Goal: Information Seeking & Learning: Learn about a topic

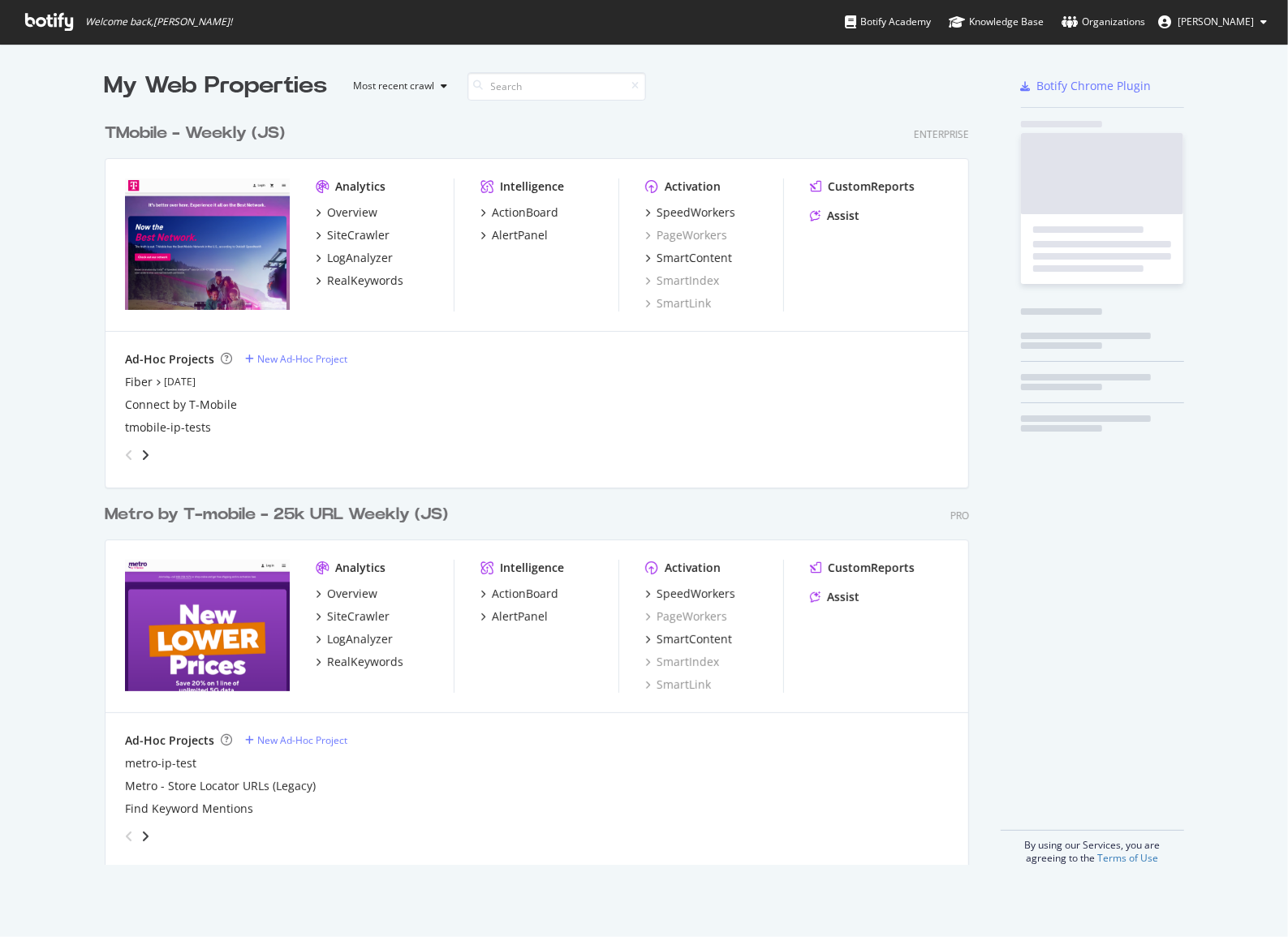
scroll to position [925, 1266]
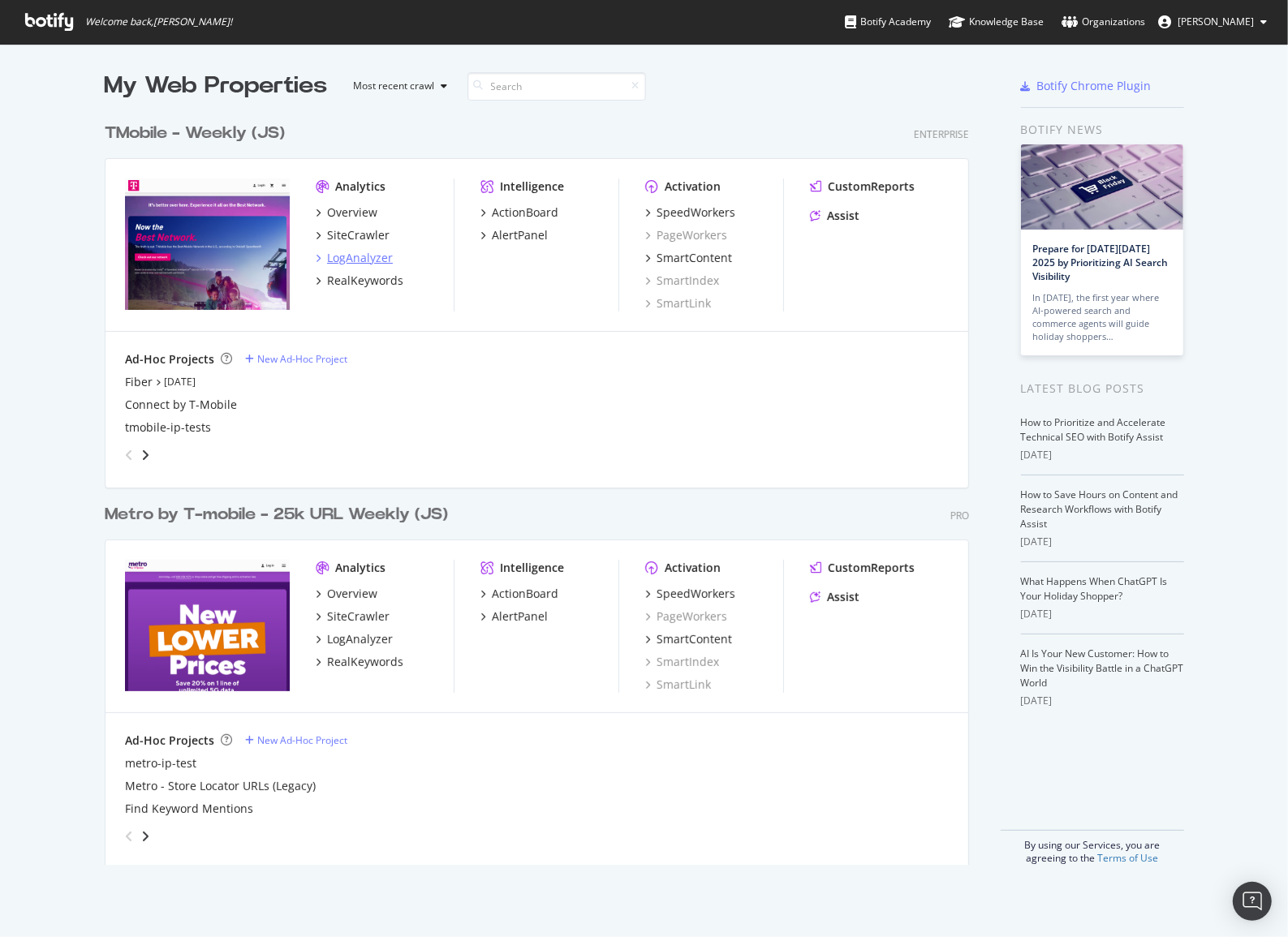
click at [331, 259] on div "LogAnalyzer" at bounding box center [360, 258] width 66 height 16
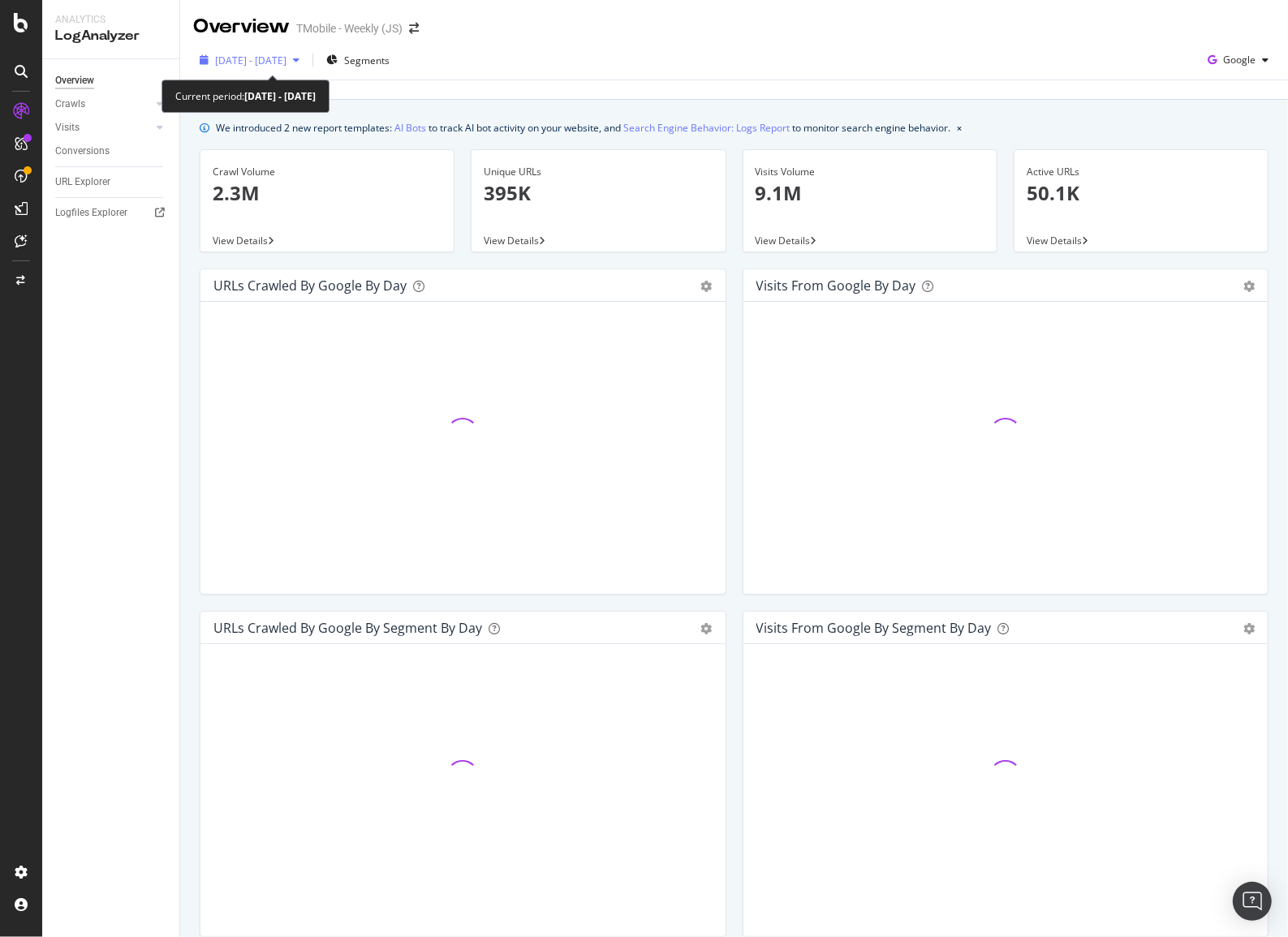
click at [287, 60] on span "2025 Aug. 23rd - Sep. 21st" at bounding box center [250, 60] width 71 height 13
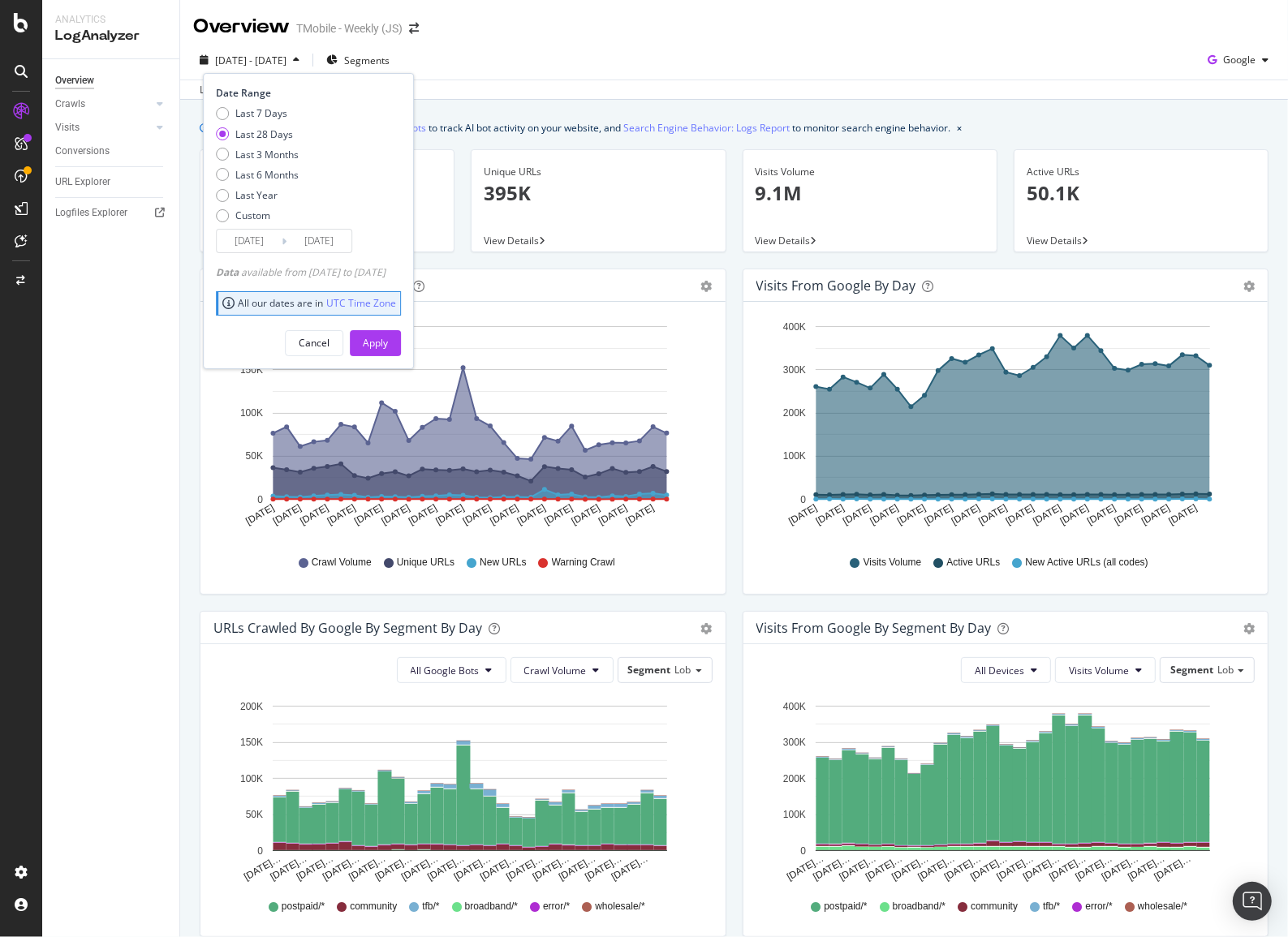
click at [258, 245] on input "2025/08/25" at bounding box center [249, 241] width 65 height 23
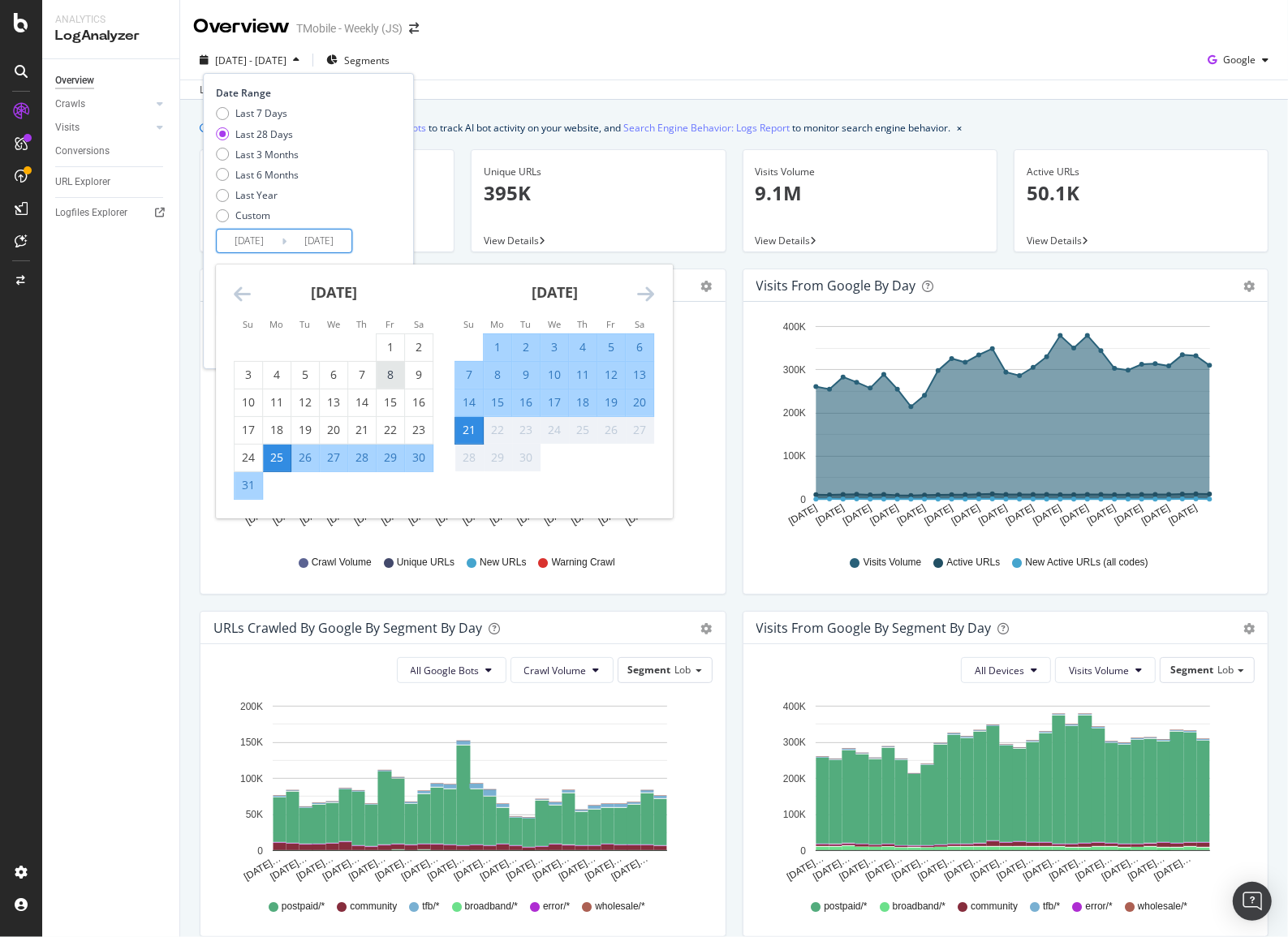
click at [391, 379] on div "8" at bounding box center [390, 374] width 28 height 16
type input "[DATE]"
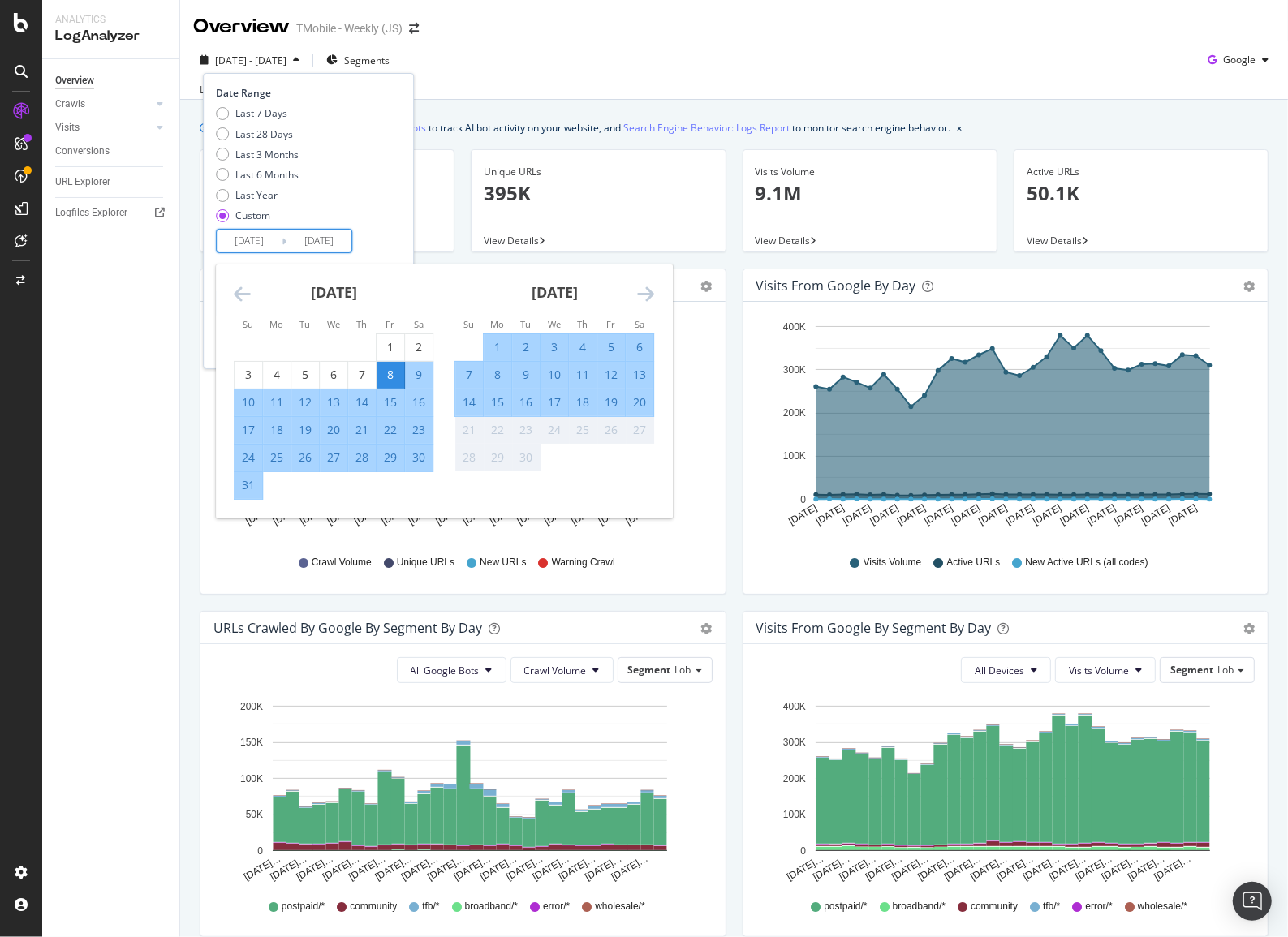
click at [397, 115] on div "Last 7 Days Last 28 Days Last 3 Months Last 6 Months Last Year Custom" at bounding box center [306, 168] width 181 height 123
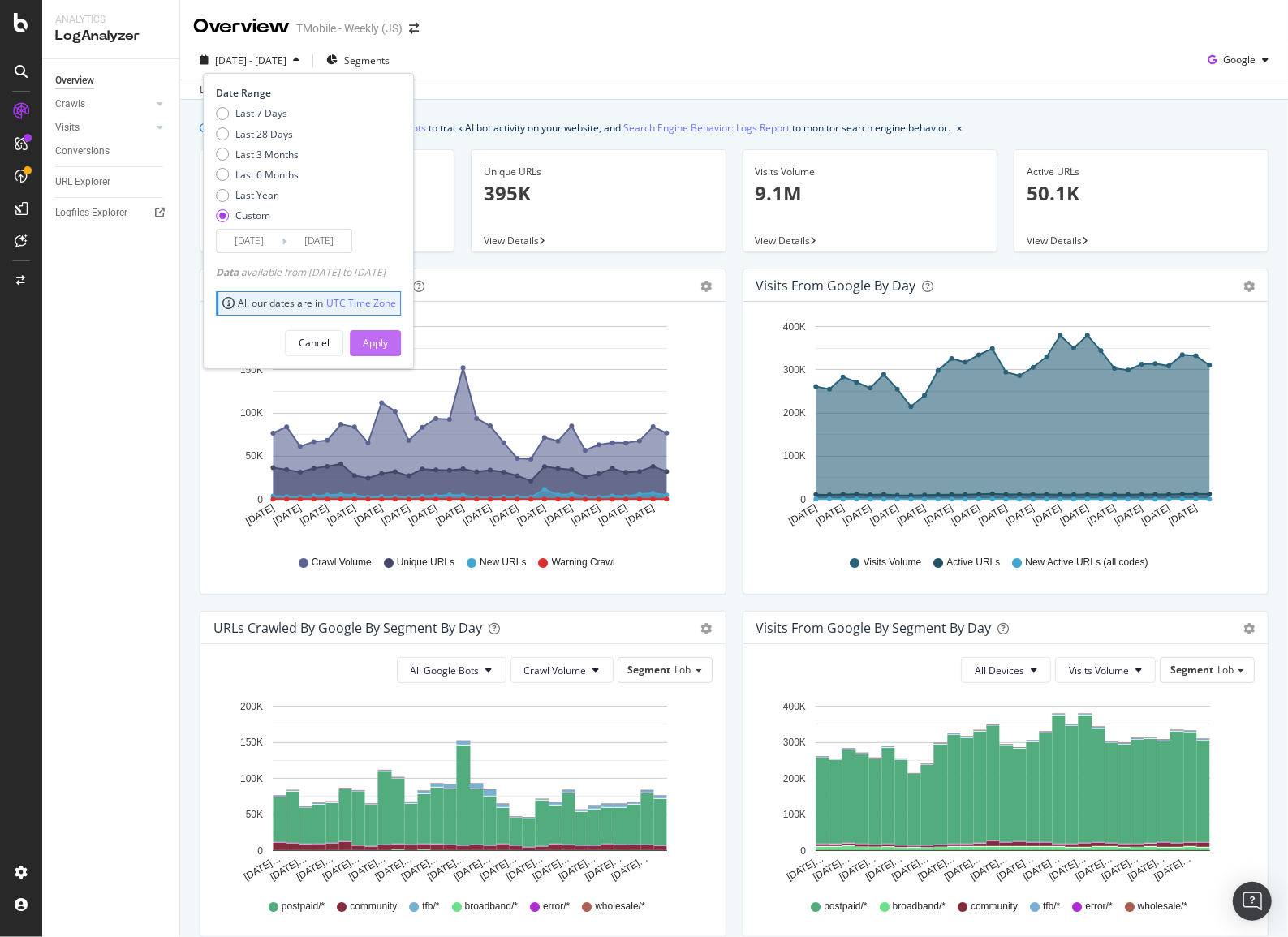
click at [387, 337] on div "Apply" at bounding box center [375, 342] width 25 height 13
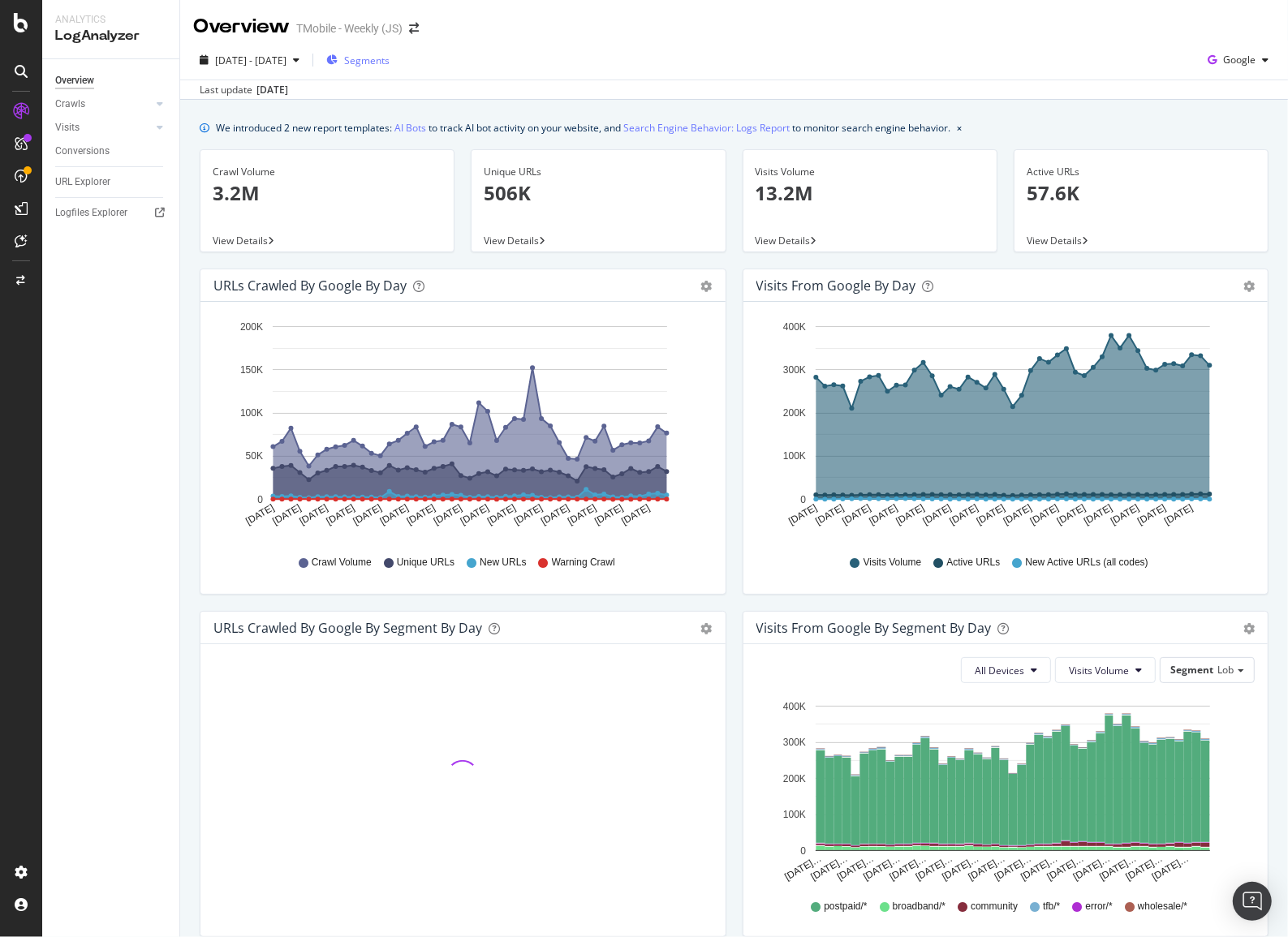
click at [389, 56] on span "Segments" at bounding box center [366, 60] width 45 height 13
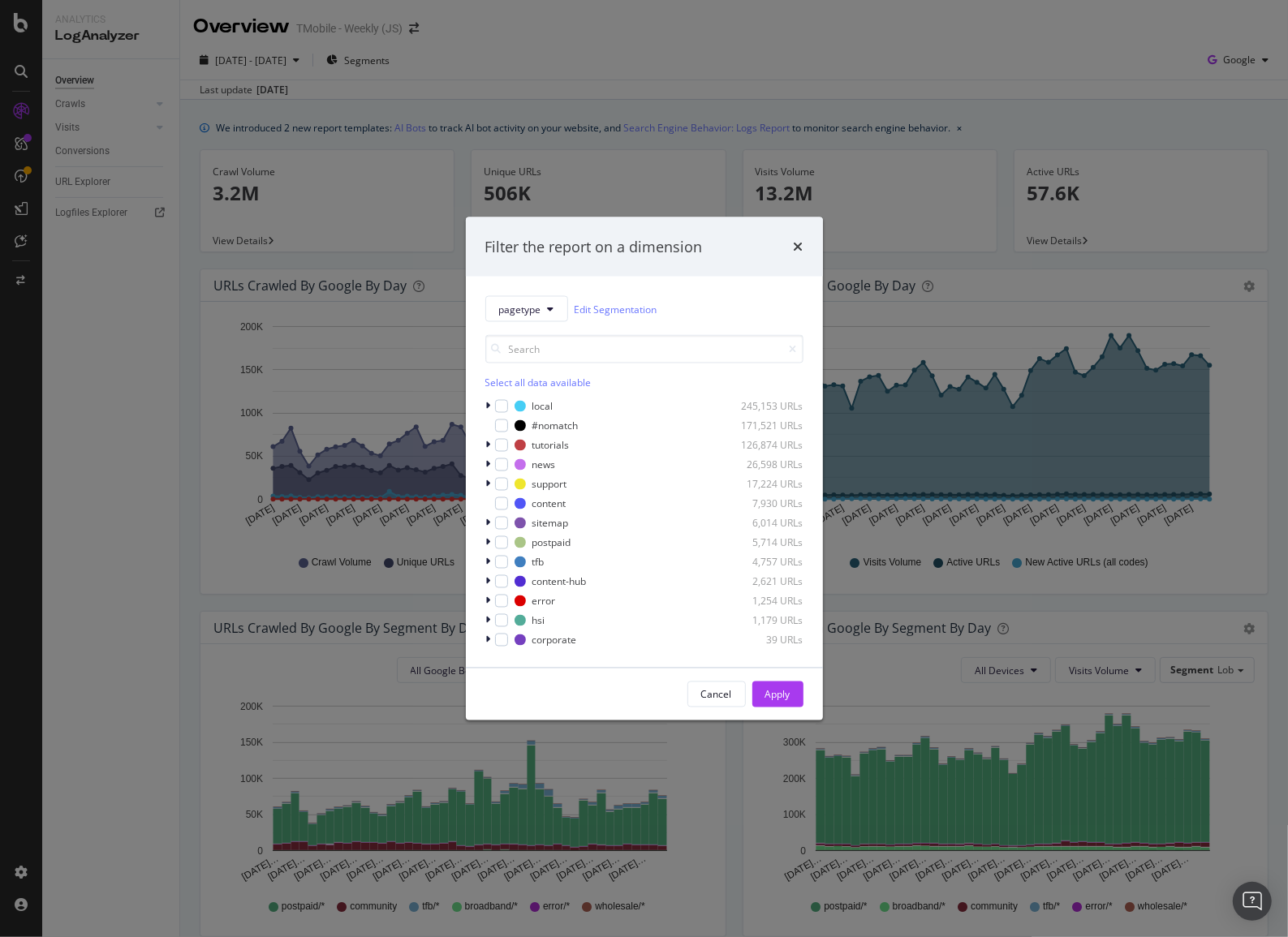
click at [528, 293] on div "pagetype Edit Segmentation Select all data available local 245,153 URLs #nomatc…" at bounding box center [644, 473] width 357 height 391
click at [528, 307] on span "pagetype" at bounding box center [520, 309] width 42 height 13
click at [682, 292] on div "pagetype Edit Segmentation Select all data available local 245,153 URLs #nomatc…" at bounding box center [644, 473] width 357 height 391
click at [487, 547] on icon "modal" at bounding box center [488, 543] width 5 height 10
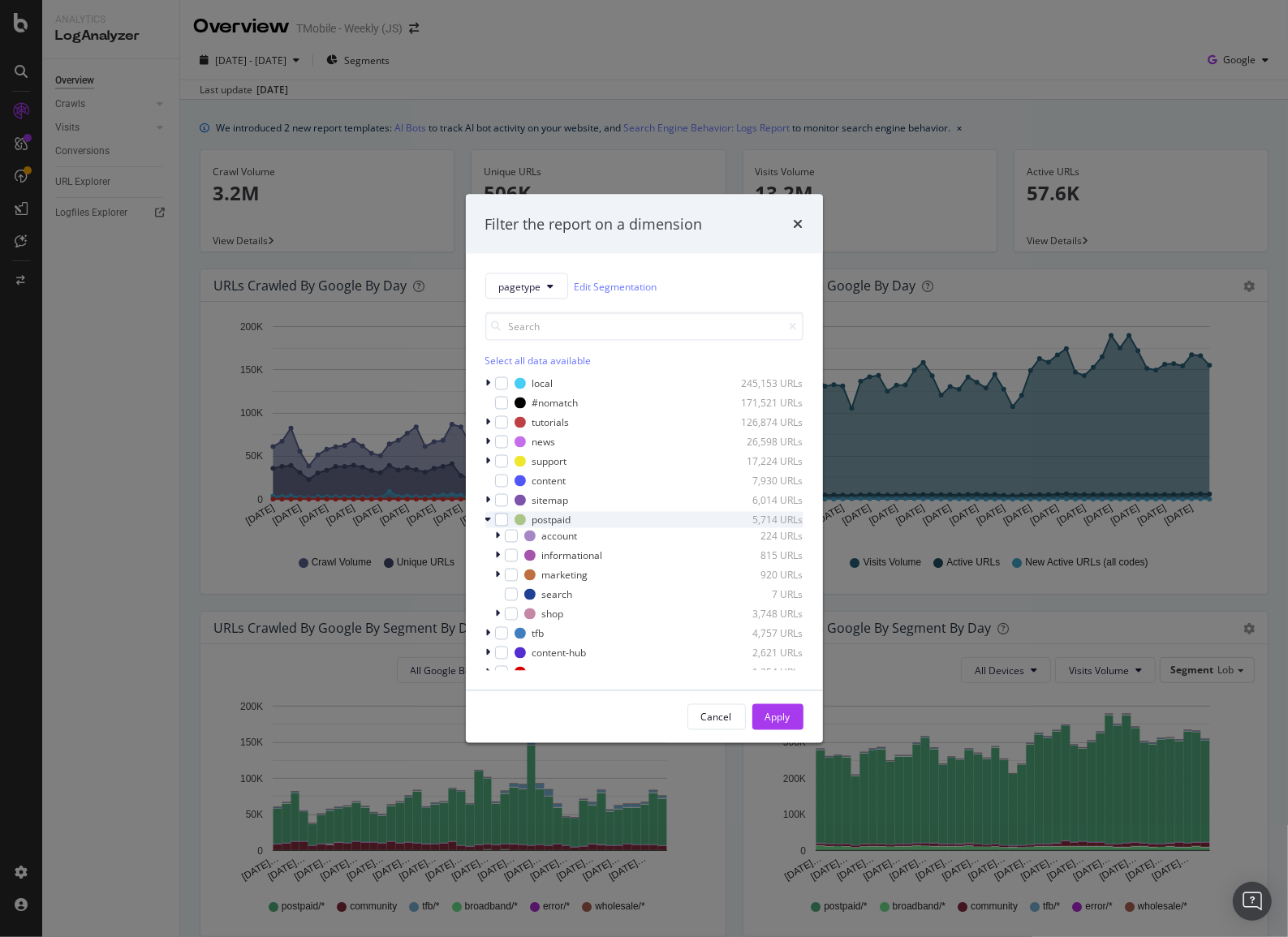
click at [488, 520] on icon "modal" at bounding box center [488, 520] width 7 height 10
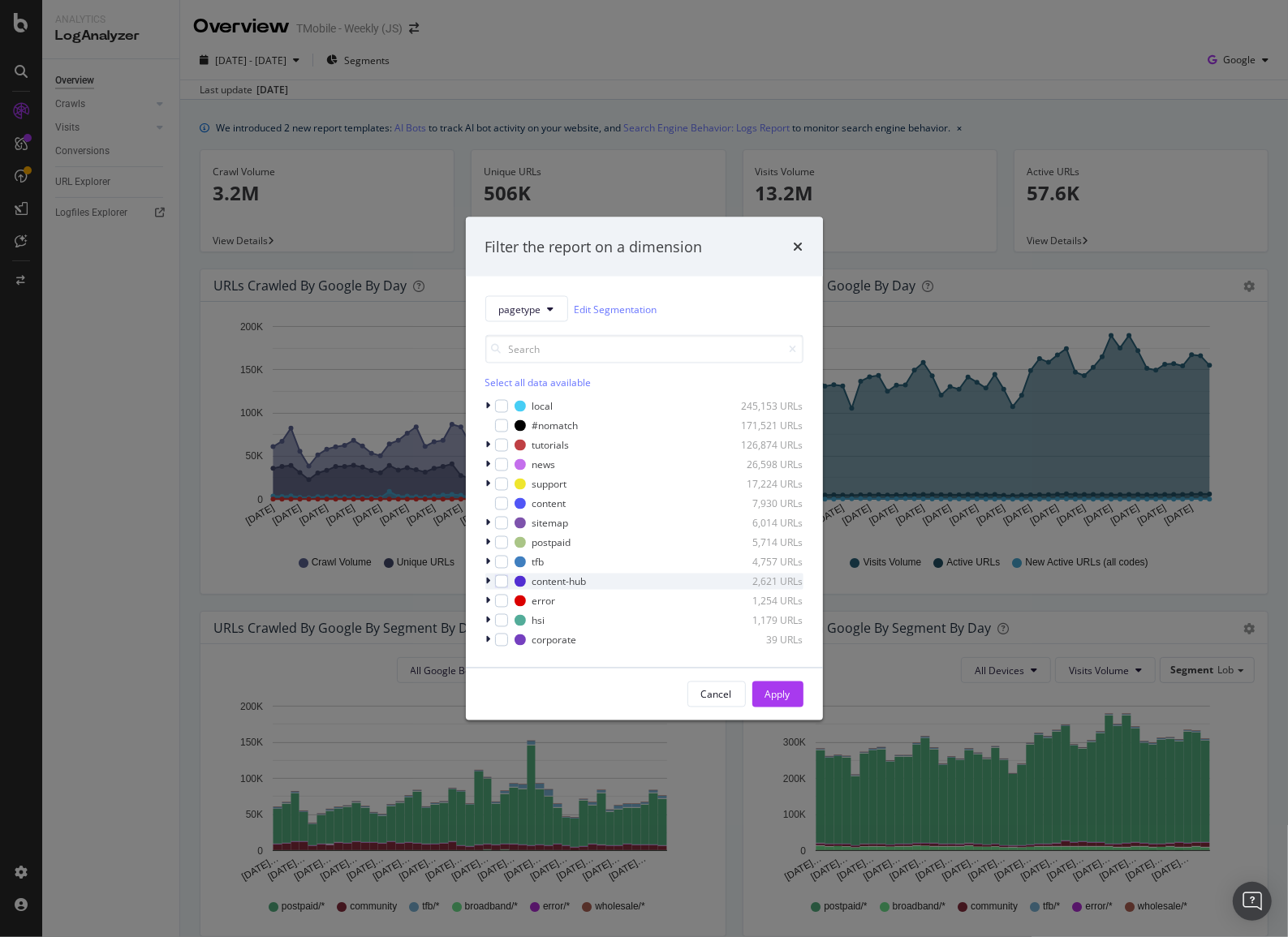
click at [486, 582] on icon "modal" at bounding box center [488, 582] width 5 height 10
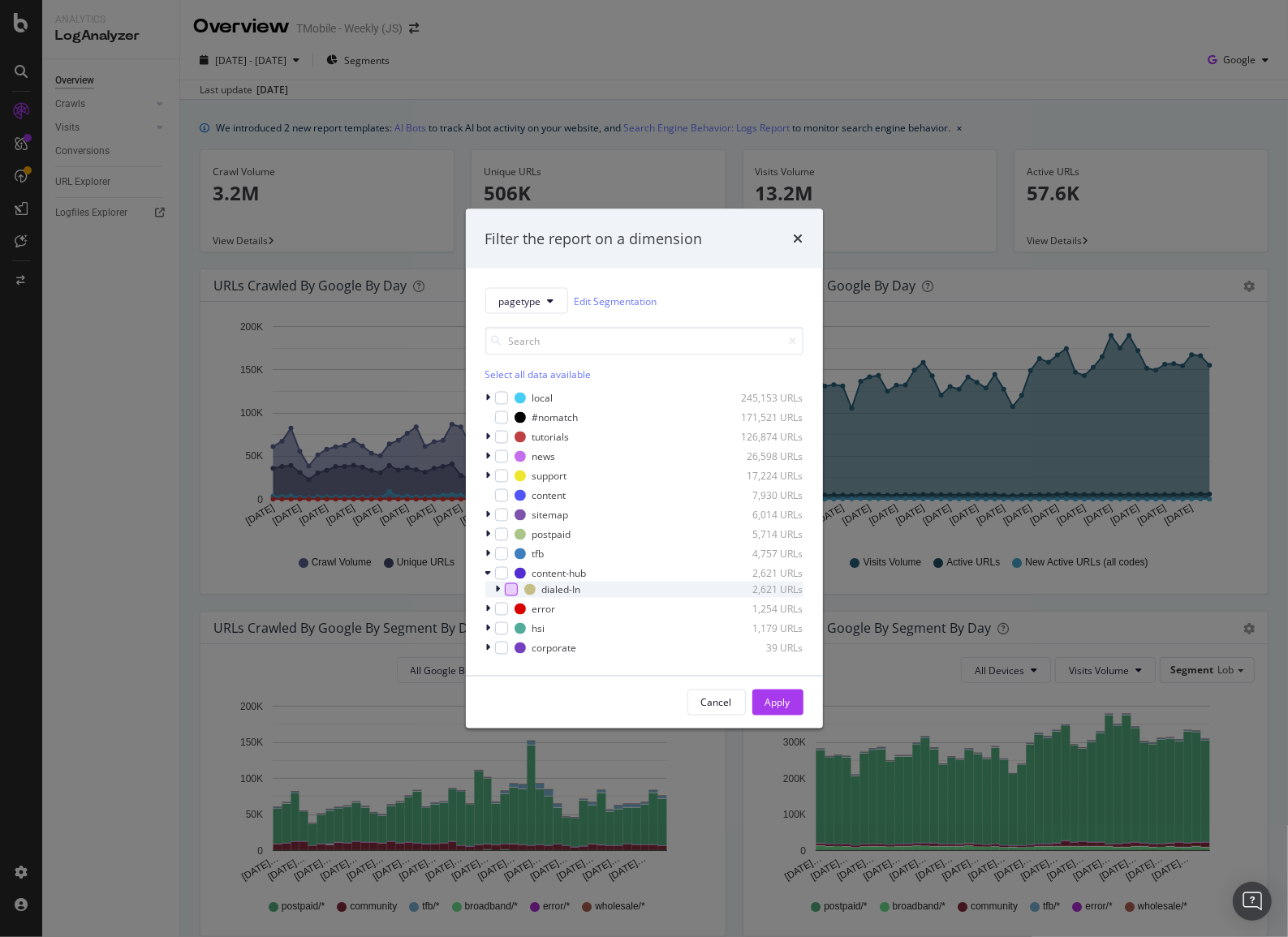
click at [504, 593] on div "modal" at bounding box center [511, 590] width 13 height 13
click at [779, 705] on div "Apply" at bounding box center [778, 702] width 25 height 13
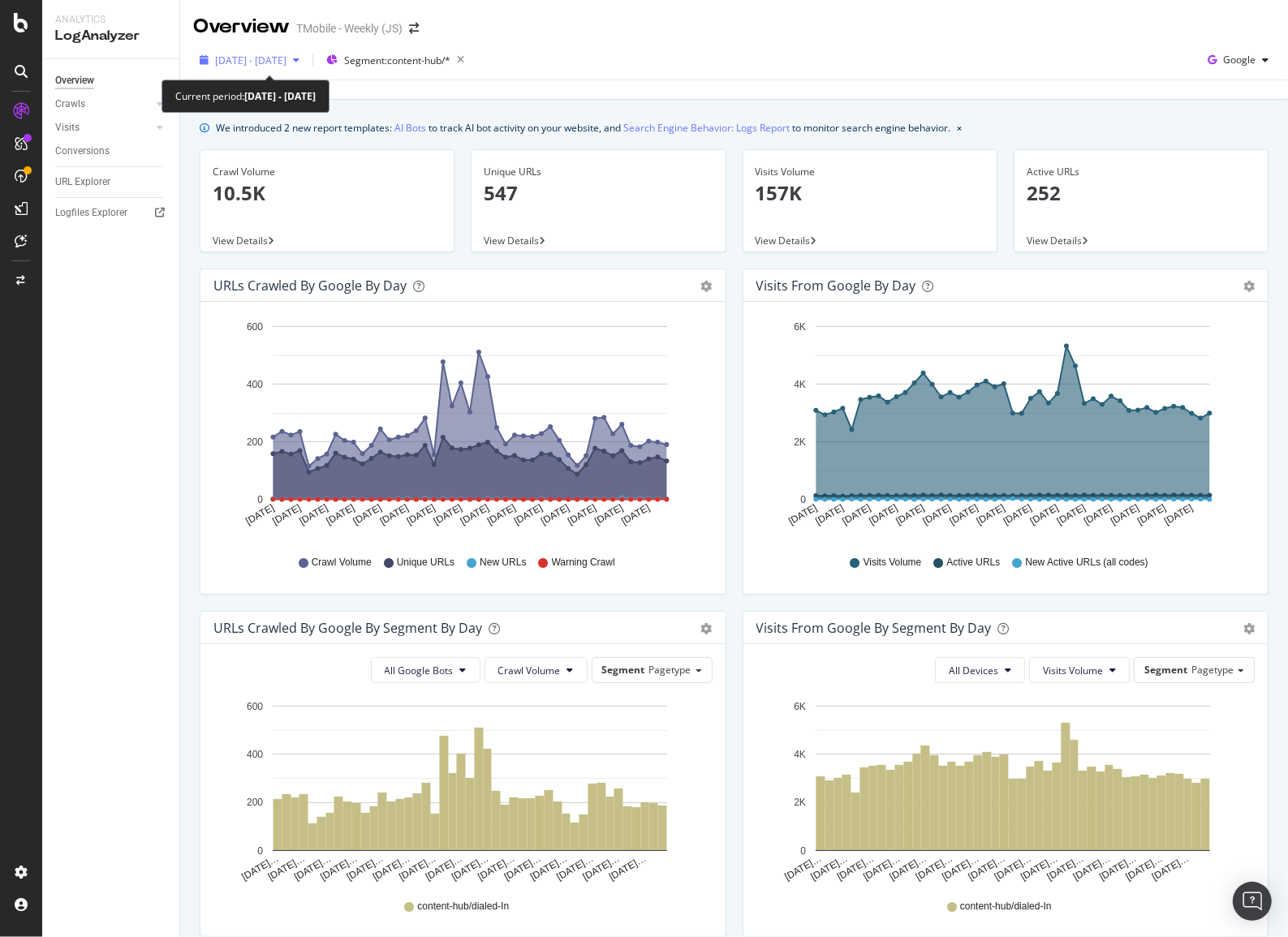
click at [306, 63] on div "button" at bounding box center [296, 60] width 19 height 10
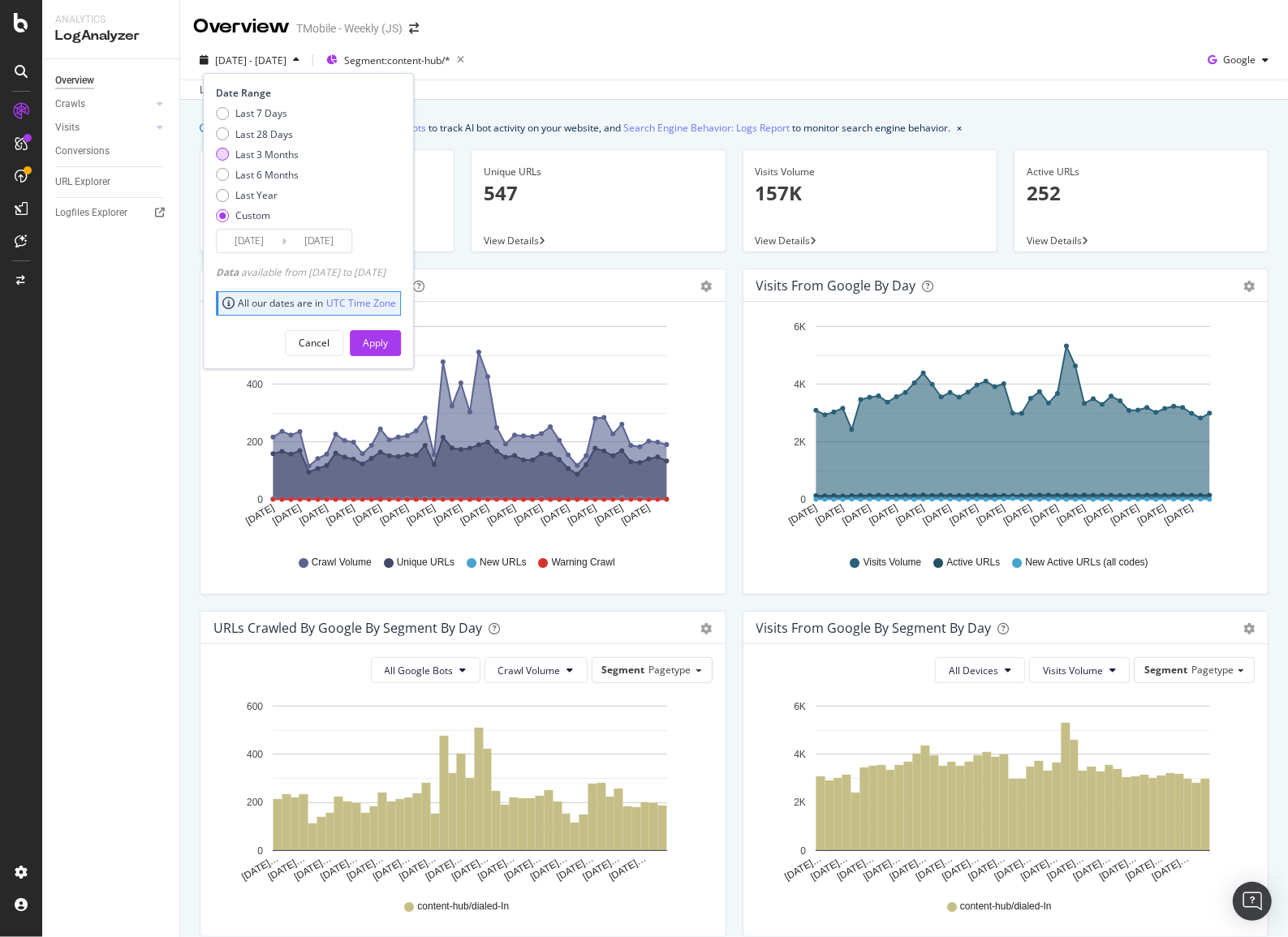
click at [284, 154] on div "Last 3 Months" at bounding box center [267, 154] width 63 height 13
type input "2025/06/22"
click at [387, 342] on div "Apply" at bounding box center [375, 342] width 25 height 13
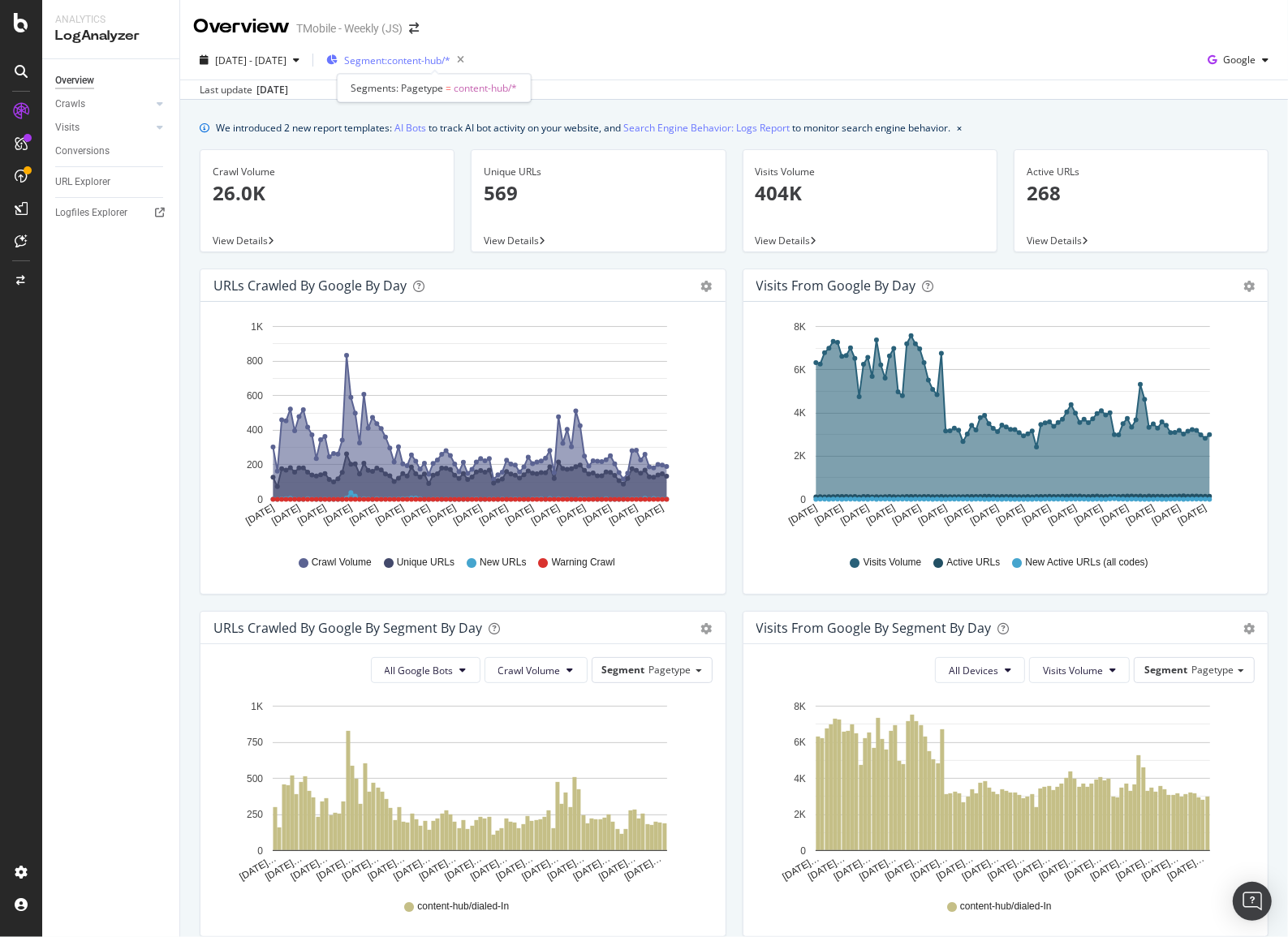
click at [438, 58] on span "Segment: content-hub/*" at bounding box center [397, 60] width 106 height 13
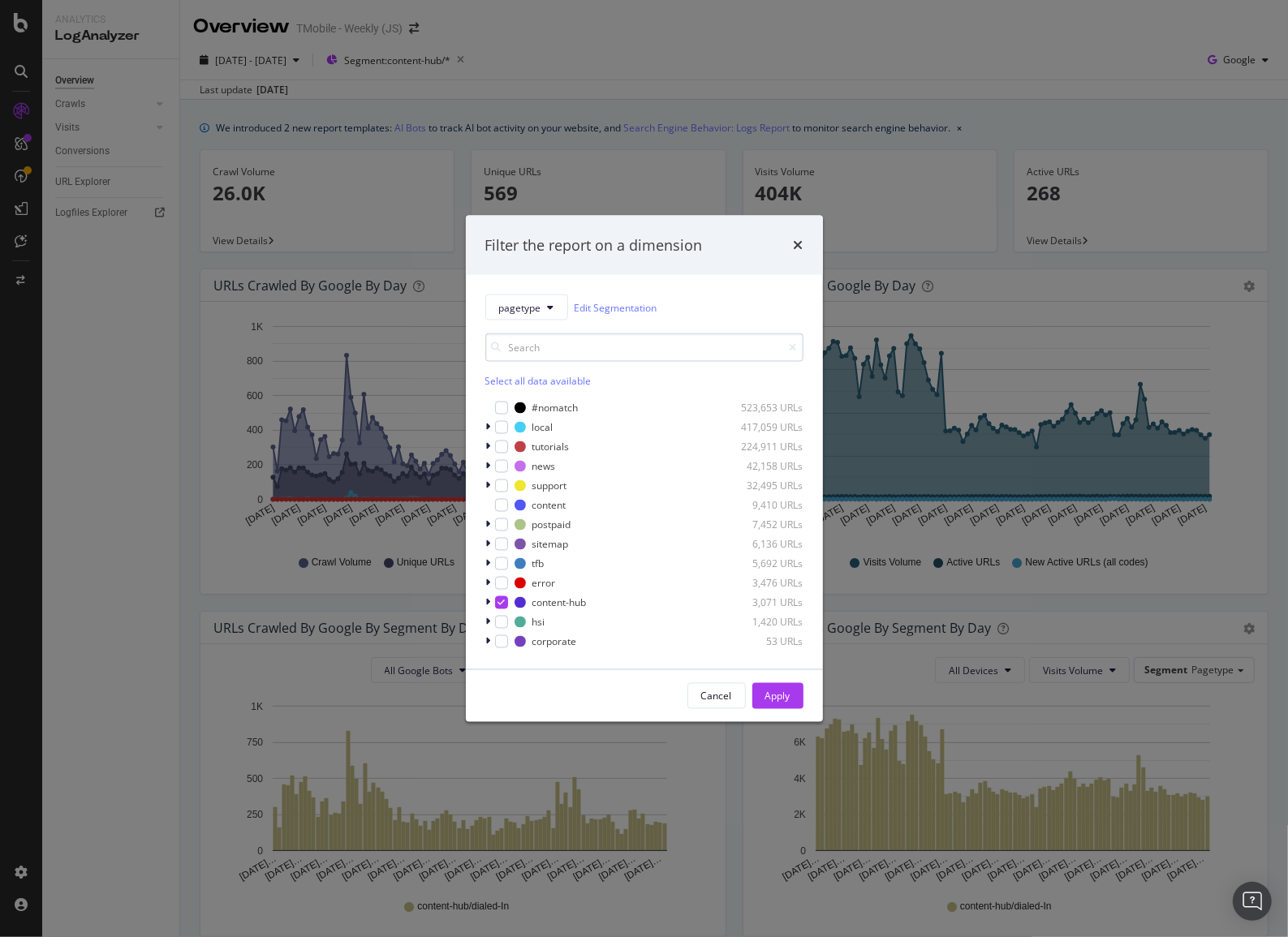
click at [563, 353] on input "modal" at bounding box center [644, 348] width 318 height 29
click at [487, 606] on icon "modal" at bounding box center [488, 603] width 5 height 10
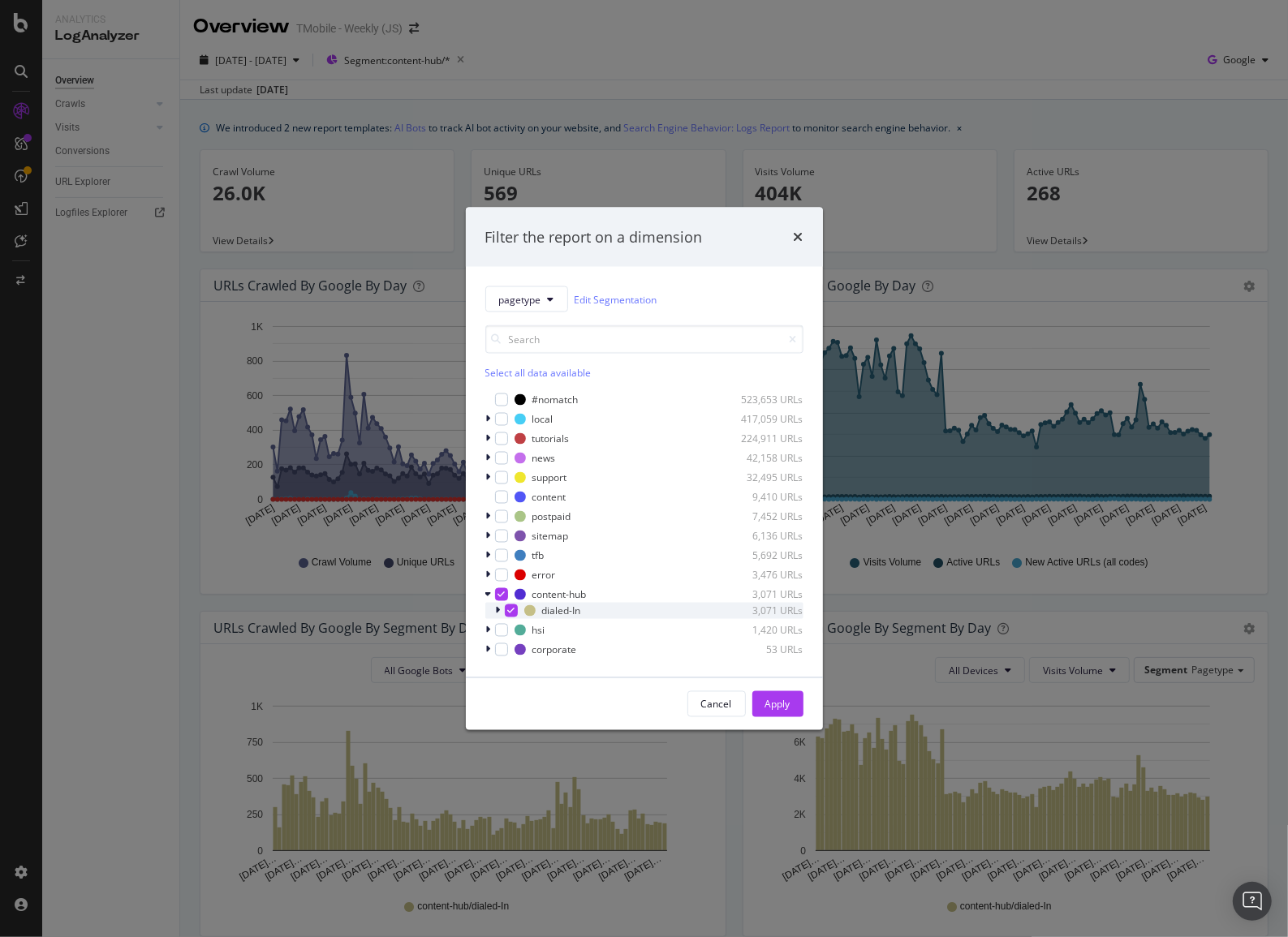
click at [499, 609] on icon "modal" at bounding box center [498, 611] width 5 height 10
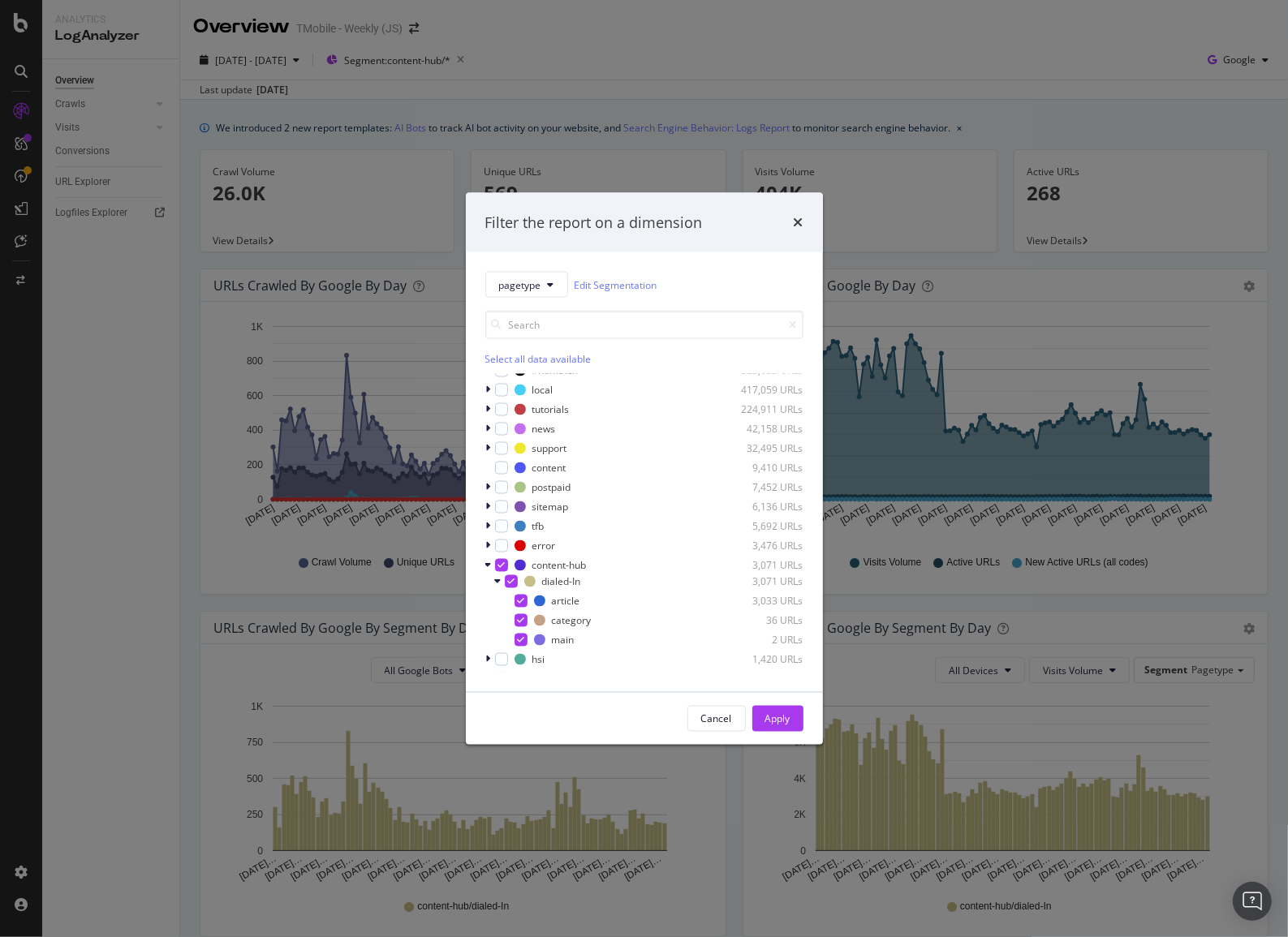
scroll to position [29, 0]
click at [520, 607] on icon "modal" at bounding box center [521, 607] width 8 height 8
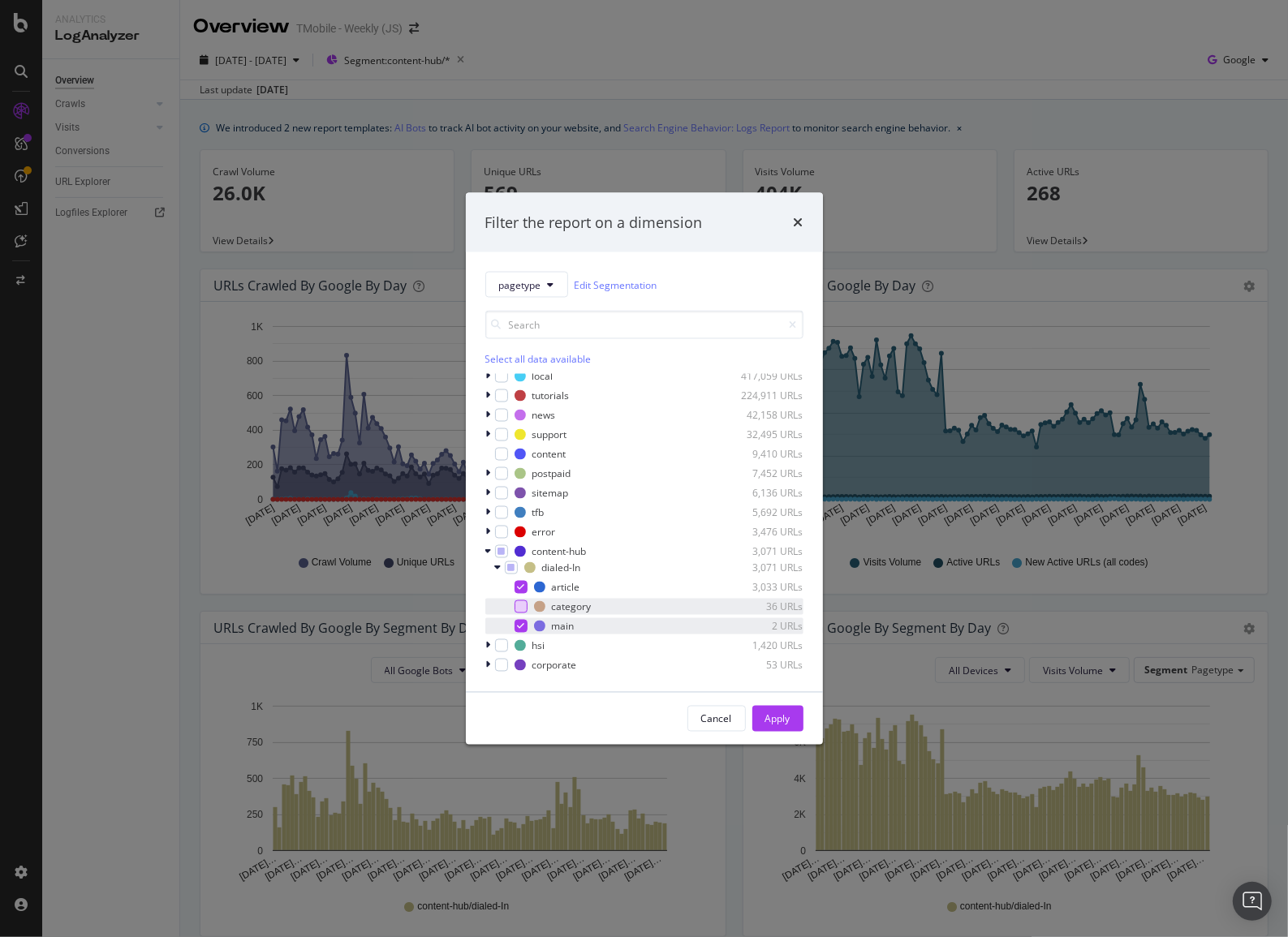
click at [520, 626] on icon "modal" at bounding box center [521, 626] width 8 height 8
click at [771, 716] on div "Apply" at bounding box center [778, 718] width 25 height 13
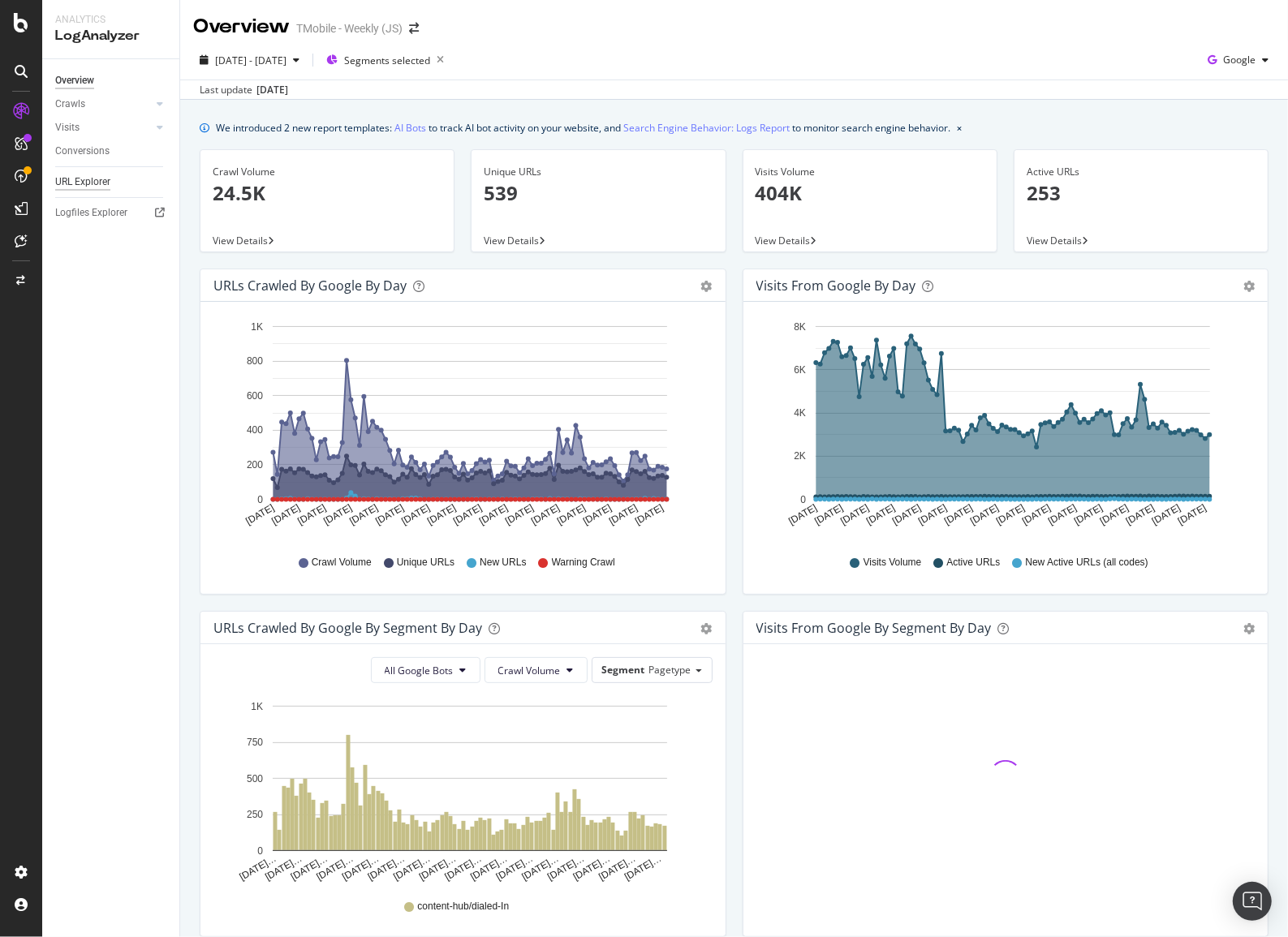
click at [87, 181] on div "URL Explorer" at bounding box center [83, 182] width 56 height 17
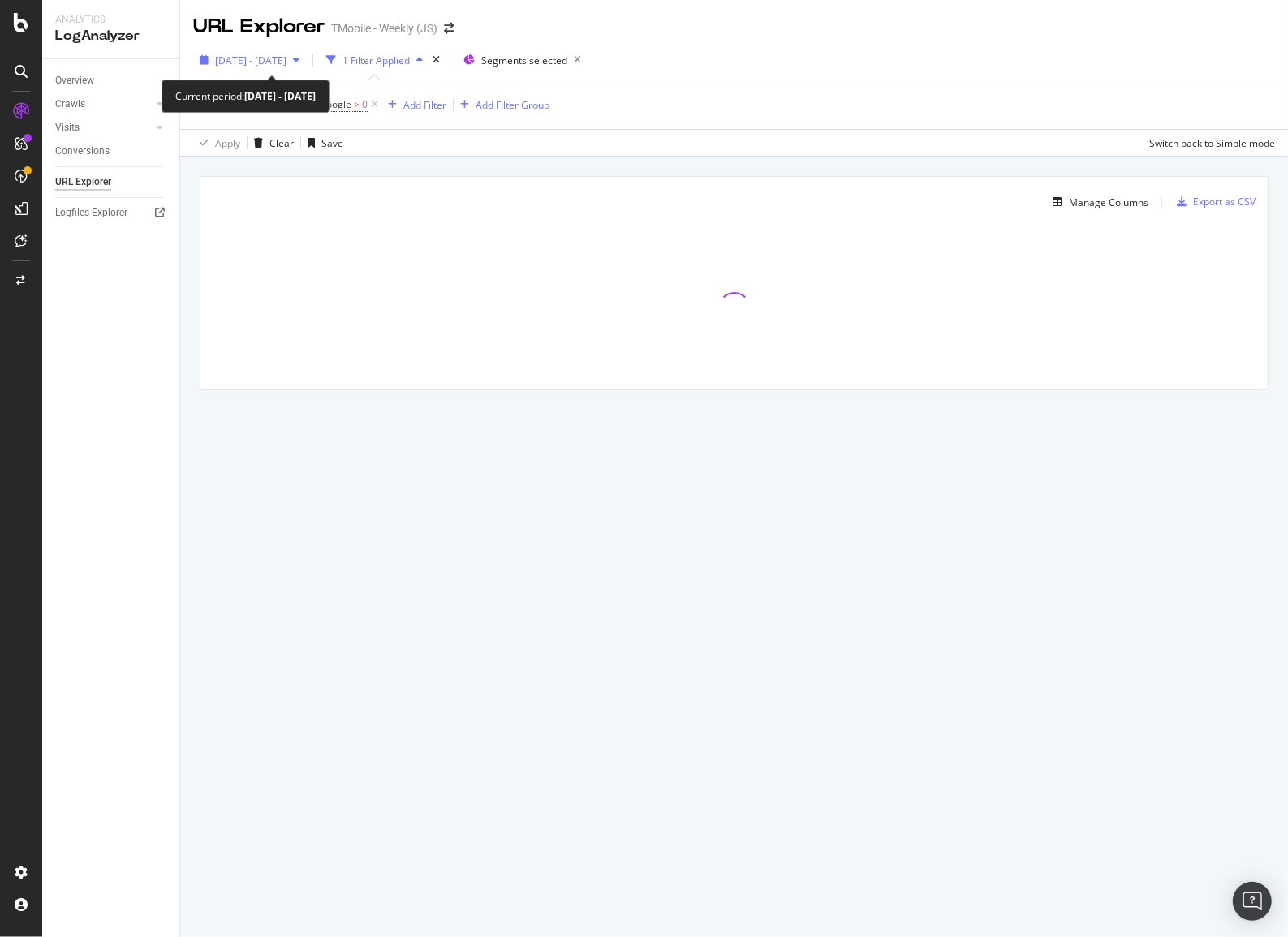
click at [306, 66] on div "2025 Jun. 22nd - Sep. 21st" at bounding box center [249, 59] width 113 height 24
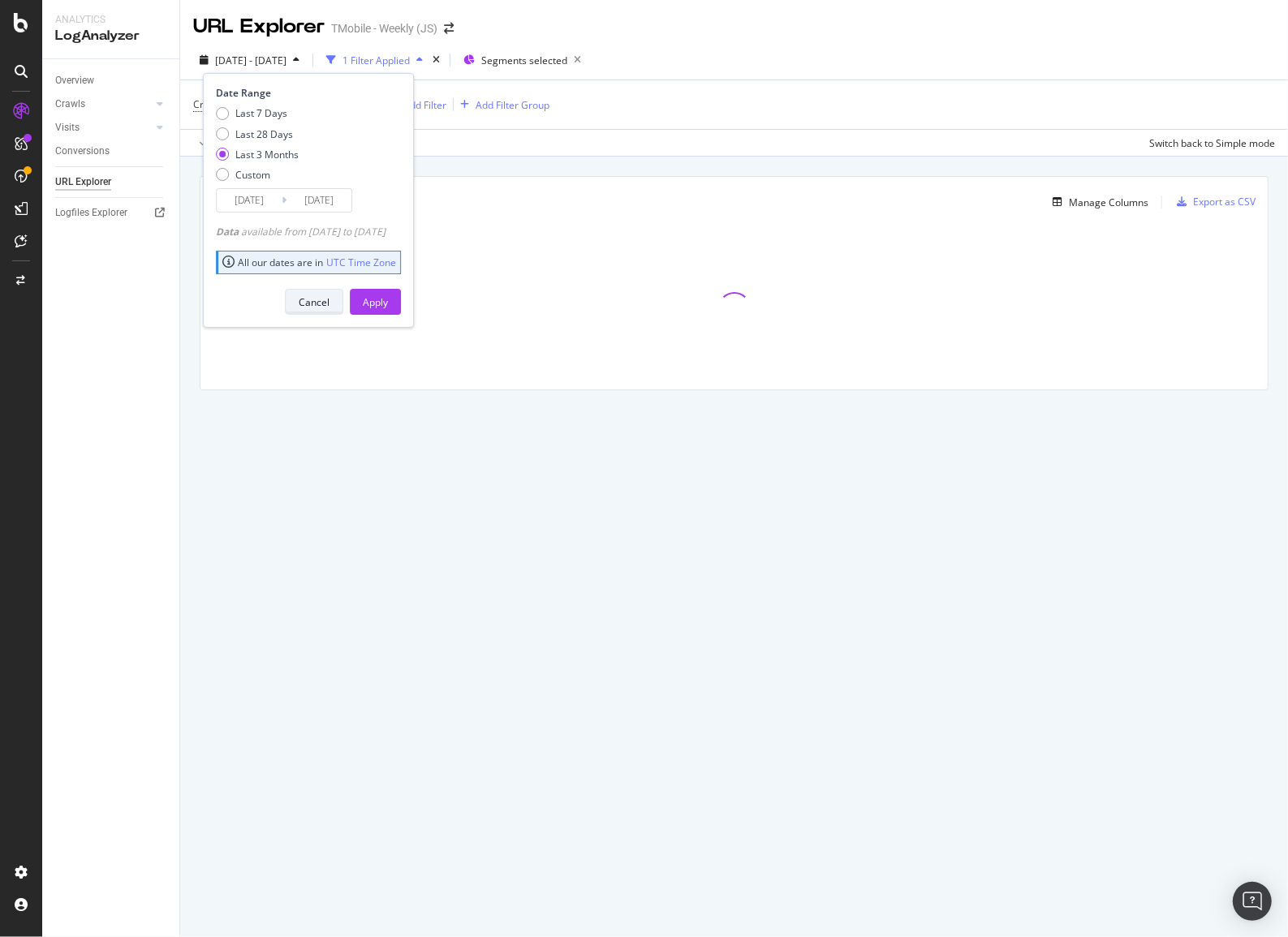
click at [330, 295] on div "Cancel" at bounding box center [314, 302] width 31 height 13
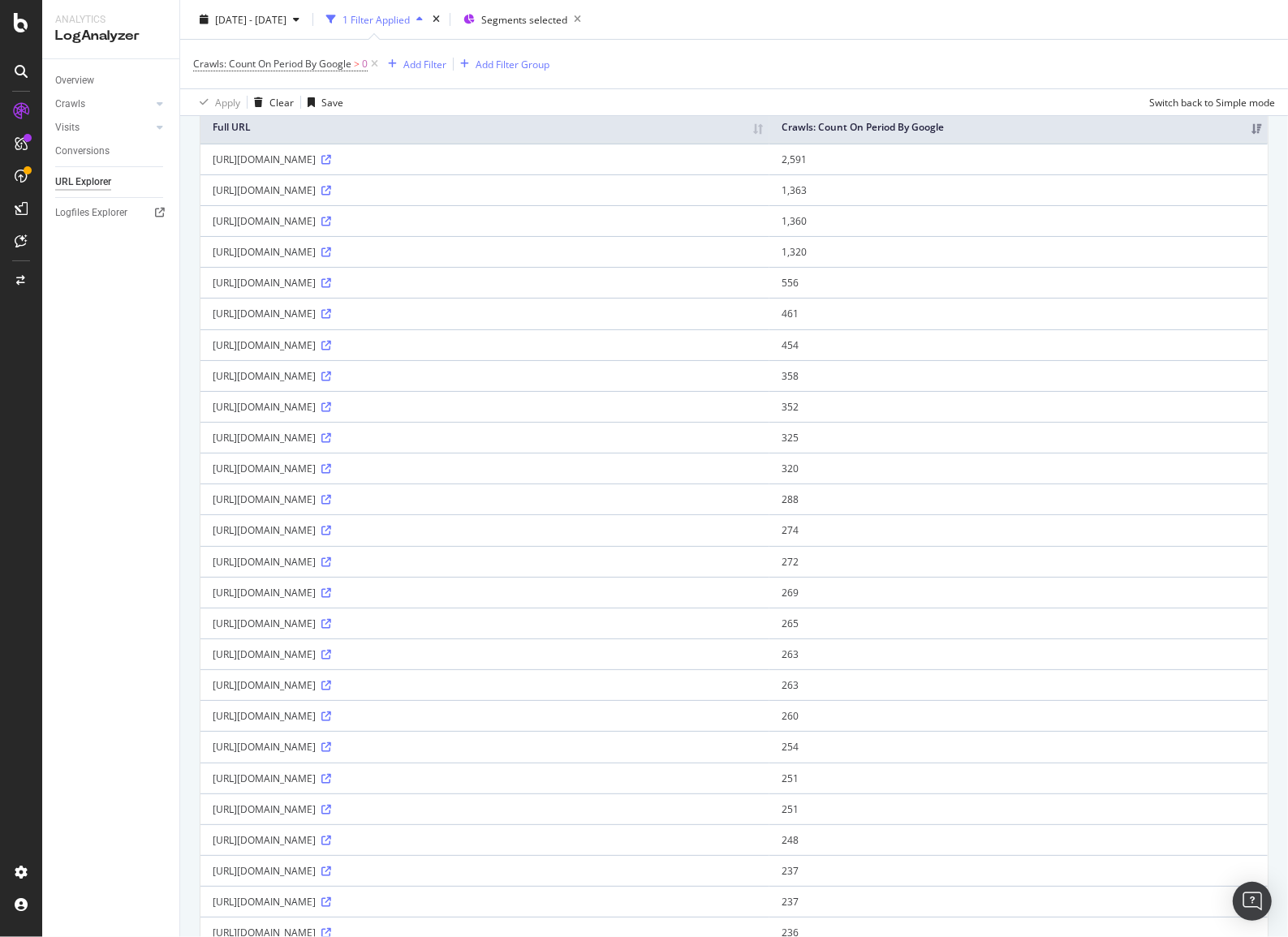
scroll to position [73, 0]
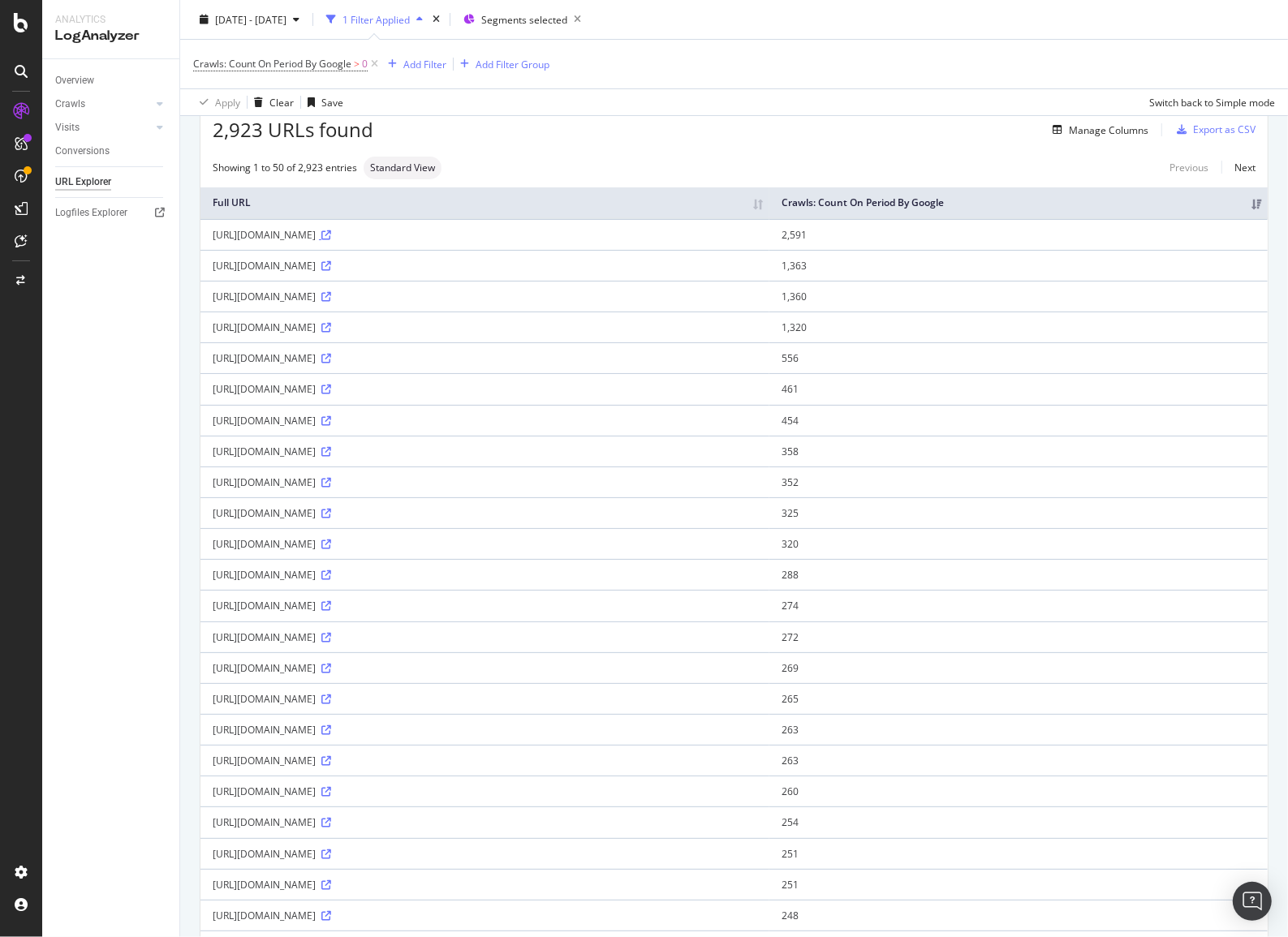
click at [331, 240] on icon at bounding box center [326, 235] width 10 height 10
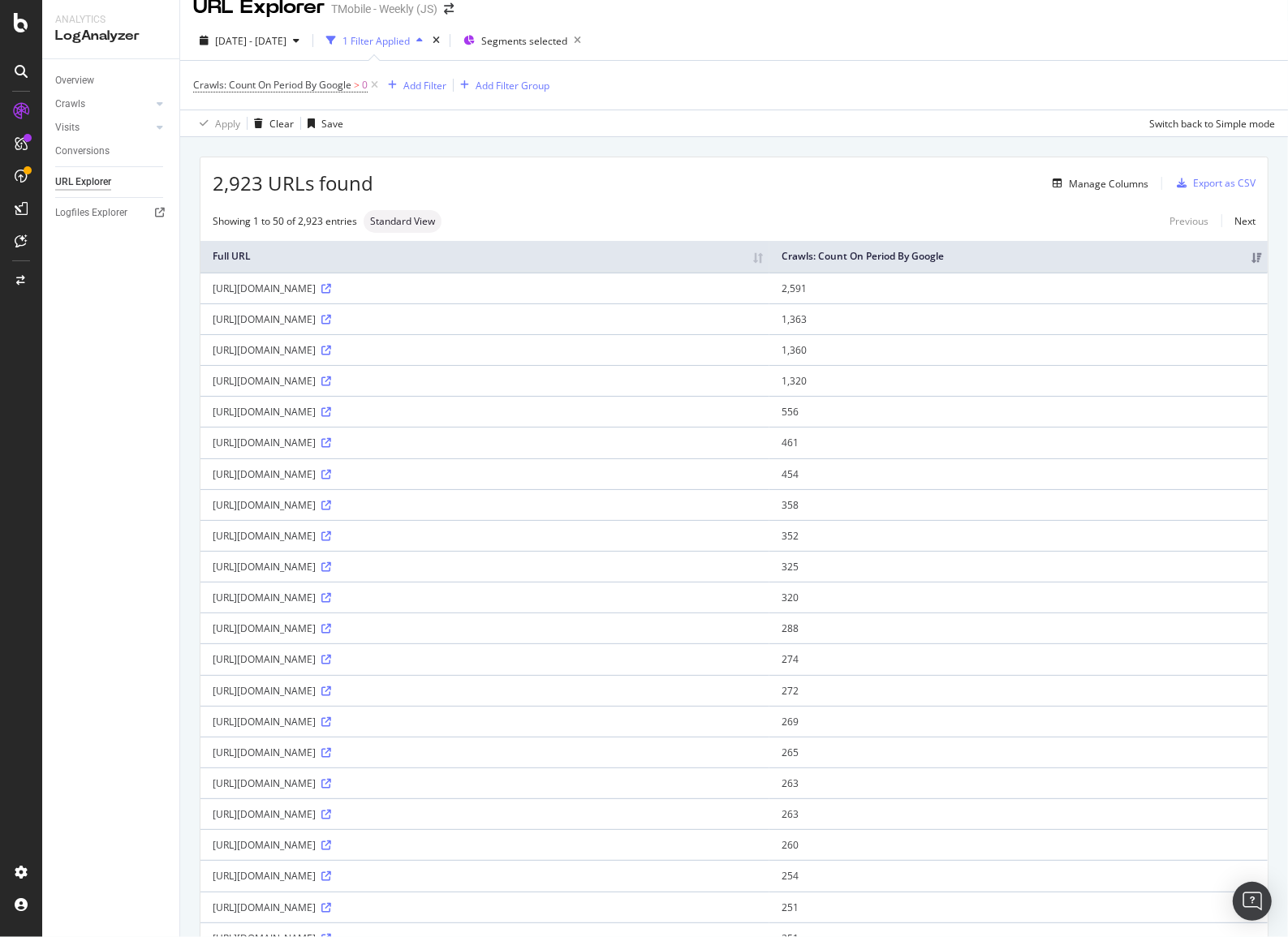
scroll to position [0, 0]
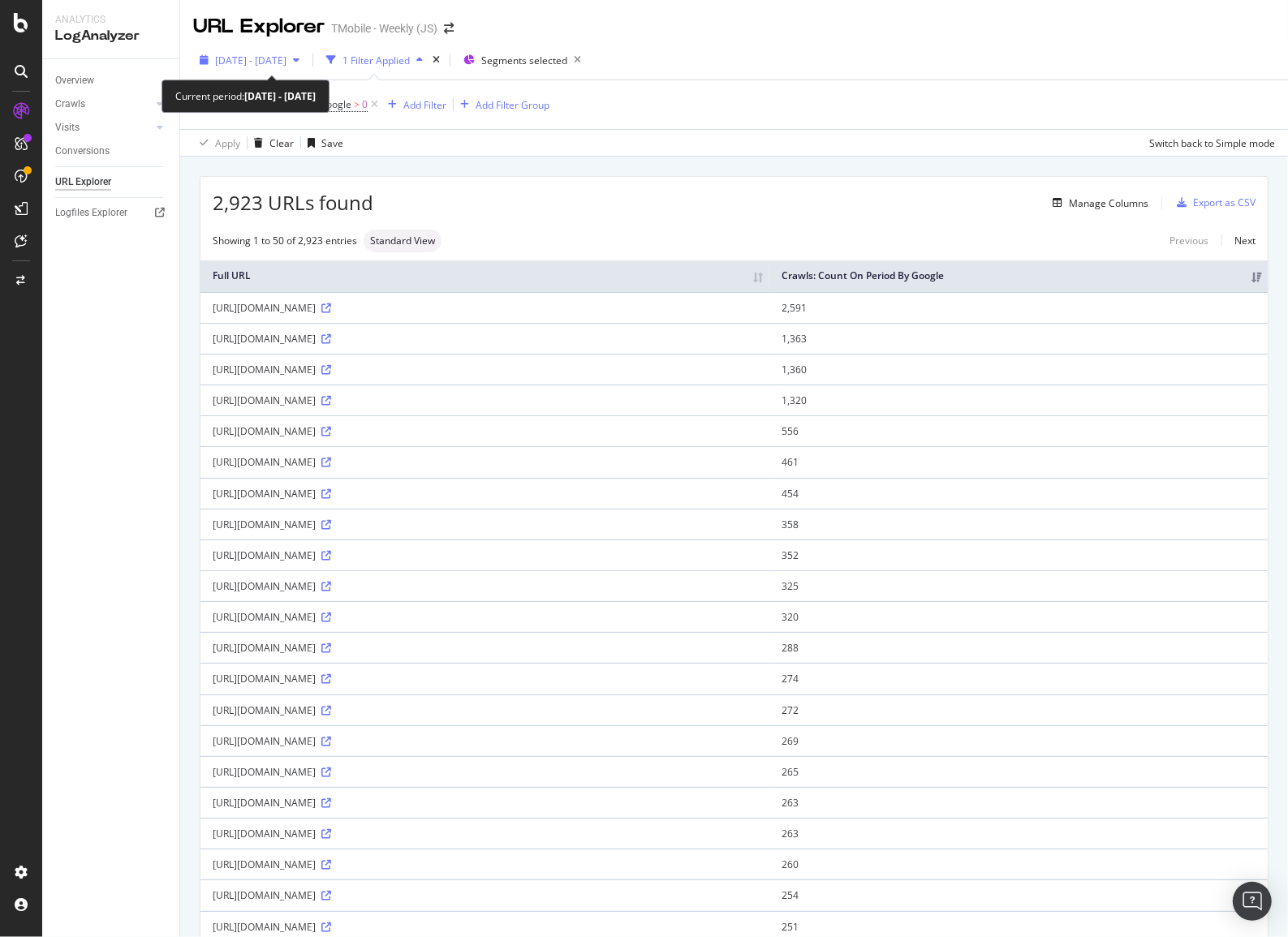
click at [287, 62] on span "2025 Jun. 22nd - Sep. 21st" at bounding box center [250, 60] width 71 height 13
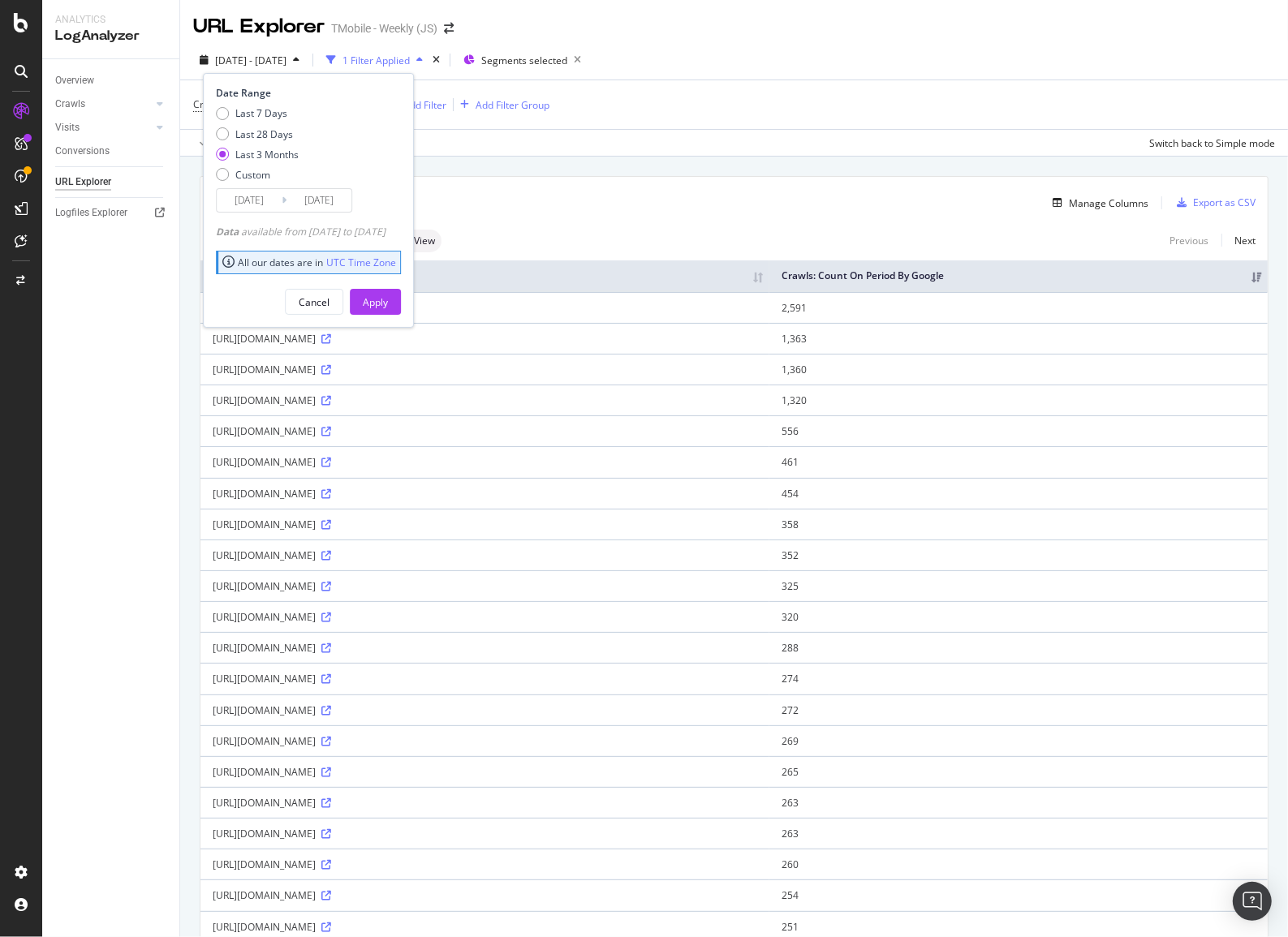
click at [256, 194] on input "2025/06/22" at bounding box center [249, 200] width 65 height 23
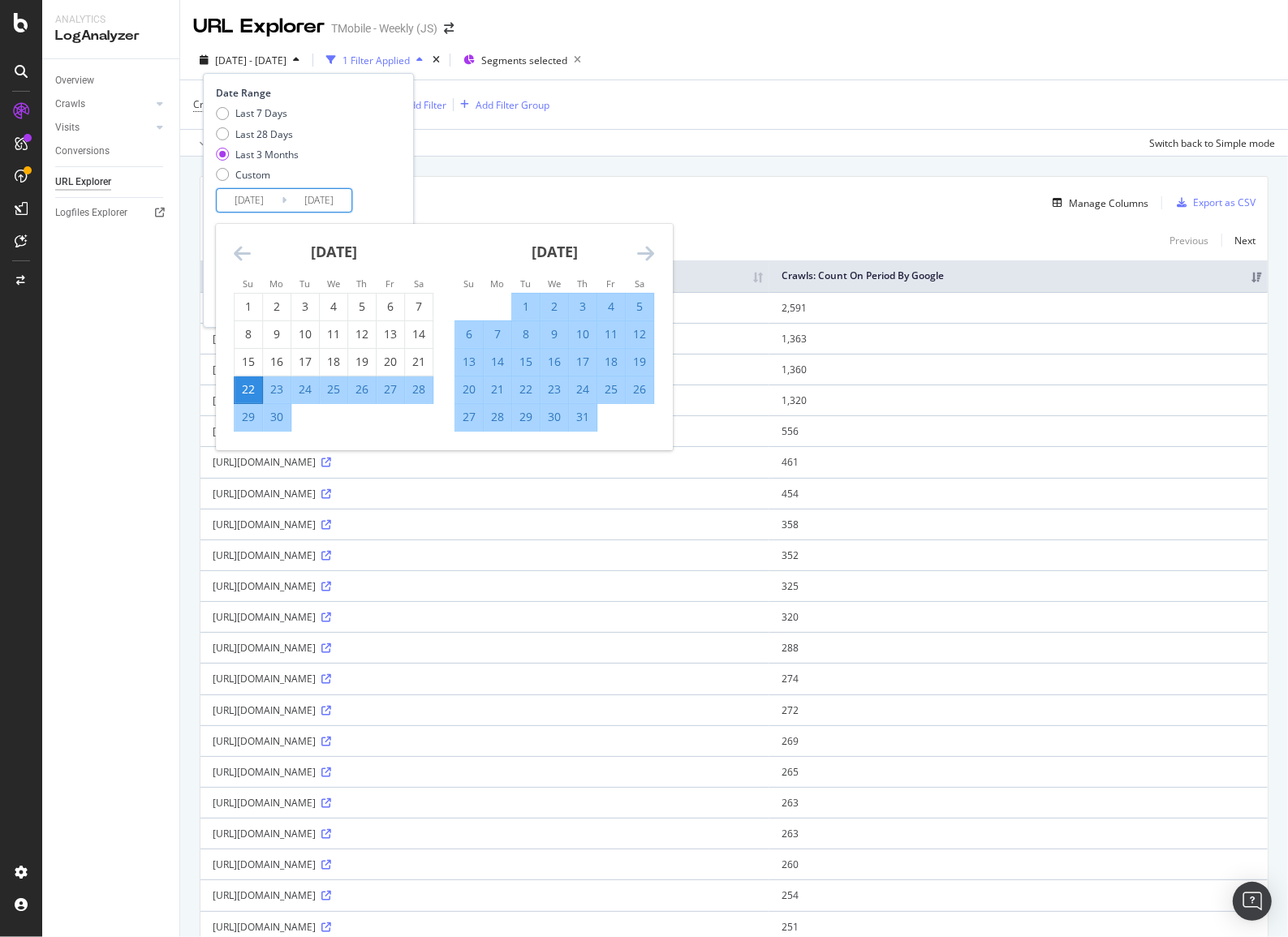
click at [649, 257] on icon "Move forward to switch to the next month." at bounding box center [645, 253] width 17 height 19
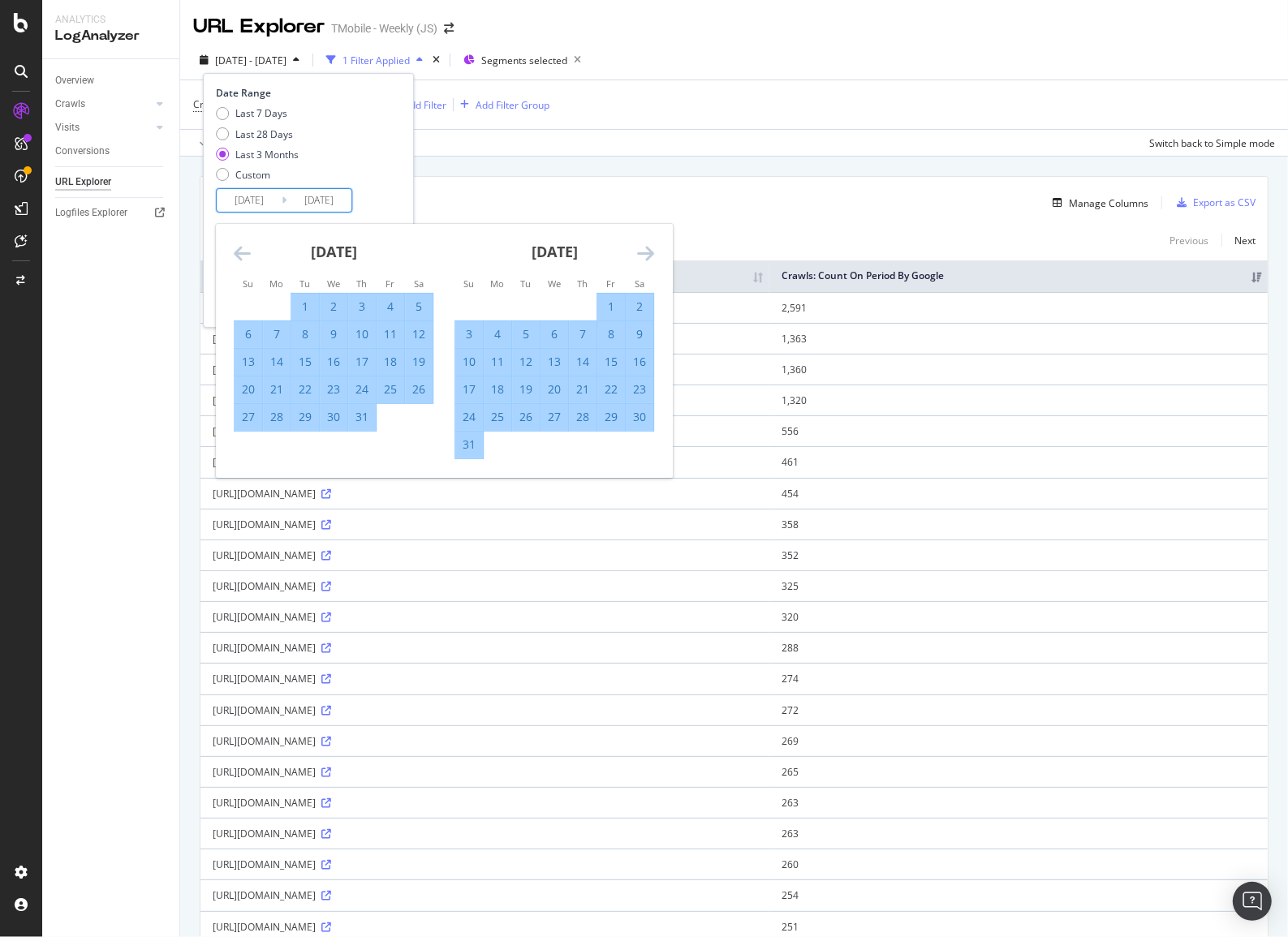
click at [649, 257] on icon "Move forward to switch to the next month." at bounding box center [645, 253] width 17 height 19
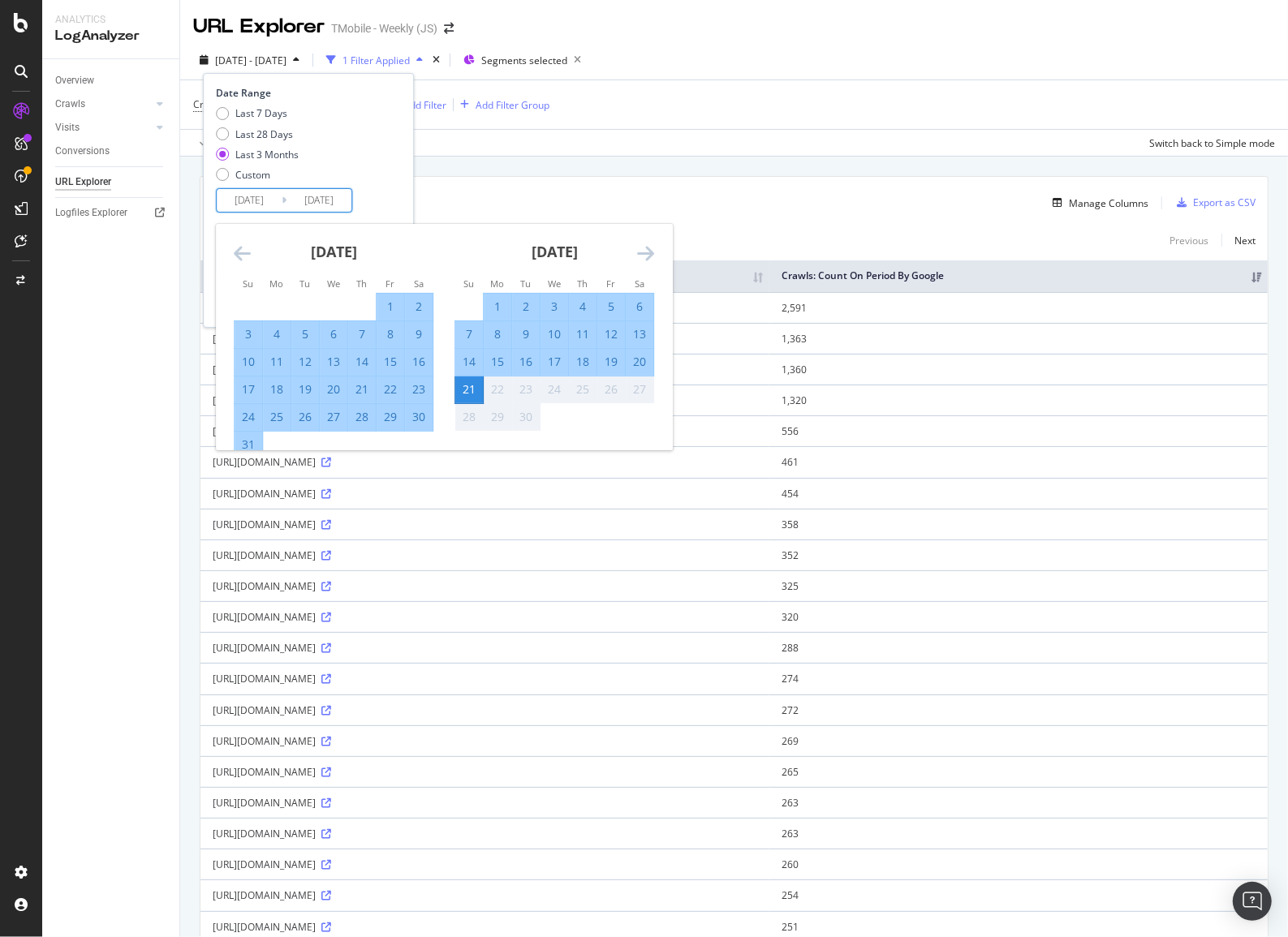
click at [395, 331] on div "8" at bounding box center [390, 334] width 28 height 16
type input "[DATE]"
click at [378, 82] on div "Date Range Last 7 Days Last 28 Days Last 3 Months Custom 2025/08/08 Navigate fo…" at bounding box center [309, 200] width 211 height 255
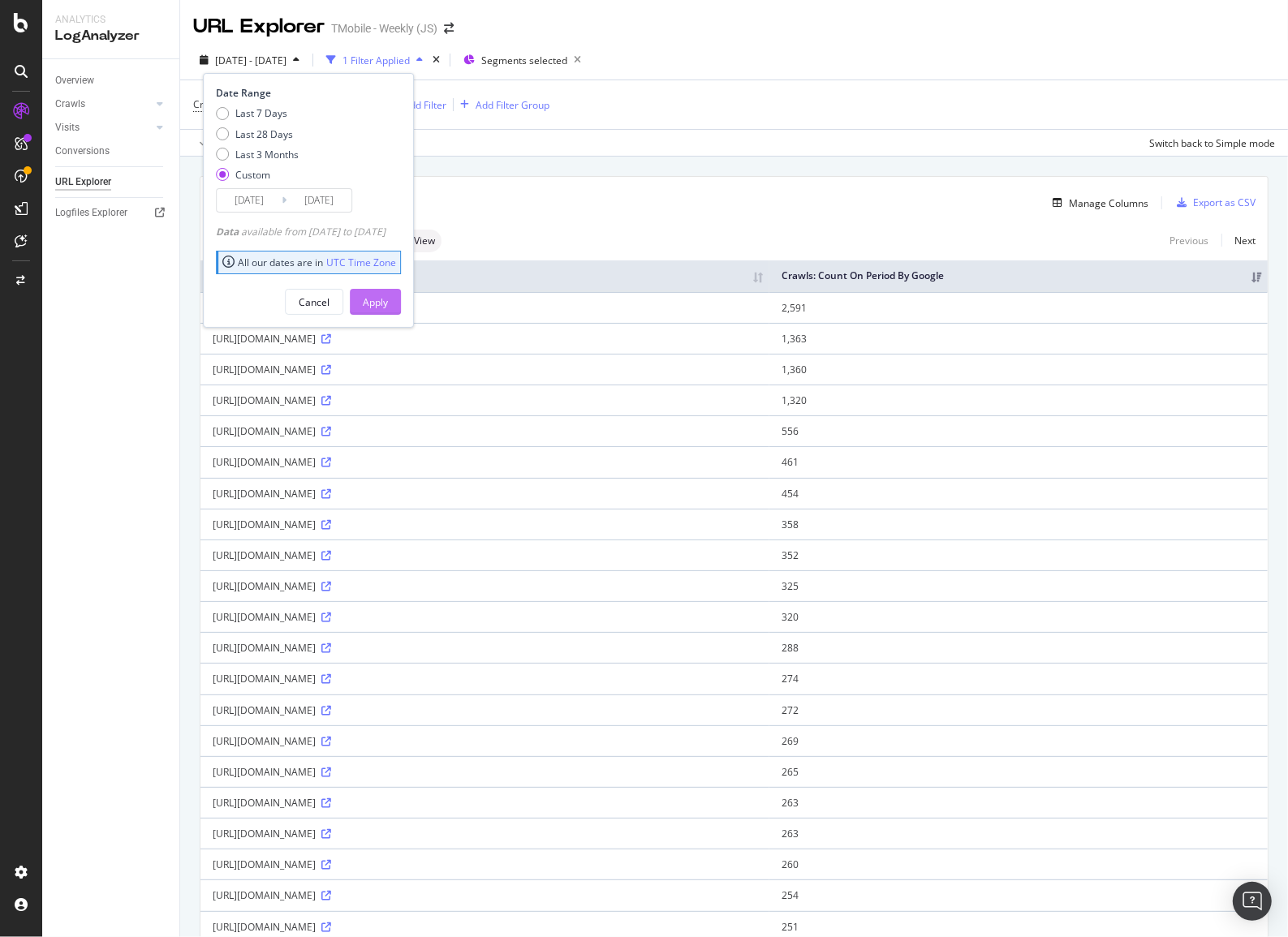
click at [387, 304] on div "Apply" at bounding box center [375, 302] width 25 height 13
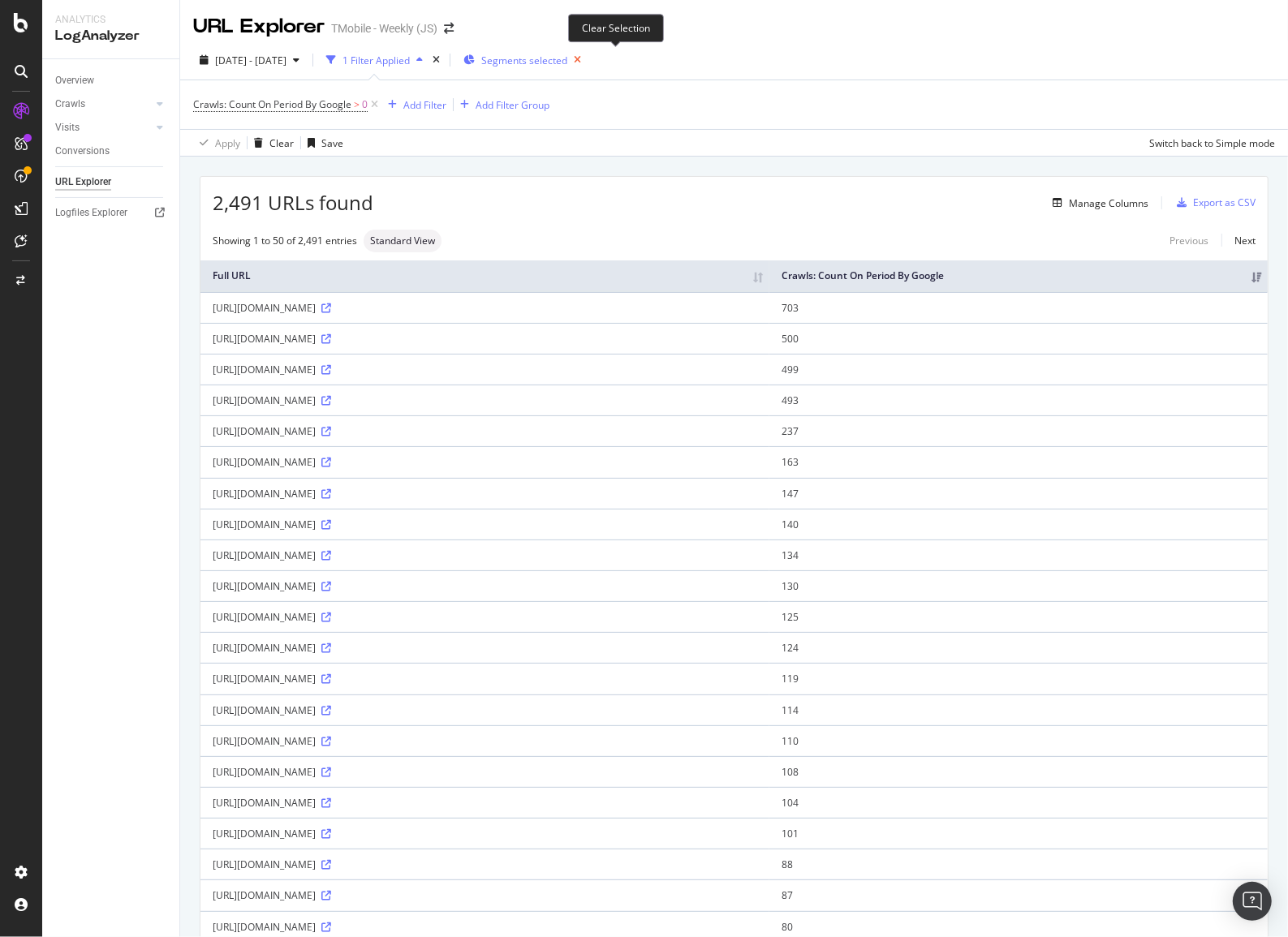
click at [588, 56] on icon "button" at bounding box center [577, 60] width 20 height 23
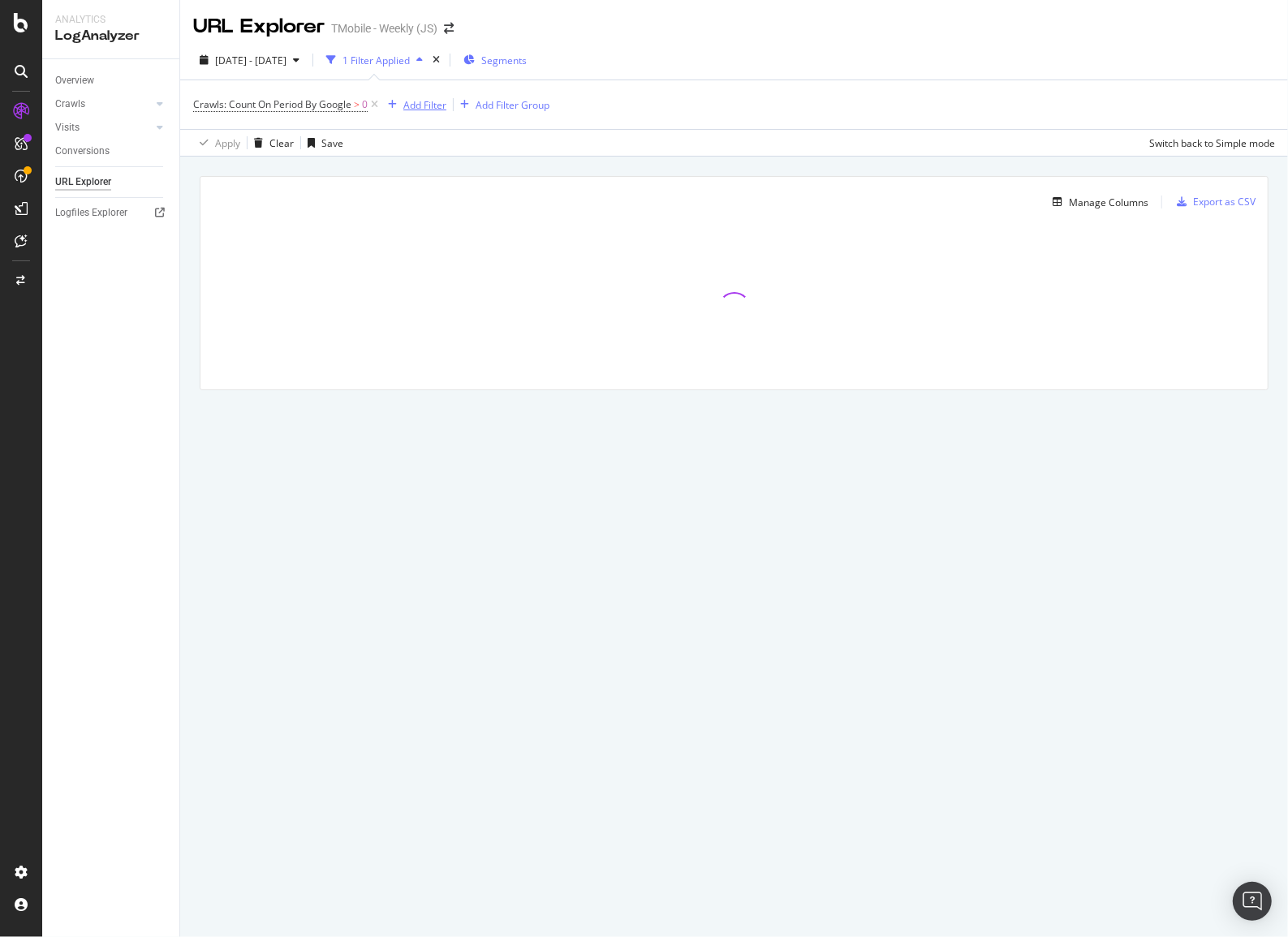
click at [420, 100] on div "Add Filter" at bounding box center [425, 105] width 43 height 13
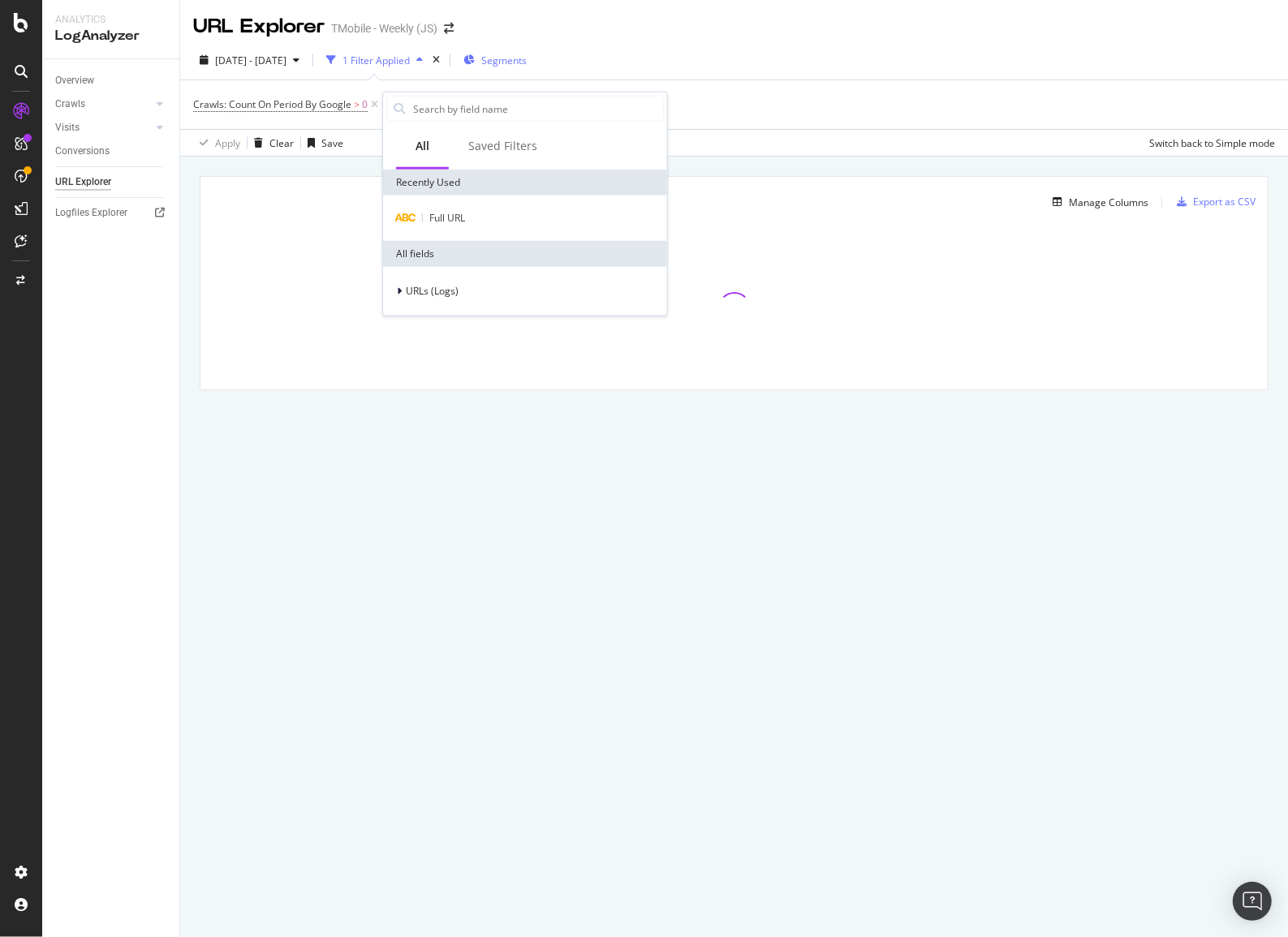
click at [420, 100] on input "text" at bounding box center [537, 108] width 251 height 24
click at [444, 213] on span "Full URL" at bounding box center [447, 218] width 35 height 13
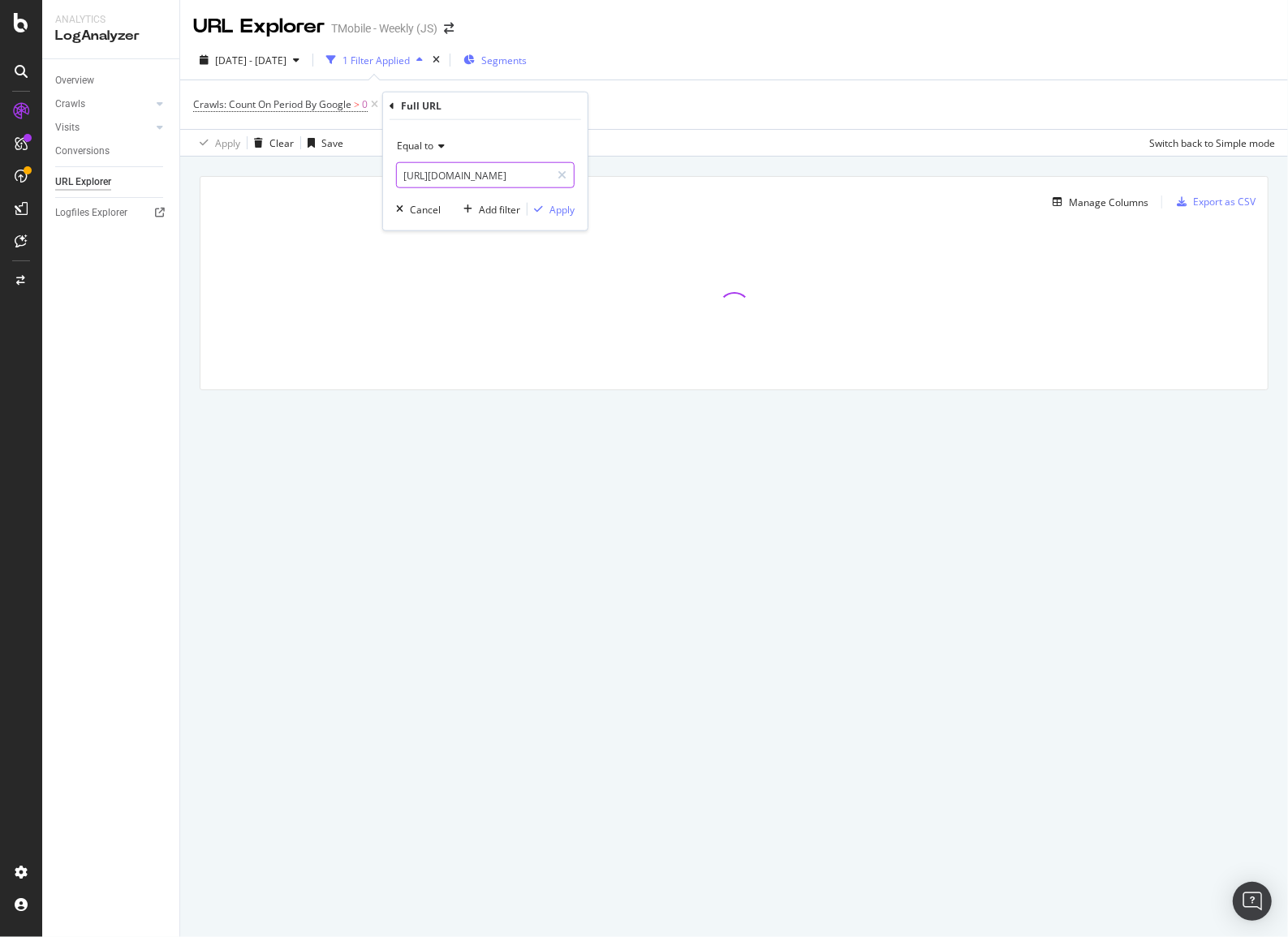
click at [503, 176] on input "https://www.t-mobile.com/business/cell-phone/apple-iphone-16-pro" at bounding box center [474, 175] width 153 height 26
click at [532, 174] on input "https://www.t-mobile.com/business/cell-phone/apple-iphone-16-pro" at bounding box center [474, 175] width 153 height 26
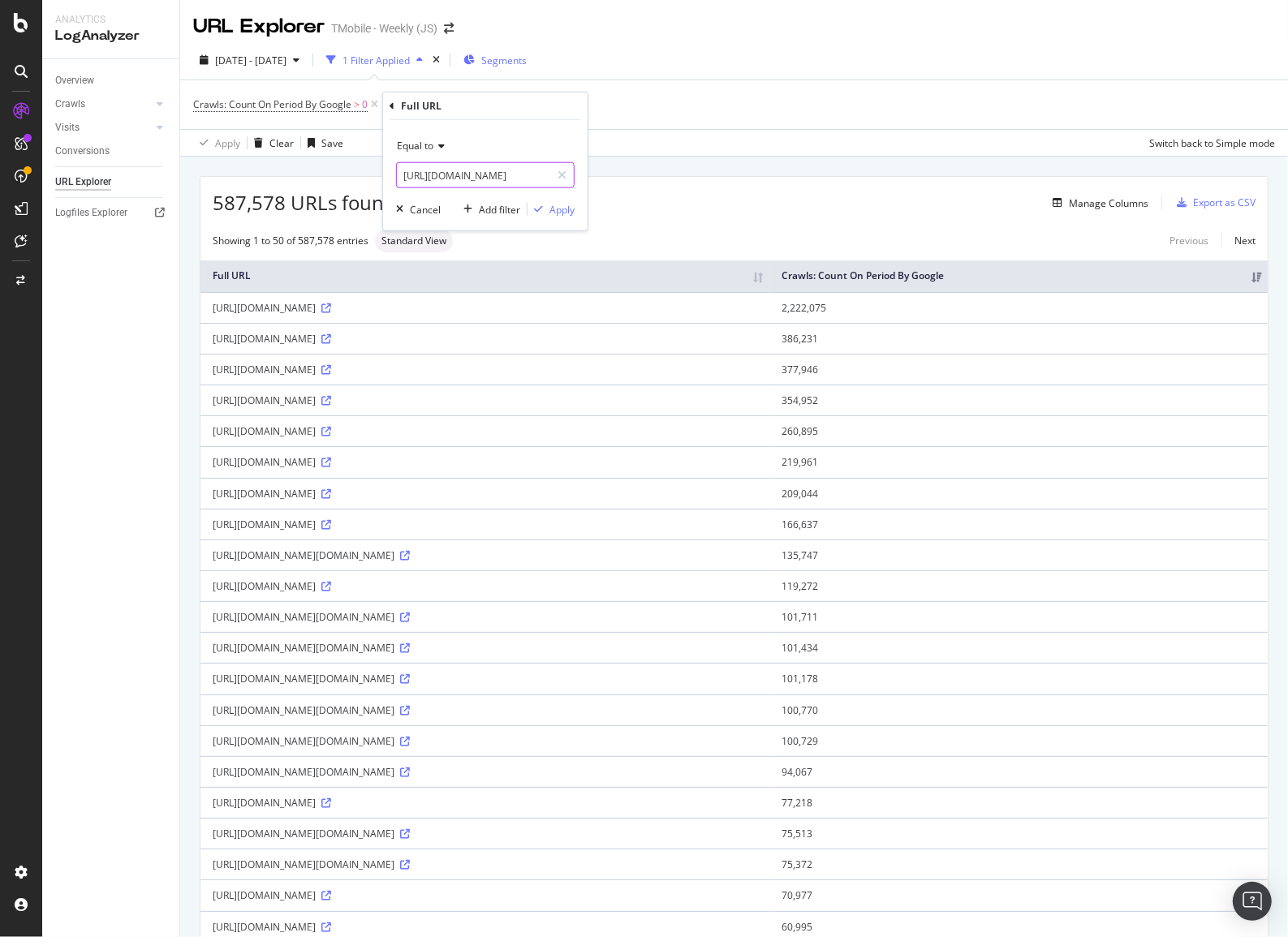
drag, startPoint x: 527, startPoint y: 175, endPoint x: 803, endPoint y: 189, distance: 276.4
click at [803, 189] on body "Analytics LogAnalyzer Overview Crawls Daily Distribution Segments Distribution …" at bounding box center [644, 468] width 1288 height 937
type input "[URL][DOMAIN_NAME]"
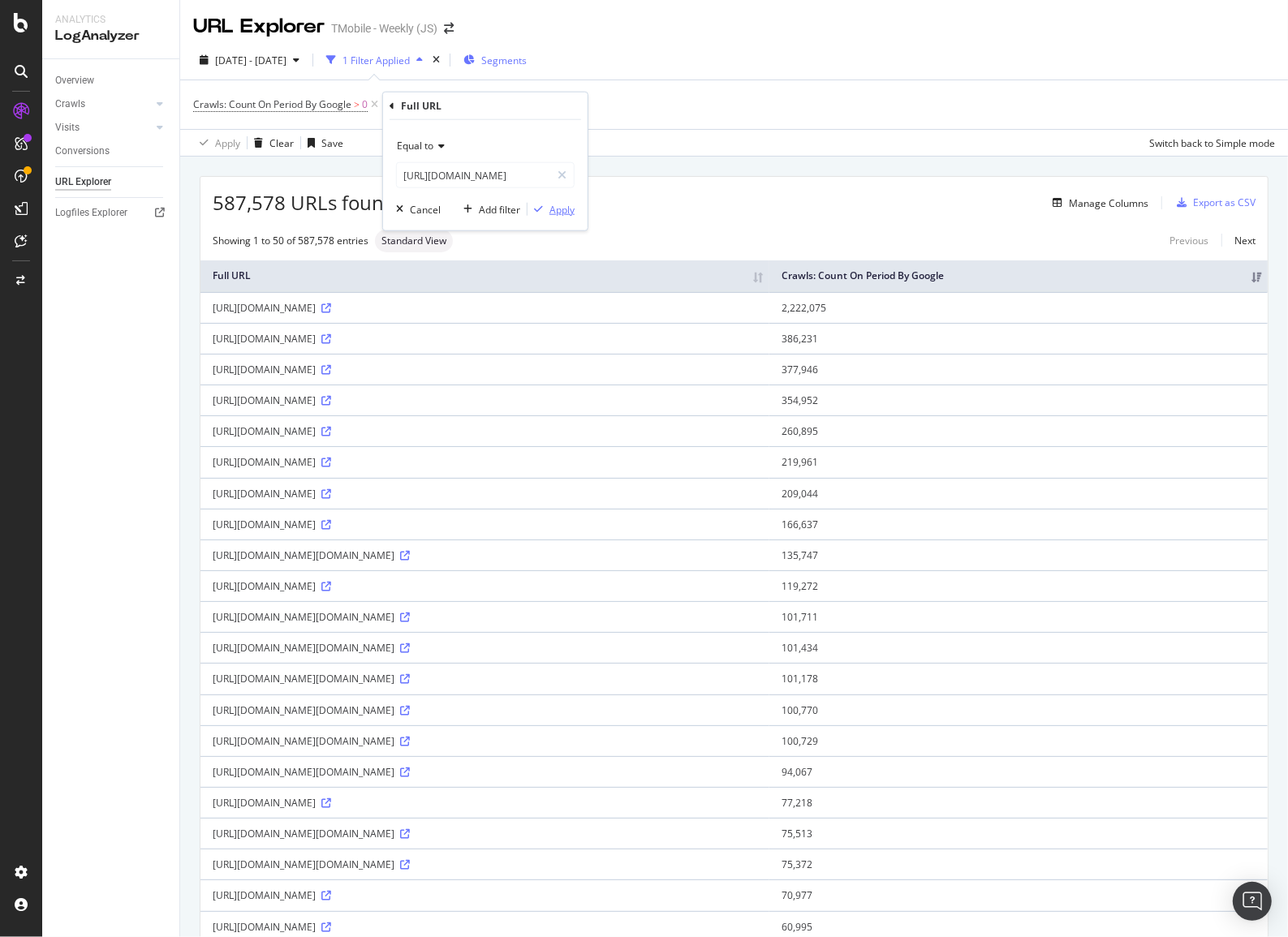
click at [544, 210] on div "button" at bounding box center [538, 209] width 22 height 10
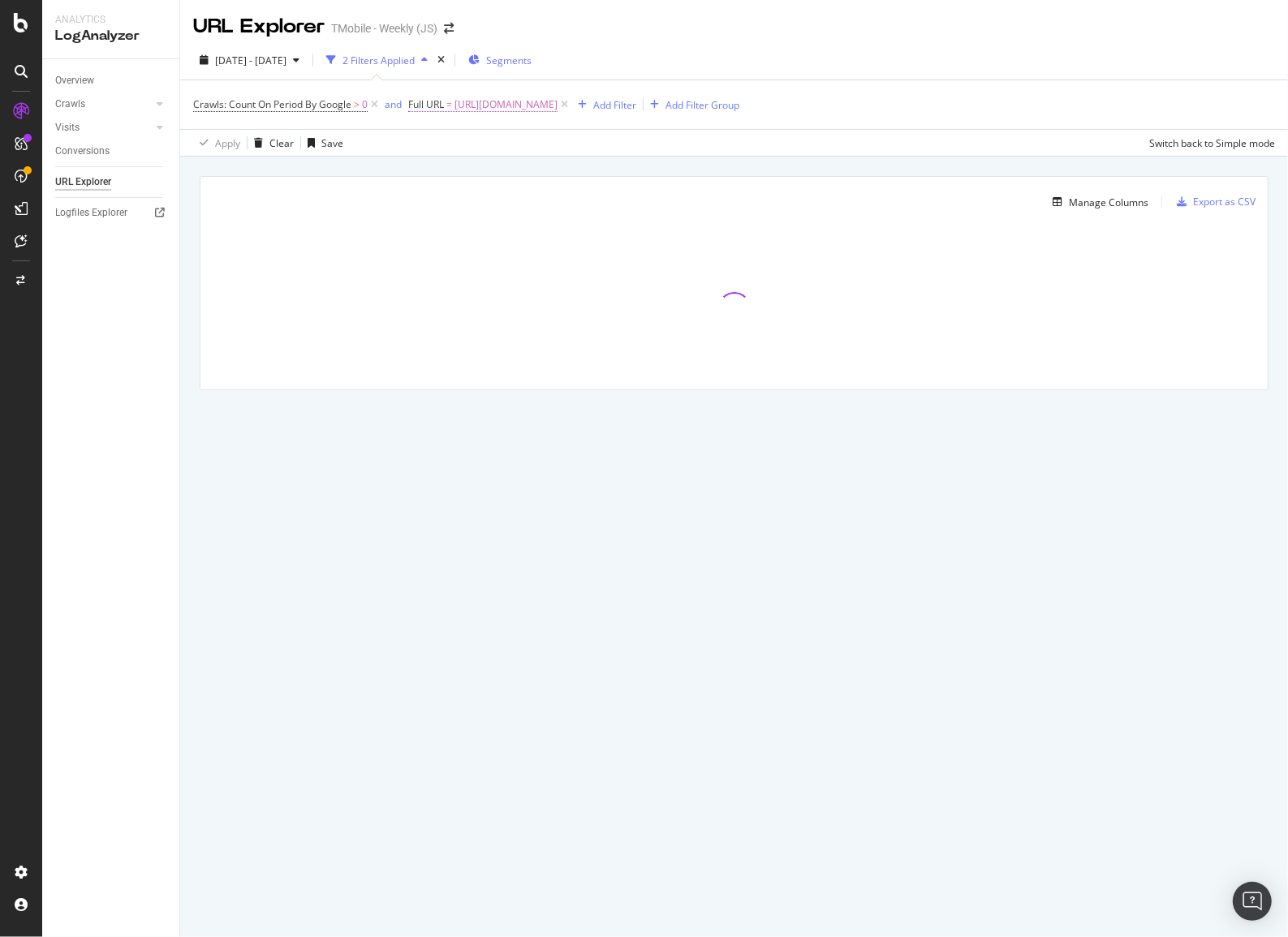
click at [496, 112] on span "[URL][DOMAIN_NAME]" at bounding box center [505, 105] width 103 height 23
click at [457, 143] on span "Equal to" at bounding box center [443, 142] width 36 height 13
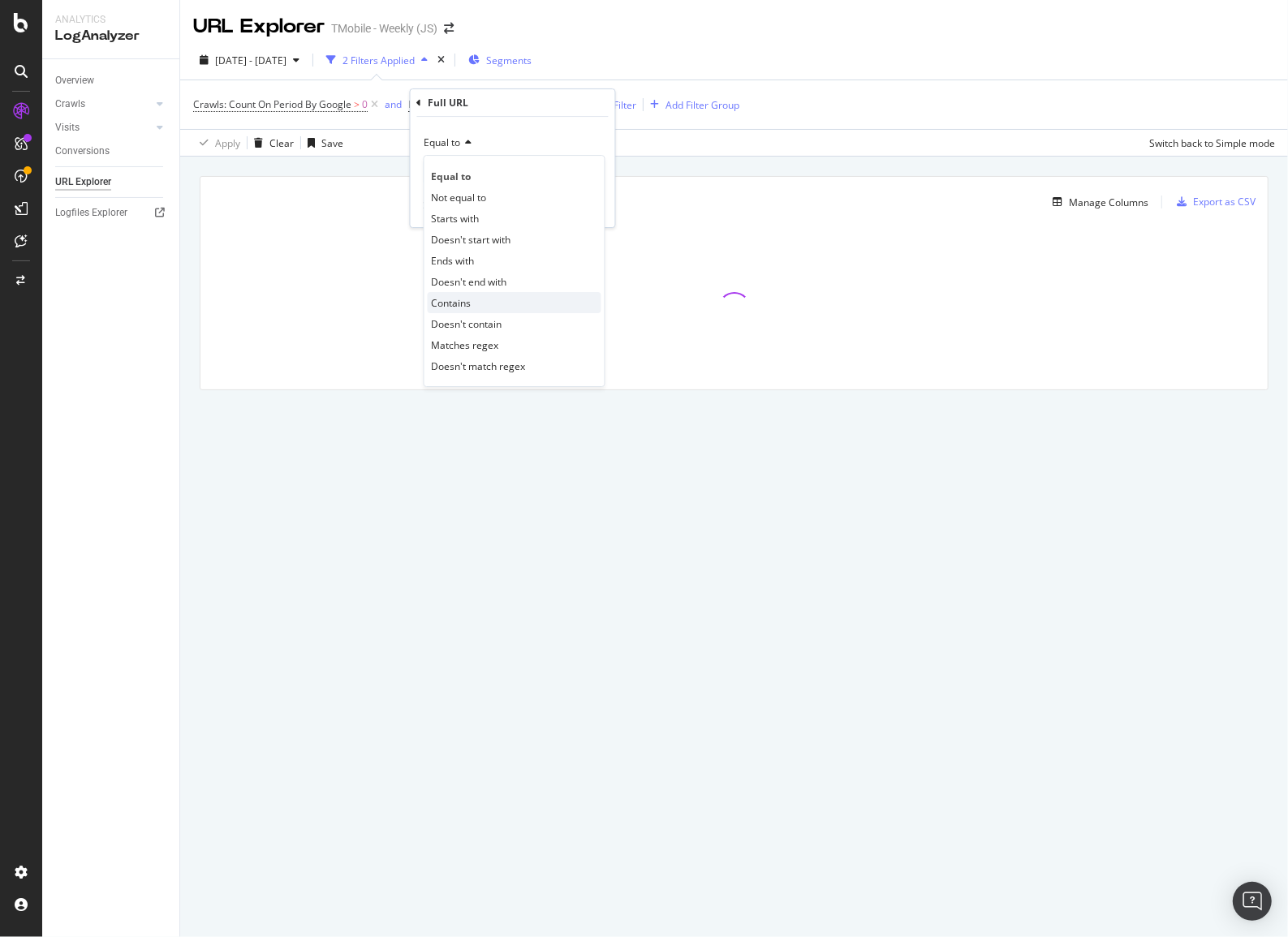
click at [466, 302] on span "Contains" at bounding box center [451, 303] width 39 height 13
click at [592, 196] on div "Contains https://www.t-mobile.com/dialed-in Cancel Add filter Apply" at bounding box center [512, 172] width 204 height 110
click at [586, 206] on div "Apply" at bounding box center [590, 206] width 25 height 13
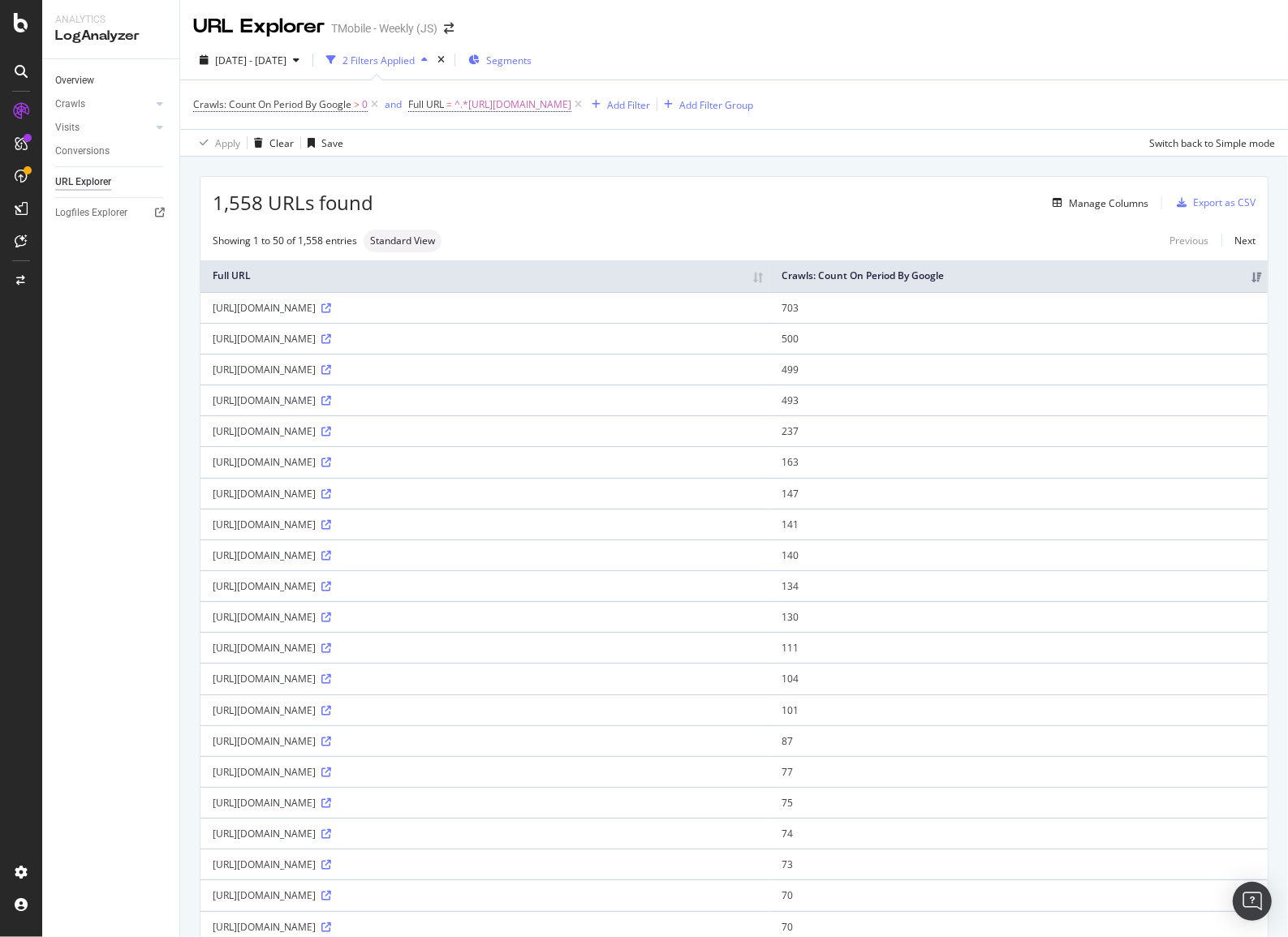
click at [97, 85] on link "Overview" at bounding box center [112, 81] width 113 height 17
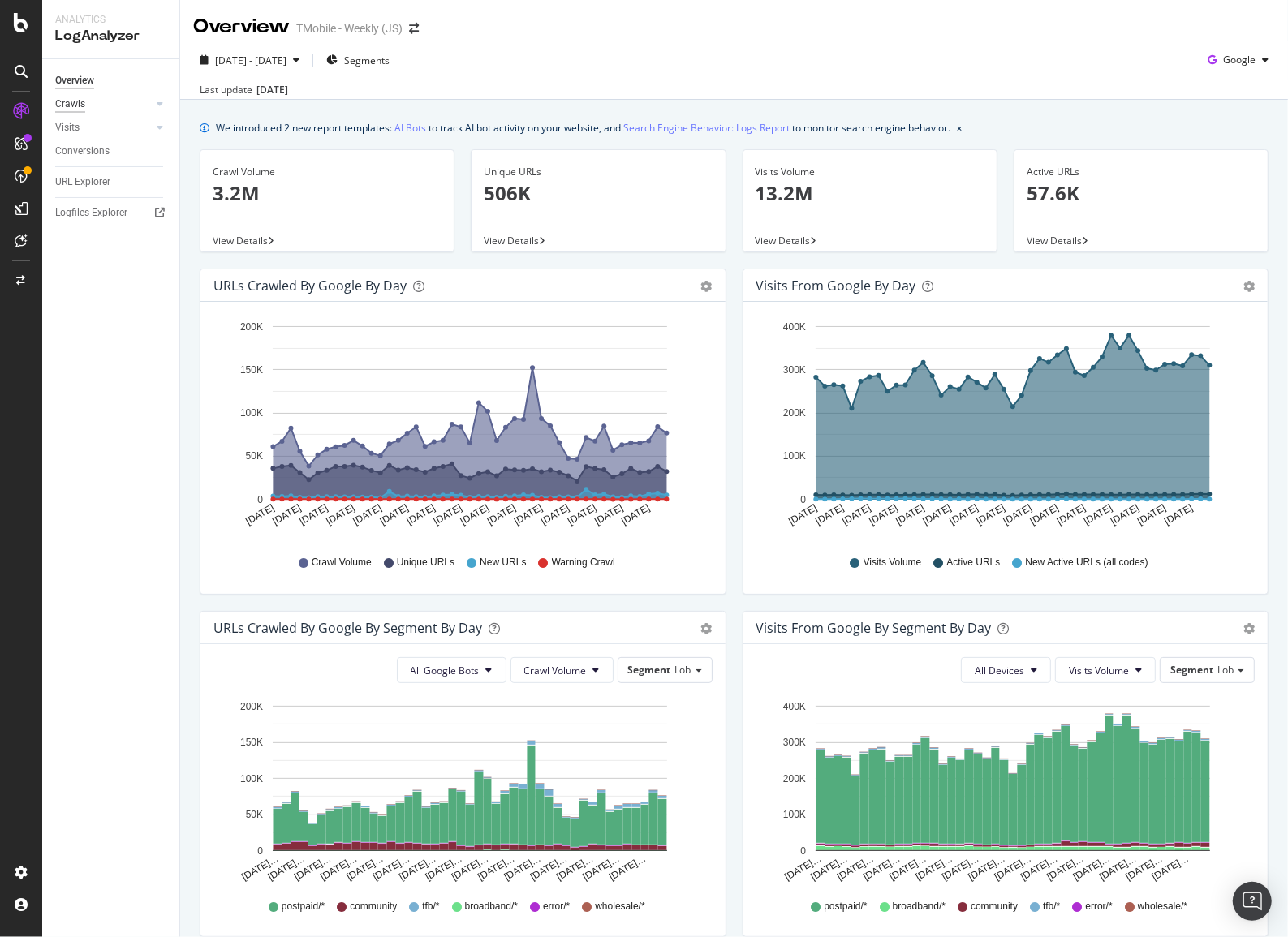
click at [60, 105] on div "Crawls" at bounding box center [70, 105] width 30 height 17
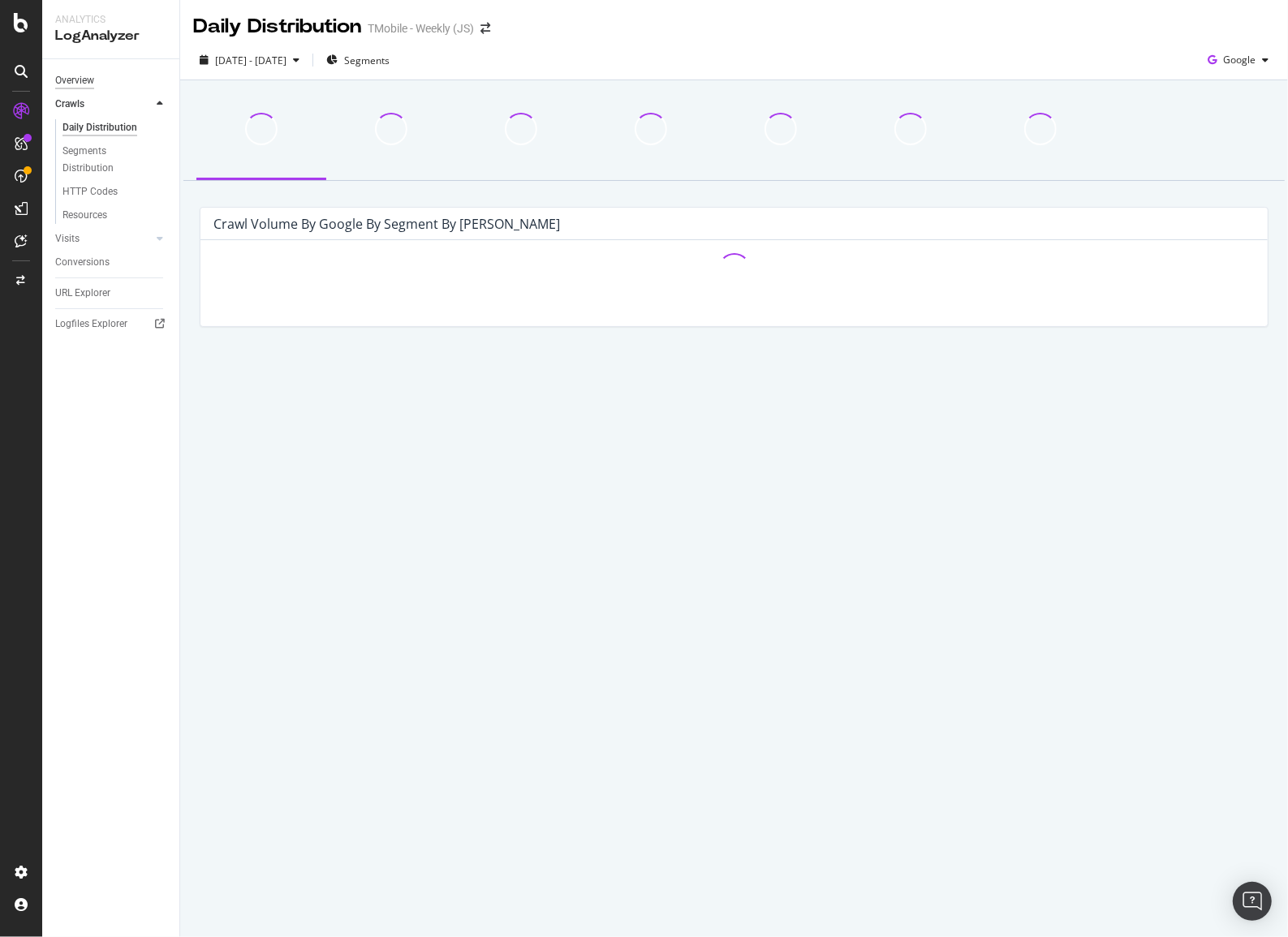
click at [77, 82] on div "Overview" at bounding box center [75, 81] width 39 height 17
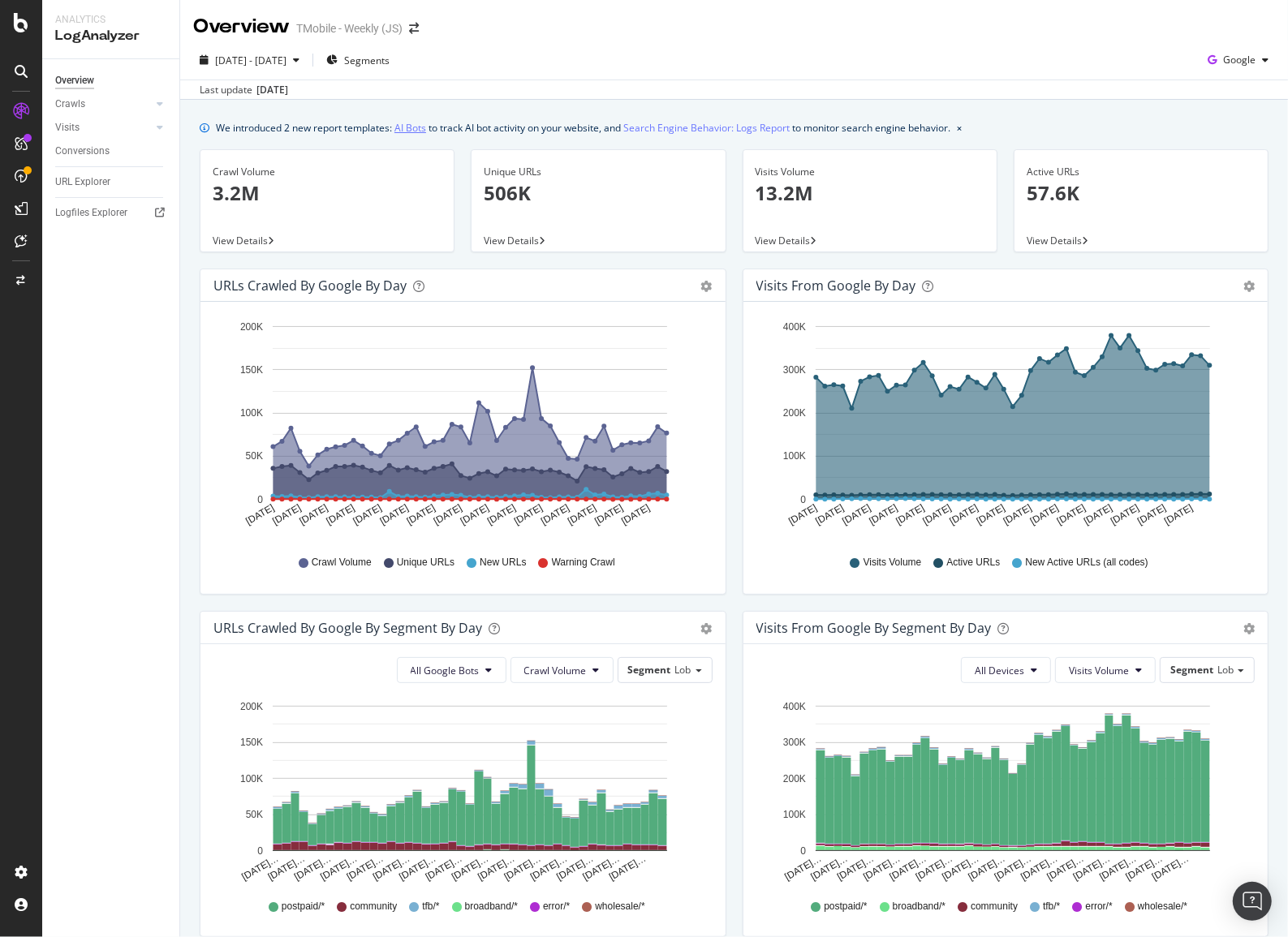
click at [411, 125] on link "AI Bots" at bounding box center [410, 128] width 32 height 17
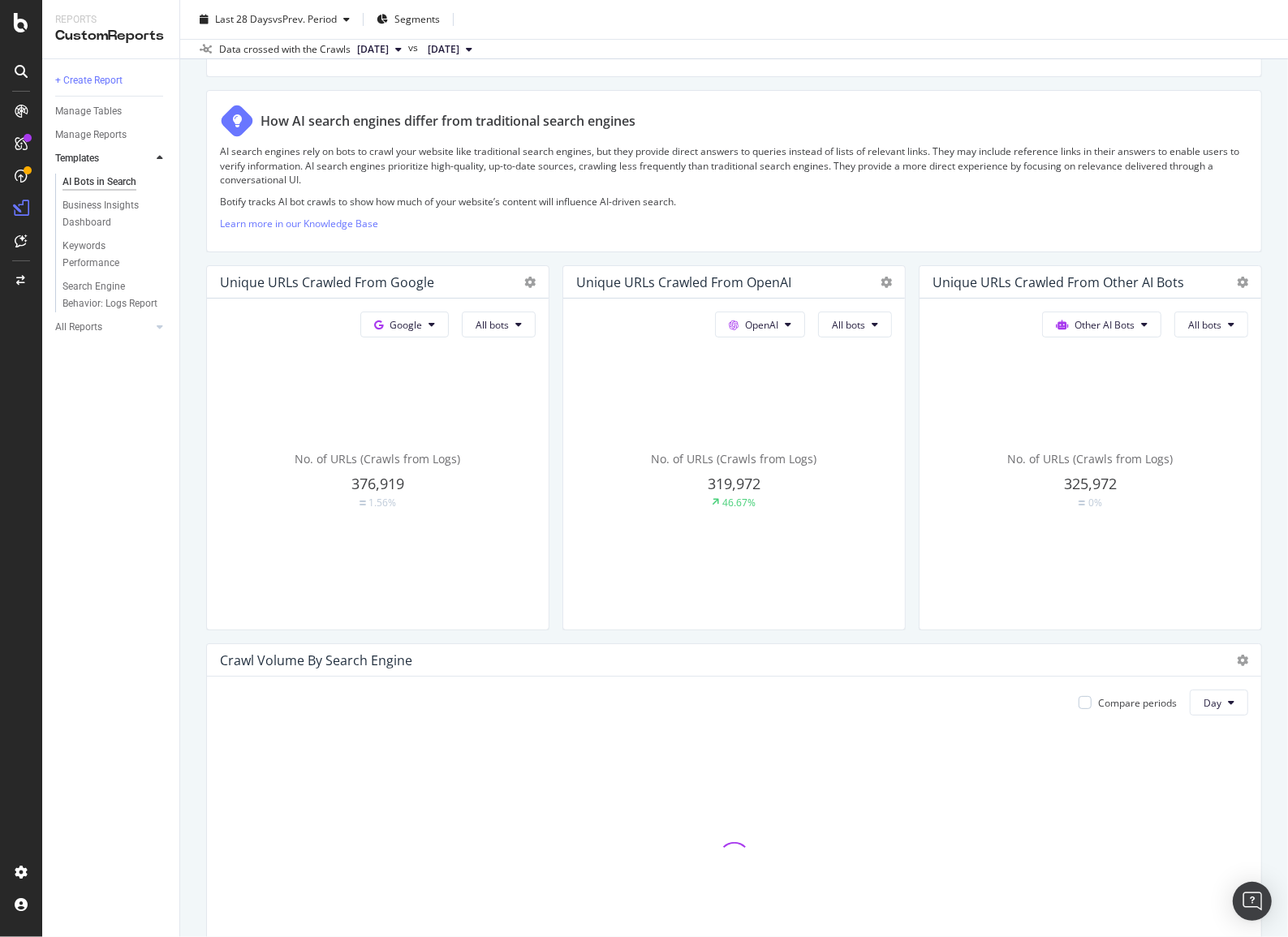
scroll to position [221, 0]
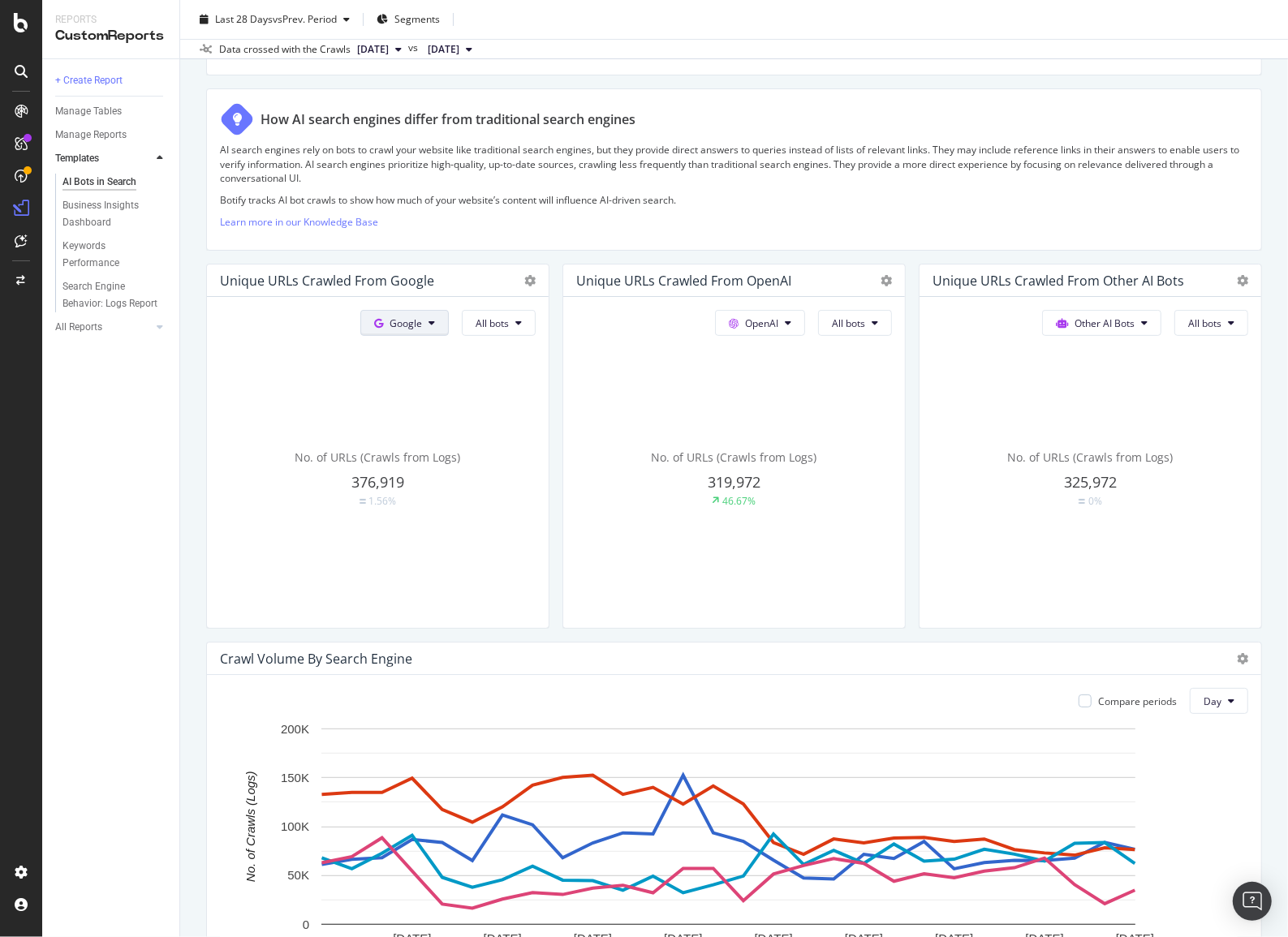
click at [404, 326] on span "Google" at bounding box center [406, 323] width 33 height 13
click at [479, 329] on button "All bots" at bounding box center [499, 322] width 74 height 26
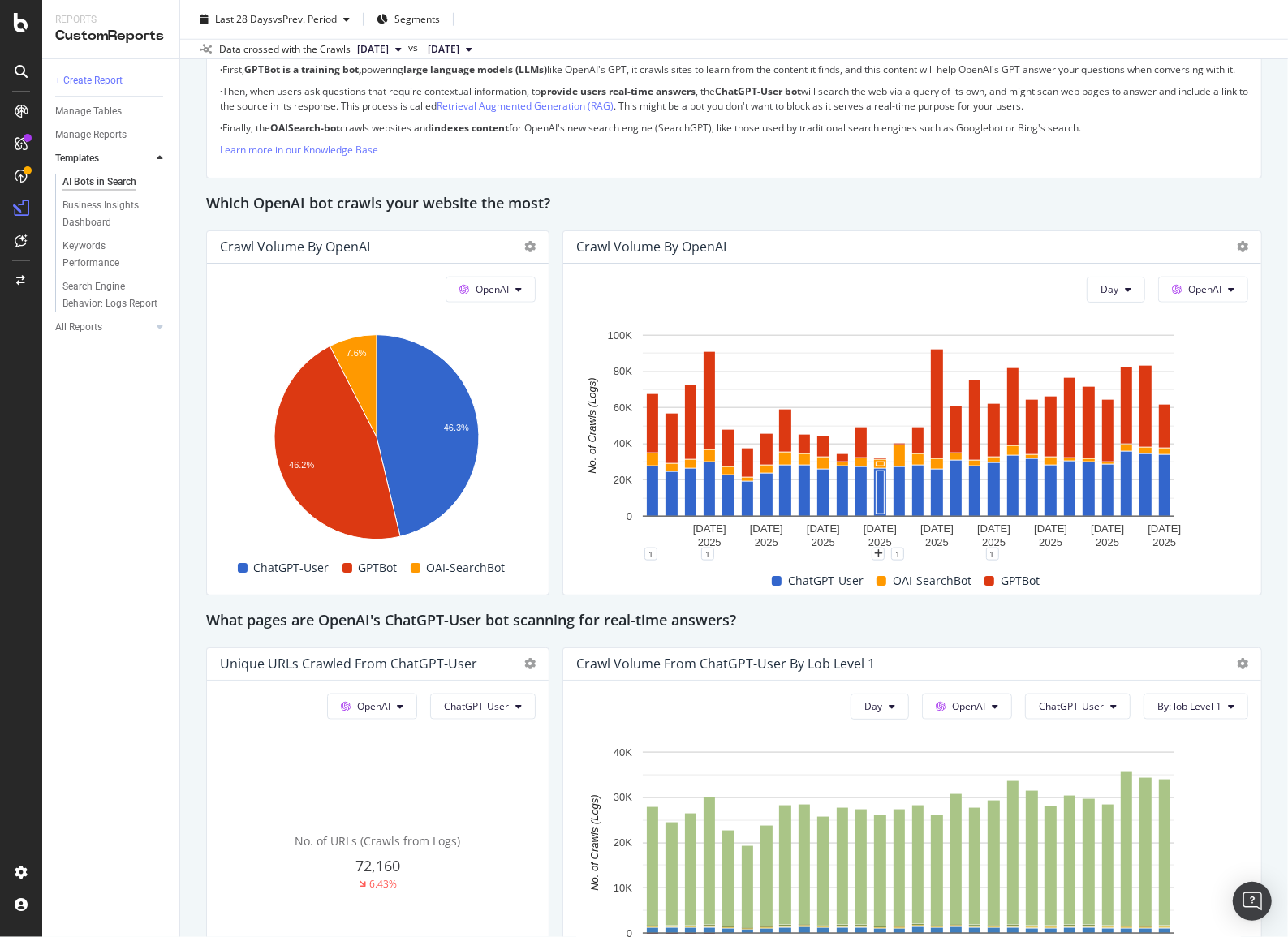
scroll to position [1253, 0]
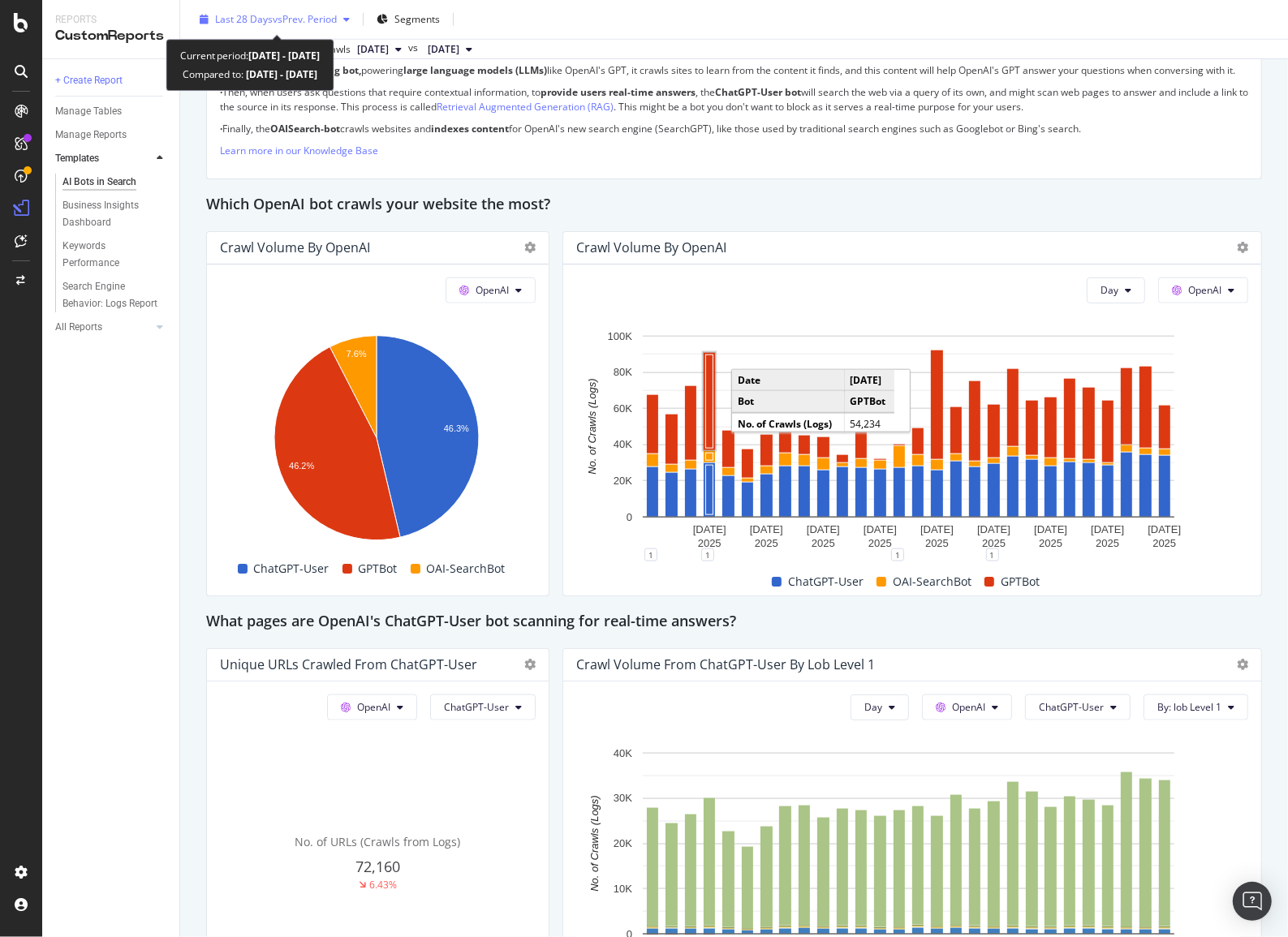
click at [283, 14] on span "vs Prev. Period" at bounding box center [304, 19] width 64 height 13
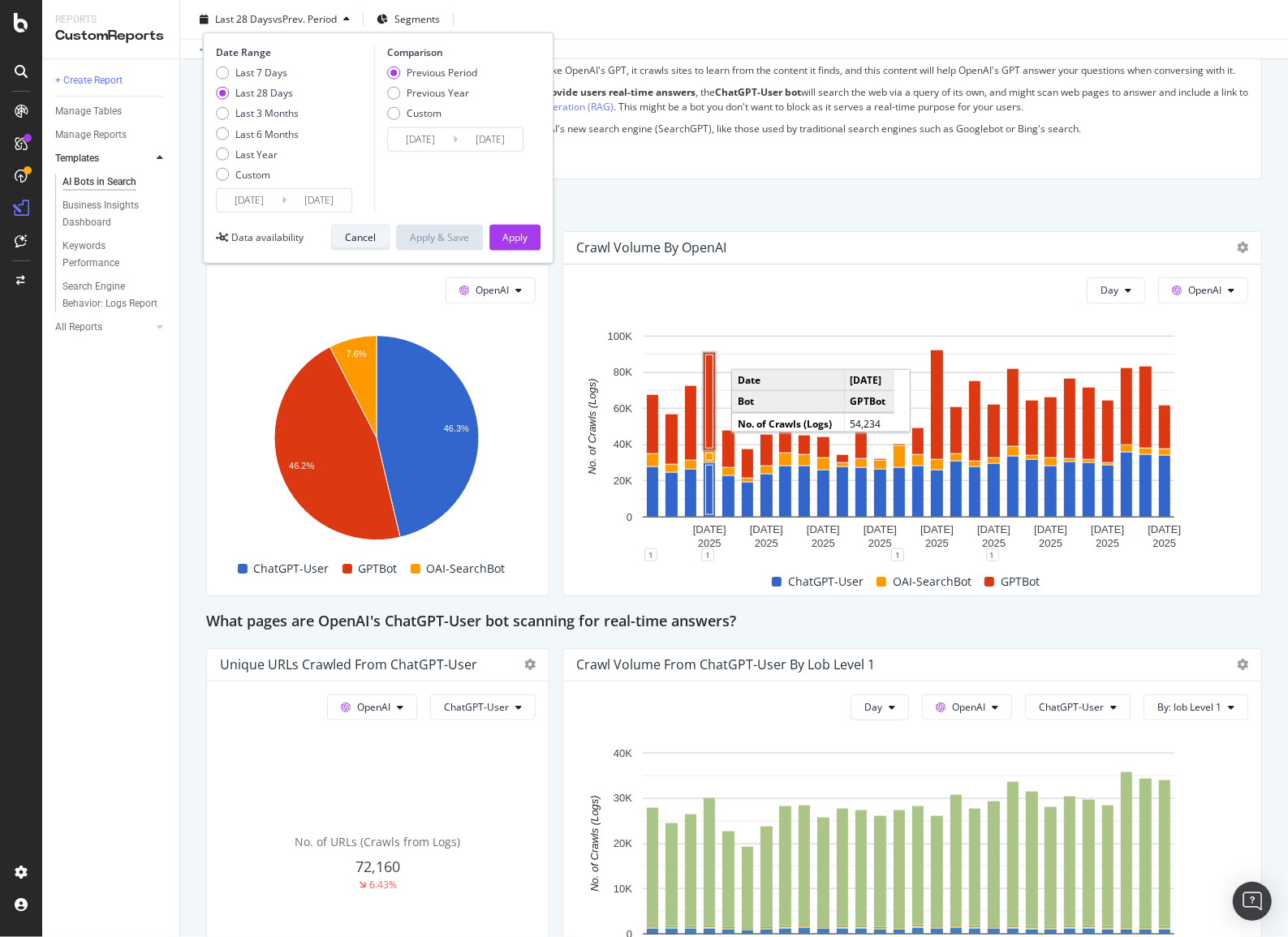
click at [358, 240] on div "Cancel" at bounding box center [361, 237] width 31 height 13
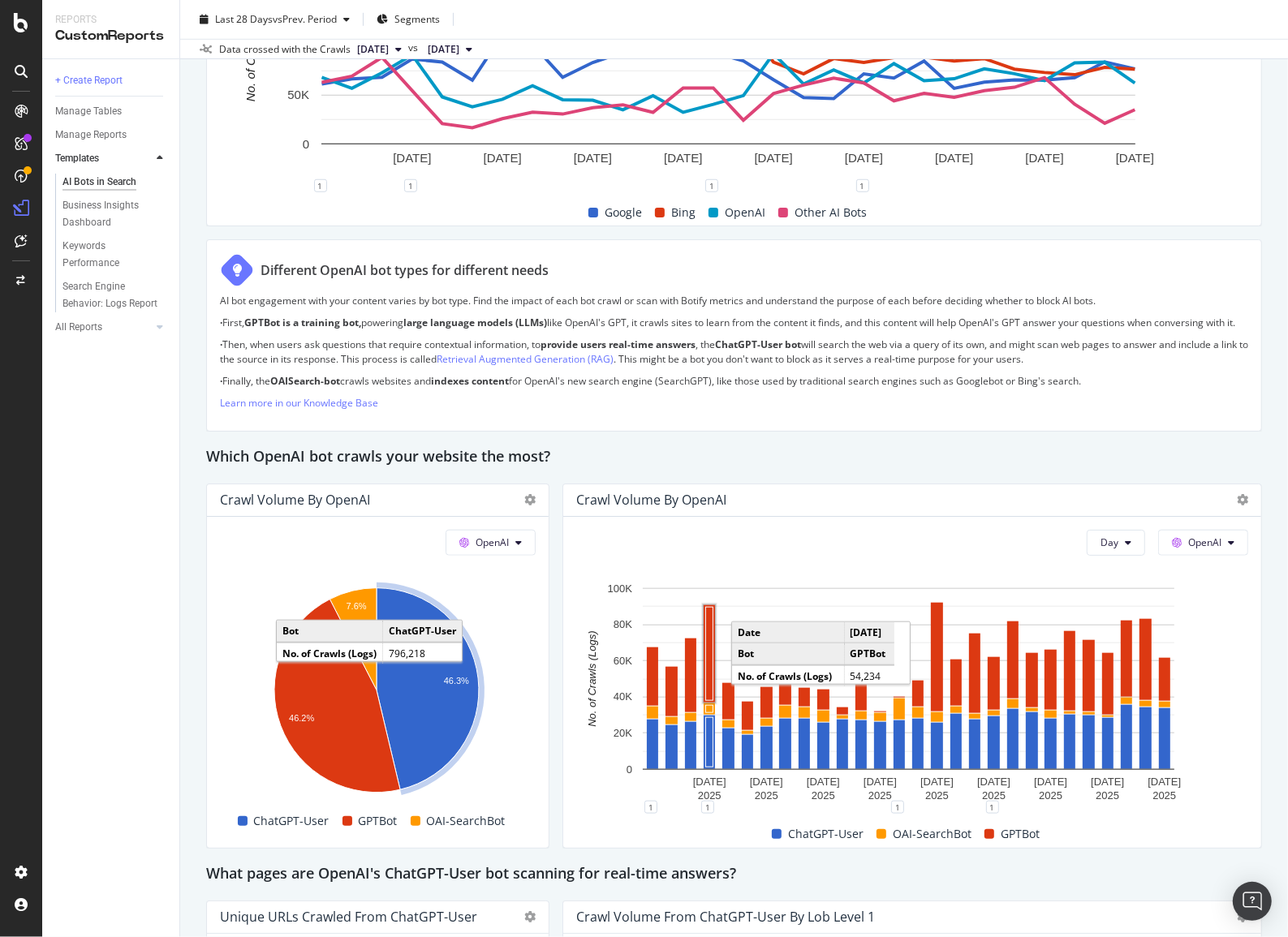
scroll to position [738, 0]
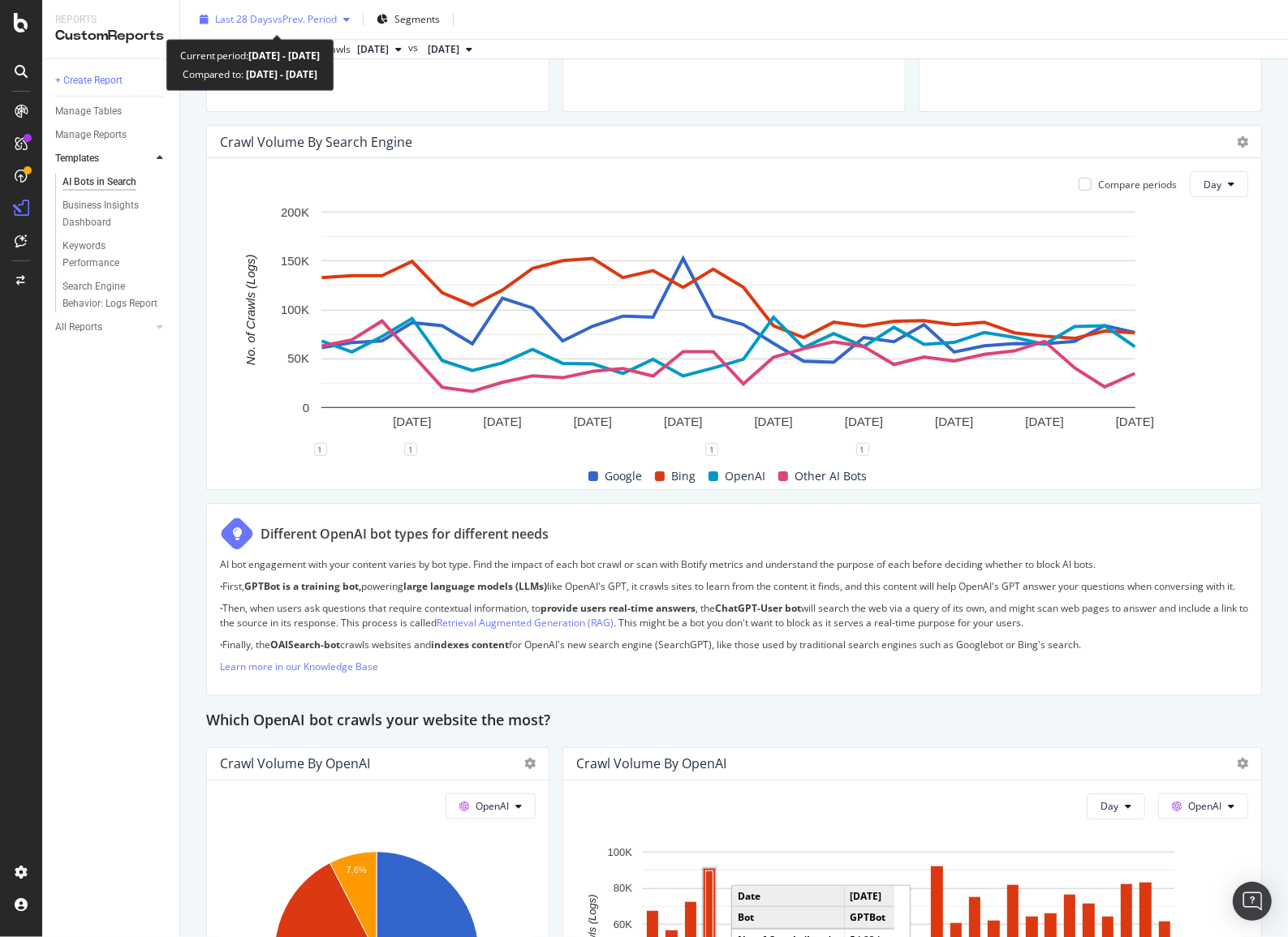
click at [282, 20] on span "vs Prev. Period" at bounding box center [304, 19] width 64 height 13
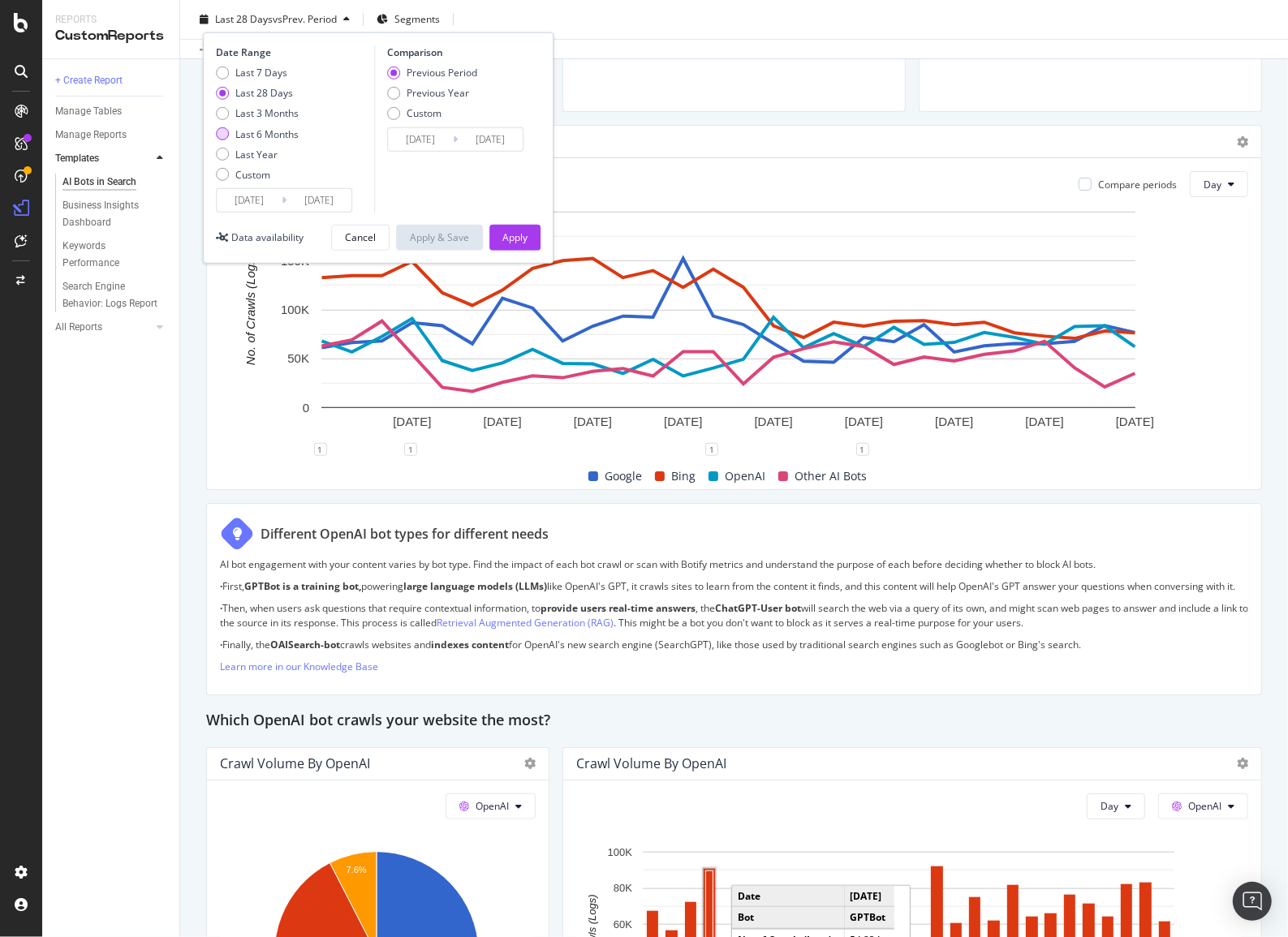
click at [251, 130] on div "Last 6 Months" at bounding box center [267, 134] width 63 height 13
type input "2025/03/22"
type input "2024/09/19"
type input "2025/03/21"
click at [494, 223] on div "Date Range Last 7 Days Last 28 Days Last 3 Months Last 6 Months Last Year Custo…" at bounding box center [379, 148] width 351 height 231
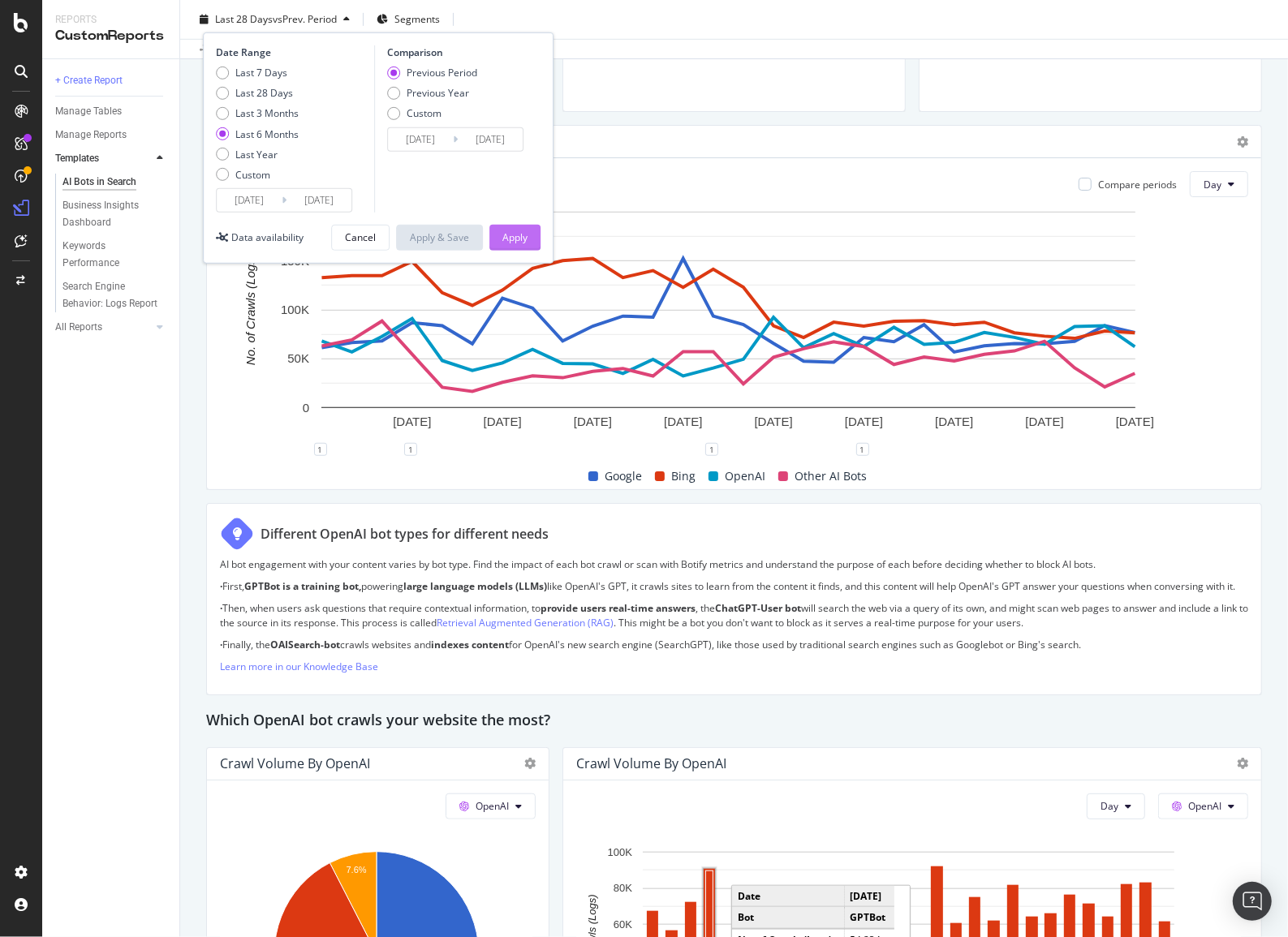
click at [498, 235] on button "Apply" at bounding box center [514, 237] width 51 height 26
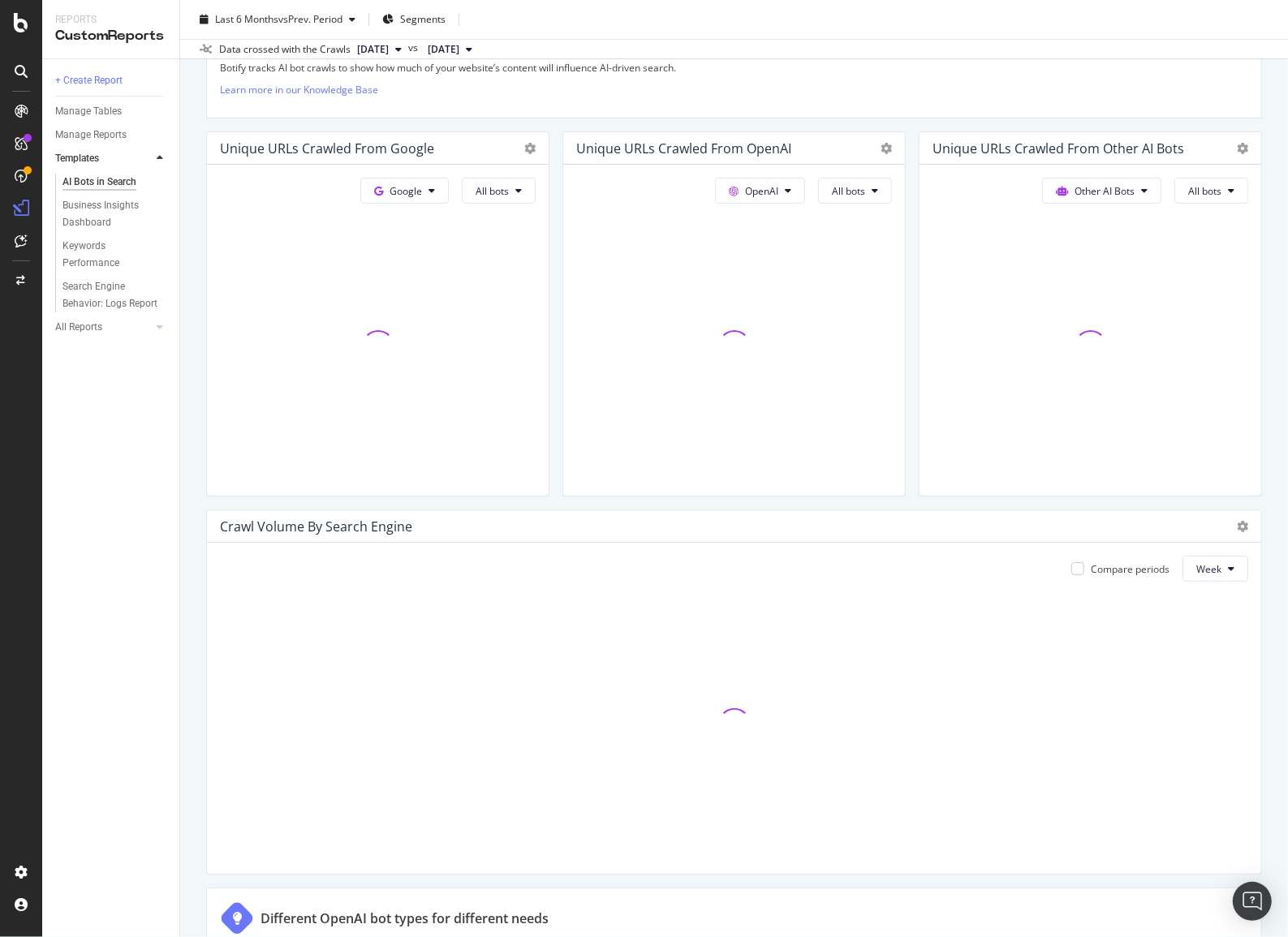
scroll to position [368, 0]
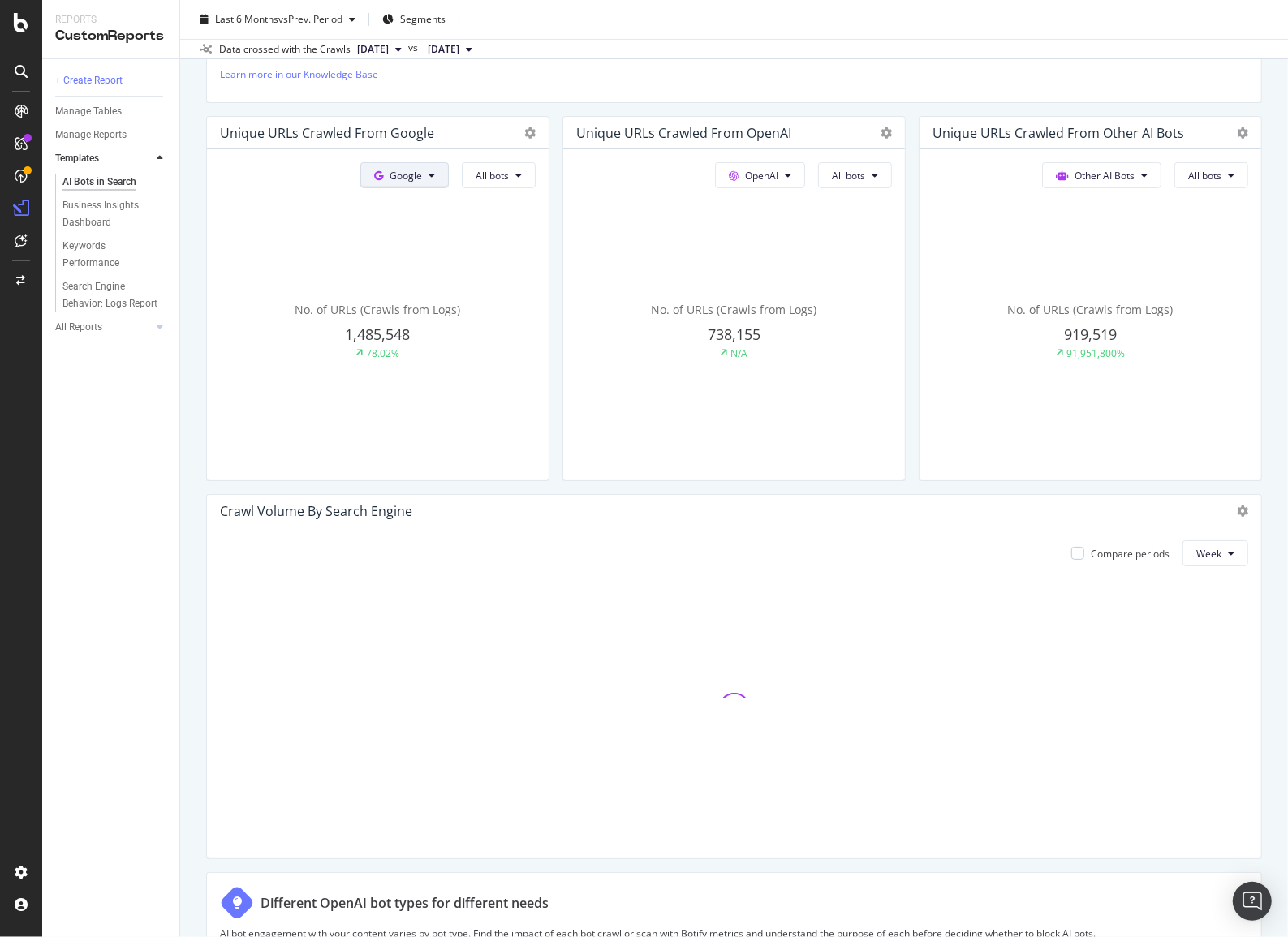
click at [406, 173] on span "Google" at bounding box center [406, 176] width 33 height 13
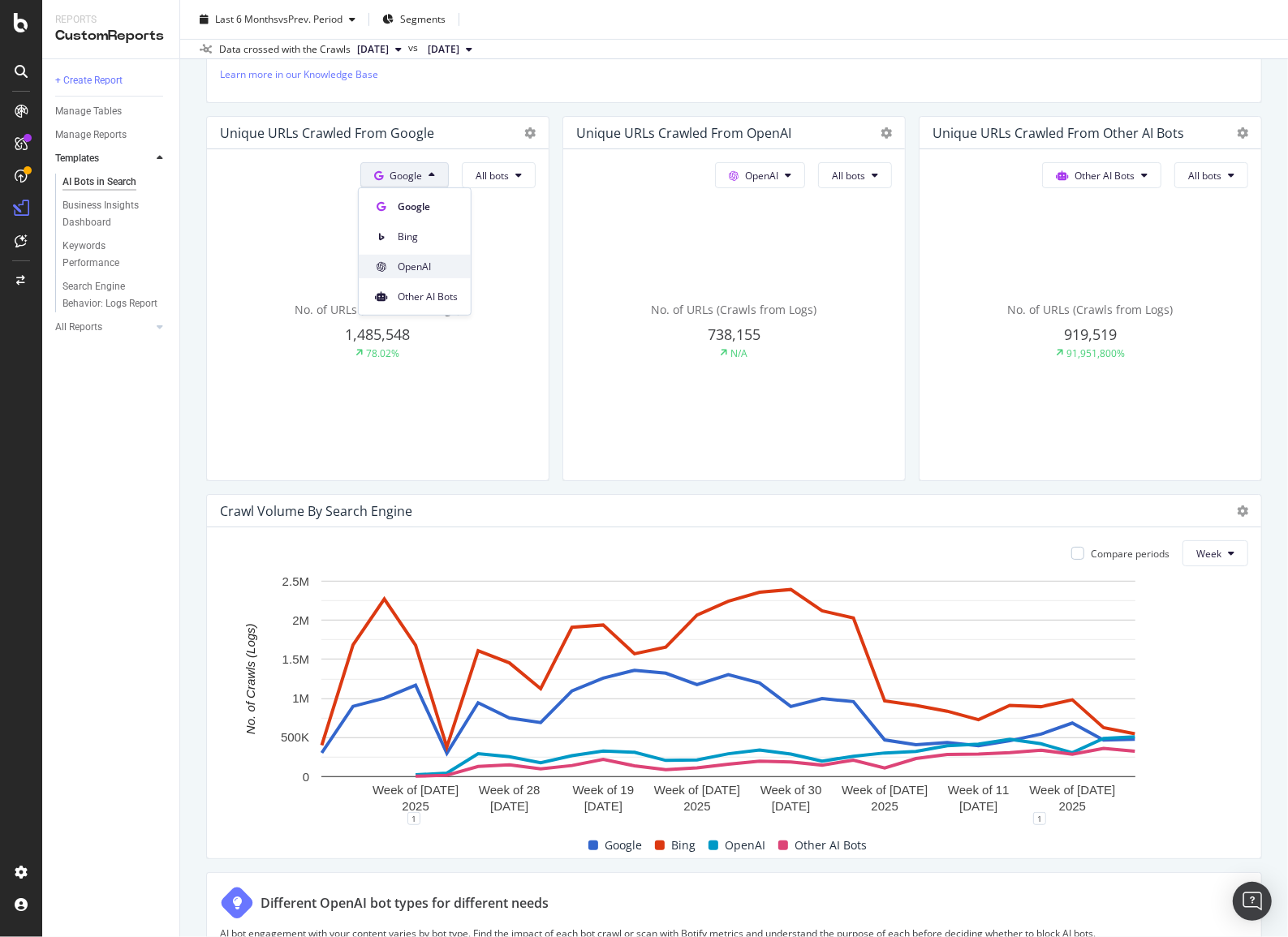
click at [413, 260] on span "OpenAI" at bounding box center [428, 266] width 60 height 14
click at [489, 169] on span "All bots" at bounding box center [492, 176] width 34 height 13
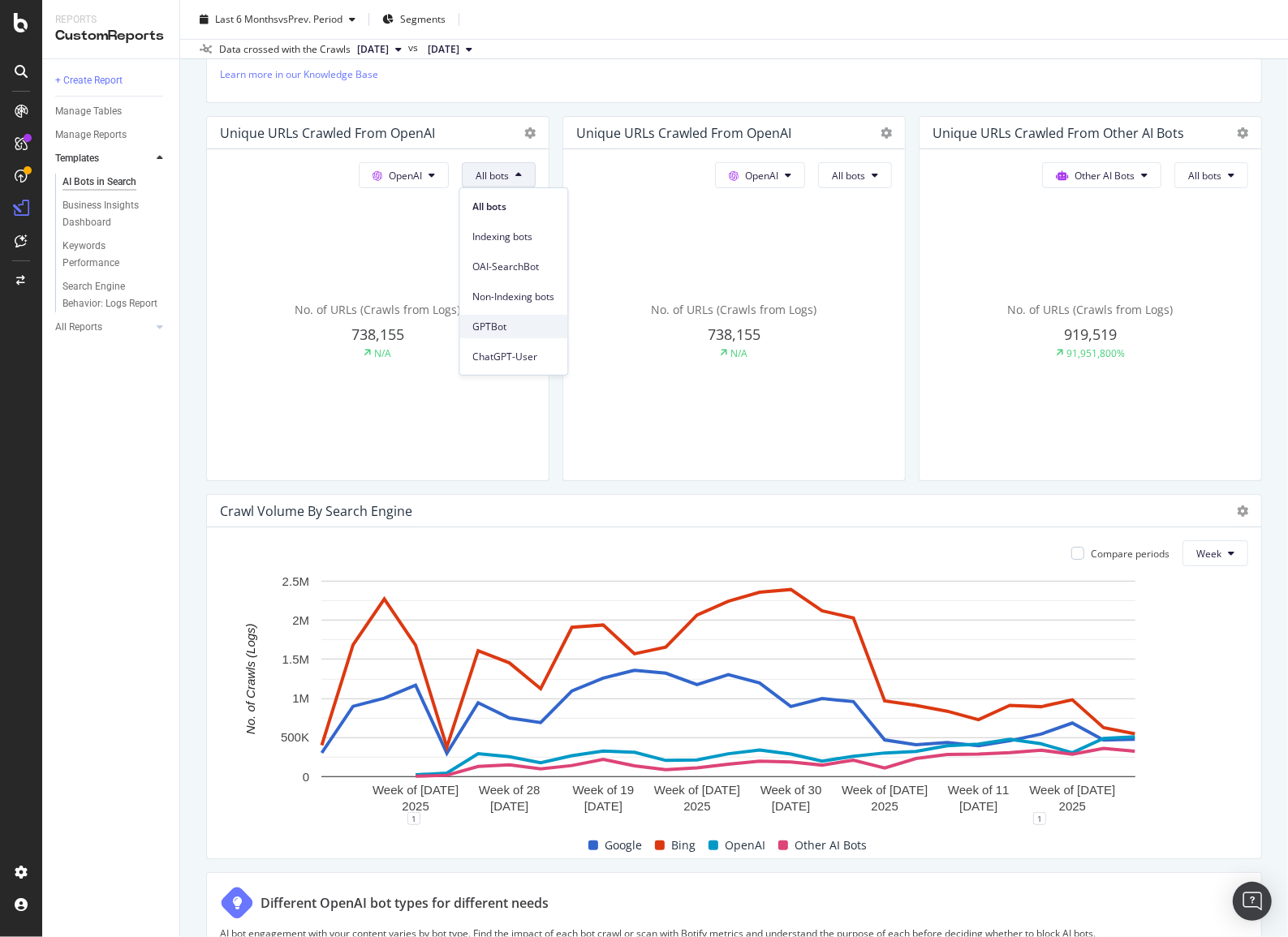
click at [499, 322] on span "GPTBot" at bounding box center [513, 326] width 82 height 14
click at [819, 182] on button "All bots" at bounding box center [855, 175] width 74 height 26
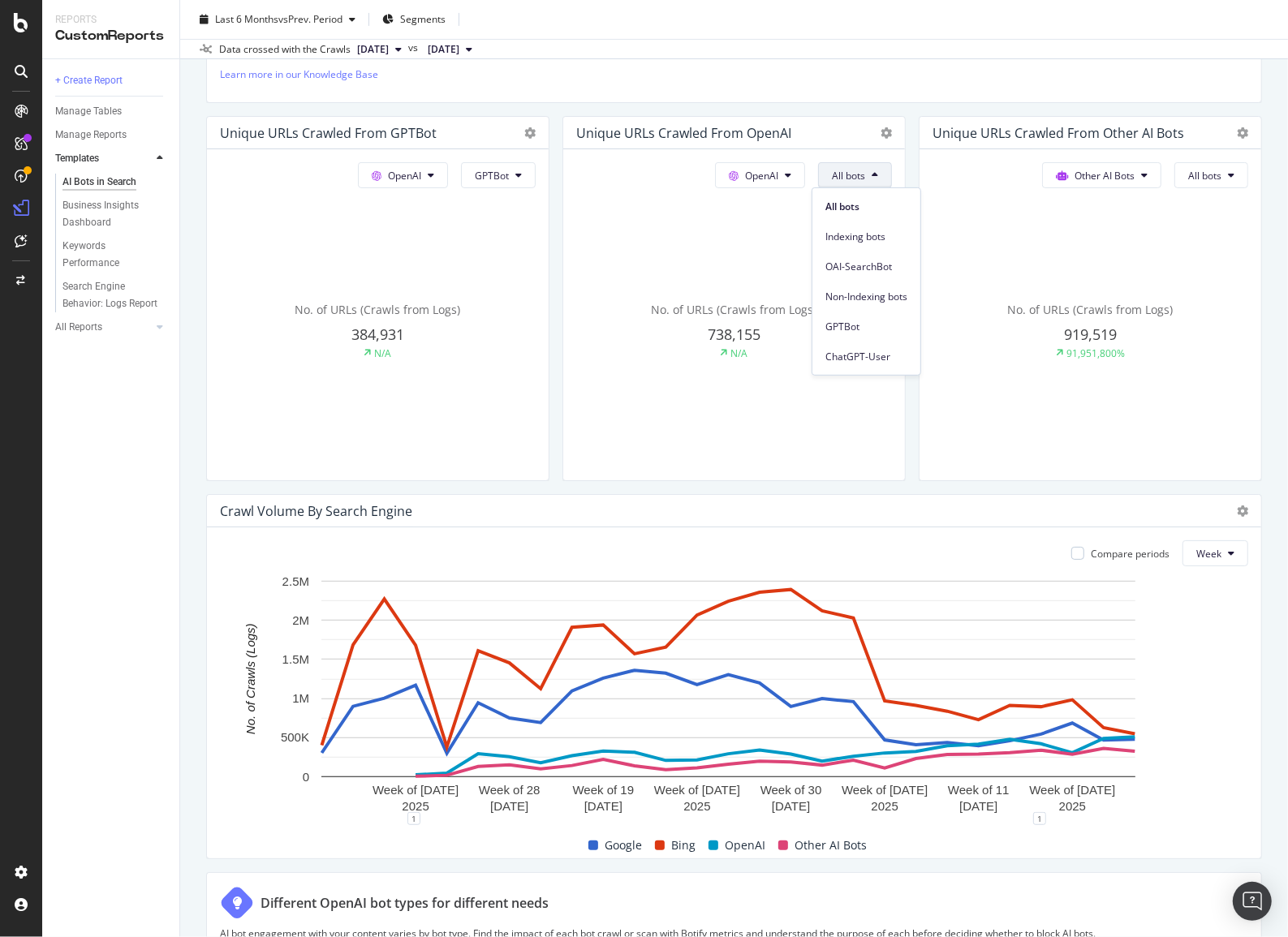
click at [840, 82] on div "AI search engines rely on bots to crawl your website like traditional search en…" at bounding box center [734, 42] width 1028 height 94
click at [311, 50] on div "Data crossed with the Crawls" at bounding box center [284, 49] width 131 height 14
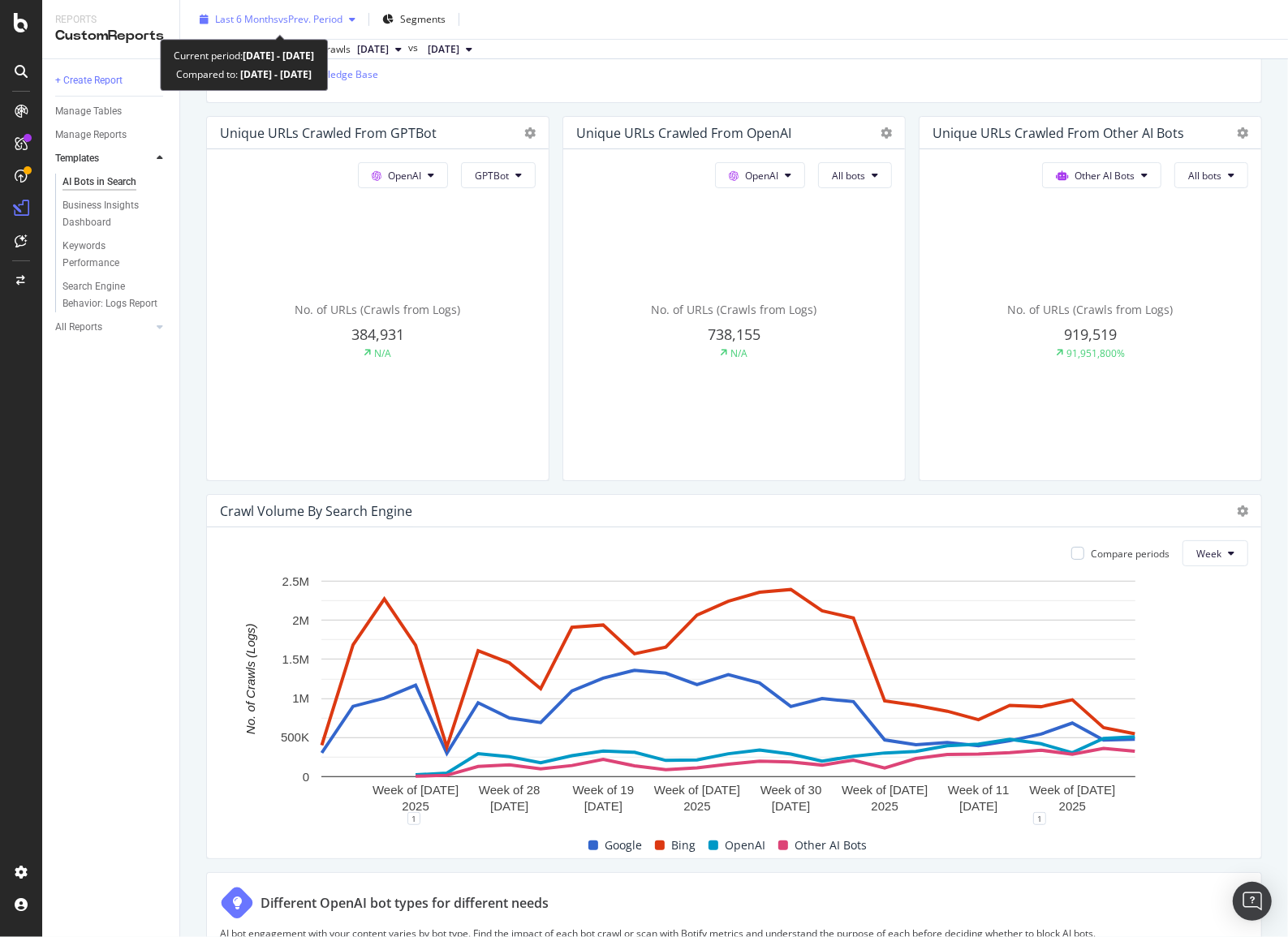
click at [311, 27] on div "Last 6 Months vs Prev. Period" at bounding box center [277, 19] width 169 height 24
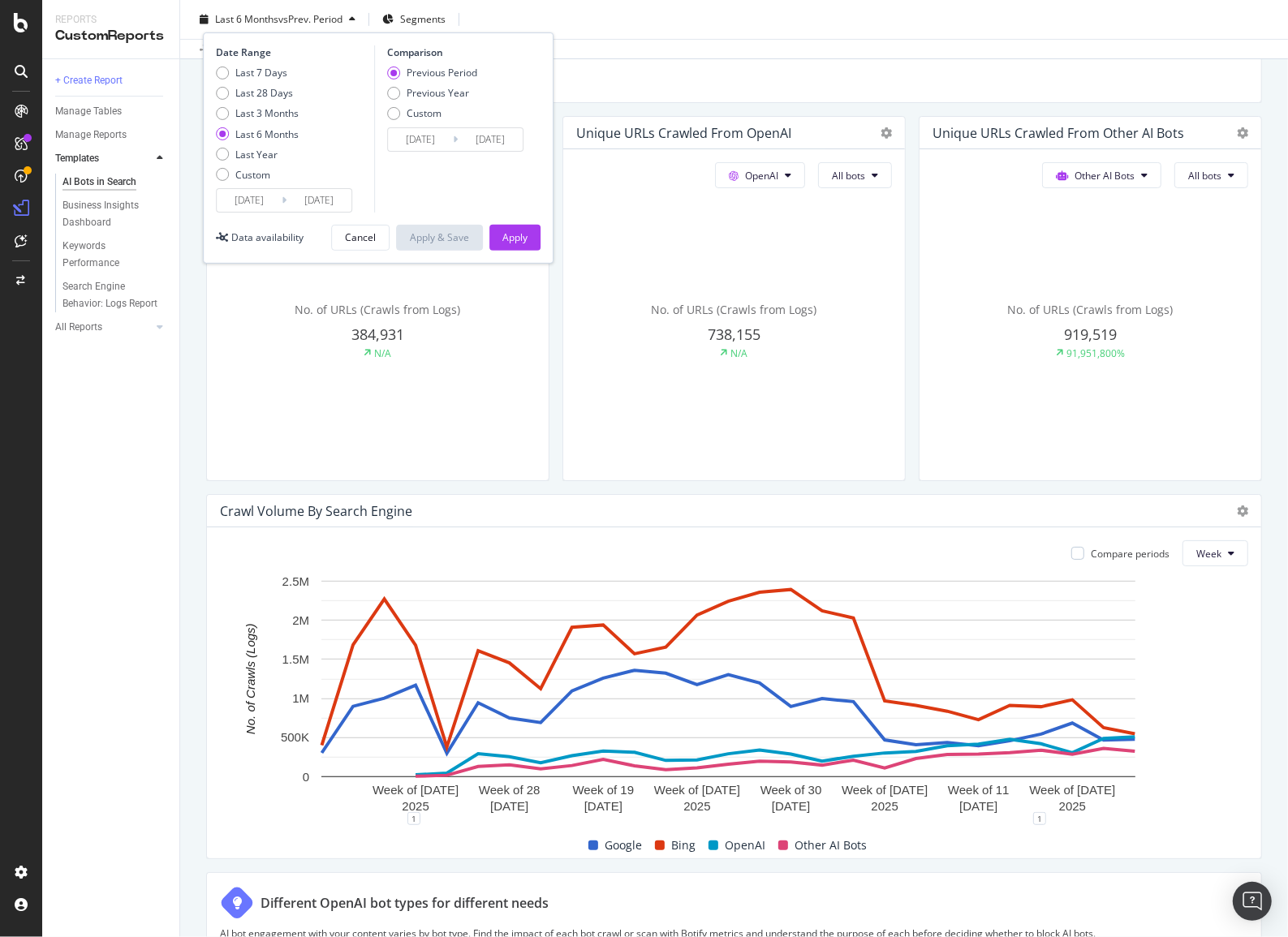
click at [260, 202] on input "2025/03/22" at bounding box center [249, 200] width 65 height 23
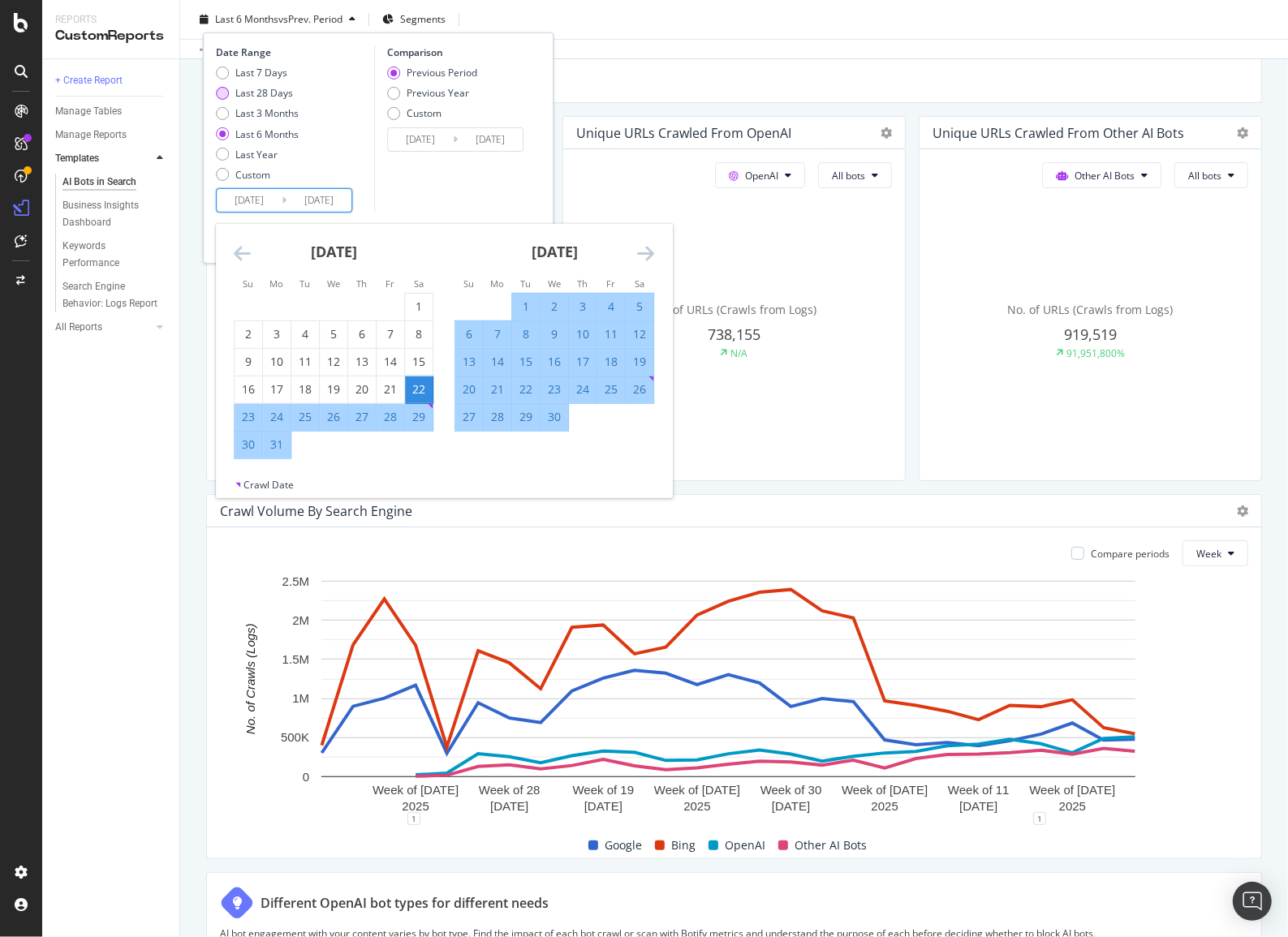
click at [261, 89] on div "Last 28 Days" at bounding box center [264, 93] width 58 height 13
type input "2025/08/25"
type input "2025/07/28"
type input "2025/08/24"
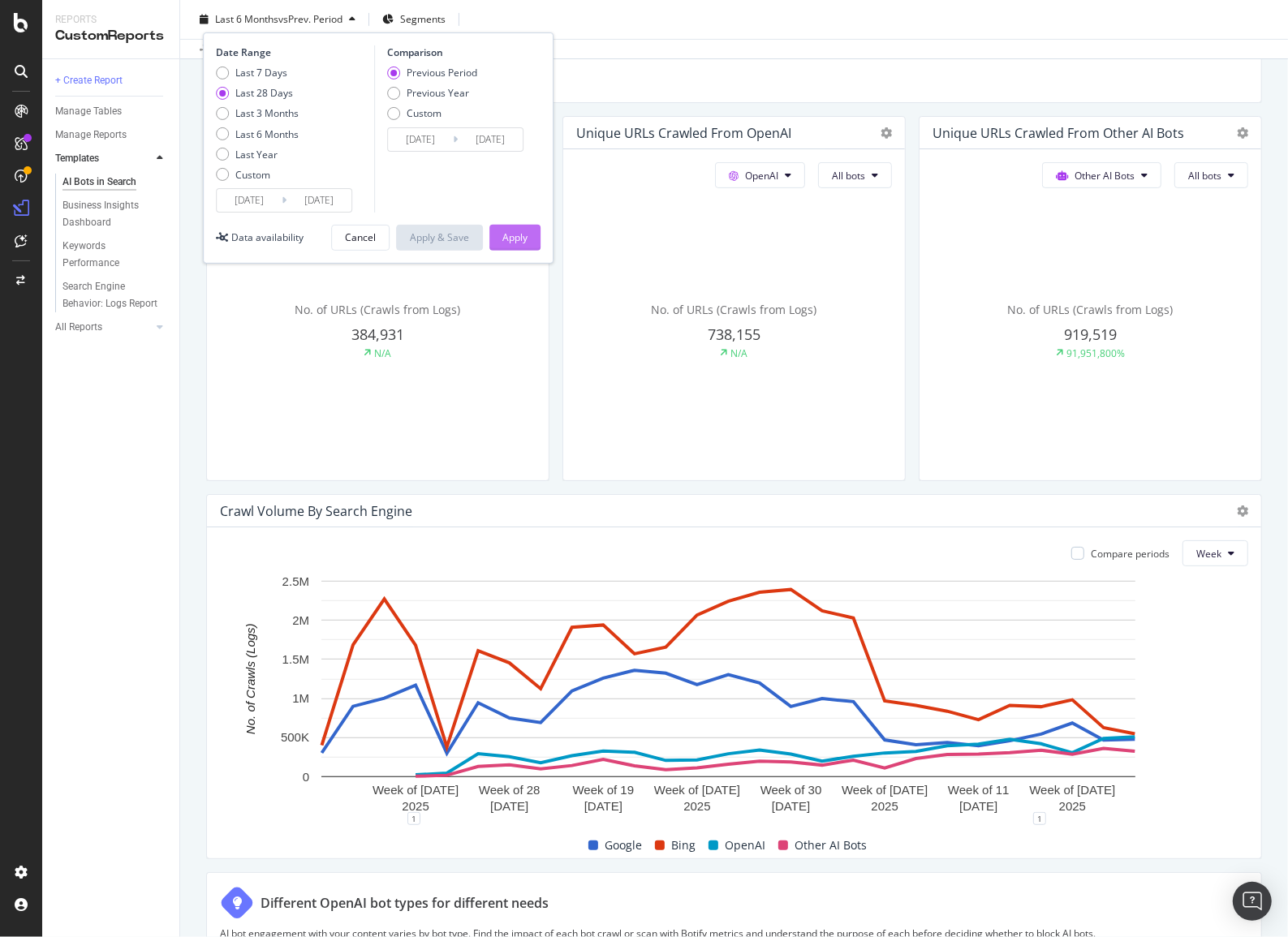
click at [493, 235] on button "Apply" at bounding box center [514, 237] width 51 height 26
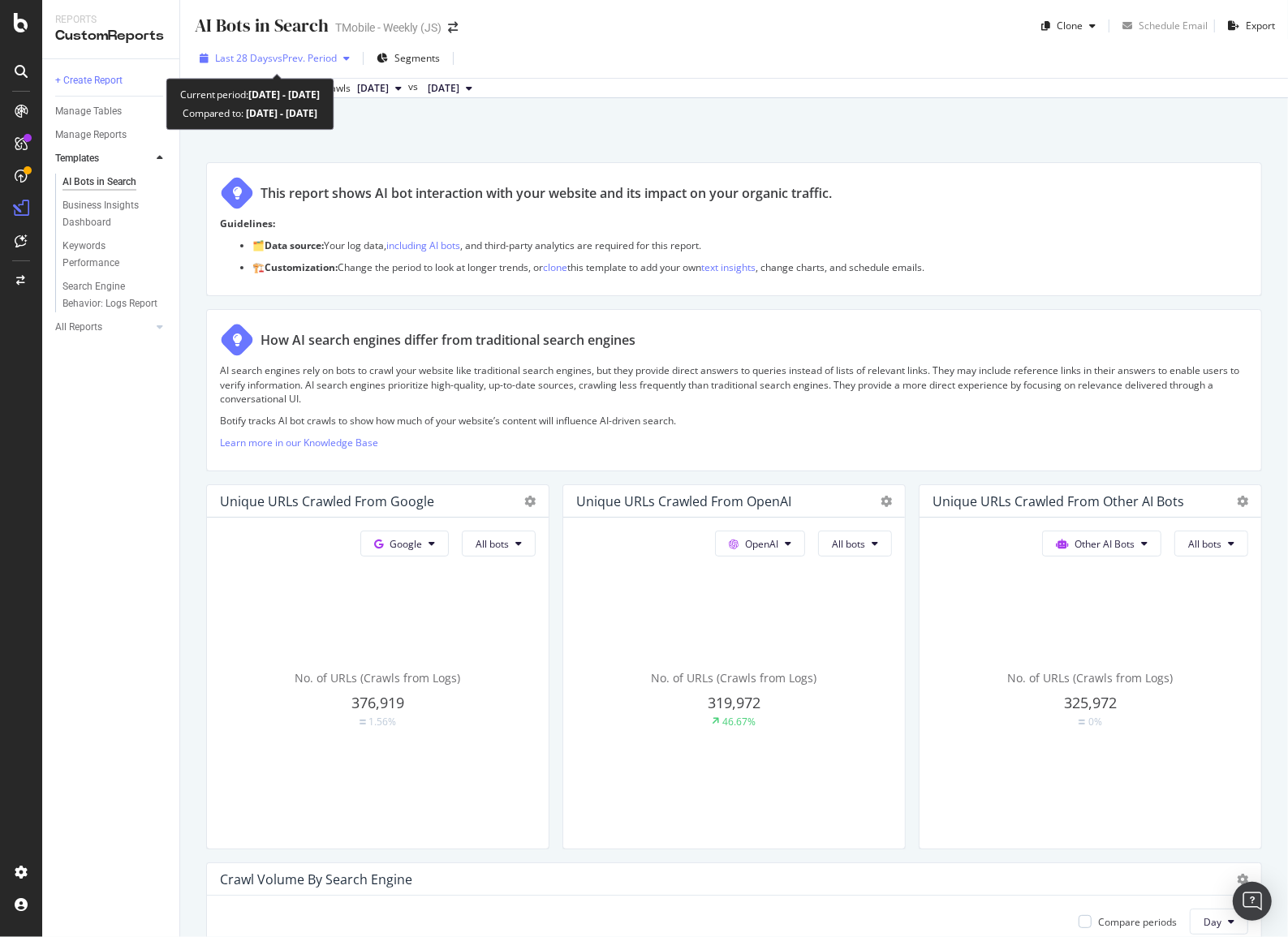
click at [303, 57] on span "vs Prev. Period" at bounding box center [304, 58] width 64 height 13
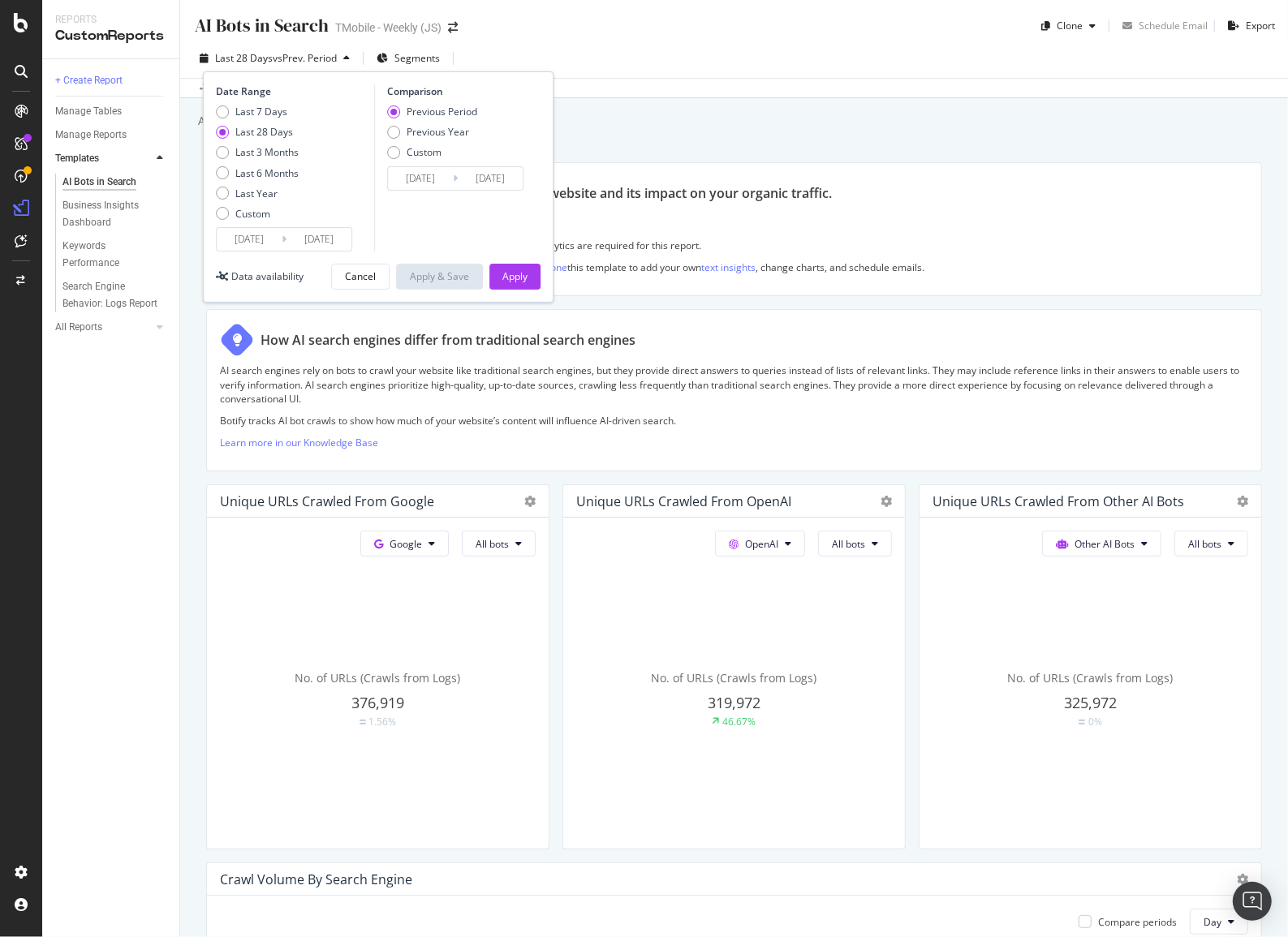
click at [268, 235] on input "2025/08/25" at bounding box center [249, 240] width 65 height 23
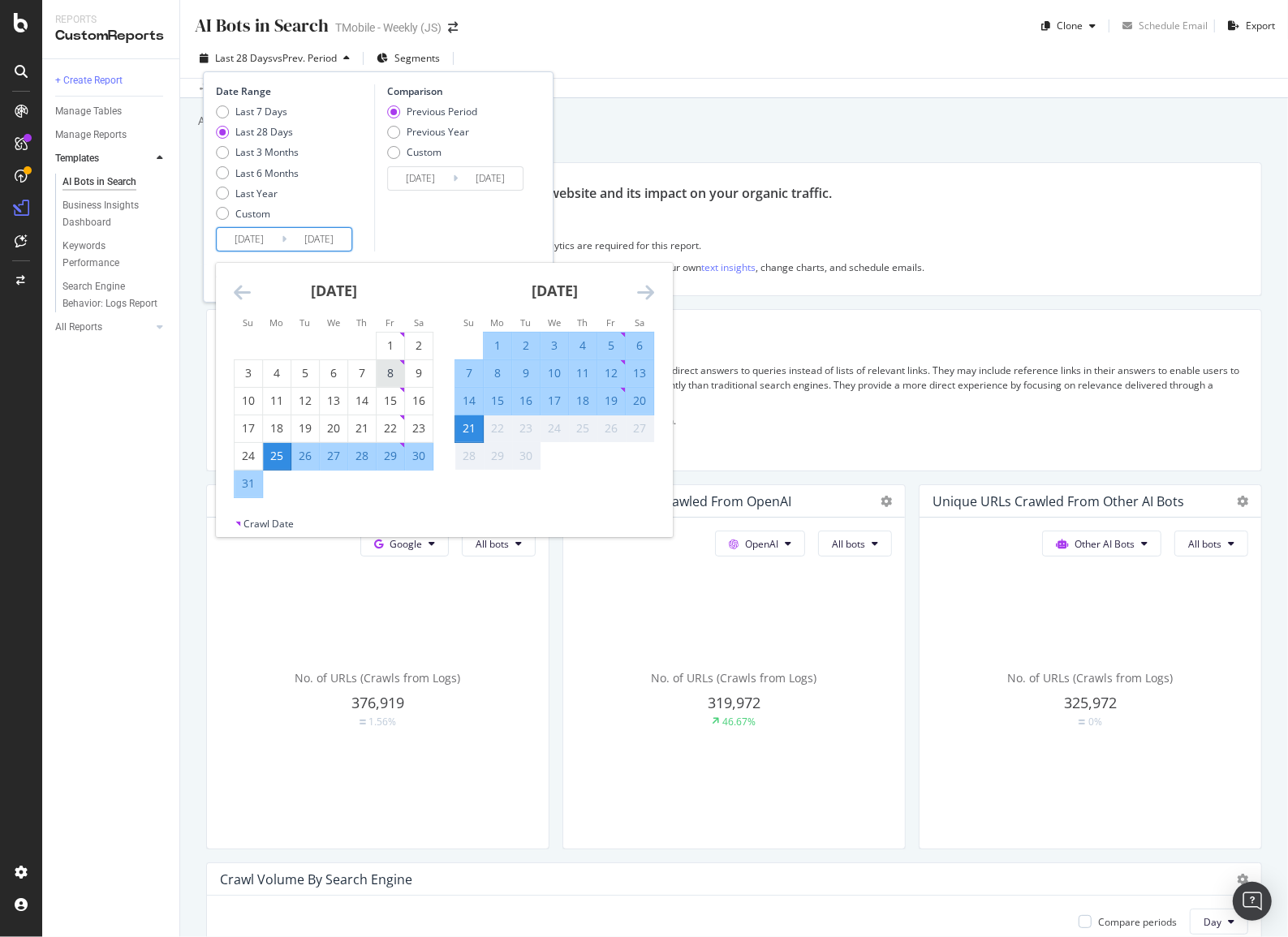
click at [393, 372] on div "8" at bounding box center [390, 373] width 28 height 16
type input "[DATE]"
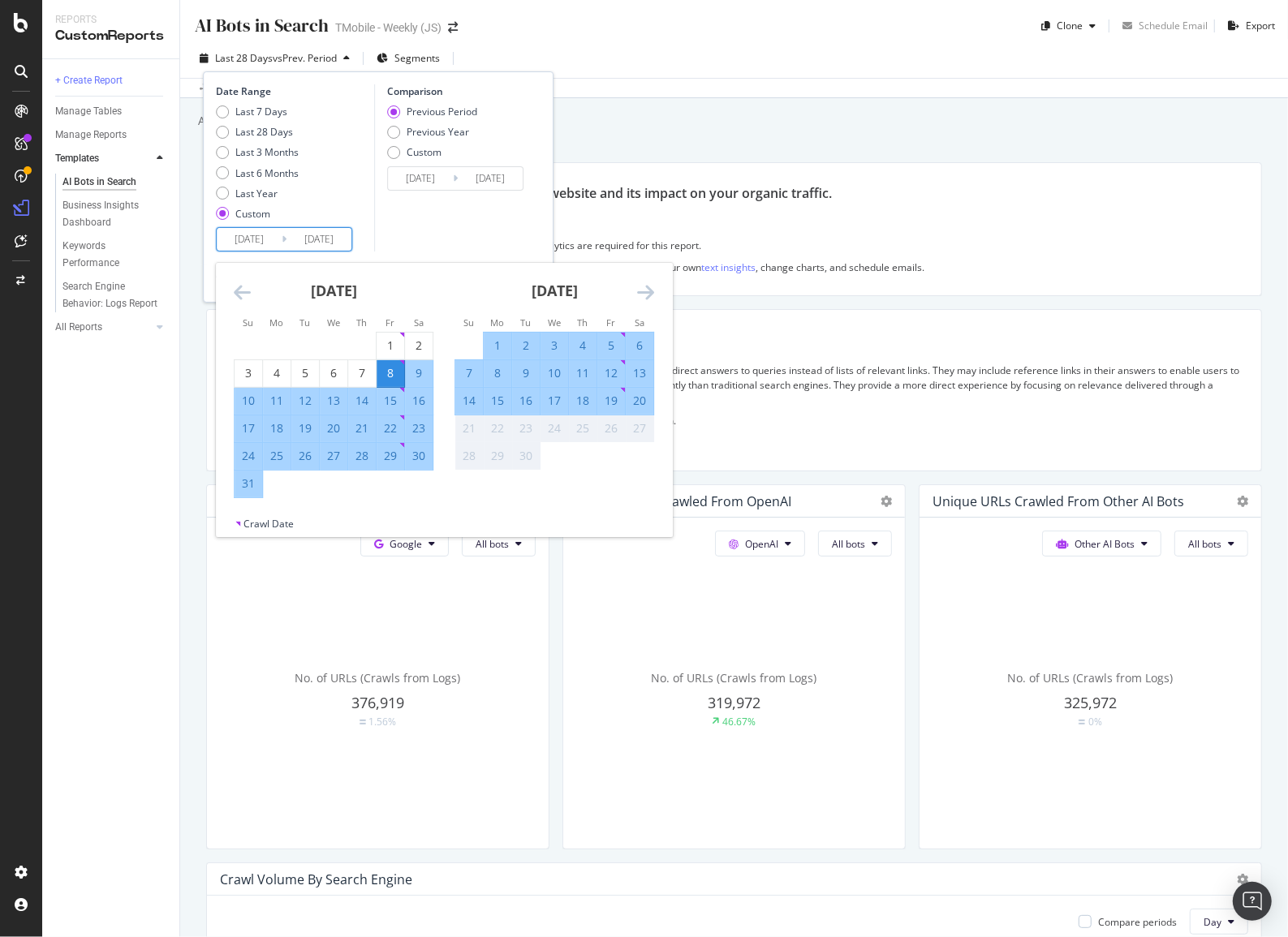
click at [449, 225] on div "Comparison Previous Period Previous Year Custom 2025/06/24 Navigate forward to …" at bounding box center [451, 168] width 154 height 167
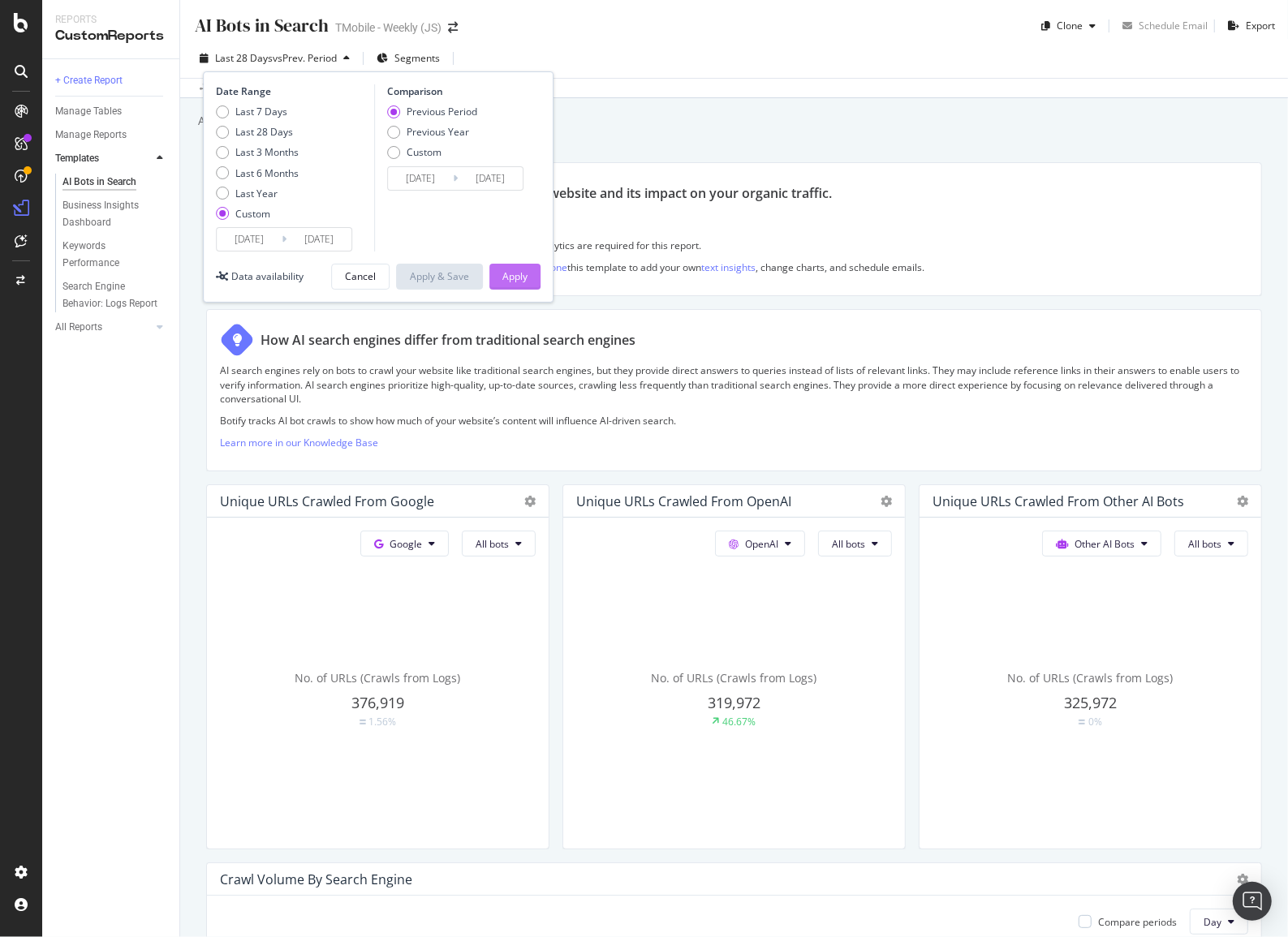
click at [520, 279] on div "Apply" at bounding box center [515, 276] width 25 height 13
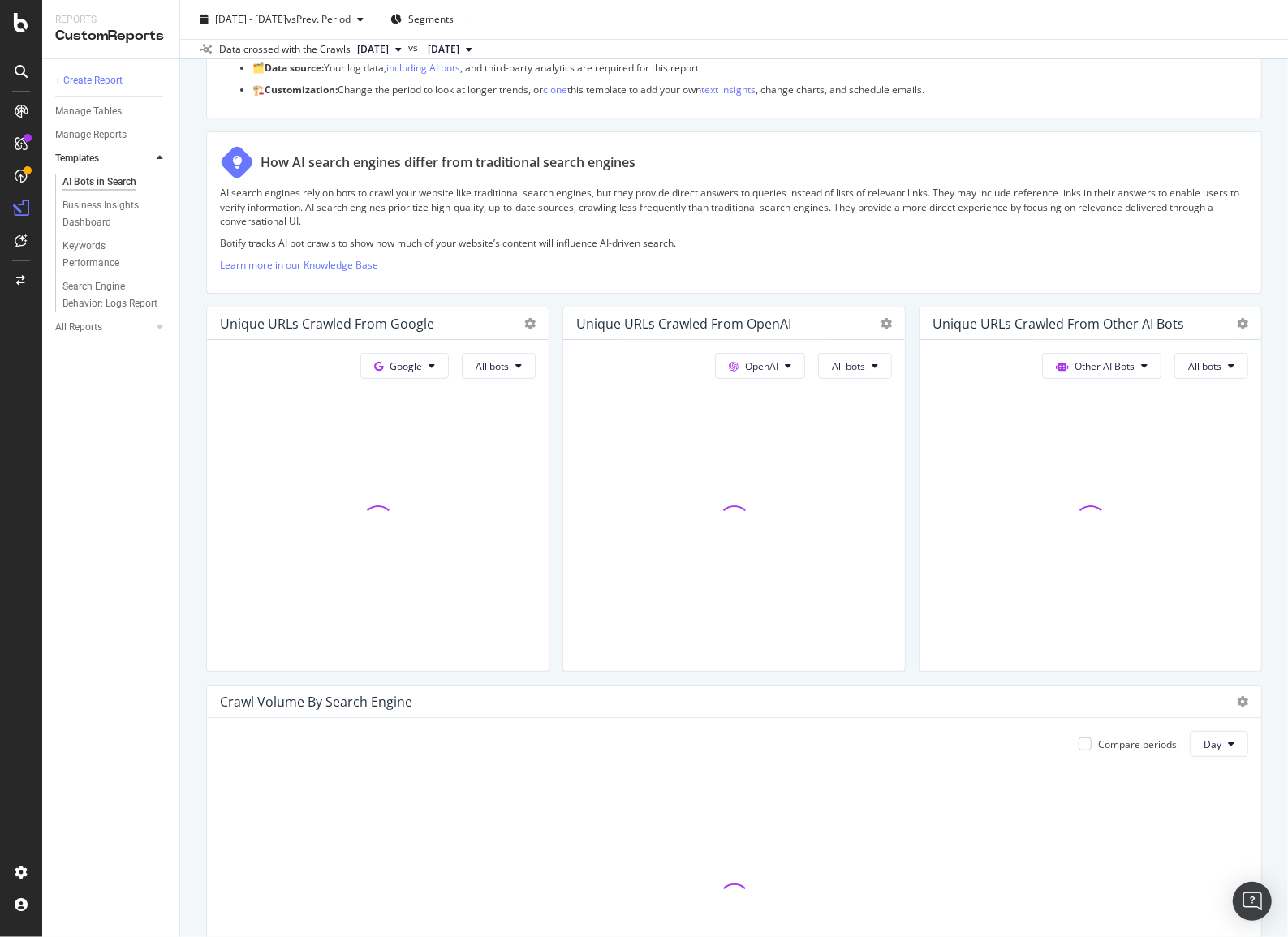
scroll to position [221, 0]
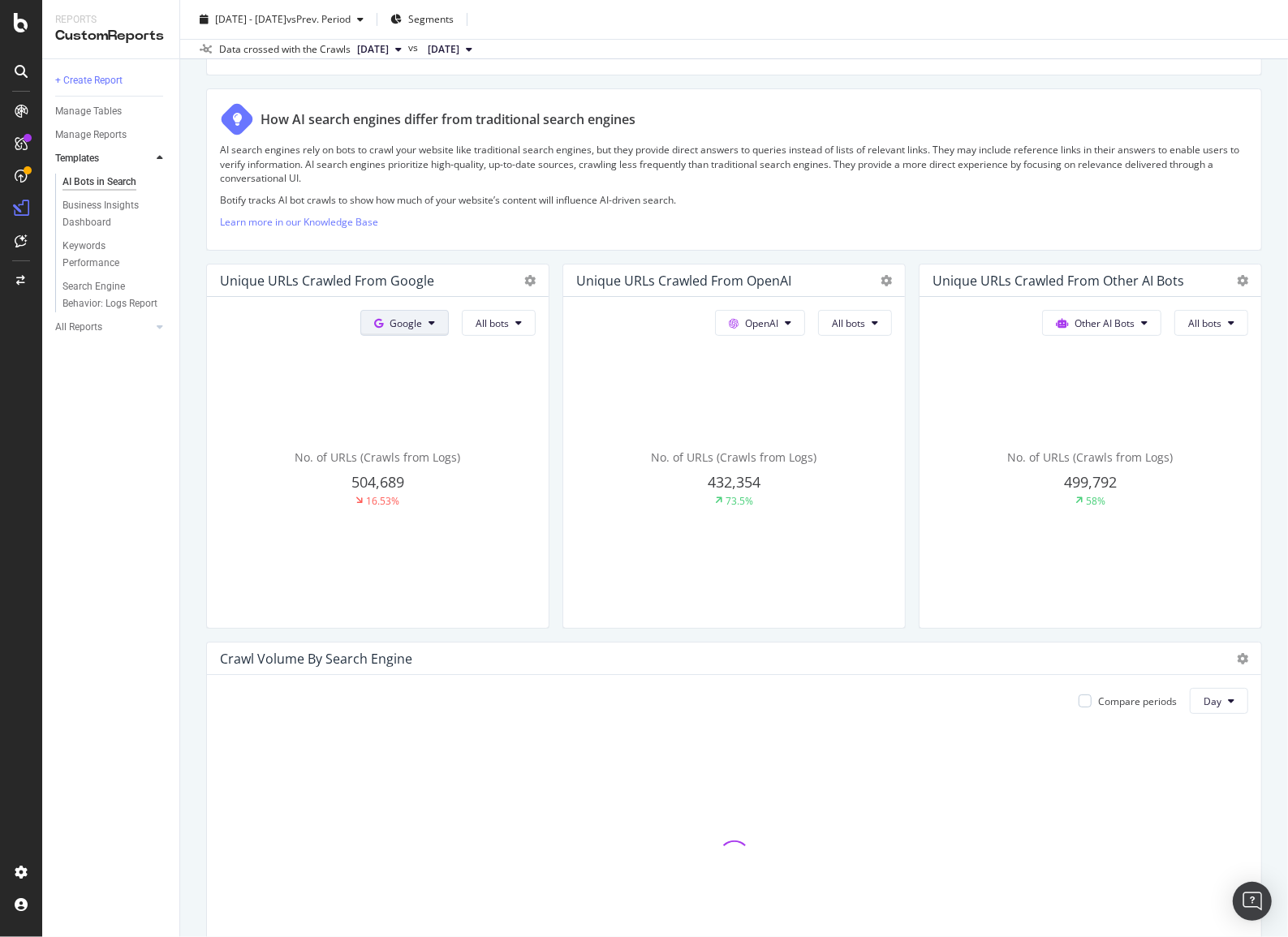
click at [409, 327] on span "Google" at bounding box center [406, 323] width 33 height 13
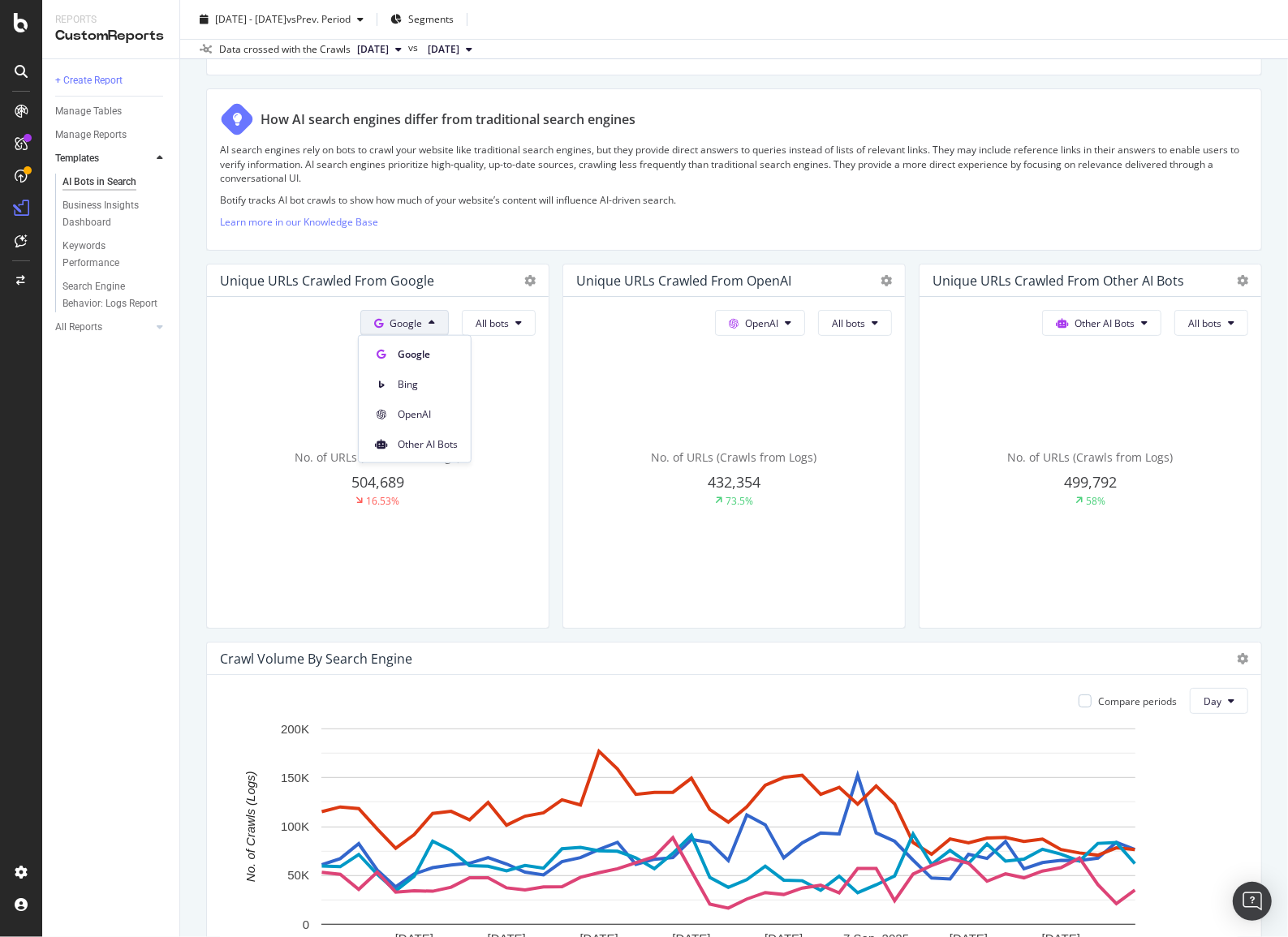
click at [679, 235] on div "AI search engines rely on bots to crawl your website like traditional search en…" at bounding box center [734, 190] width 1028 height 94
click at [771, 331] on button "OpenAI" at bounding box center [761, 322] width 90 height 26
click at [1094, 308] on div "Other AI Bots All bots No. of URLs (Crawls from Logs) 499,792 58%" at bounding box center [1090, 462] width 341 height 331
click at [1134, 313] on button "Other AI Bots" at bounding box center [1102, 322] width 119 height 26
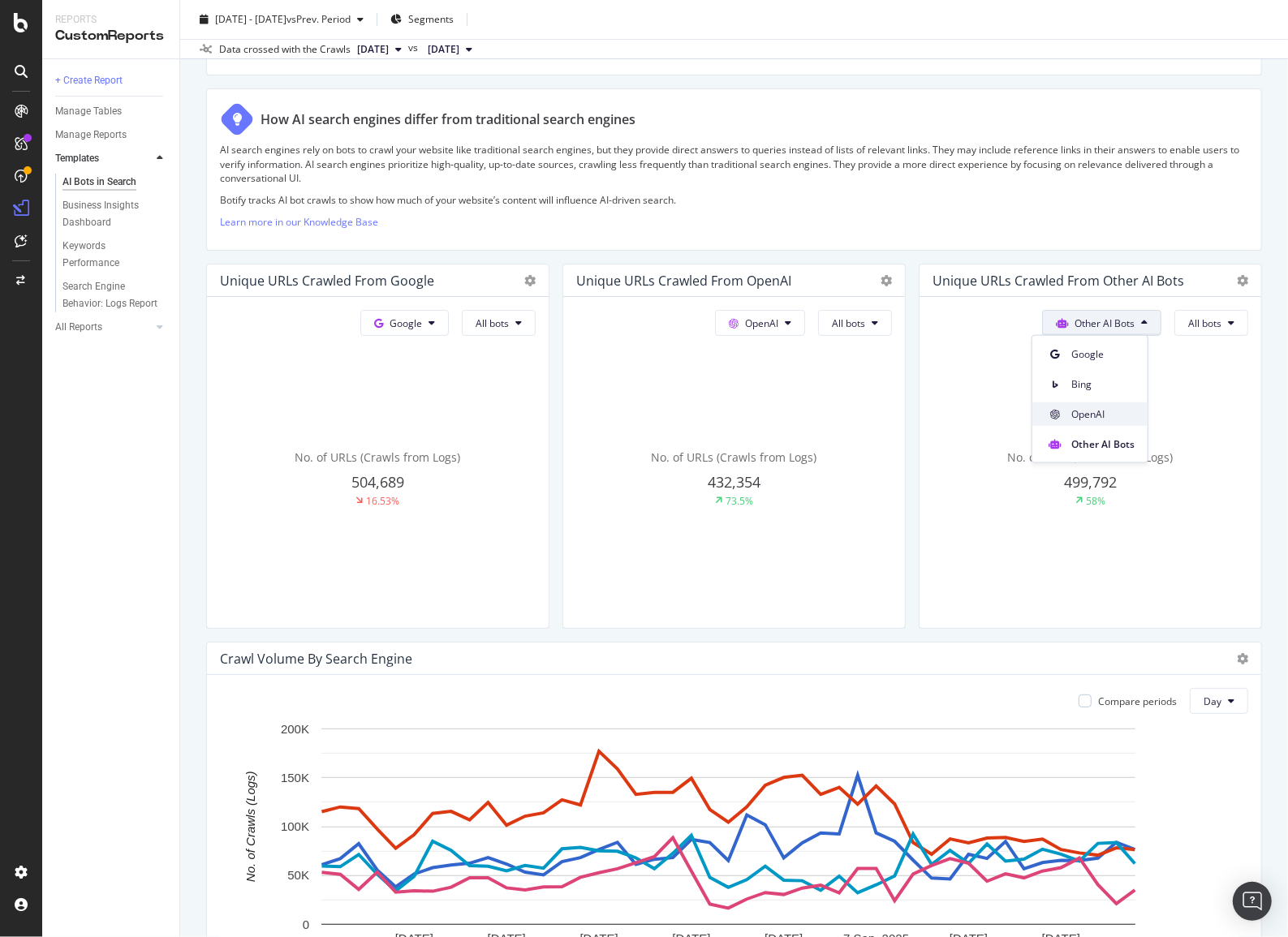
click at [1088, 407] on span "OpenAI" at bounding box center [1103, 413] width 63 height 14
click at [1205, 329] on button "All bots" at bounding box center [1210, 322] width 74 height 26
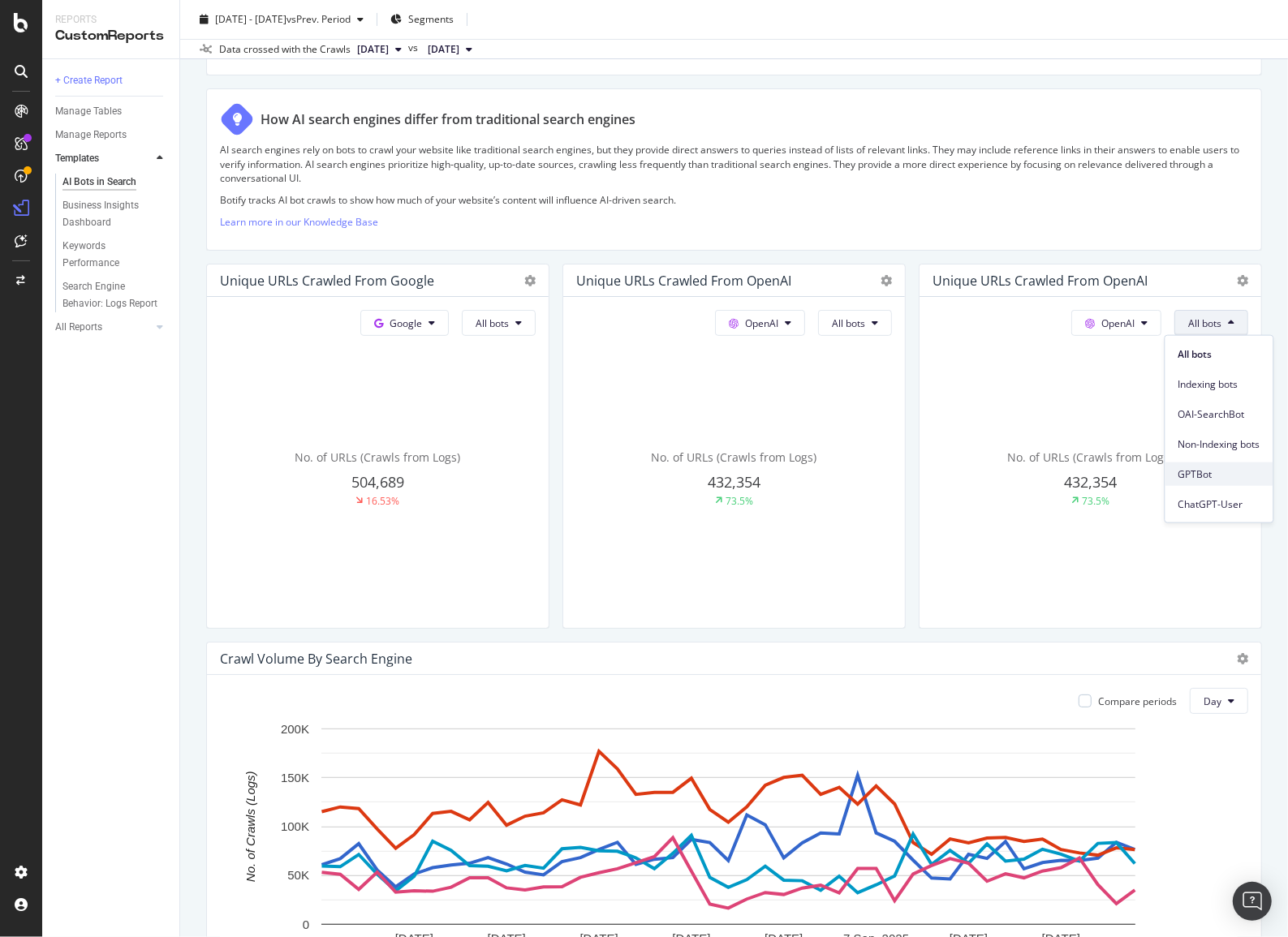
click at [1195, 473] on span "GPTBot" at bounding box center [1219, 474] width 82 height 14
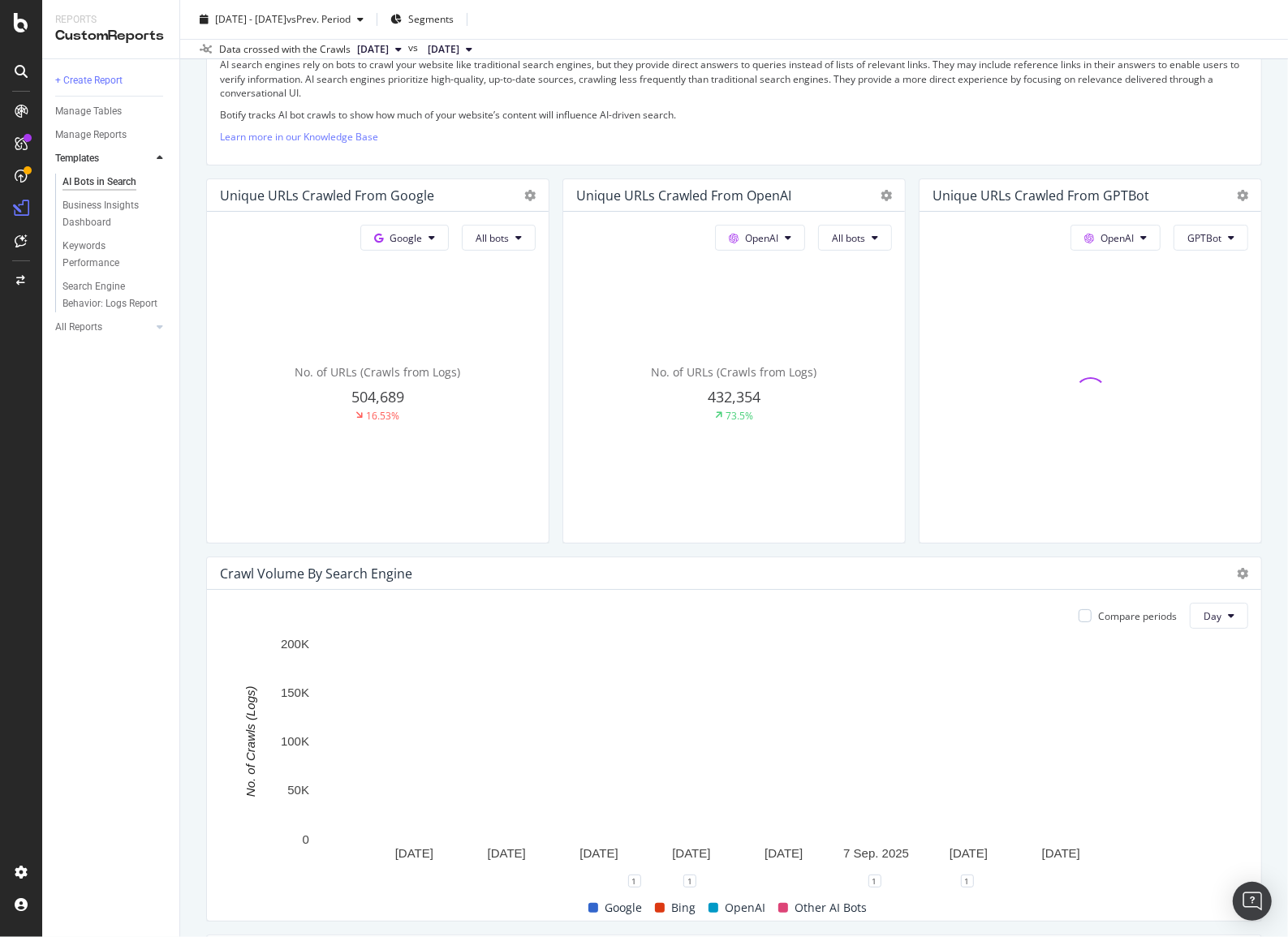
scroll to position [368, 0]
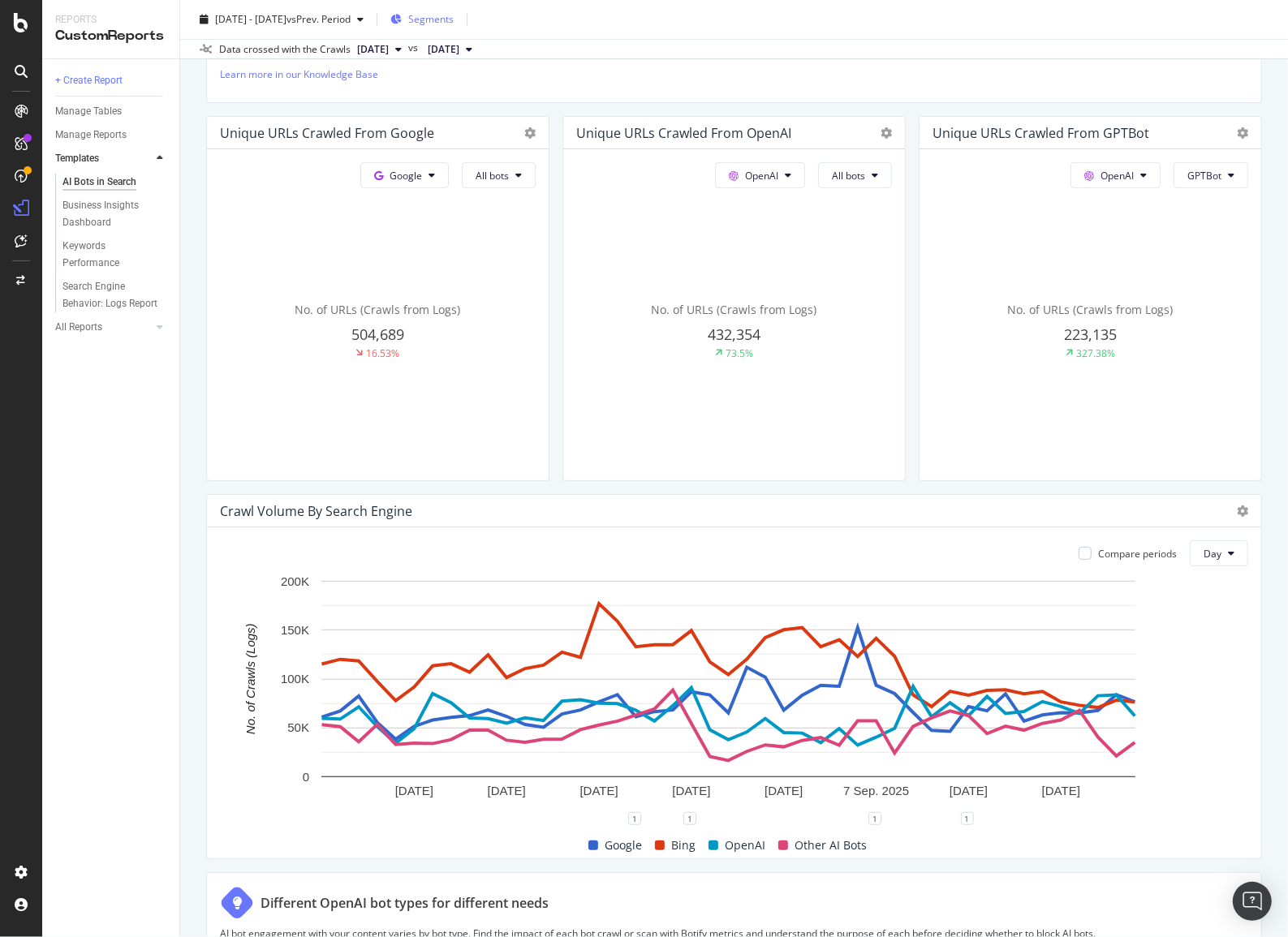
click at [454, 22] on span "Segments" at bounding box center [431, 19] width 45 height 13
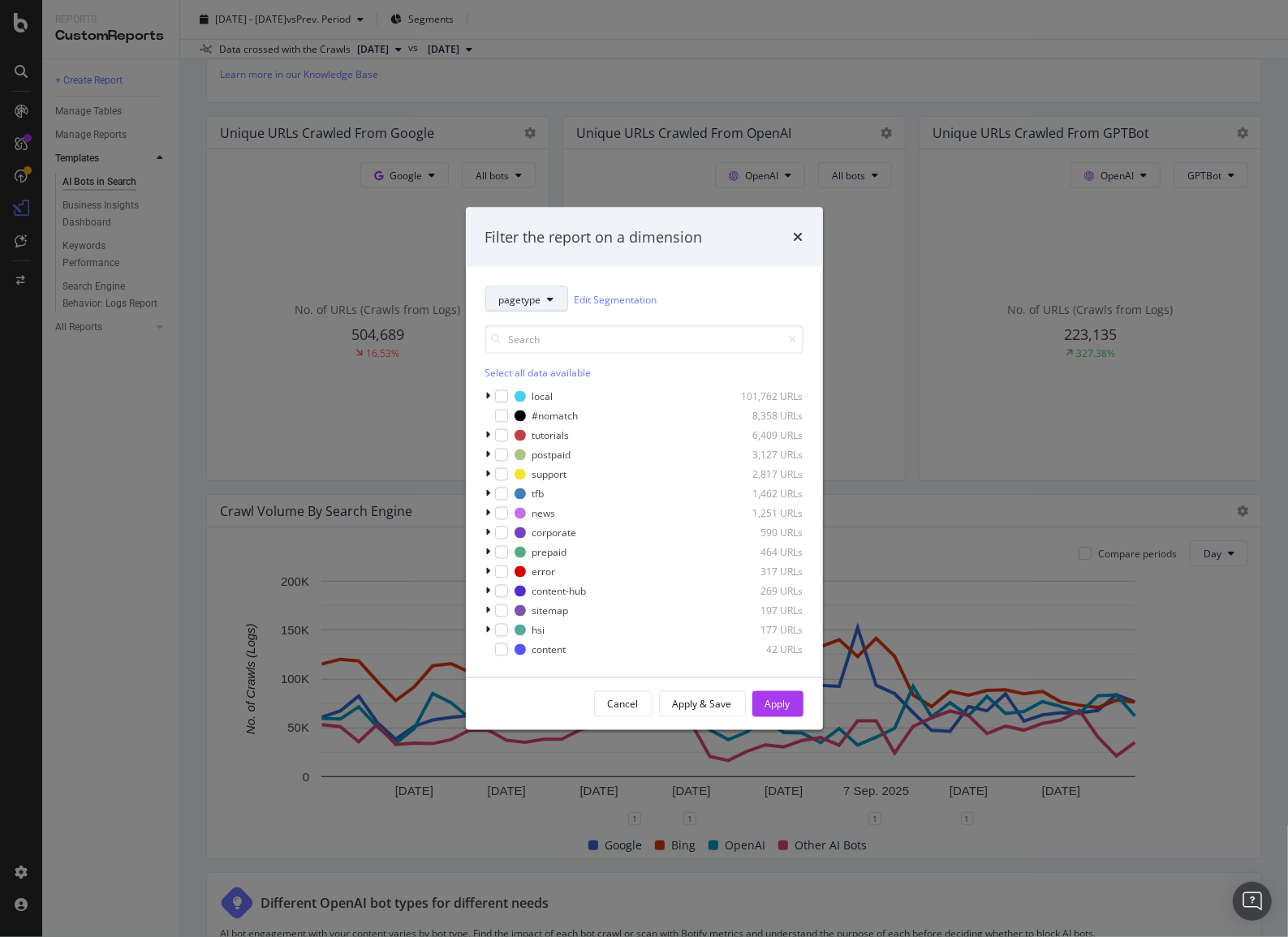
click at [527, 309] on button "pagetype" at bounding box center [527, 299] width 82 height 26
click at [535, 547] on span "page-groups" at bounding box center [543, 552] width 88 height 14
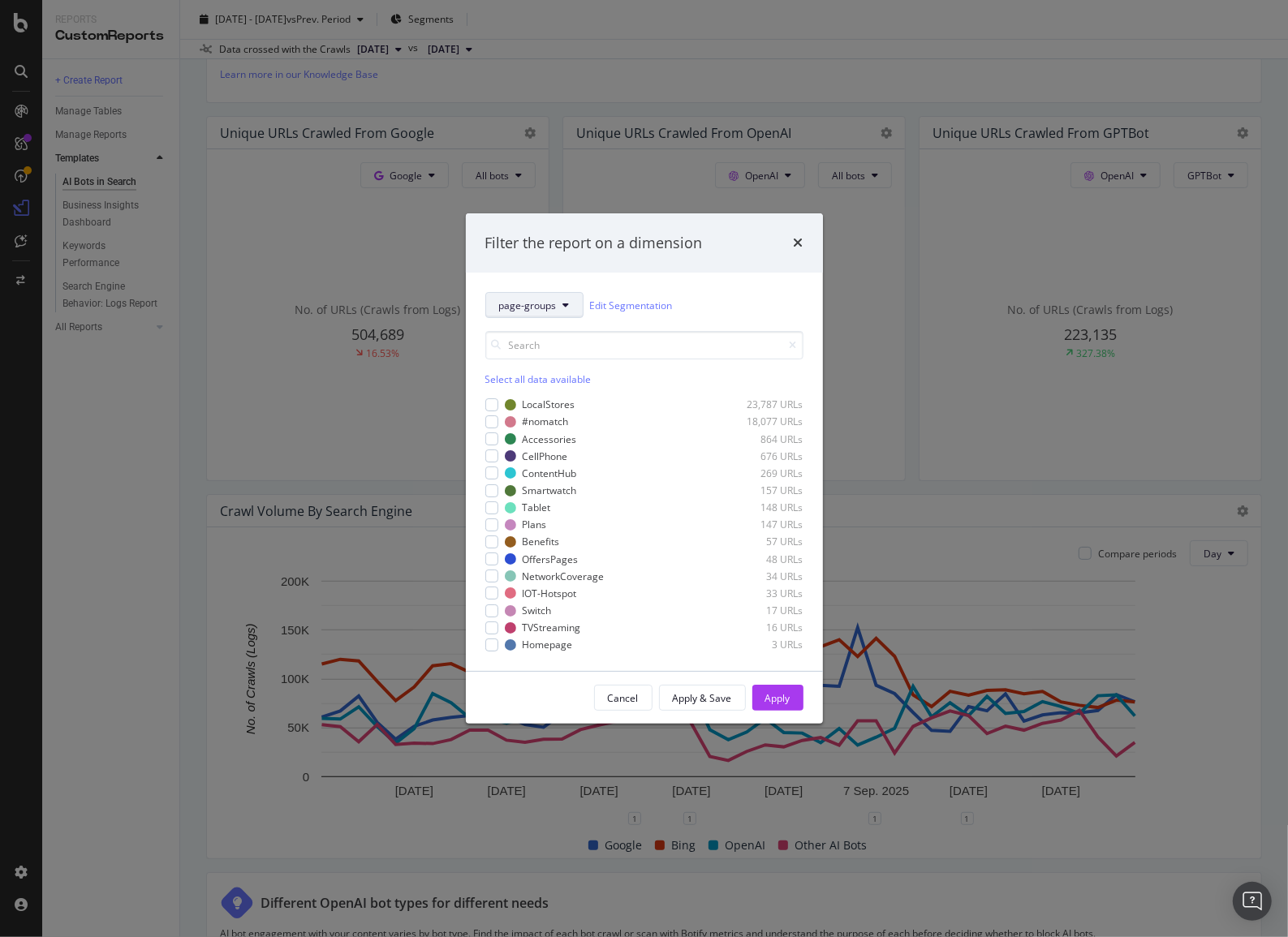
click at [528, 313] on button "page-groups" at bounding box center [534, 305] width 98 height 26
click at [547, 452] on div "SpeedWorkers" at bounding box center [542, 465] width 114 height 30
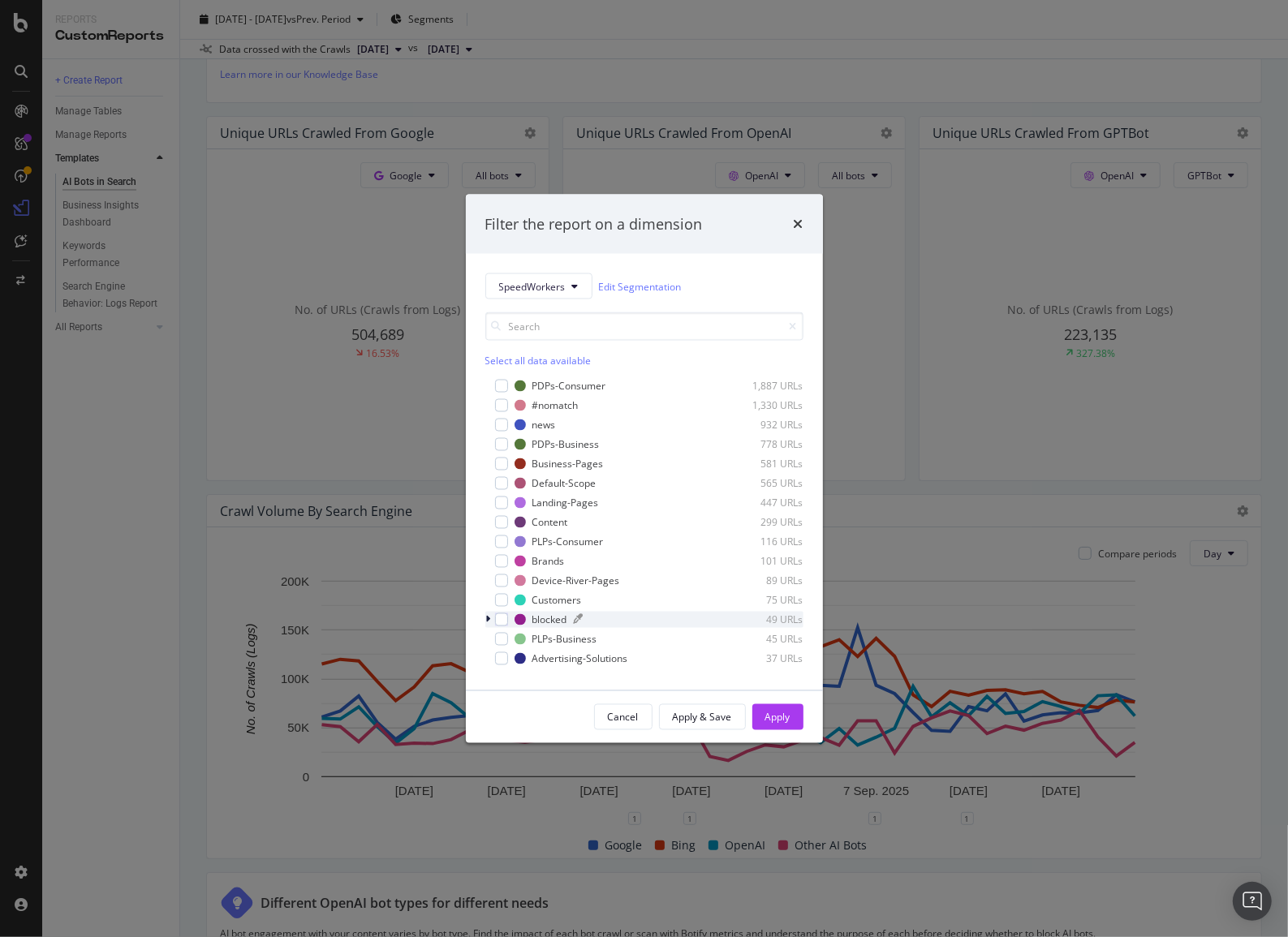
scroll to position [0, 0]
click at [532, 293] on span "SpeedWorkers" at bounding box center [531, 286] width 66 height 13
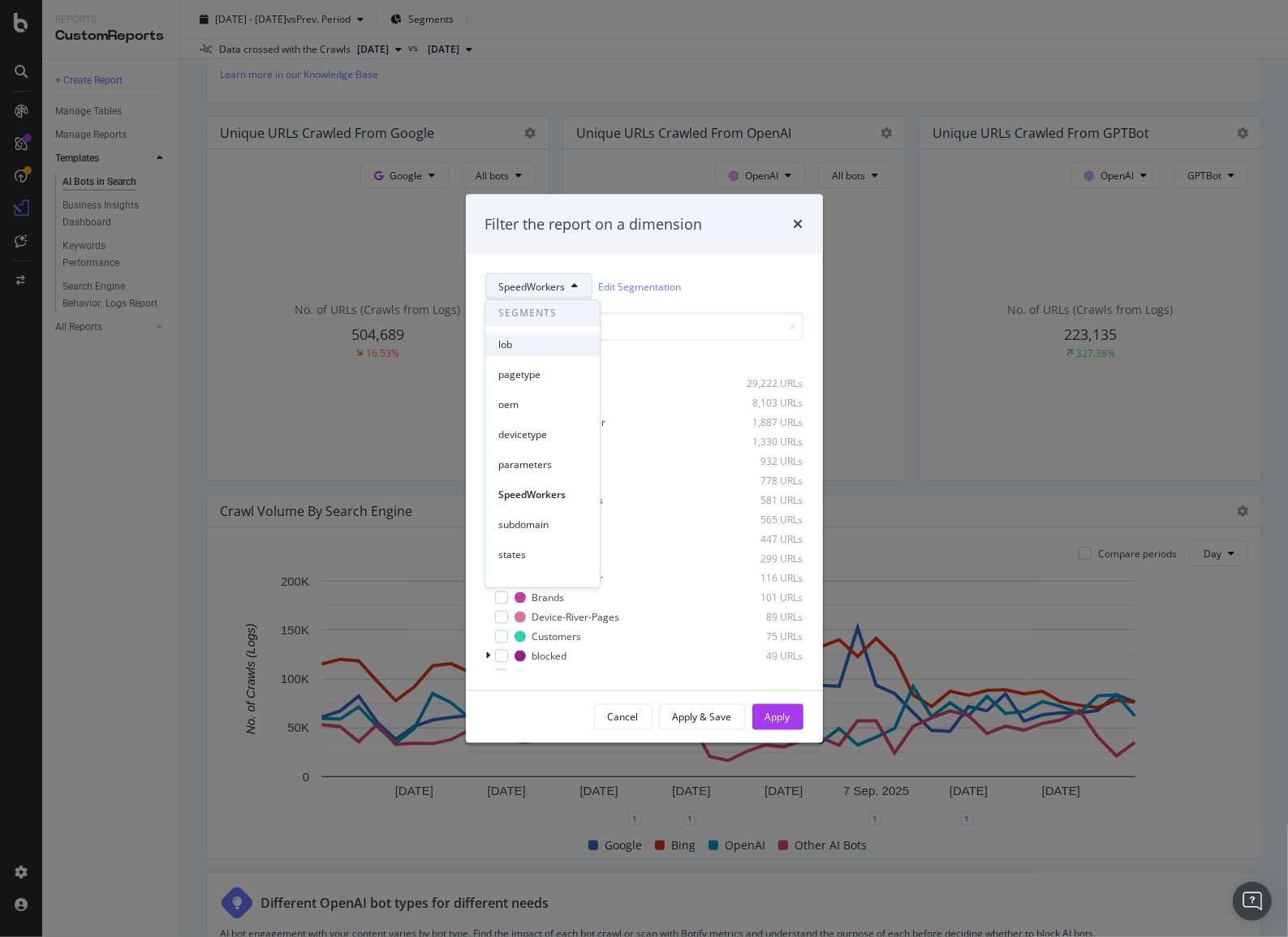
click at [543, 345] on span "lob" at bounding box center [543, 344] width 88 height 14
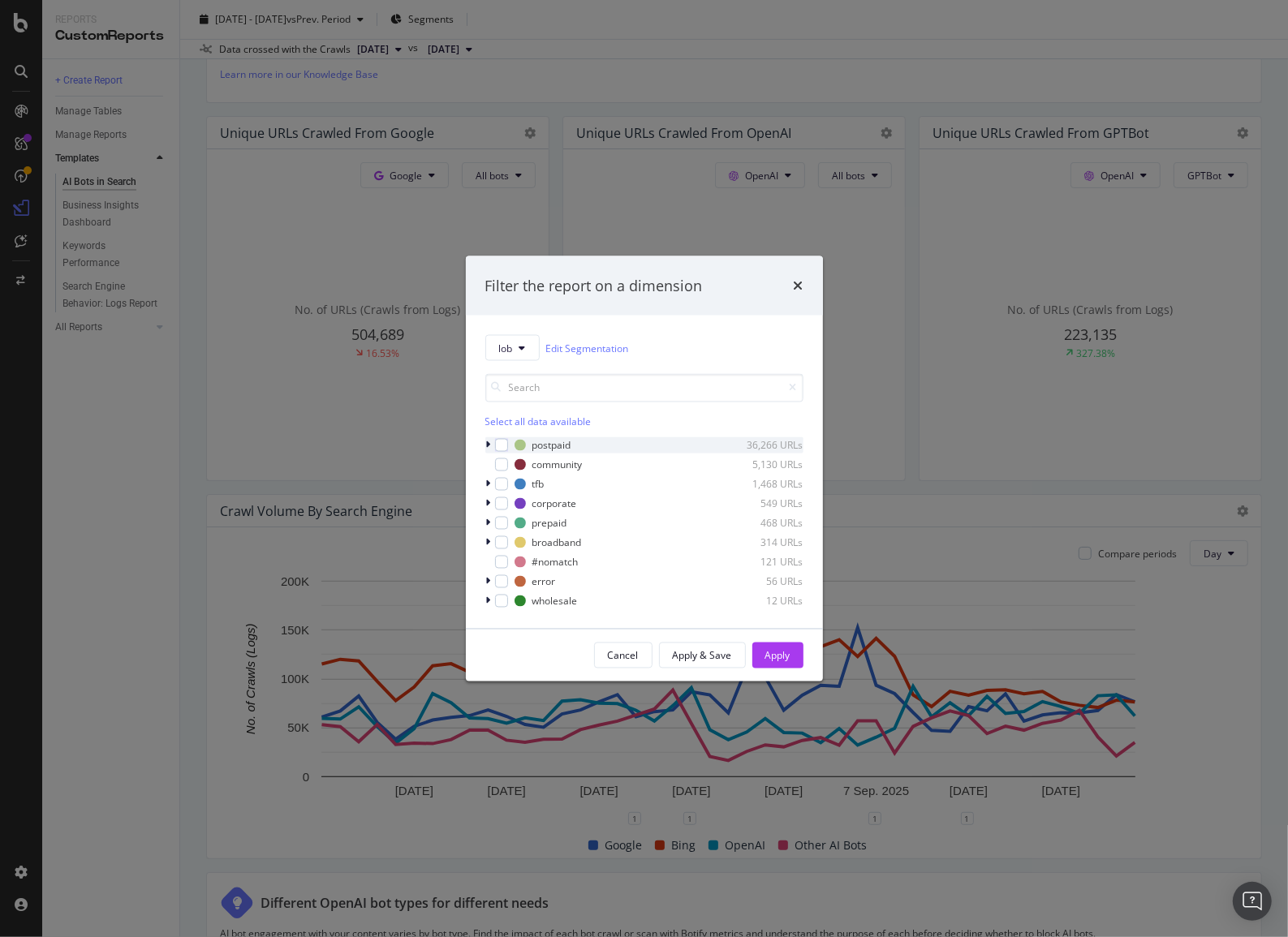
click at [490, 446] on icon "modal" at bounding box center [488, 445] width 5 height 10
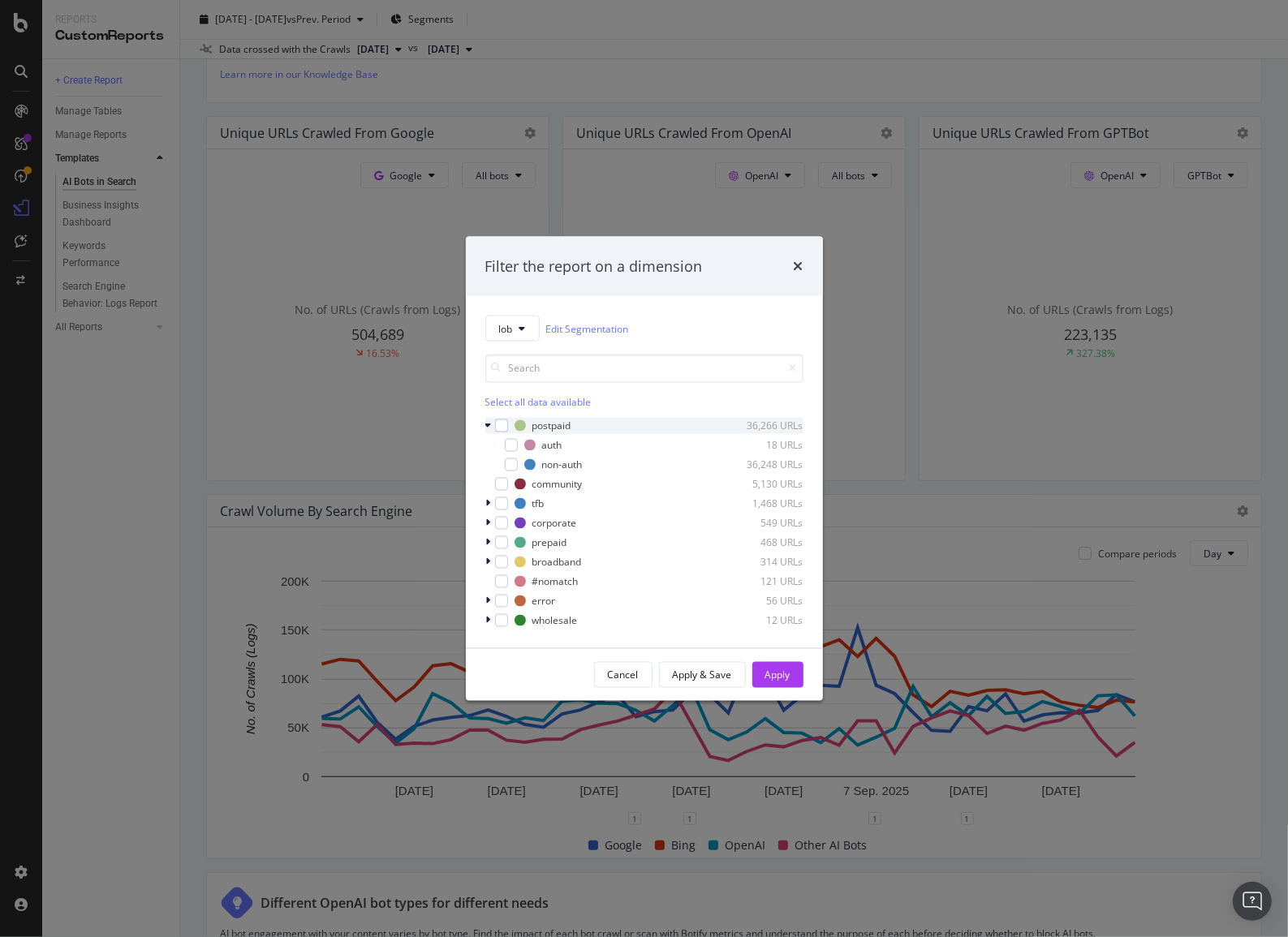
click at [488, 425] on icon "modal" at bounding box center [488, 426] width 7 height 10
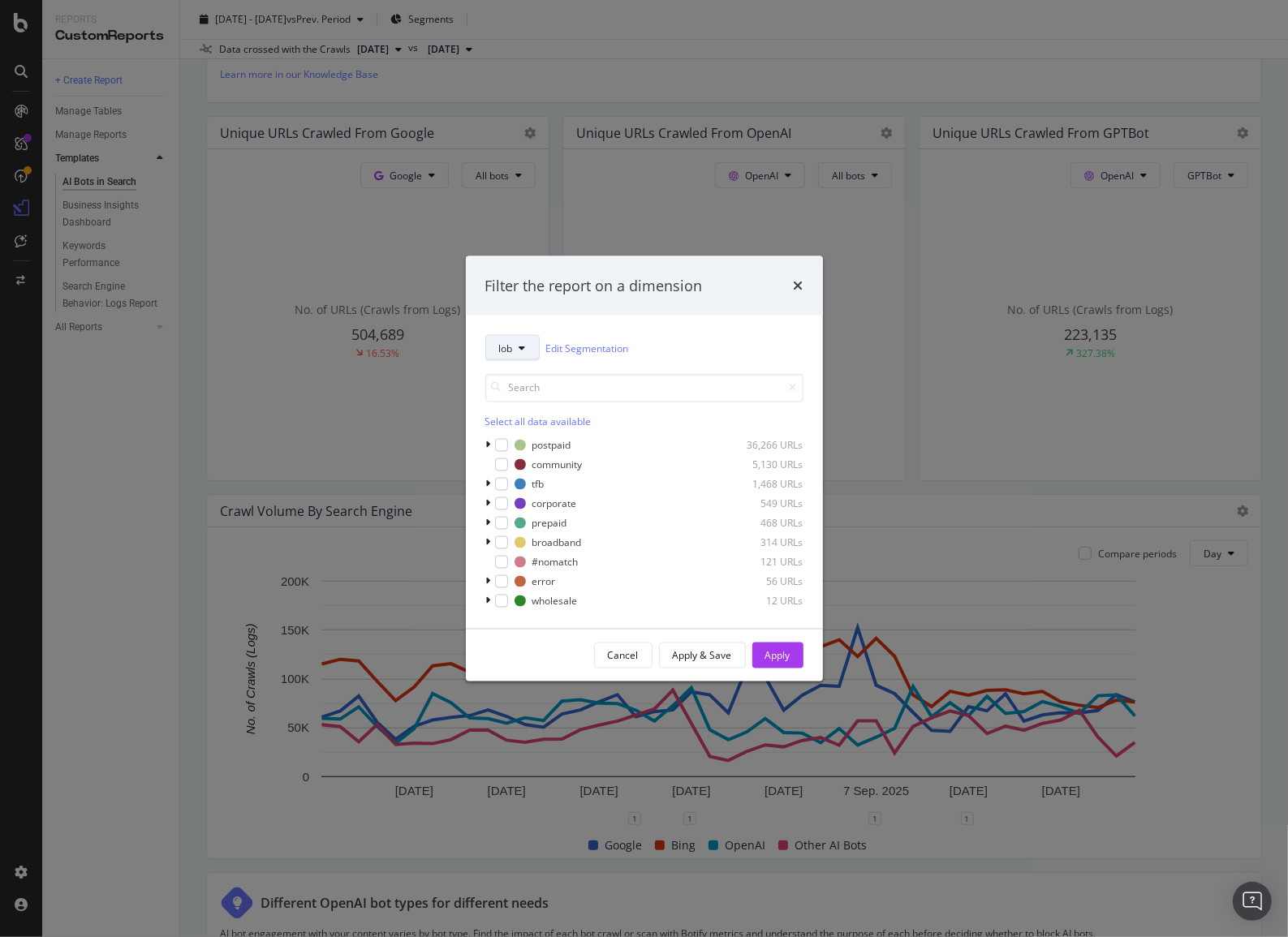
click at [520, 356] on button "lob" at bounding box center [512, 347] width 55 height 26
click at [527, 438] on span "pagetype" at bounding box center [543, 435] width 88 height 14
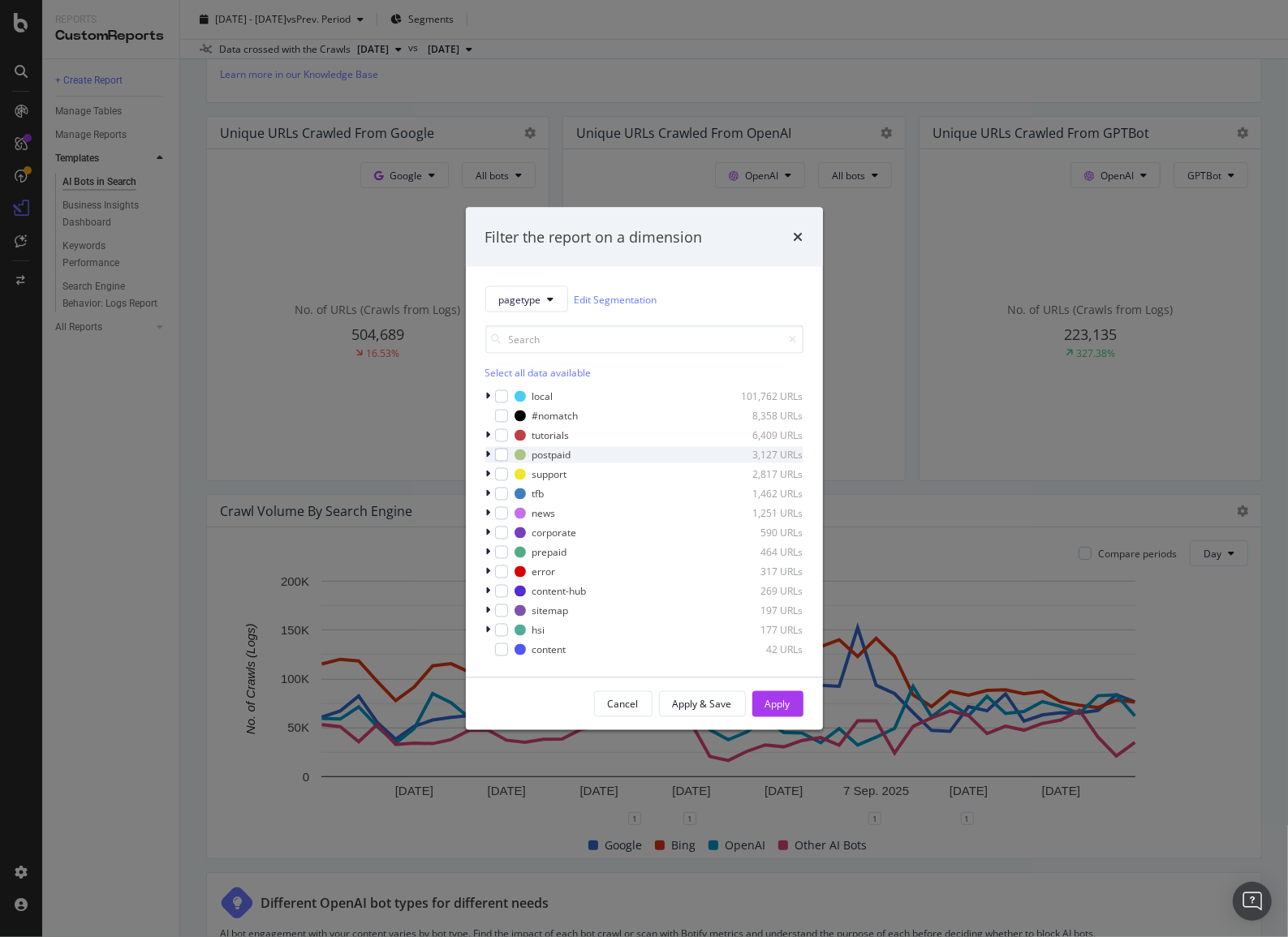
click at [486, 457] on icon "modal" at bounding box center [488, 456] width 5 height 10
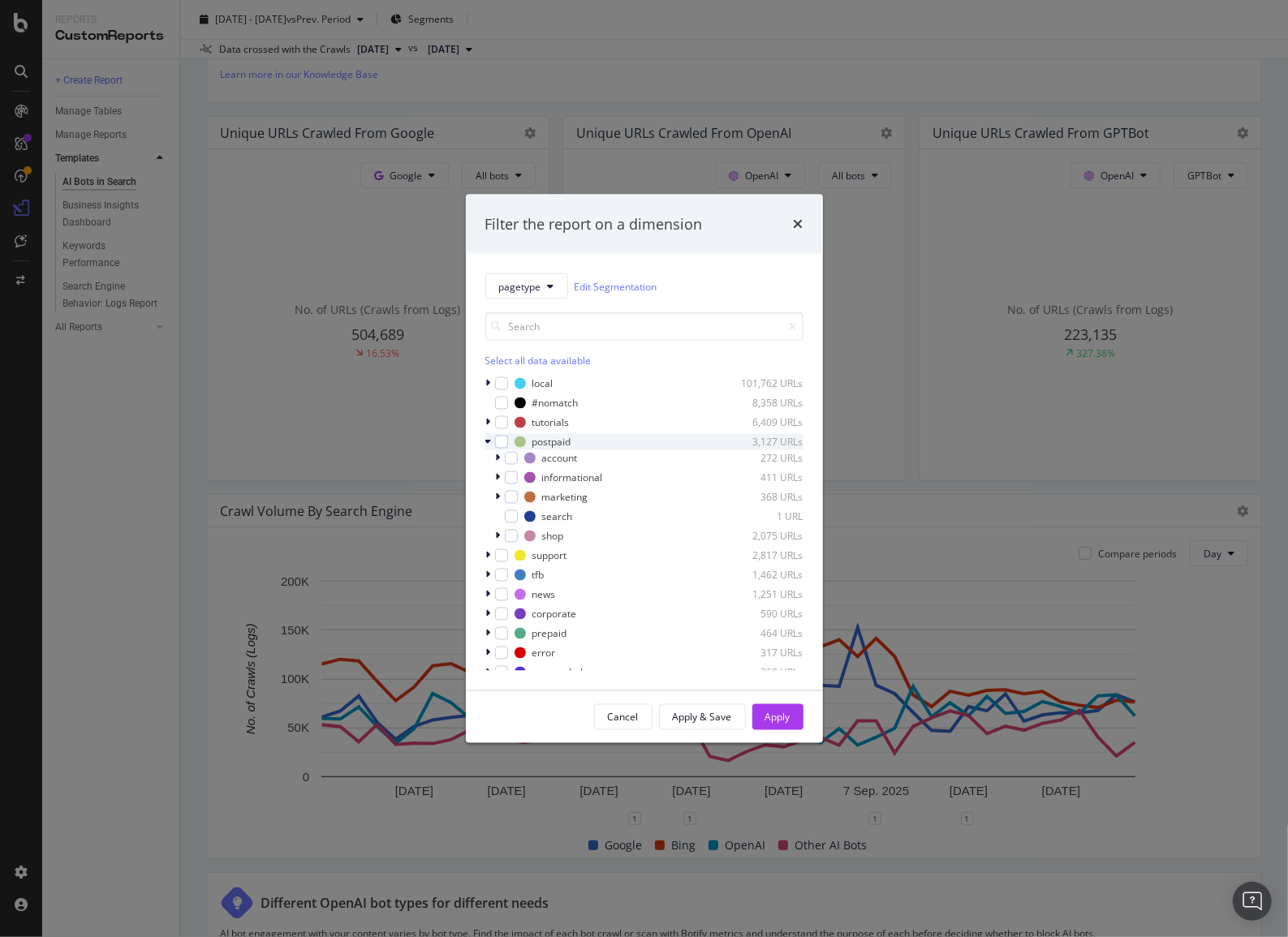
click at [488, 441] on icon "modal" at bounding box center [488, 442] width 7 height 10
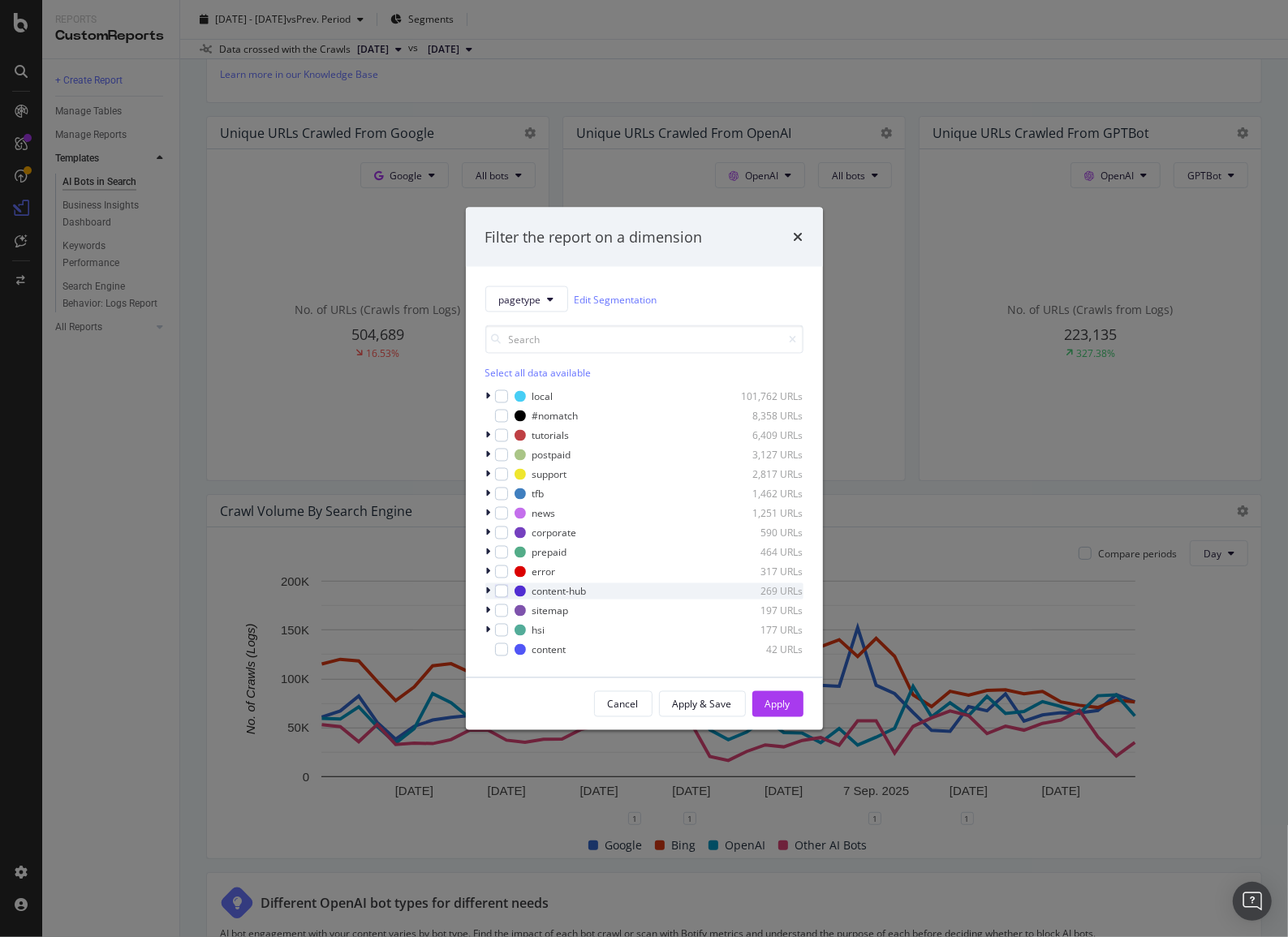
click at [493, 593] on div "modal" at bounding box center [490, 591] width 10 height 16
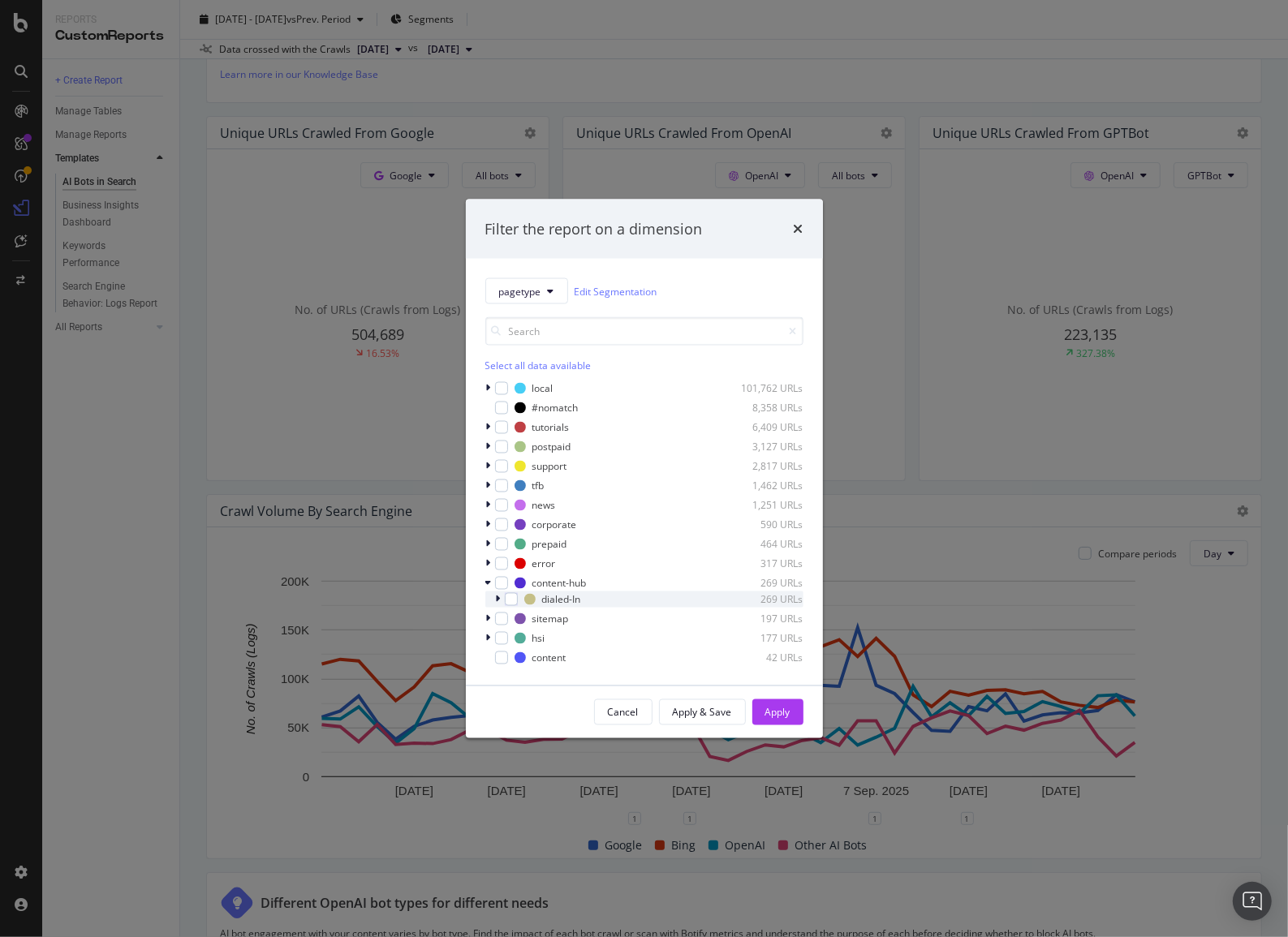
click at [500, 601] on icon "modal" at bounding box center [498, 599] width 5 height 10
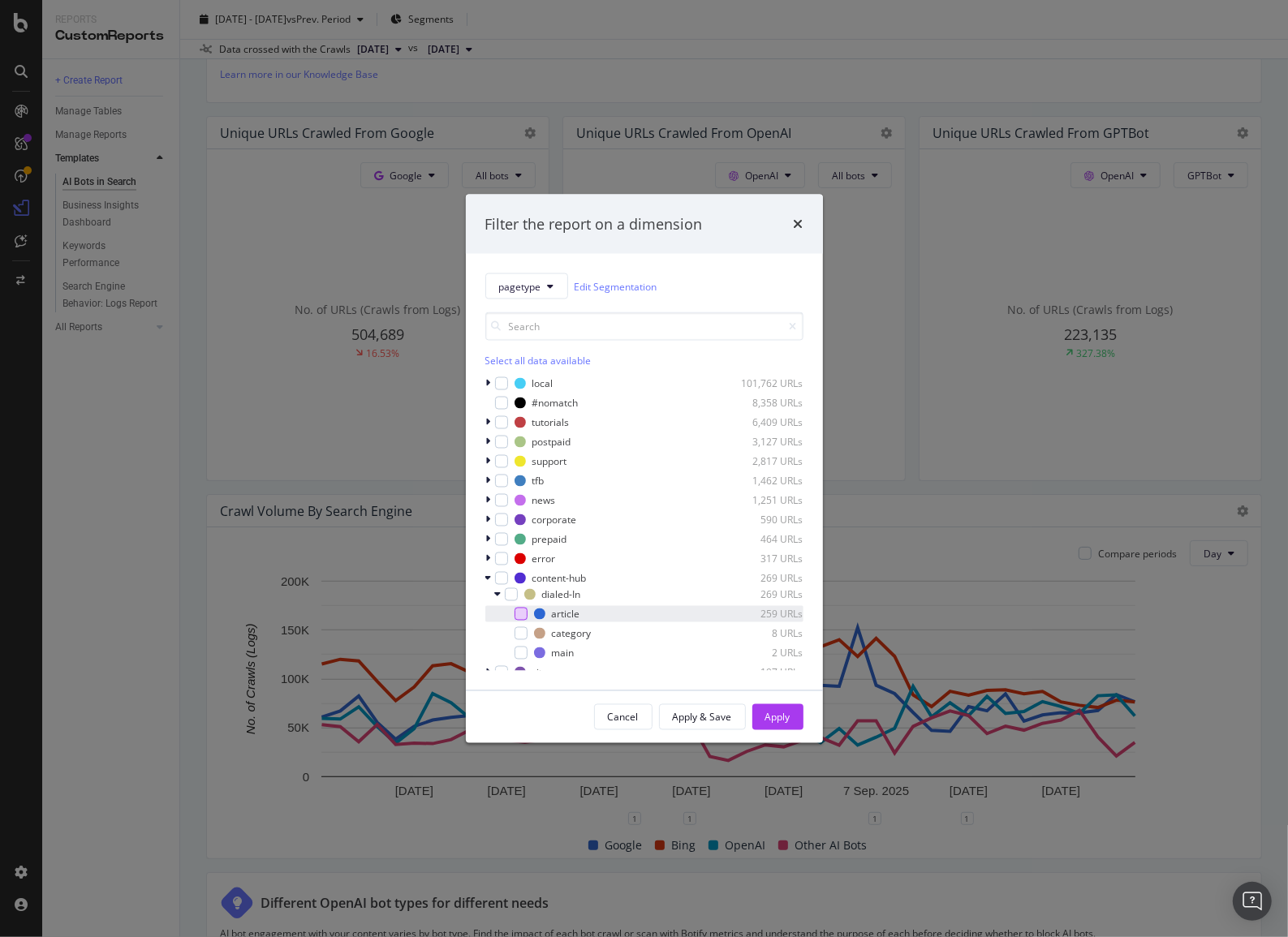
click at [523, 616] on div "modal" at bounding box center [522, 615] width 13 height 13
click at [767, 720] on div "Apply" at bounding box center [778, 716] width 25 height 13
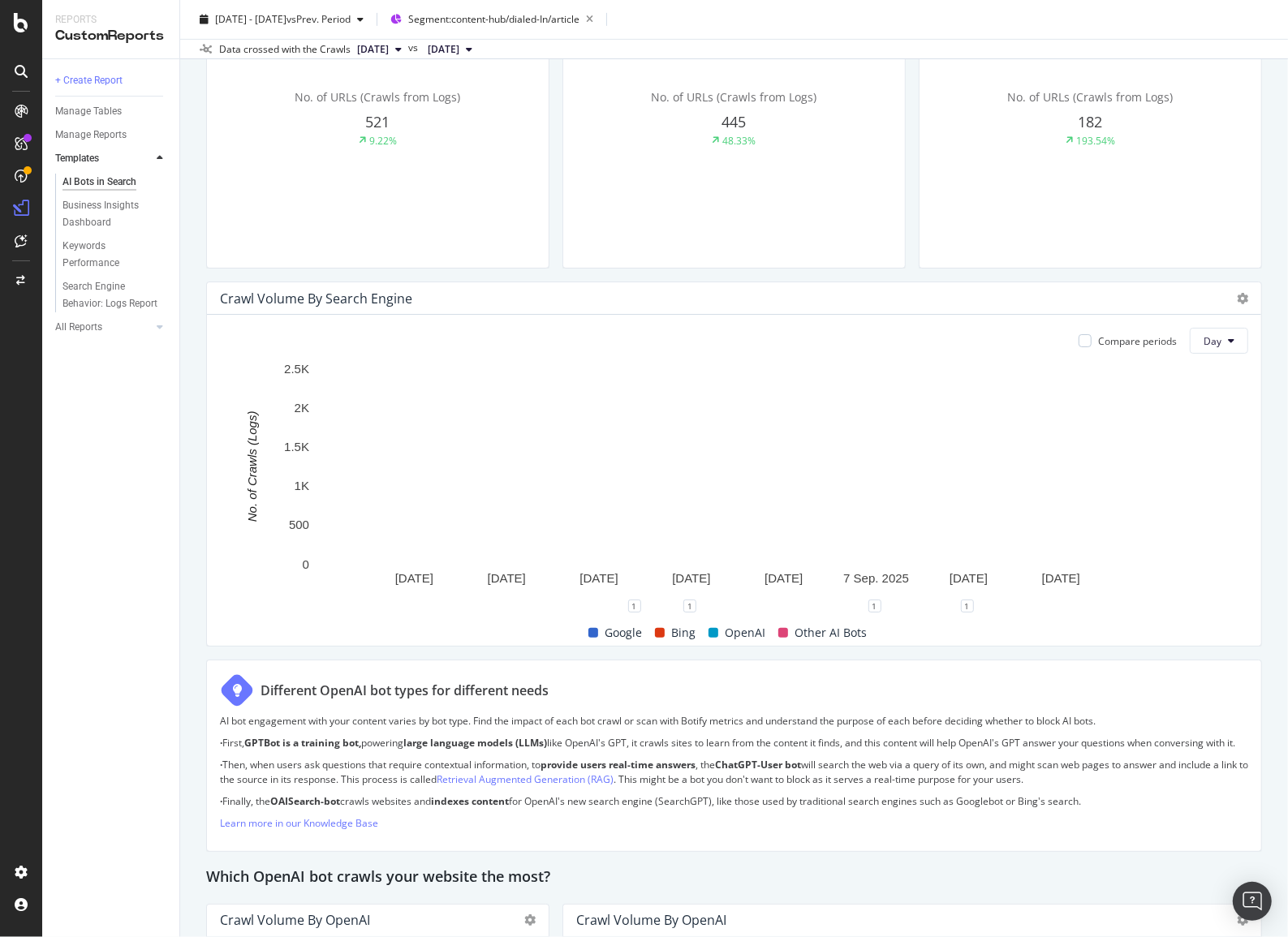
scroll to position [590, 0]
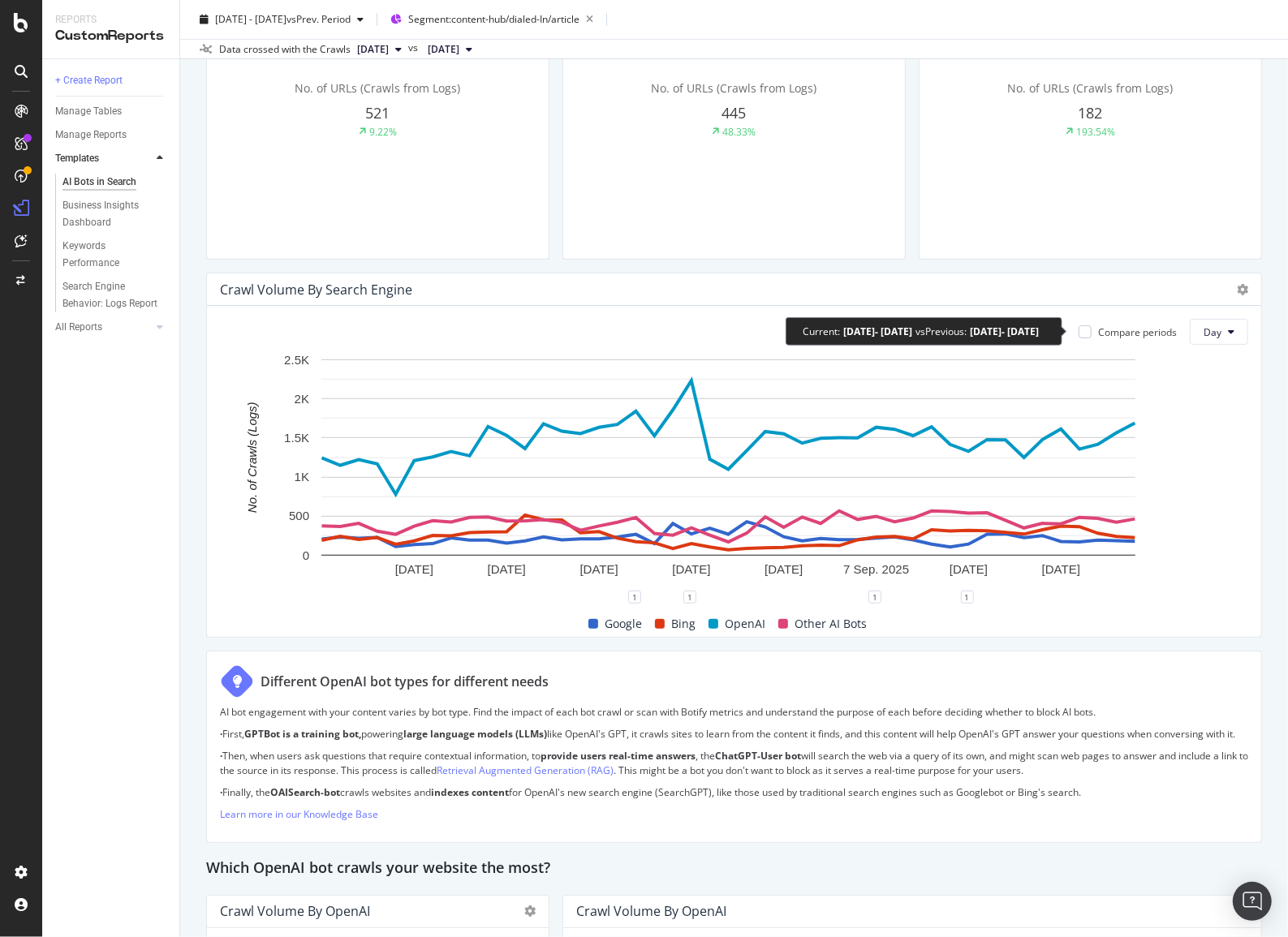
click at [1098, 325] on div "Compare periods" at bounding box center [1137, 332] width 79 height 13
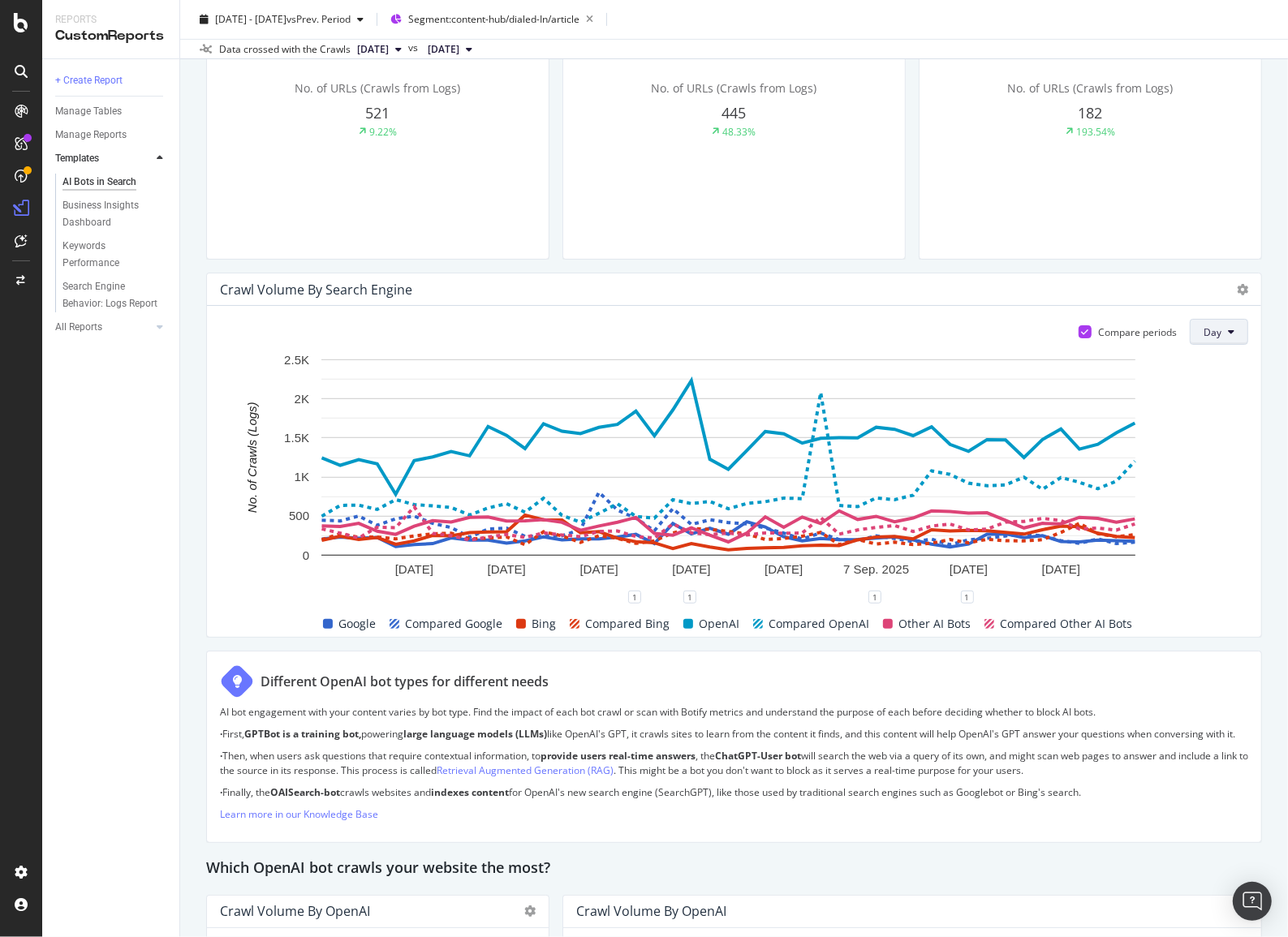
click at [1195, 340] on button "Day" at bounding box center [1219, 332] width 59 height 26
click at [1199, 389] on span "Week" at bounding box center [1208, 393] width 29 height 14
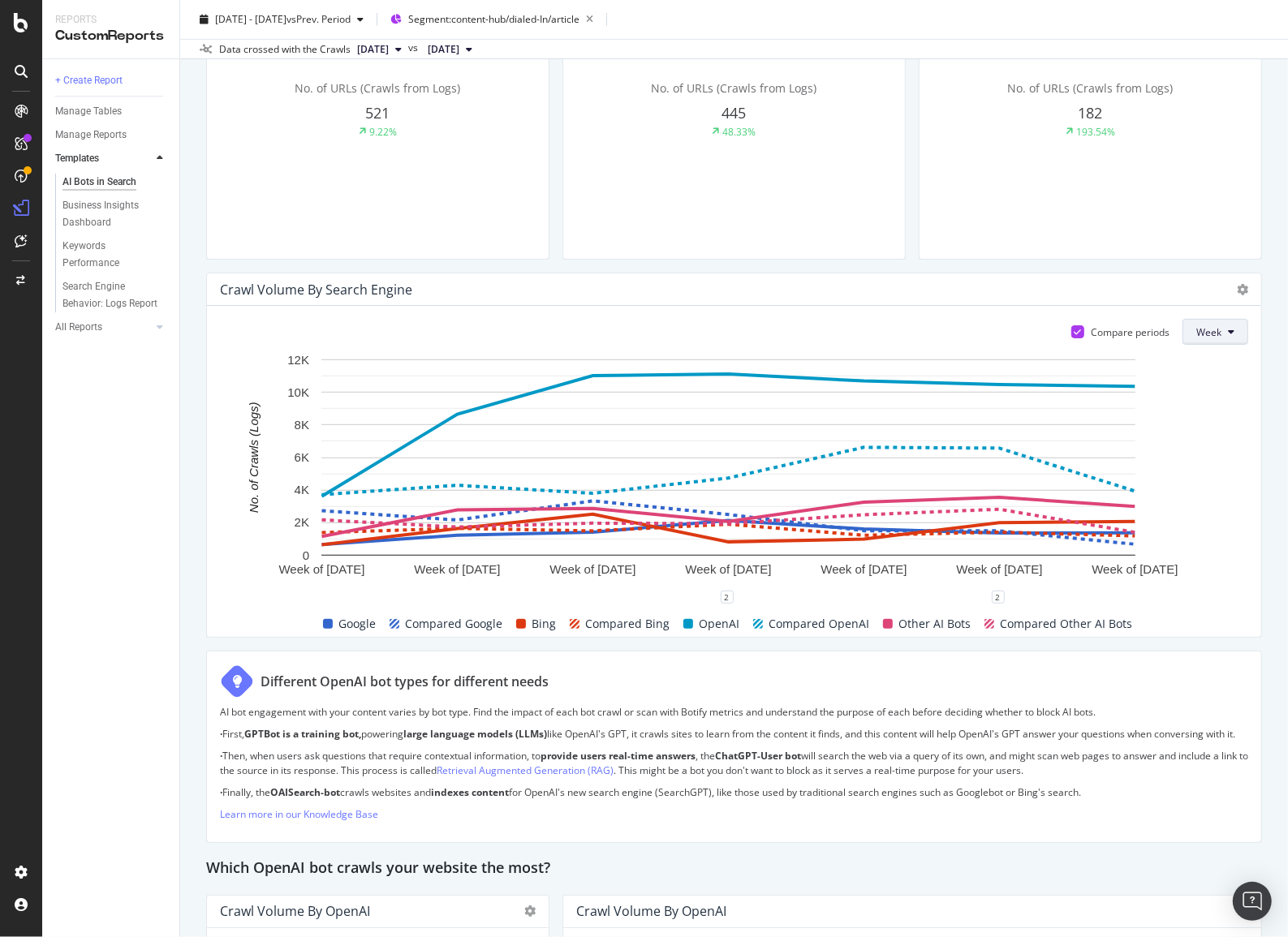
click at [1202, 329] on span "Week" at bounding box center [1208, 332] width 25 height 13
click at [1206, 370] on span "Day" at bounding box center [1201, 363] width 29 height 14
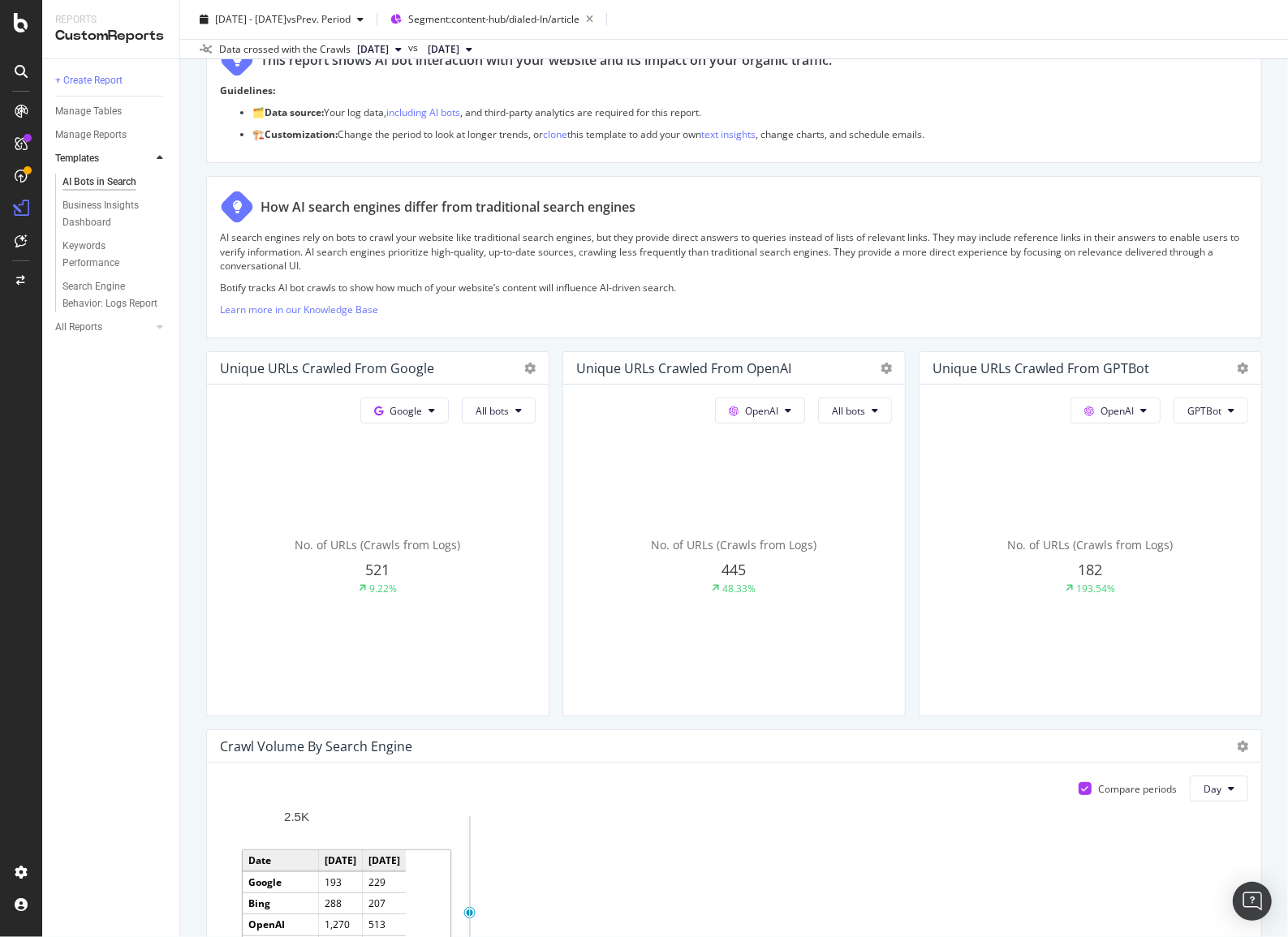
scroll to position [147, 0]
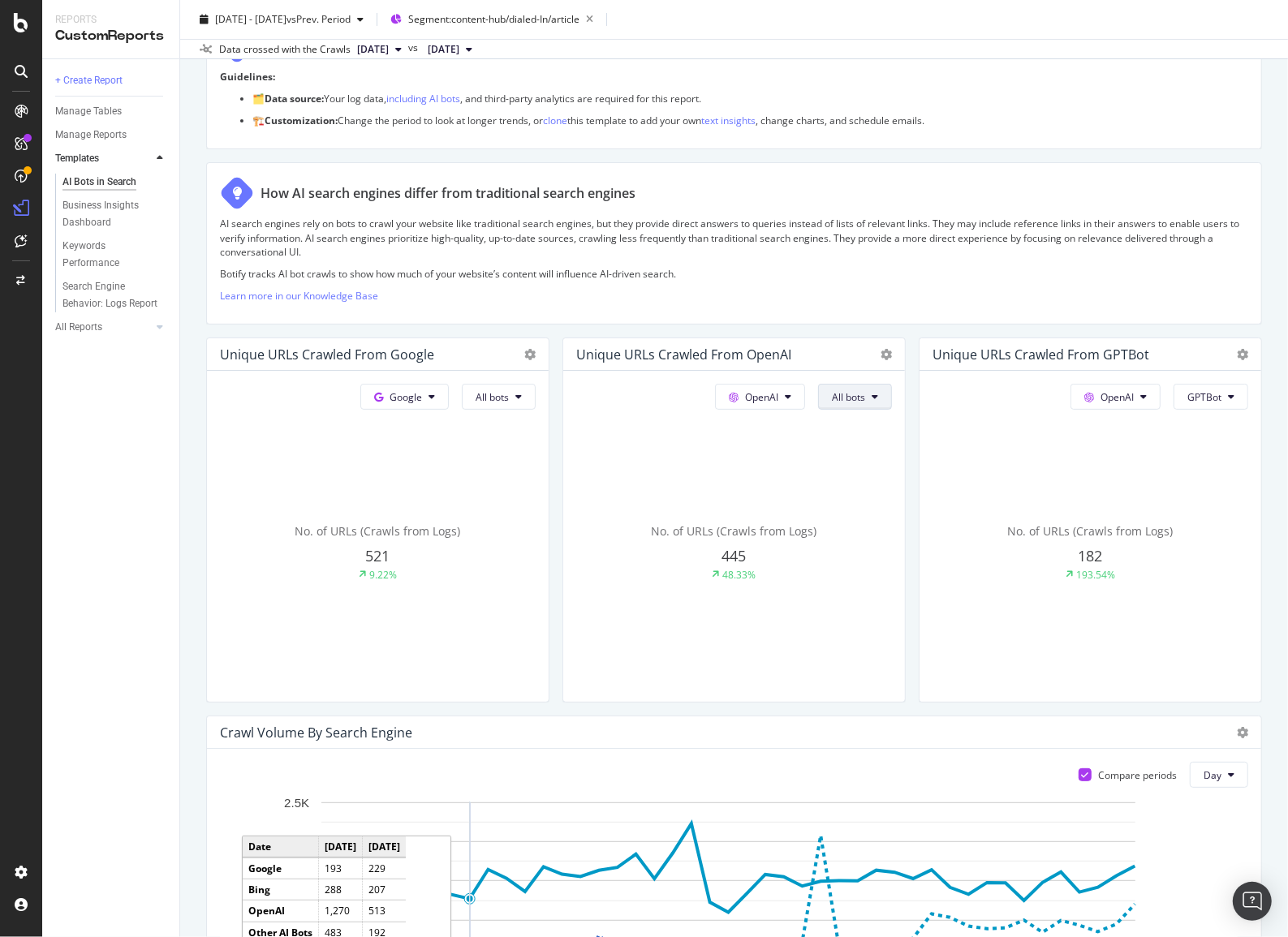
click at [855, 393] on span "All bots" at bounding box center [848, 397] width 34 height 13
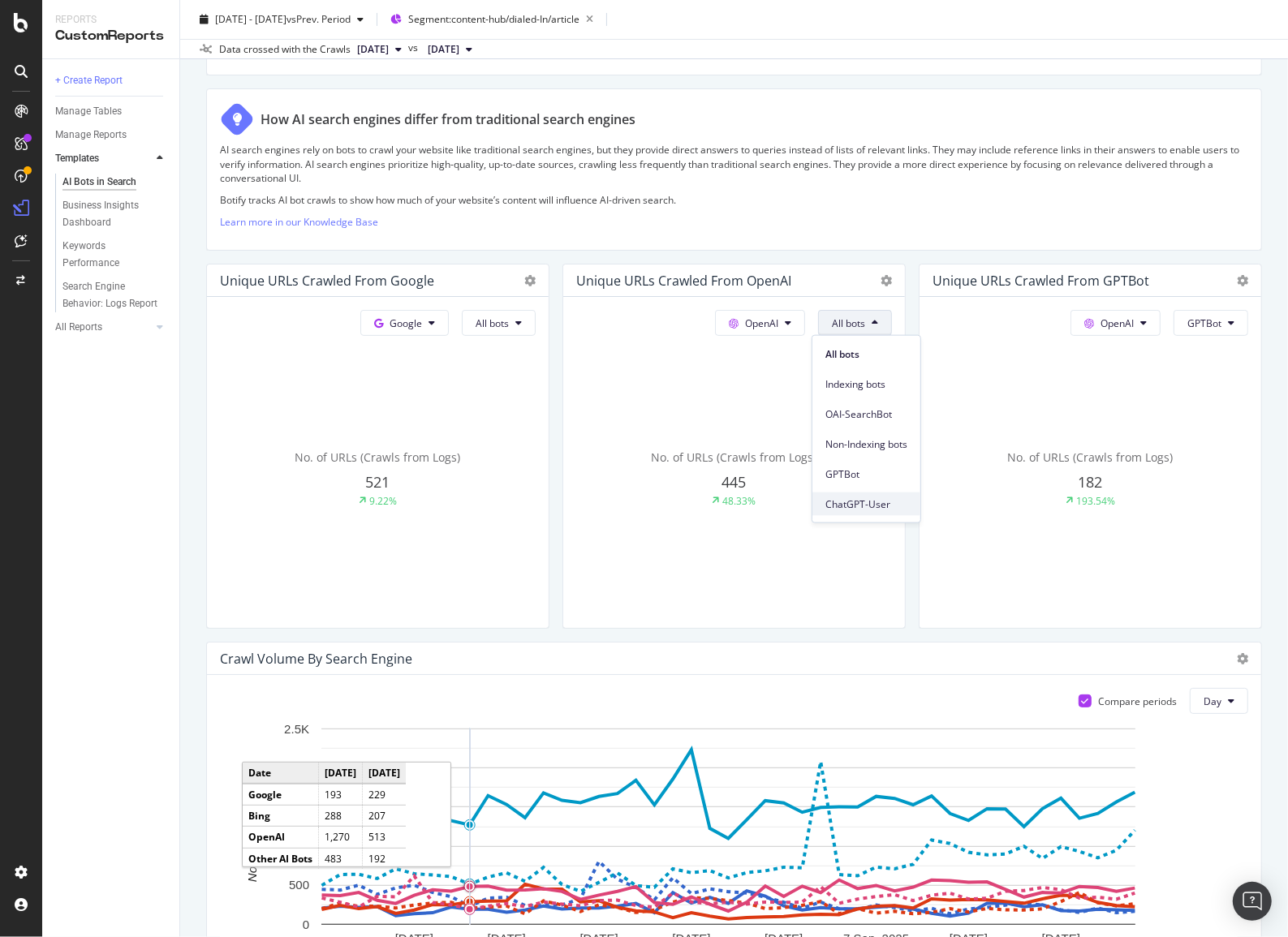
click at [860, 510] on span "ChatGPT-User" at bounding box center [866, 504] width 82 height 14
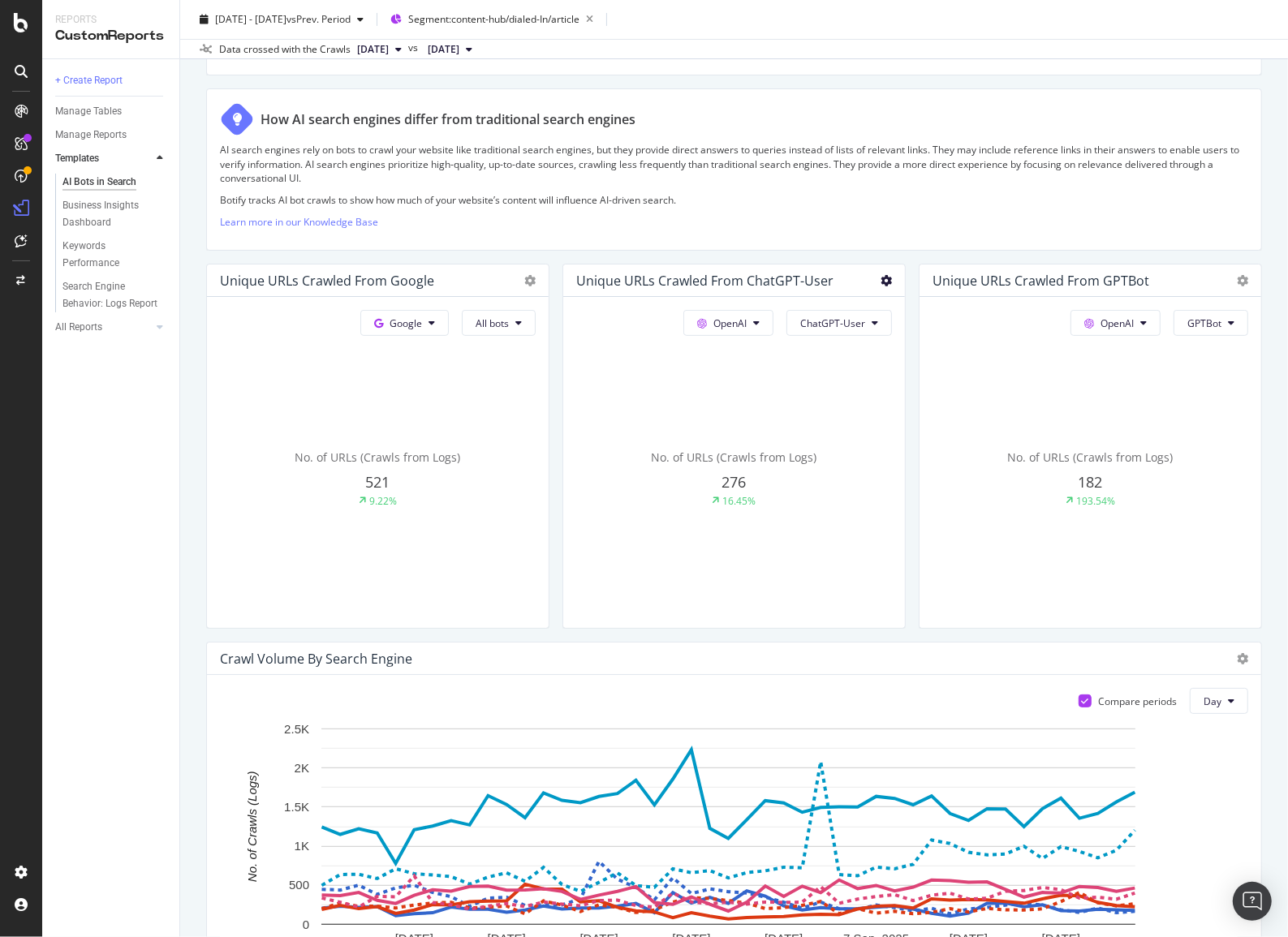
click at [882, 283] on icon at bounding box center [886, 281] width 12 height 12
click at [912, 314] on div "Trend" at bounding box center [960, 304] width 174 height 24
click at [1237, 277] on icon at bounding box center [1243, 281] width 12 height 12
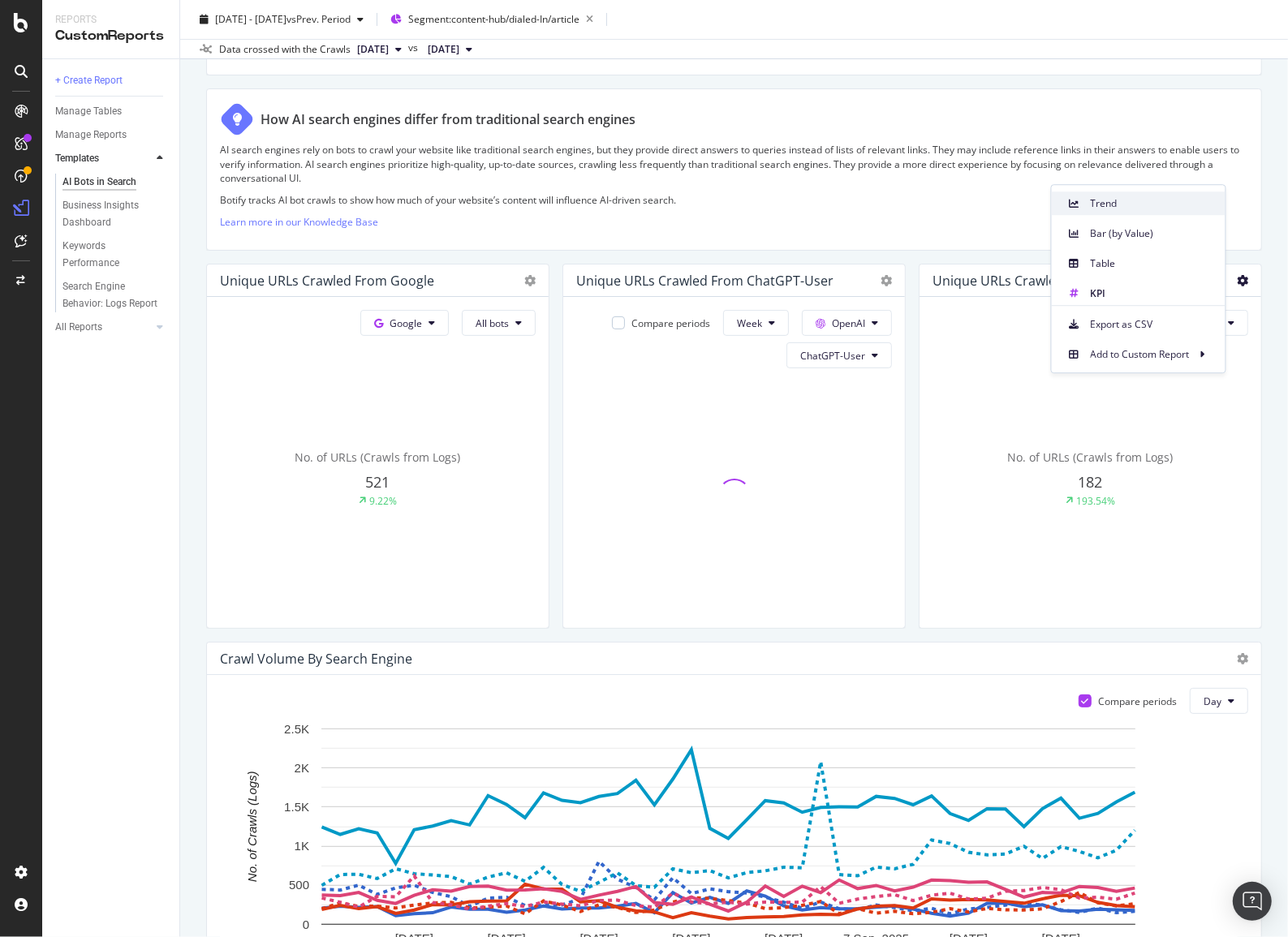
click at [1112, 213] on div "Trend" at bounding box center [1138, 203] width 174 height 24
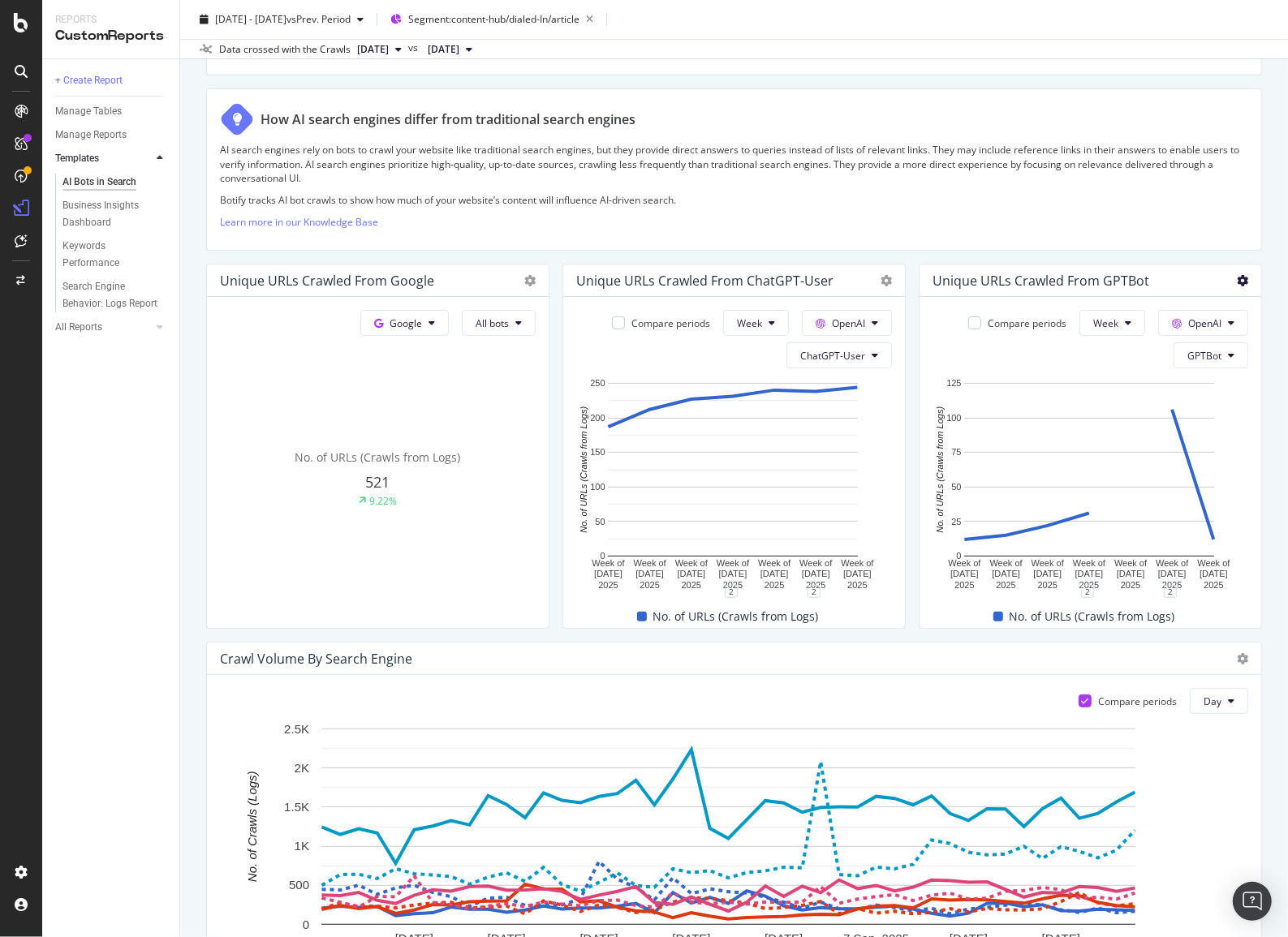
click at [1237, 281] on icon at bounding box center [1243, 281] width 12 height 12
click at [1079, 233] on span at bounding box center [1074, 234] width 19 height 19
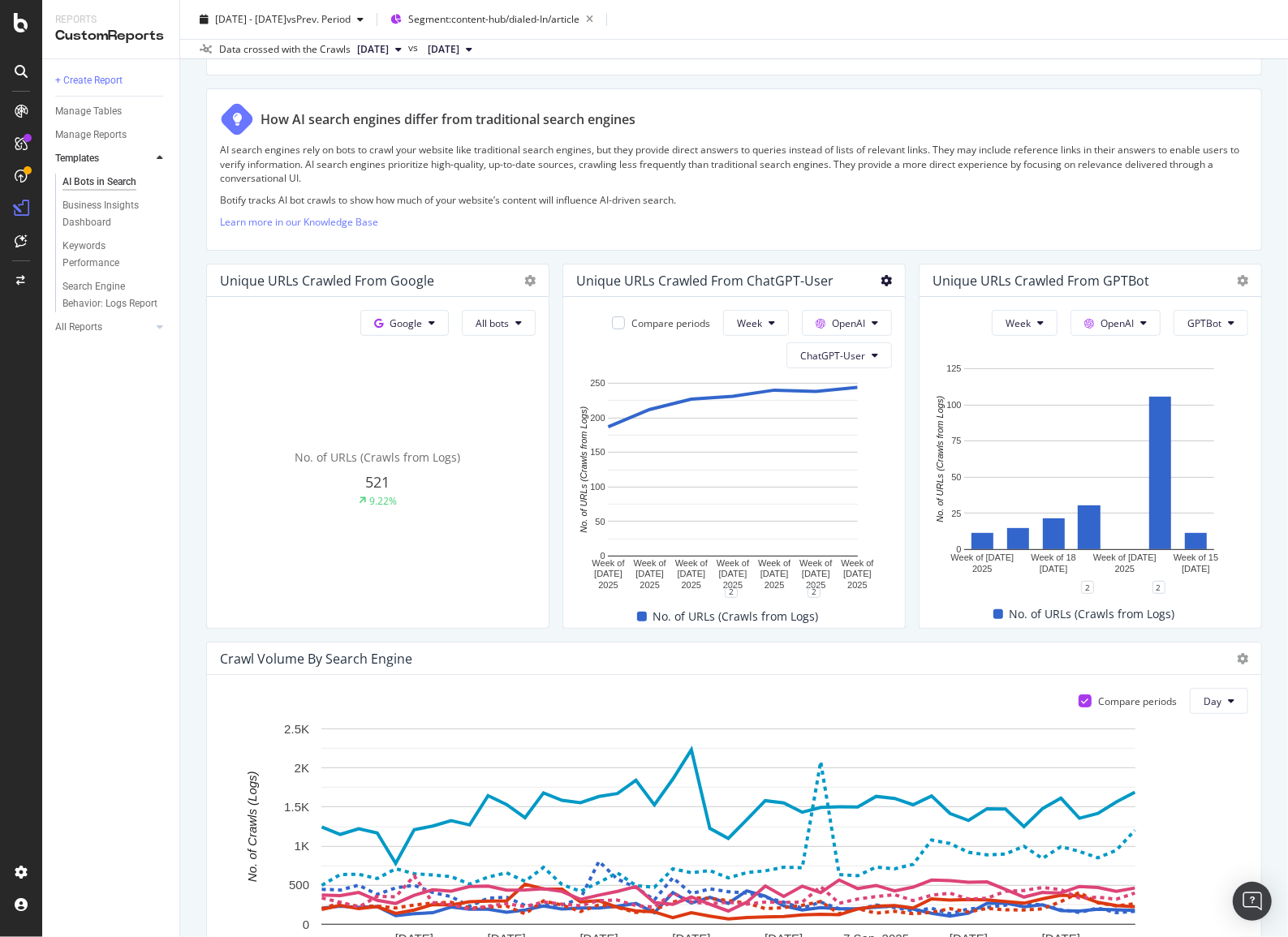
click at [880, 284] on icon at bounding box center [886, 281] width 12 height 12
click at [922, 333] on span "Bar (by Value)" at bounding box center [973, 333] width 122 height 14
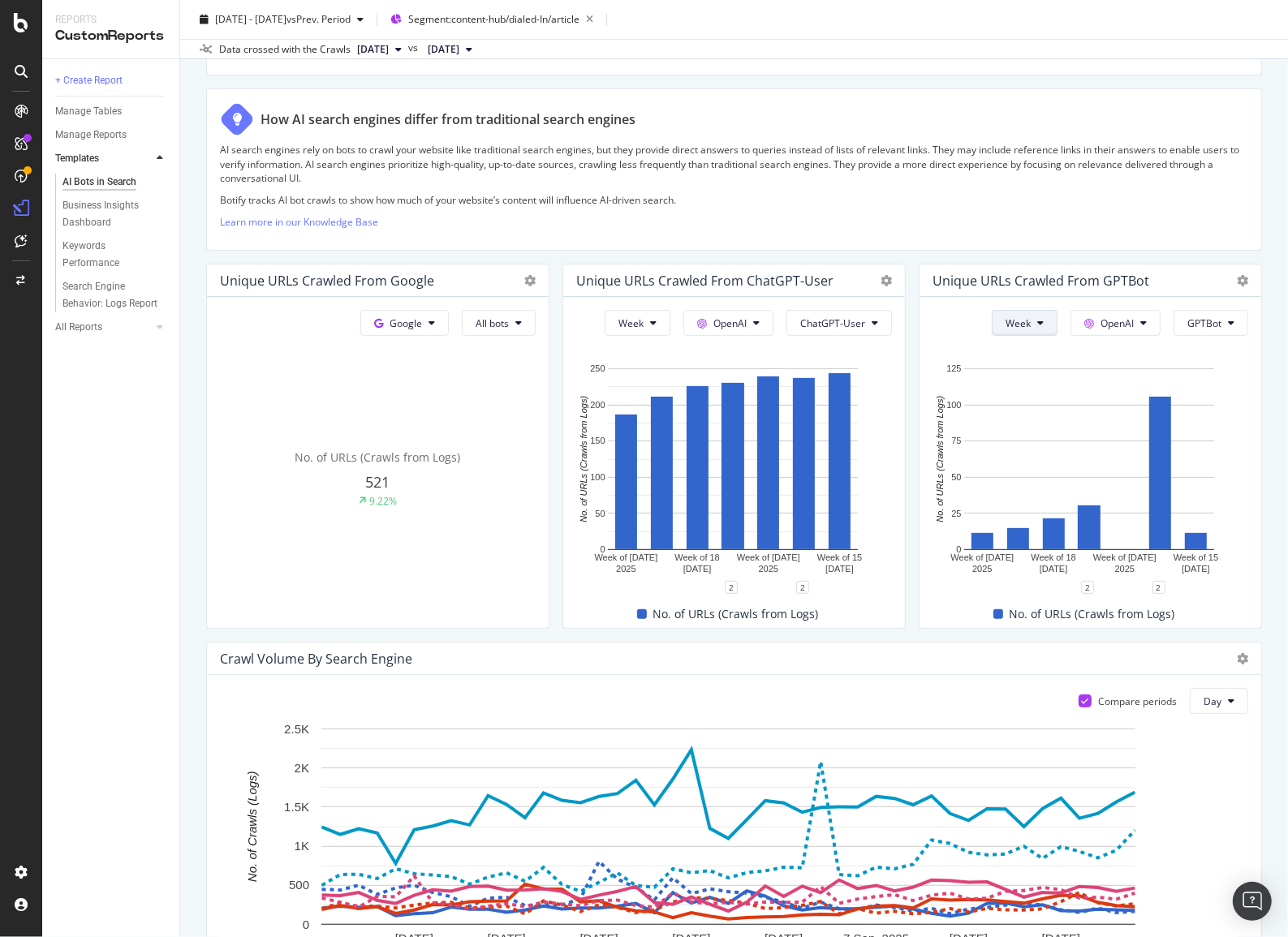
click at [1006, 326] on span "Week" at bounding box center [1018, 323] width 25 height 13
click at [1008, 350] on span "Day" at bounding box center [1010, 353] width 29 height 14
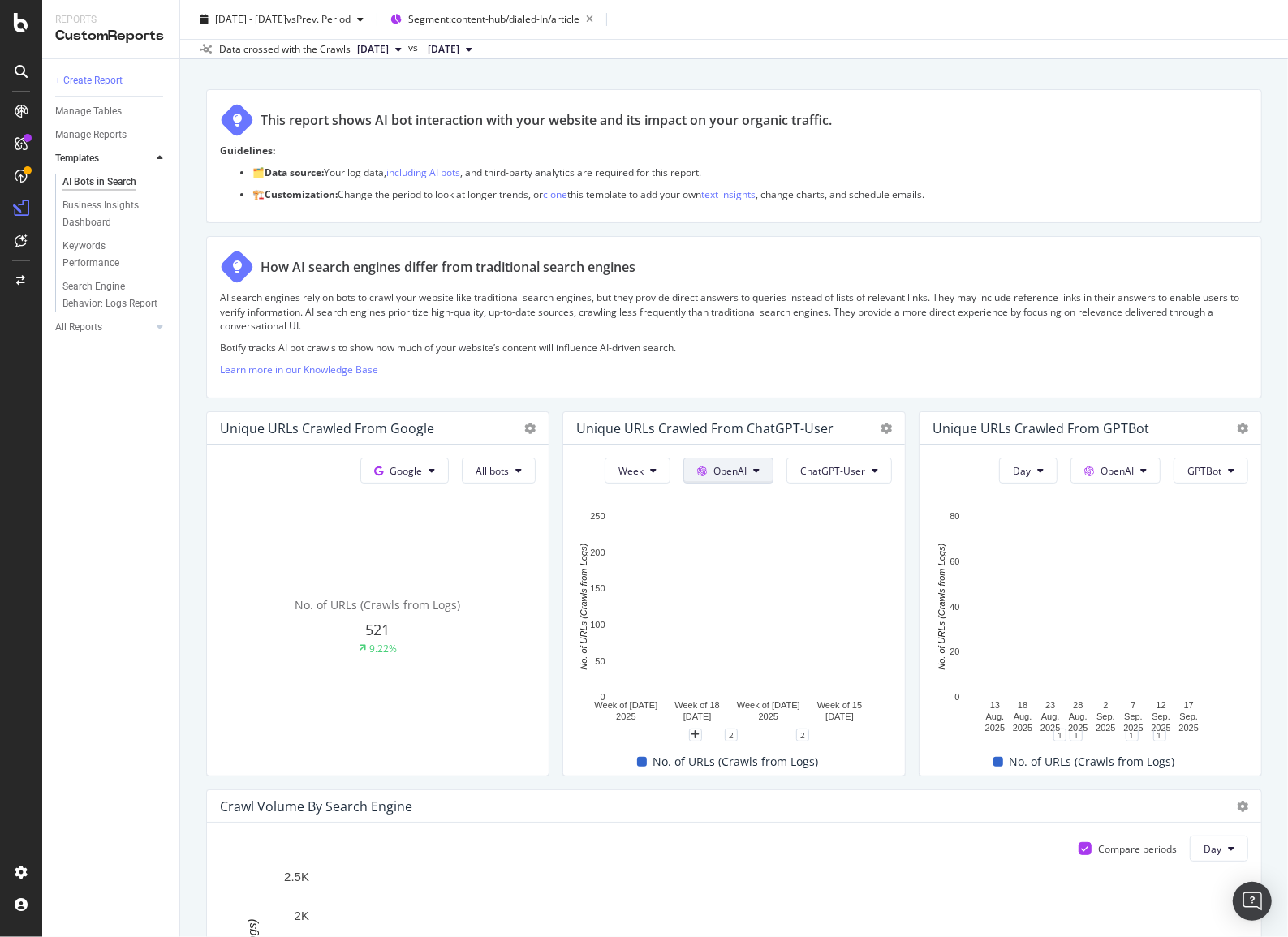
scroll to position [0, 0]
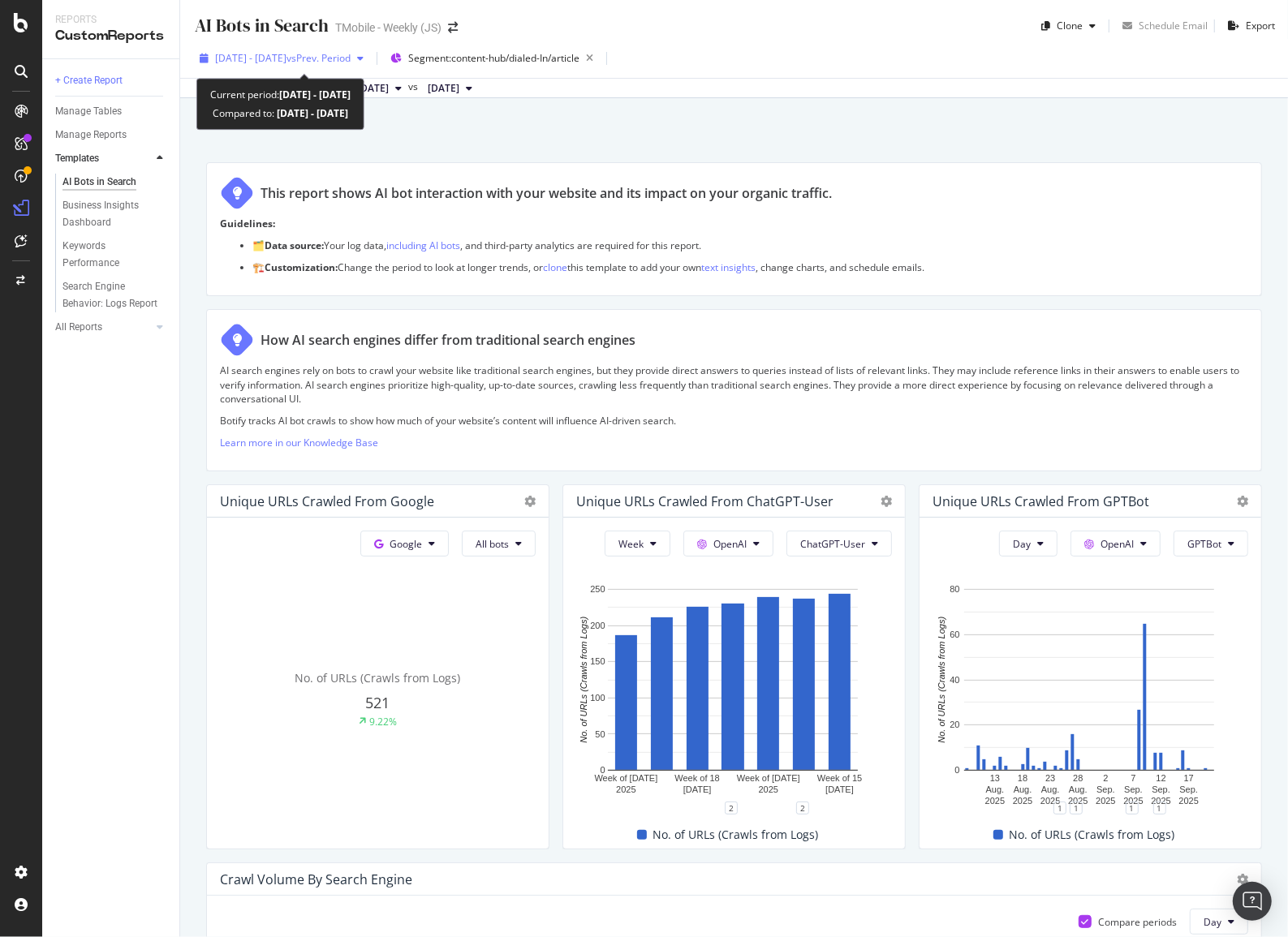
click at [340, 61] on span "vs Prev. Period" at bounding box center [318, 58] width 64 height 13
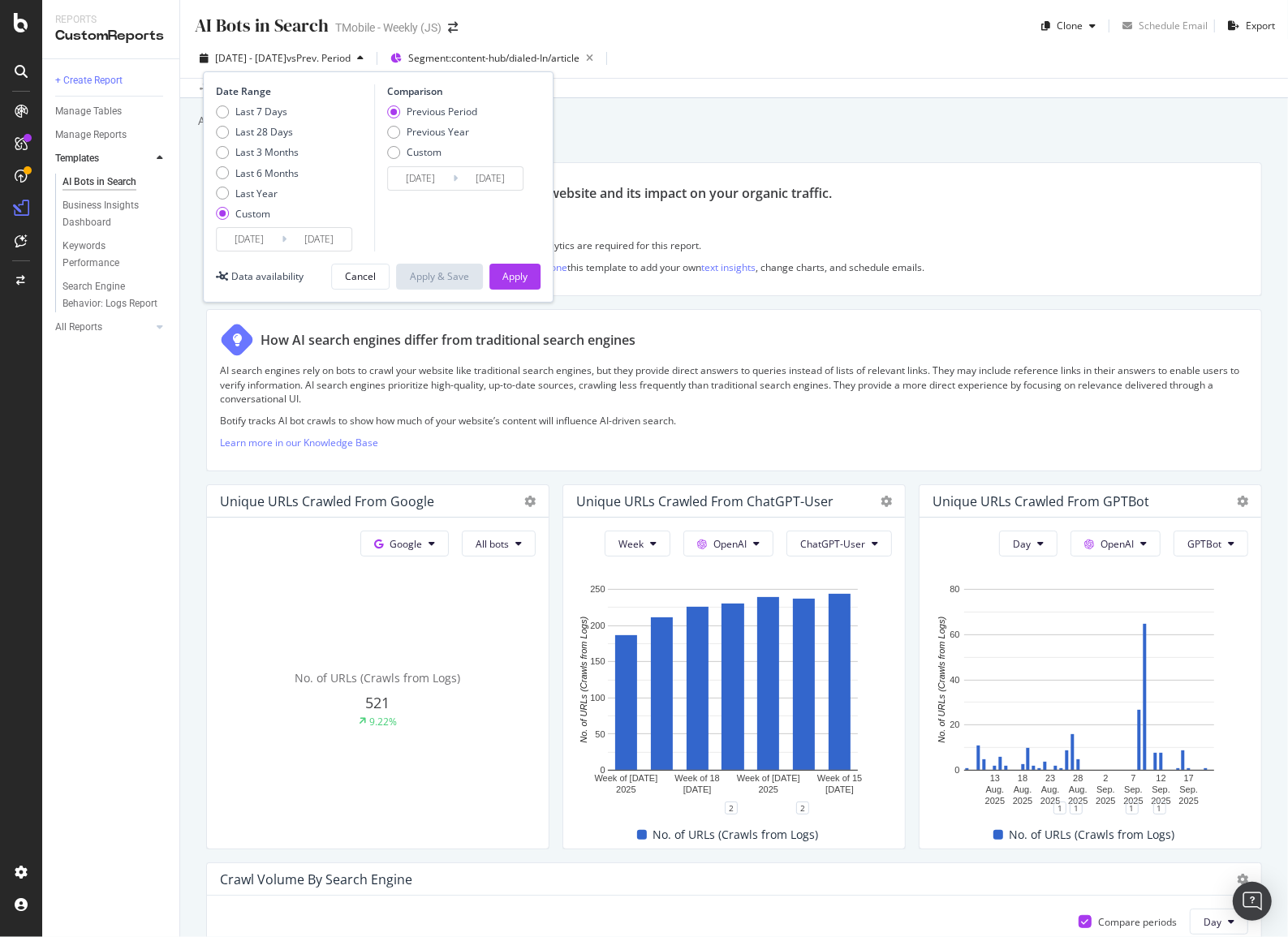
click at [253, 246] on input "[DATE]" at bounding box center [249, 240] width 65 height 23
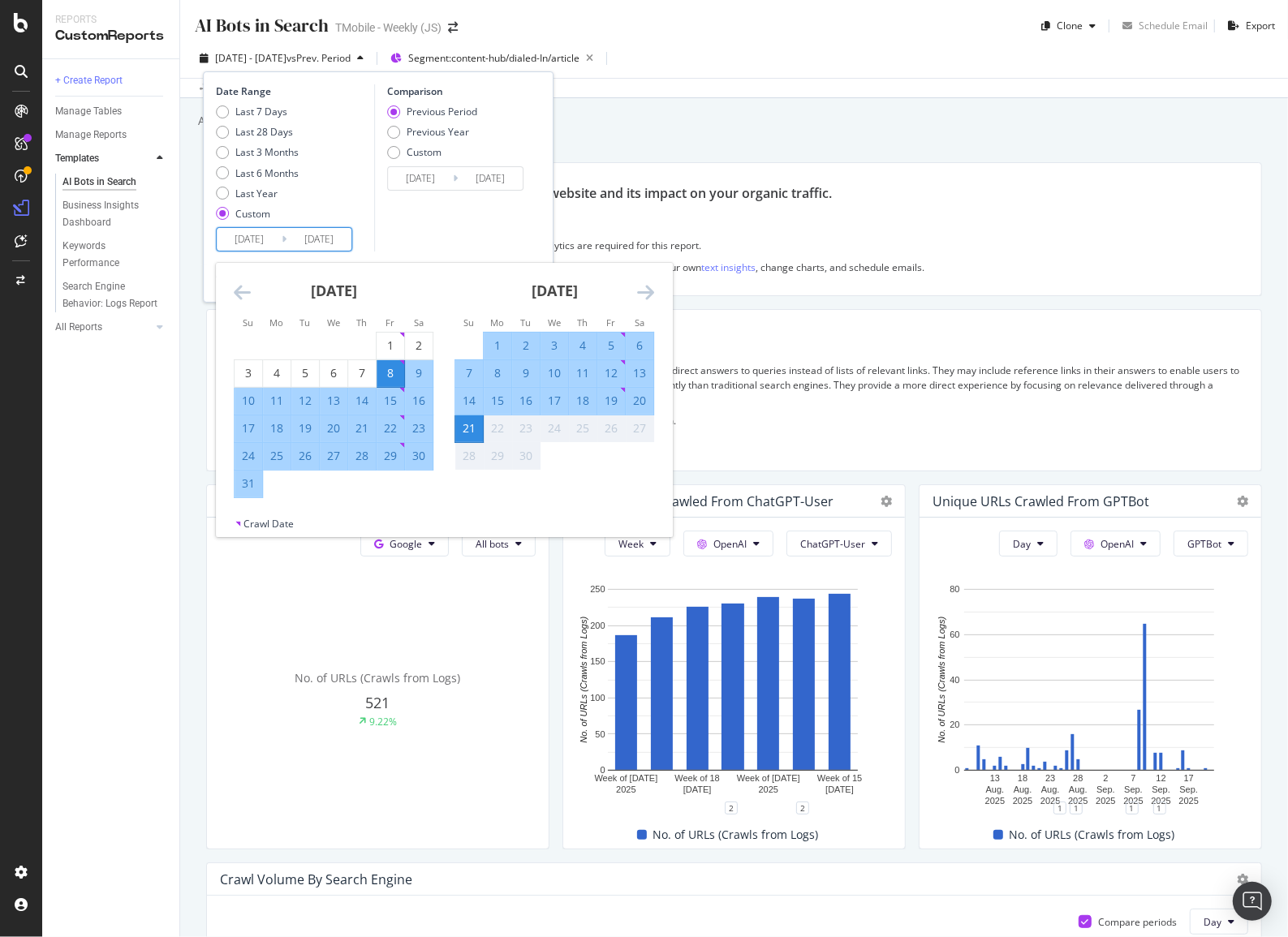
click at [243, 287] on icon "Move backward to switch to the previous month." at bounding box center [243, 292] width 17 height 19
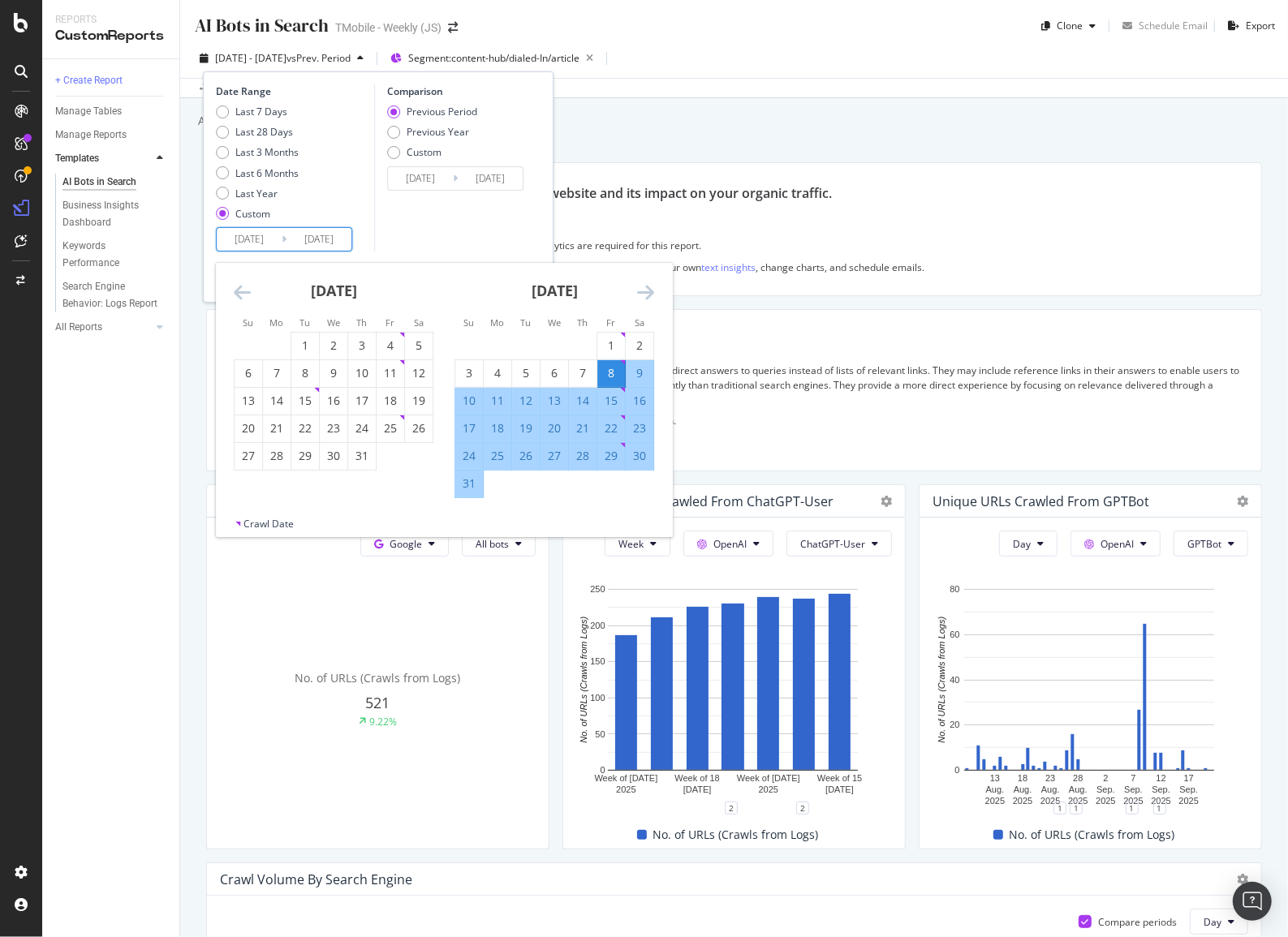
click at [243, 287] on icon "Move backward to switch to the previous month." at bounding box center [243, 292] width 17 height 19
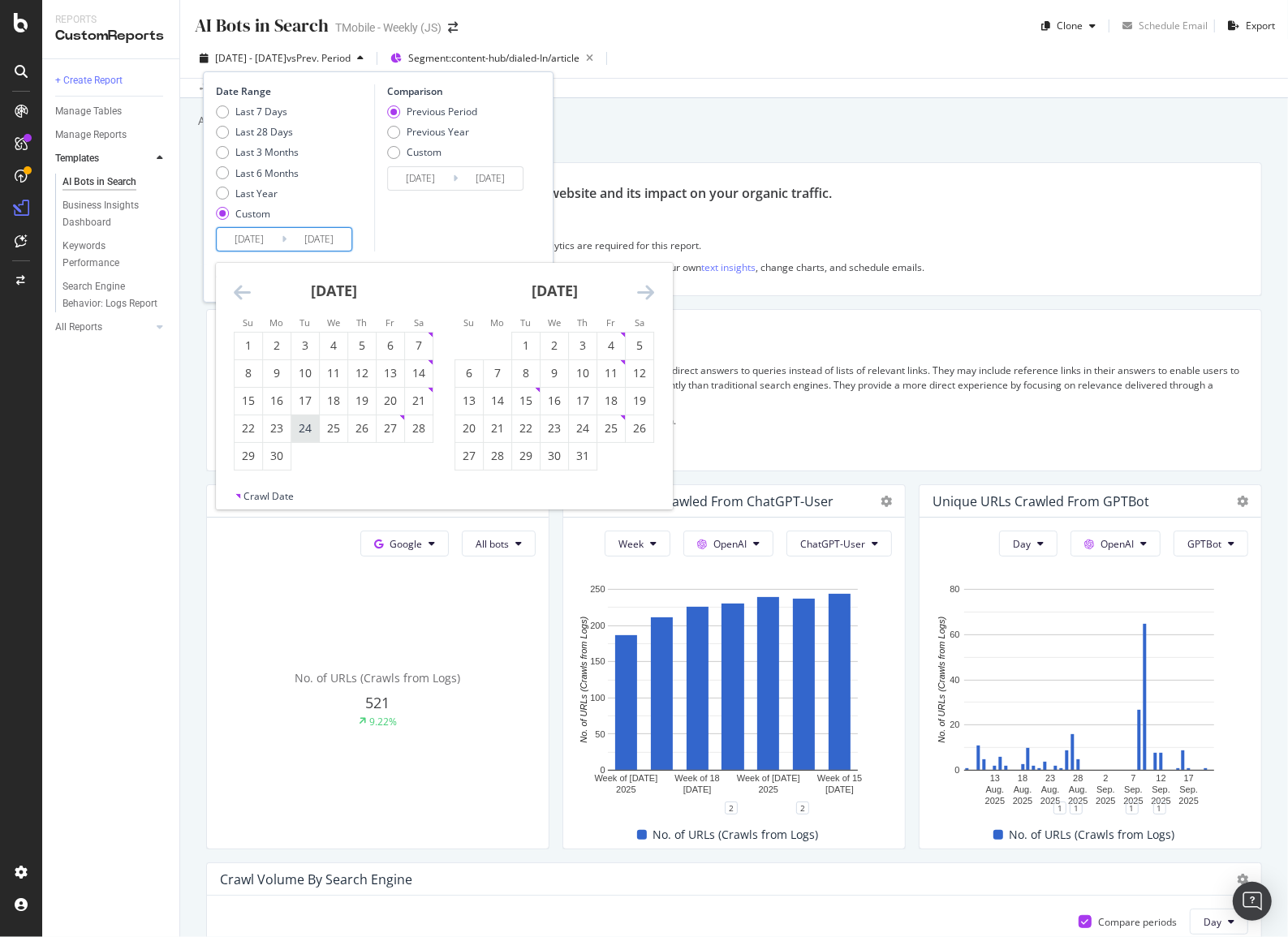
click at [293, 425] on div "24" at bounding box center [305, 428] width 28 height 16
type input "[DATE]"
type input "2025/03/26"
type input "2025/06/23"
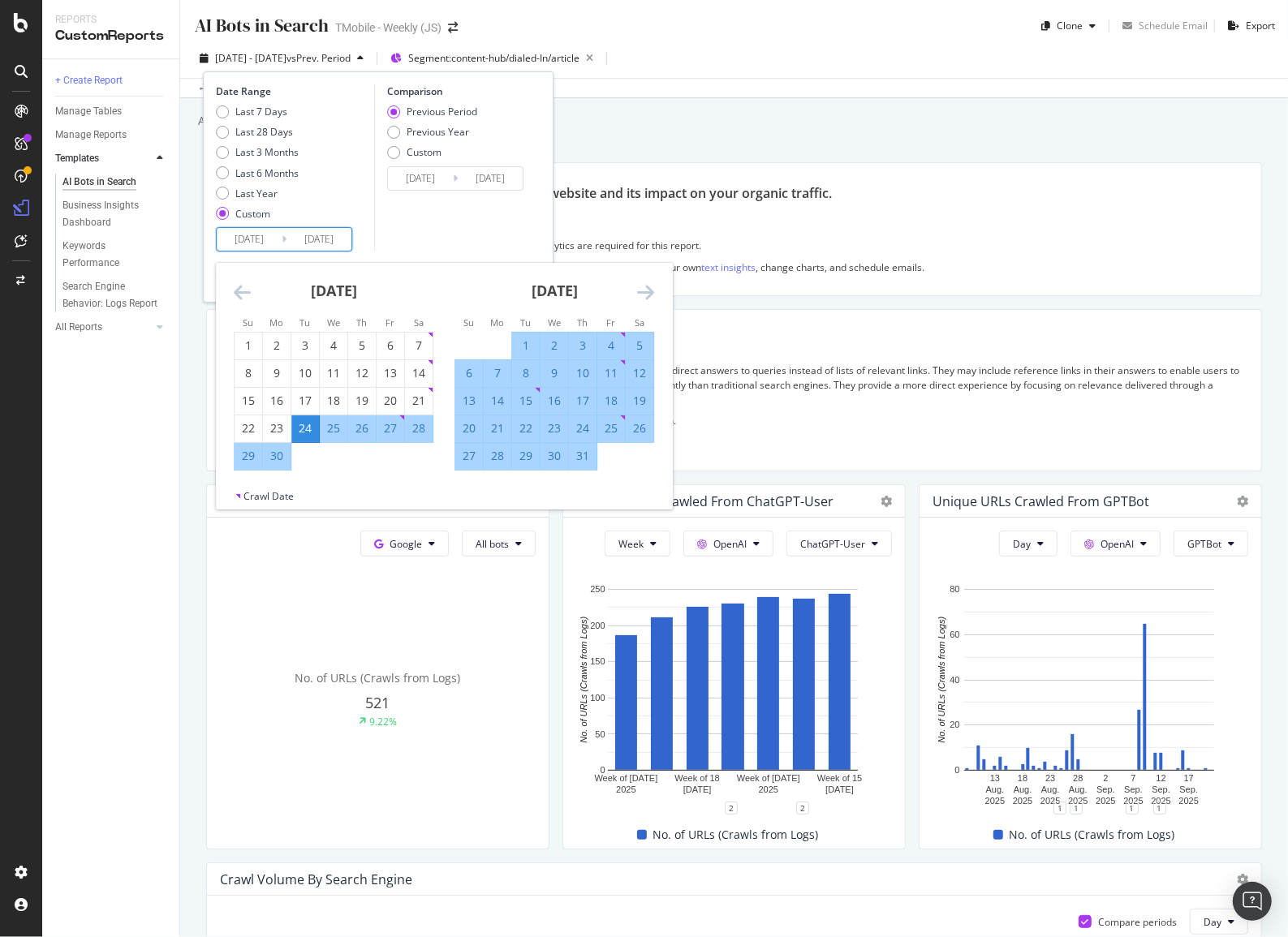
click at [486, 239] on div "Comparison Previous Period Previous Year Custom 2025/03/26 Navigate forward to …" at bounding box center [451, 168] width 154 height 167
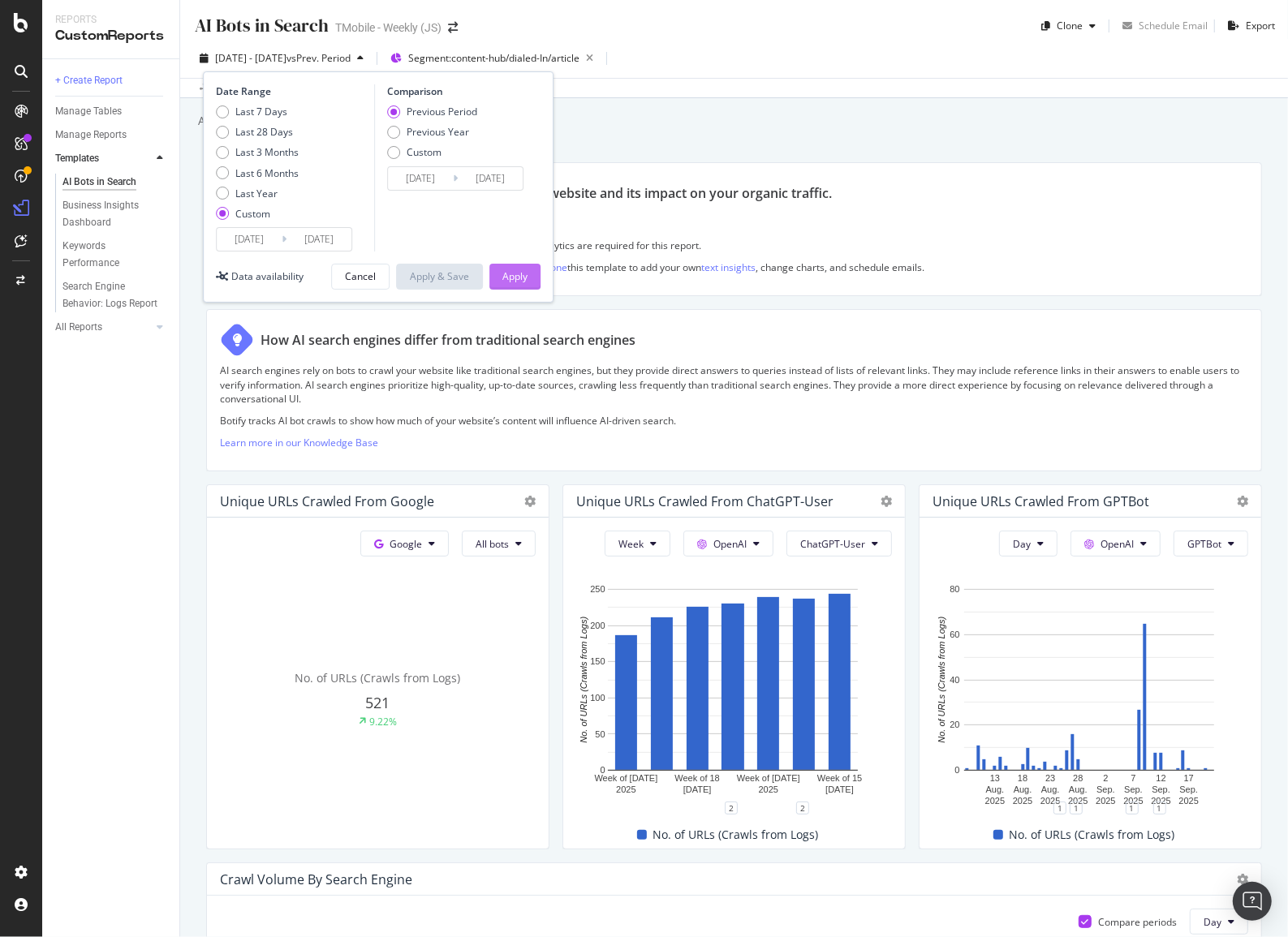
click at [514, 284] on div "Apply" at bounding box center [515, 276] width 25 height 24
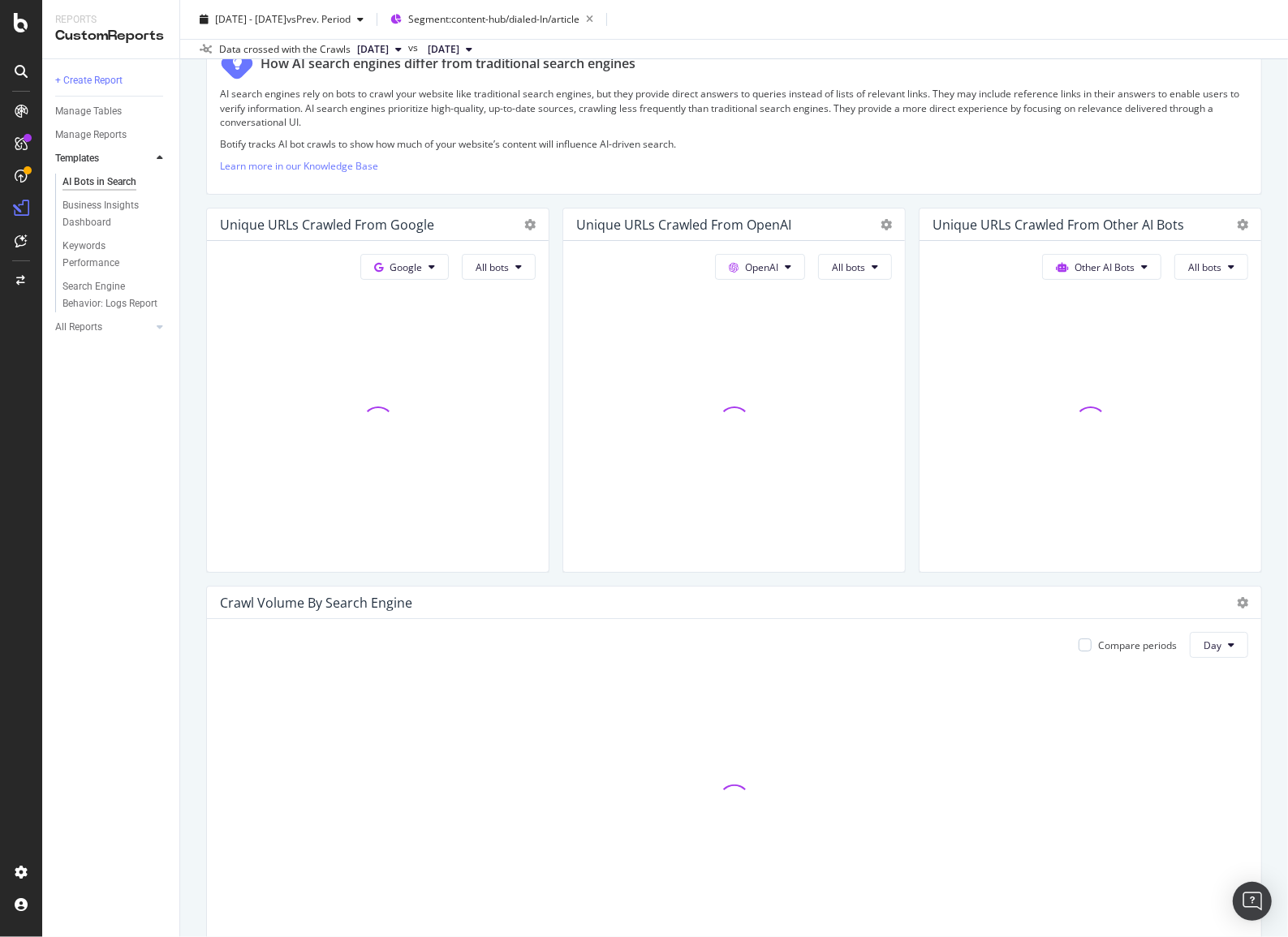
scroll to position [294, 0]
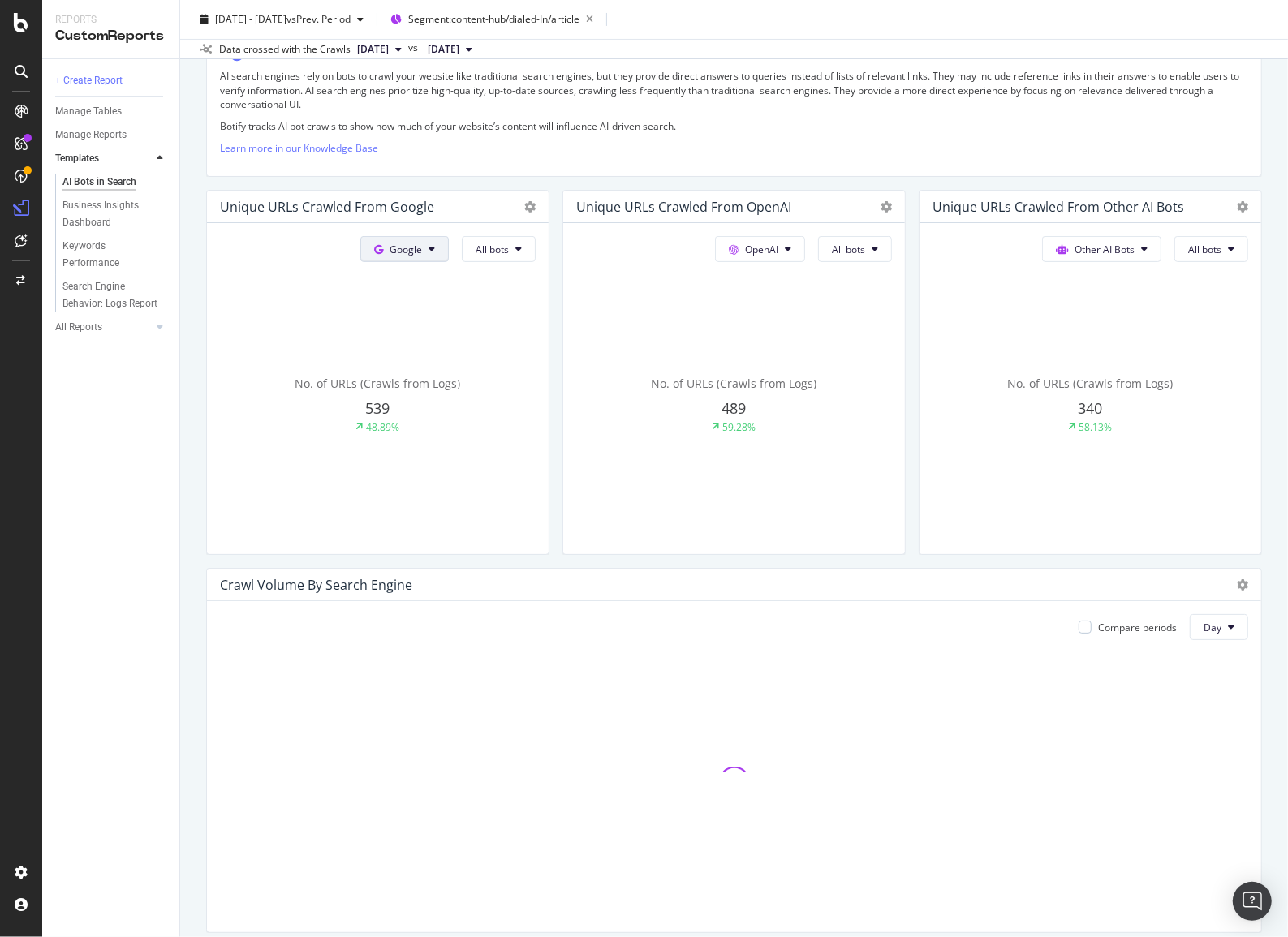
click at [375, 248] on icon at bounding box center [378, 250] width 9 height 10
click at [391, 341] on div "OpenAI" at bounding box center [414, 340] width 112 height 24
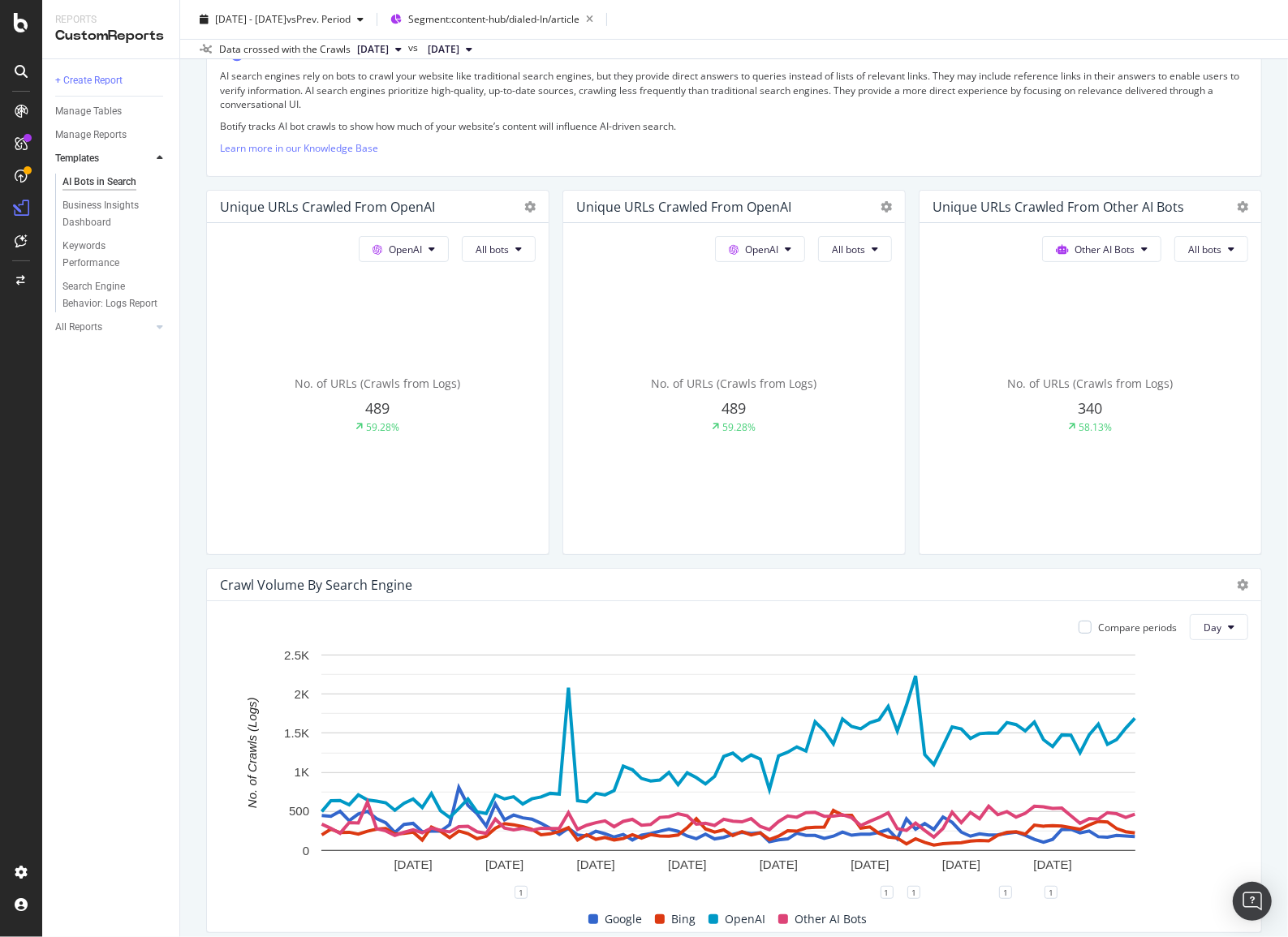
click at [805, 244] on div "OpenAI All bots" at bounding box center [797, 248] width 190 height 26
click at [831, 244] on span "All bots" at bounding box center [848, 249] width 34 height 13
click at [860, 388] on div "GPTBot" at bounding box center [866, 400] width 108 height 24
click at [1210, 244] on span "All bots" at bounding box center [1205, 249] width 34 height 13
click at [1201, 333] on div "No. of URLs (Crawls from Logs) 340 58.13%" at bounding box center [1089, 405] width 316 height 272
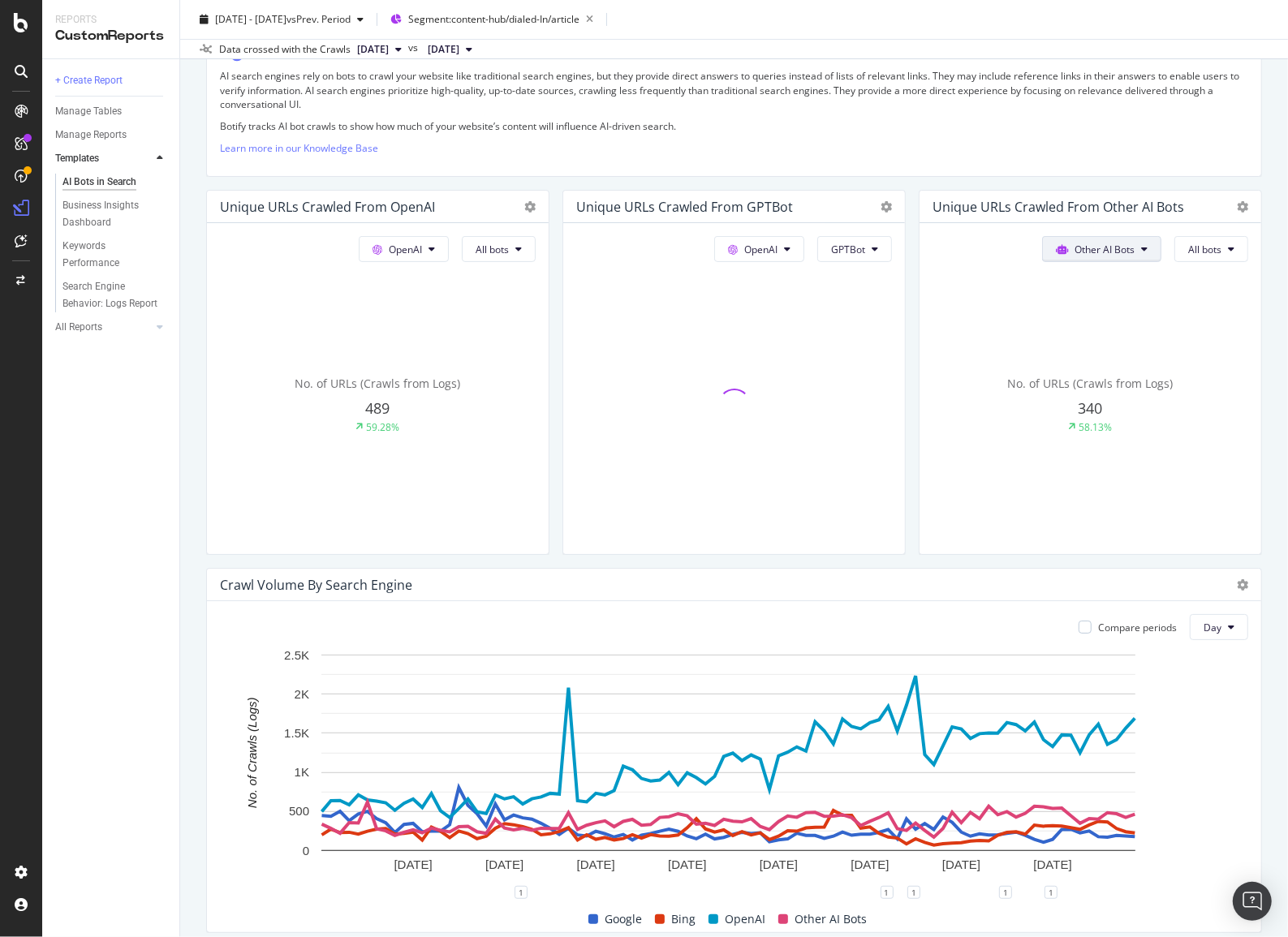
click at [1105, 243] on span "Other AI Bots" at bounding box center [1104, 249] width 60 height 13
click at [1071, 335] on span "OpenAI" at bounding box center [1103, 340] width 63 height 14
click at [1199, 429] on span "ChatGPT-User" at bounding box center [1219, 430] width 82 height 14
click at [1237, 203] on icon at bounding box center [1243, 207] width 12 height 12
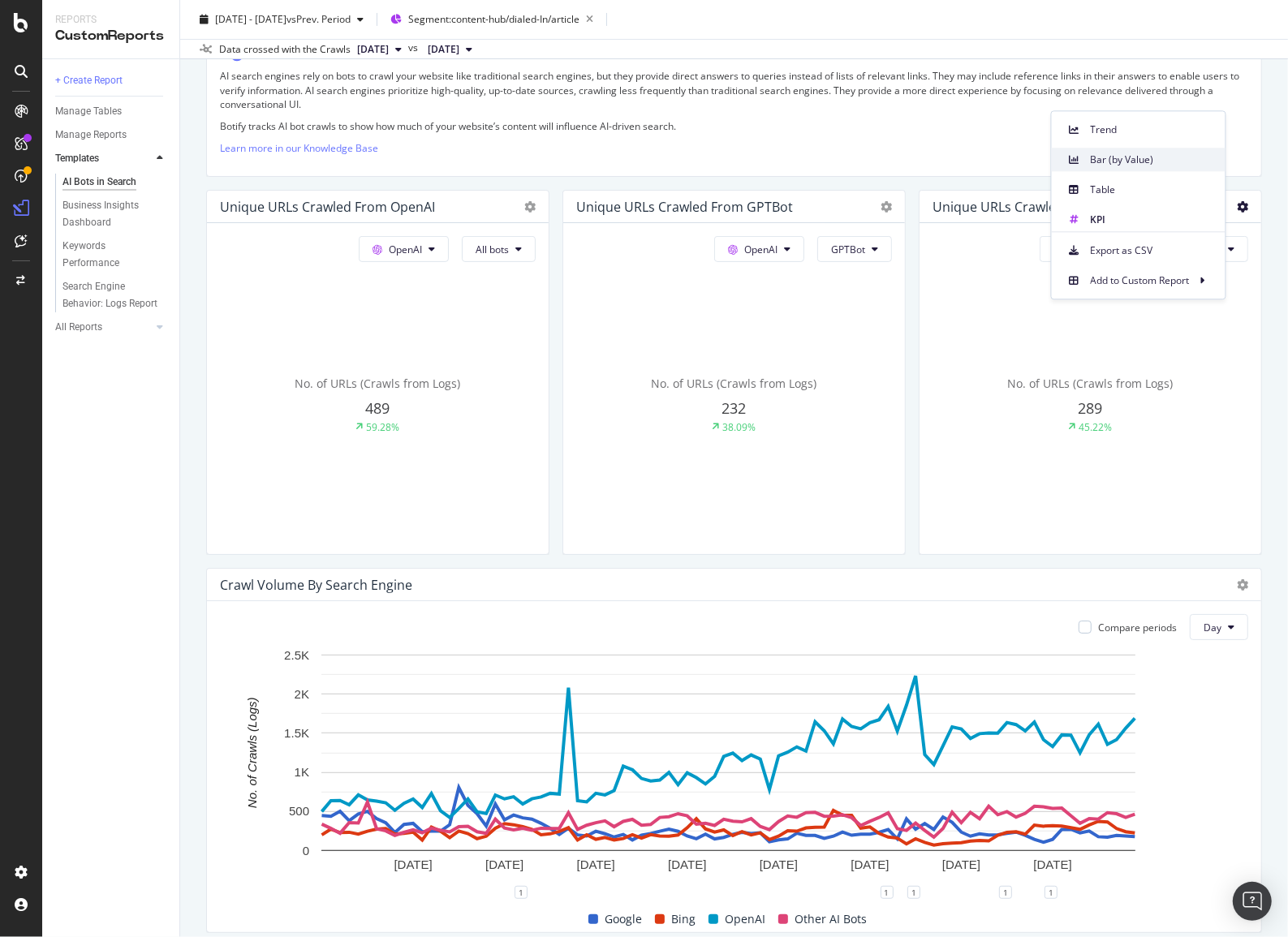
click at [1120, 151] on div "Bar (by Value)" at bounding box center [1138, 159] width 174 height 24
click at [880, 204] on icon at bounding box center [886, 207] width 12 height 12
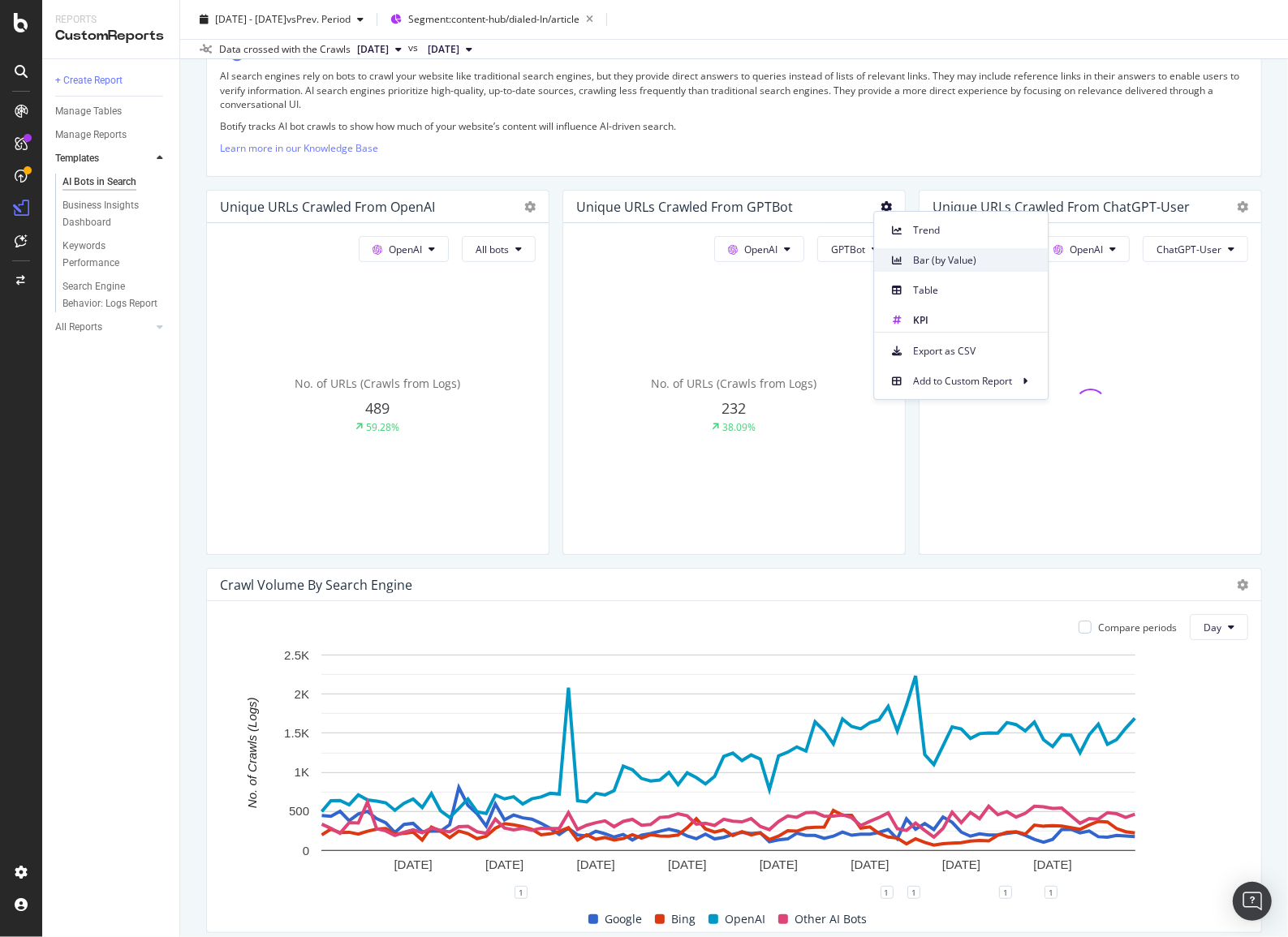
click at [934, 269] on div "Bar (by Value)" at bounding box center [960, 260] width 174 height 24
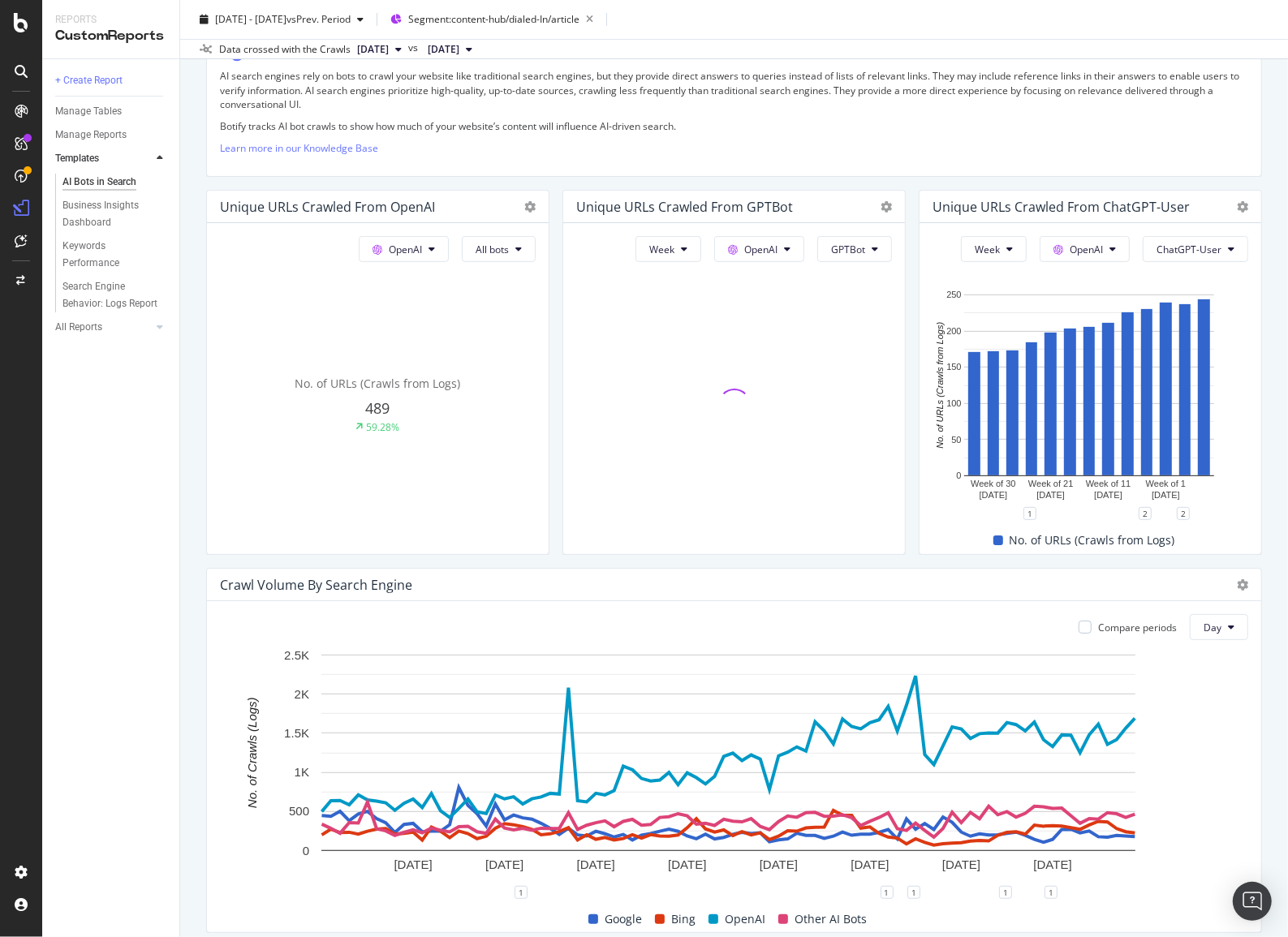
click at [518, 207] on div at bounding box center [526, 206] width 19 height 16
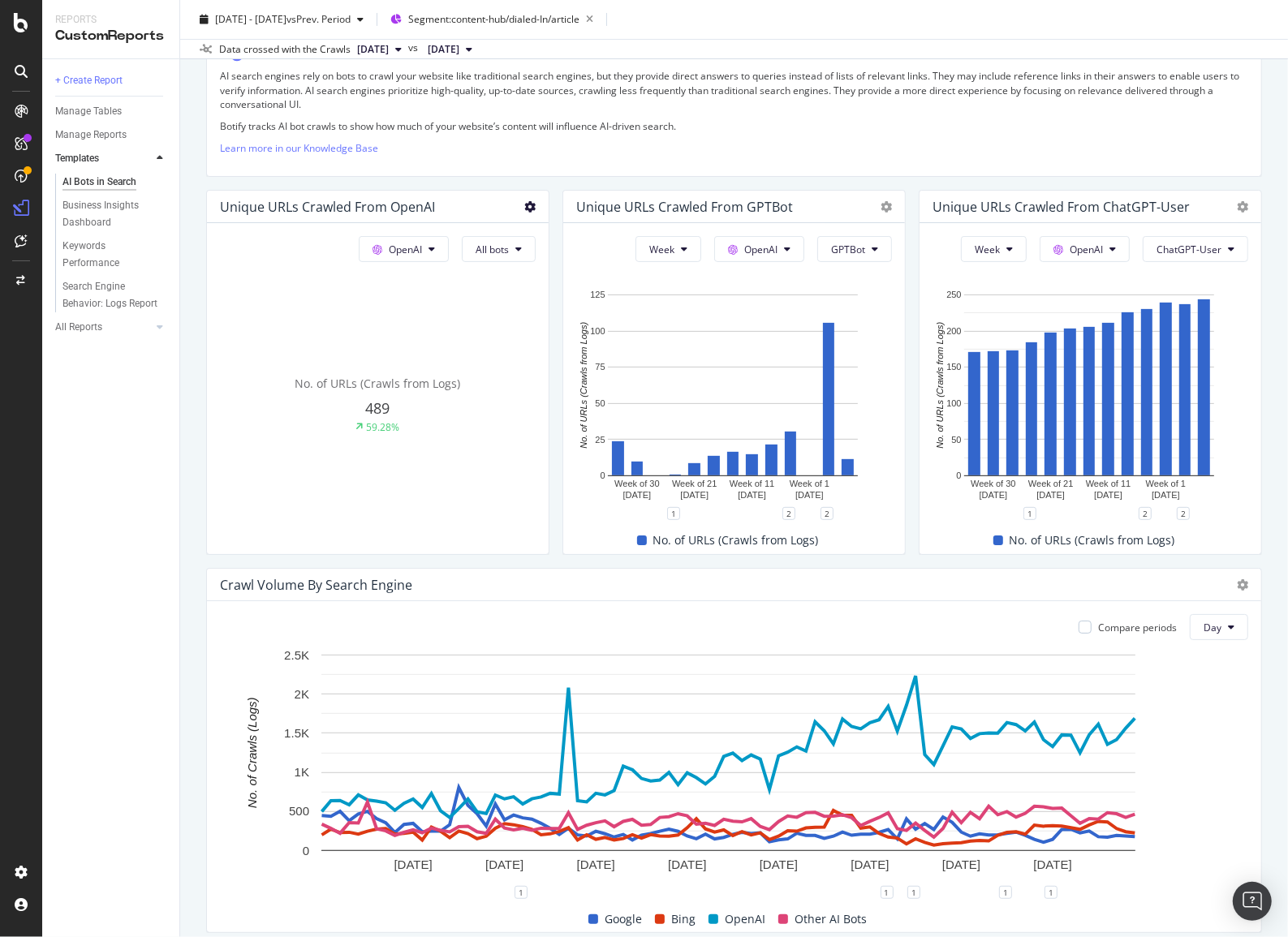
click at [527, 208] on icon at bounding box center [530, 207] width 12 height 12
click at [565, 256] on span "Bar (by Value)" at bounding box center [621, 260] width 122 height 14
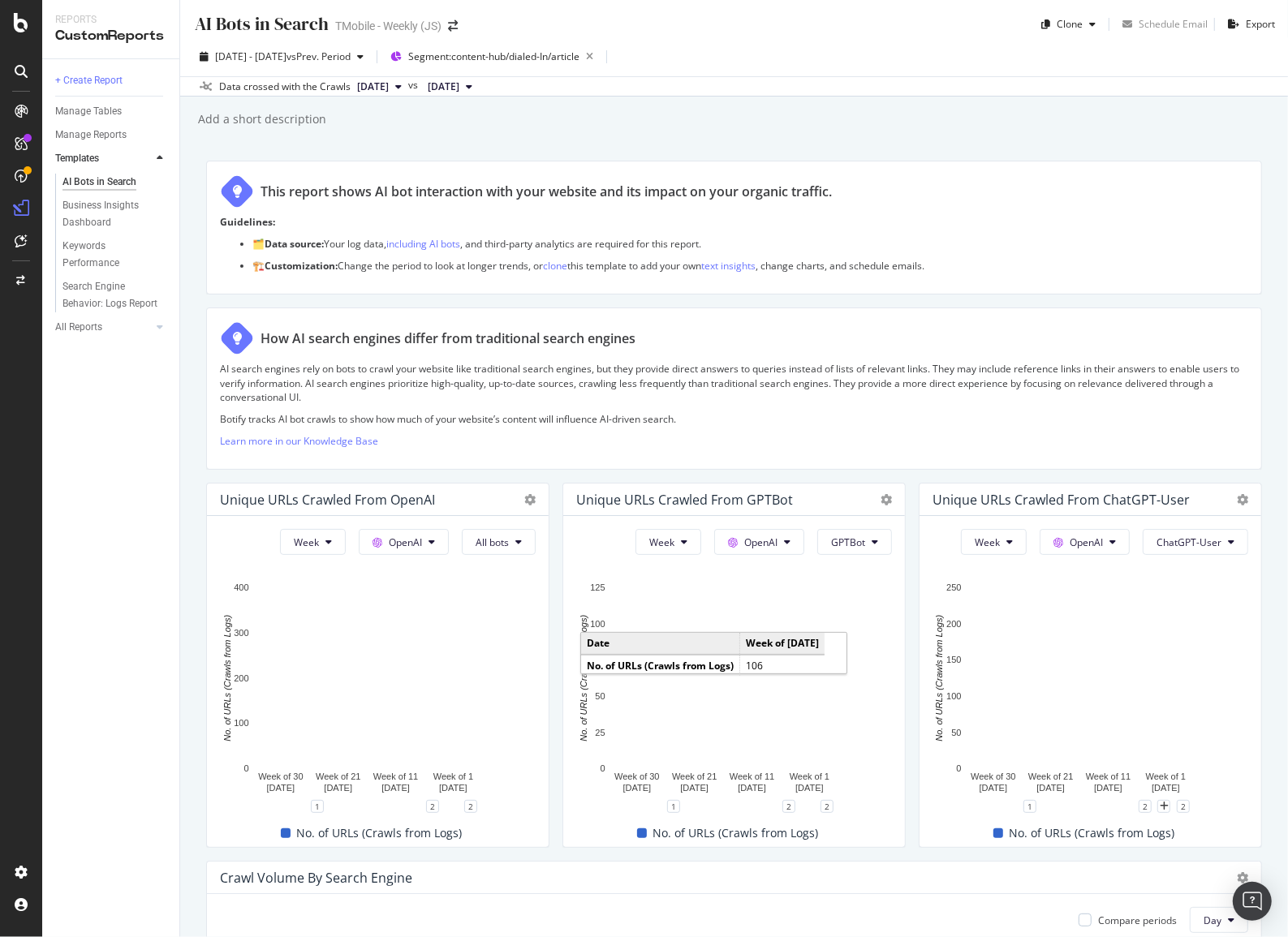
scroll to position [0, 0]
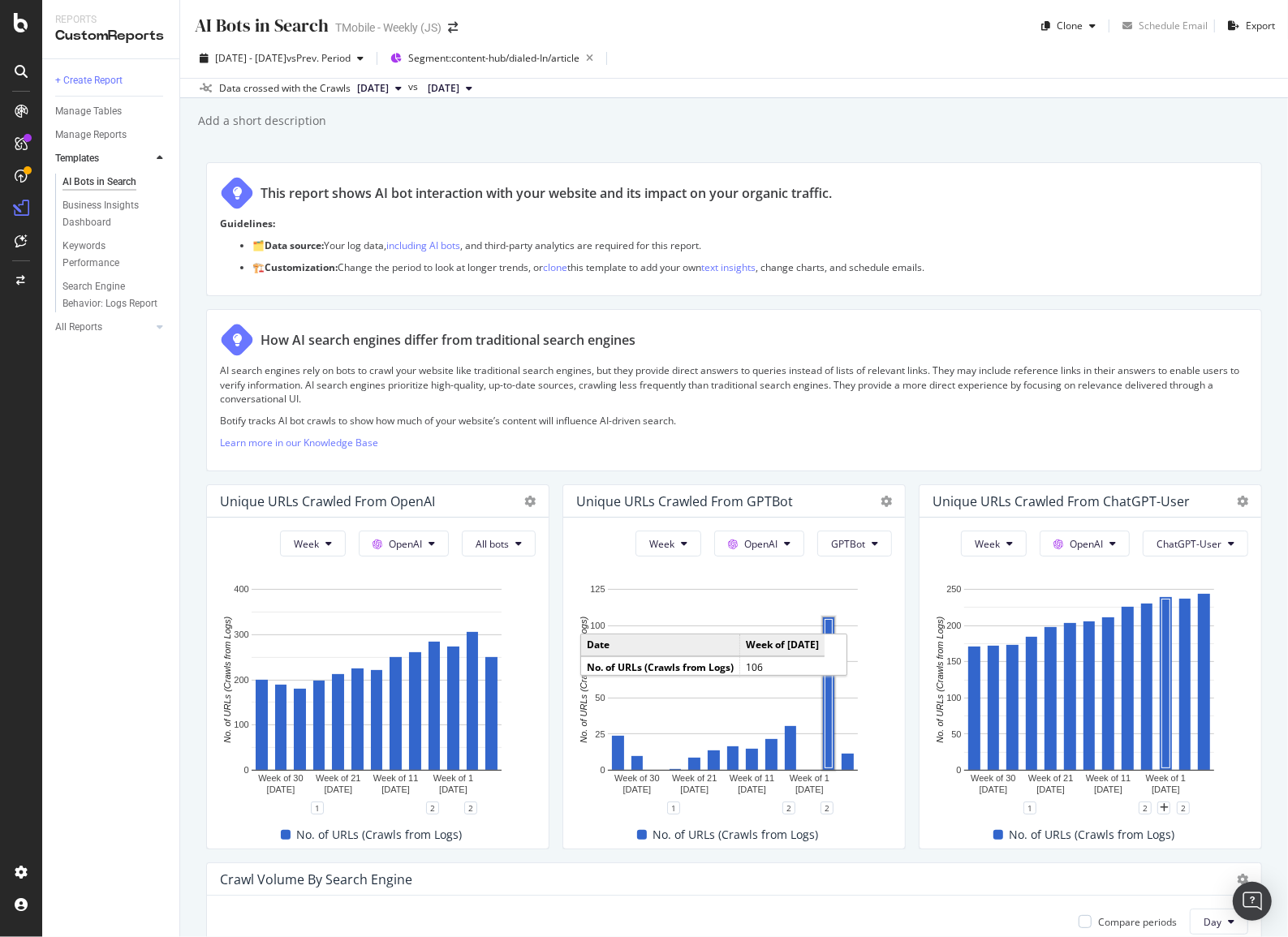
click at [111, 473] on div "+ Create Report Manage Tables Manage Reports Templates AI Bots in Search Busine…" at bounding box center [110, 499] width 137 height 878
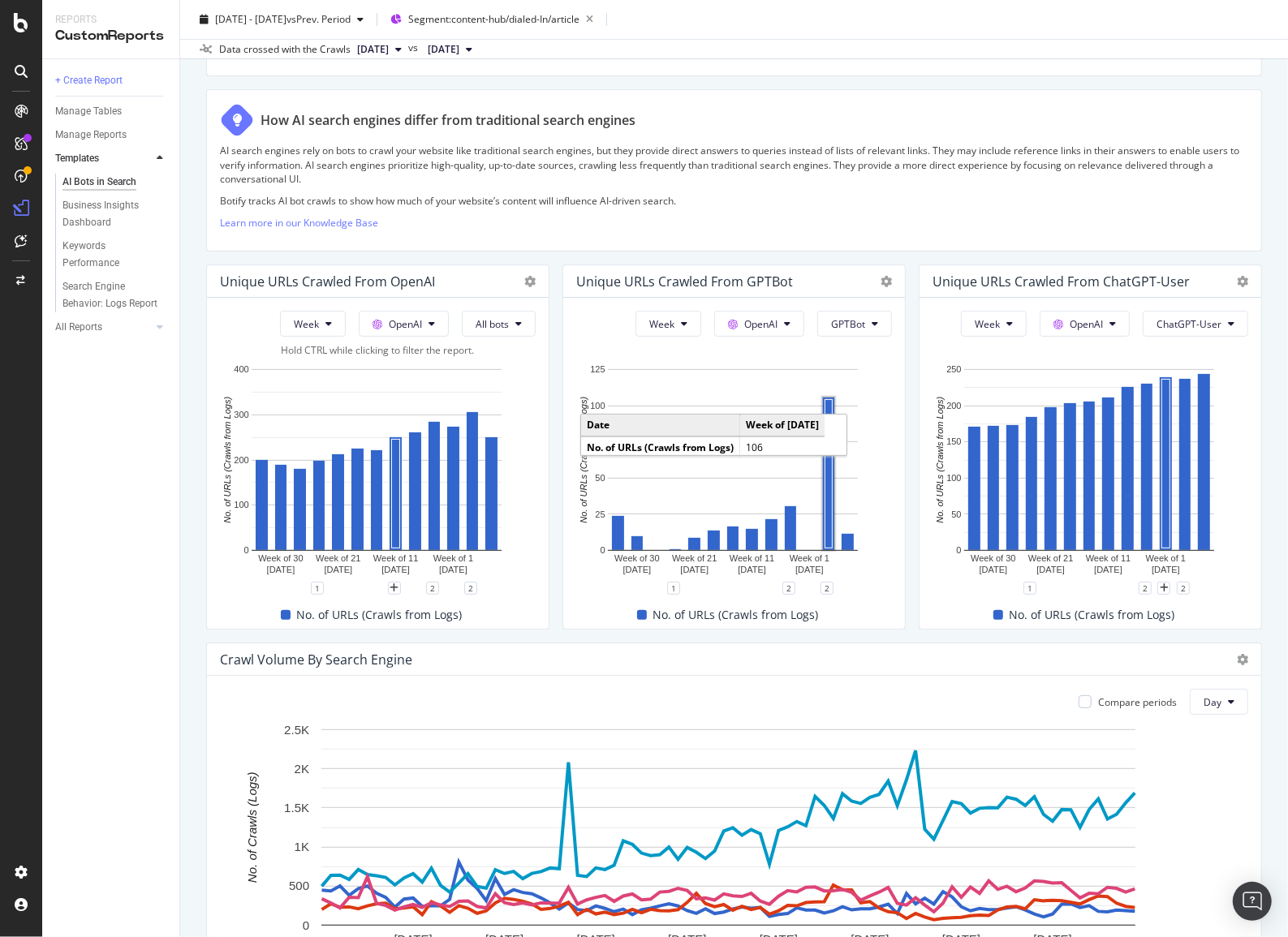
scroll to position [221, 0]
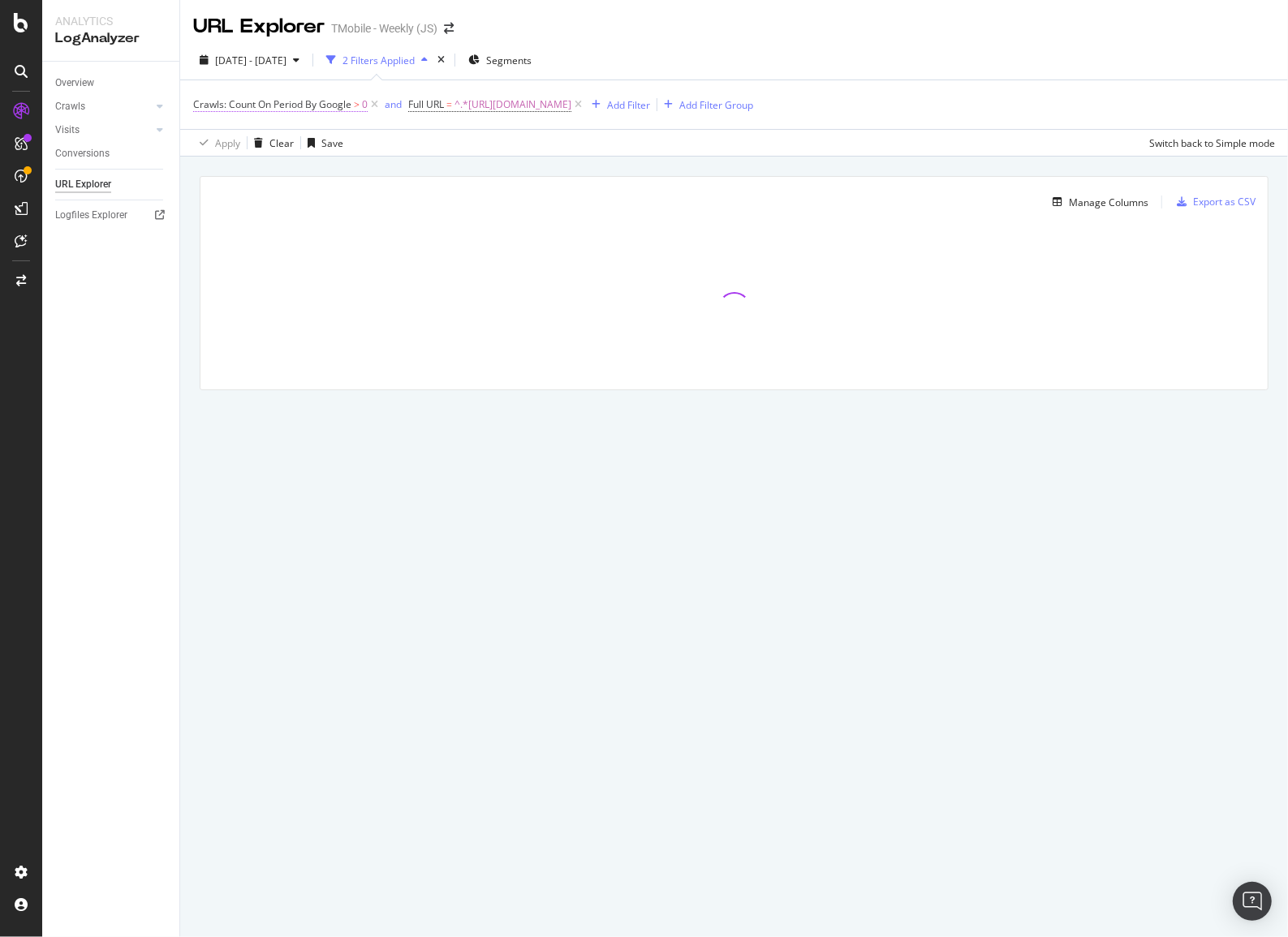
click at [290, 103] on span "Crawls: Count On Period By Google" at bounding box center [271, 105] width 158 height 13
click at [219, 134] on div "By Google" at bounding box center [296, 142] width 178 height 26
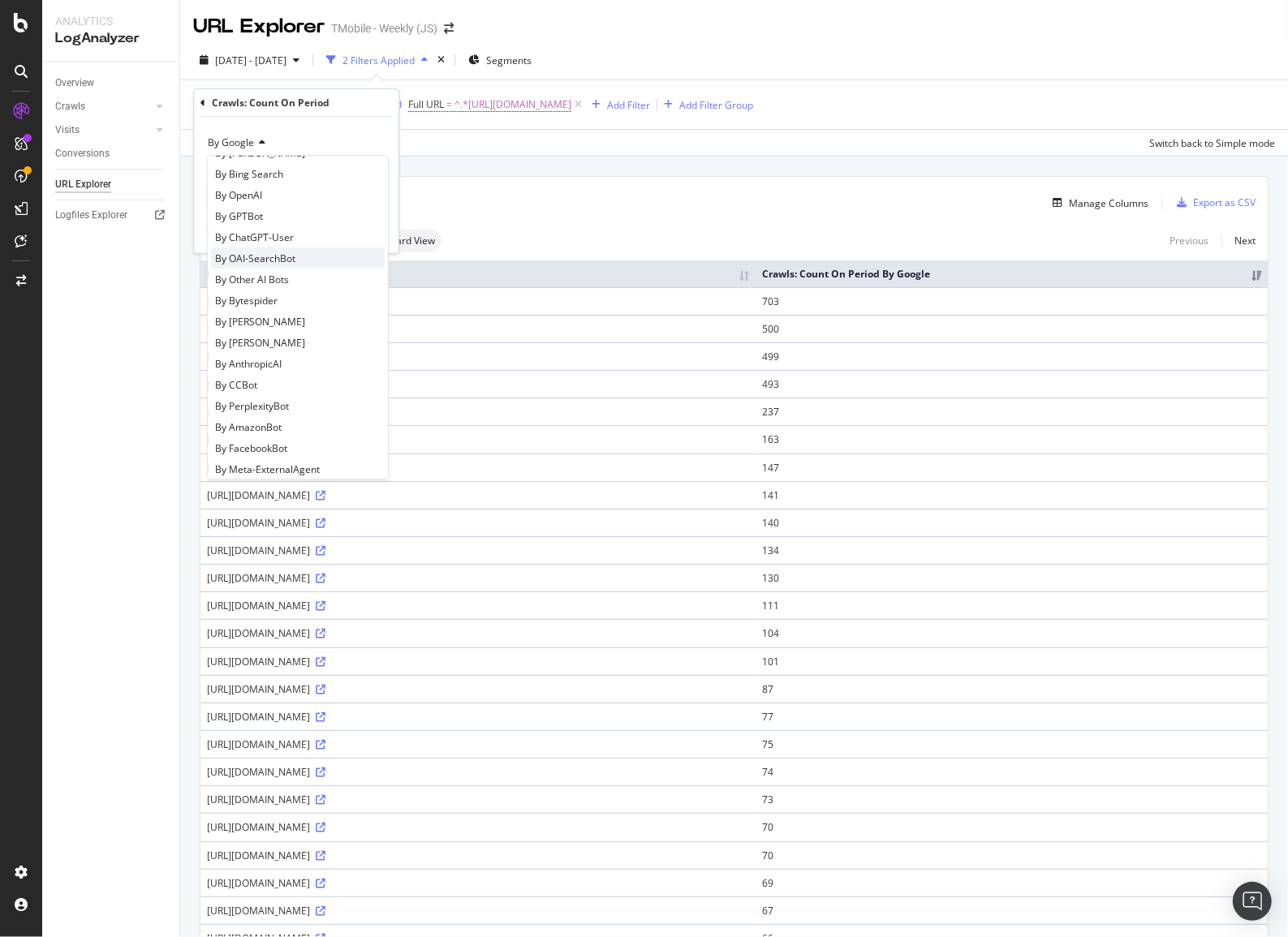
scroll to position [276, 0]
click at [268, 200] on div "By OpenAI" at bounding box center [297, 196] width 174 height 21
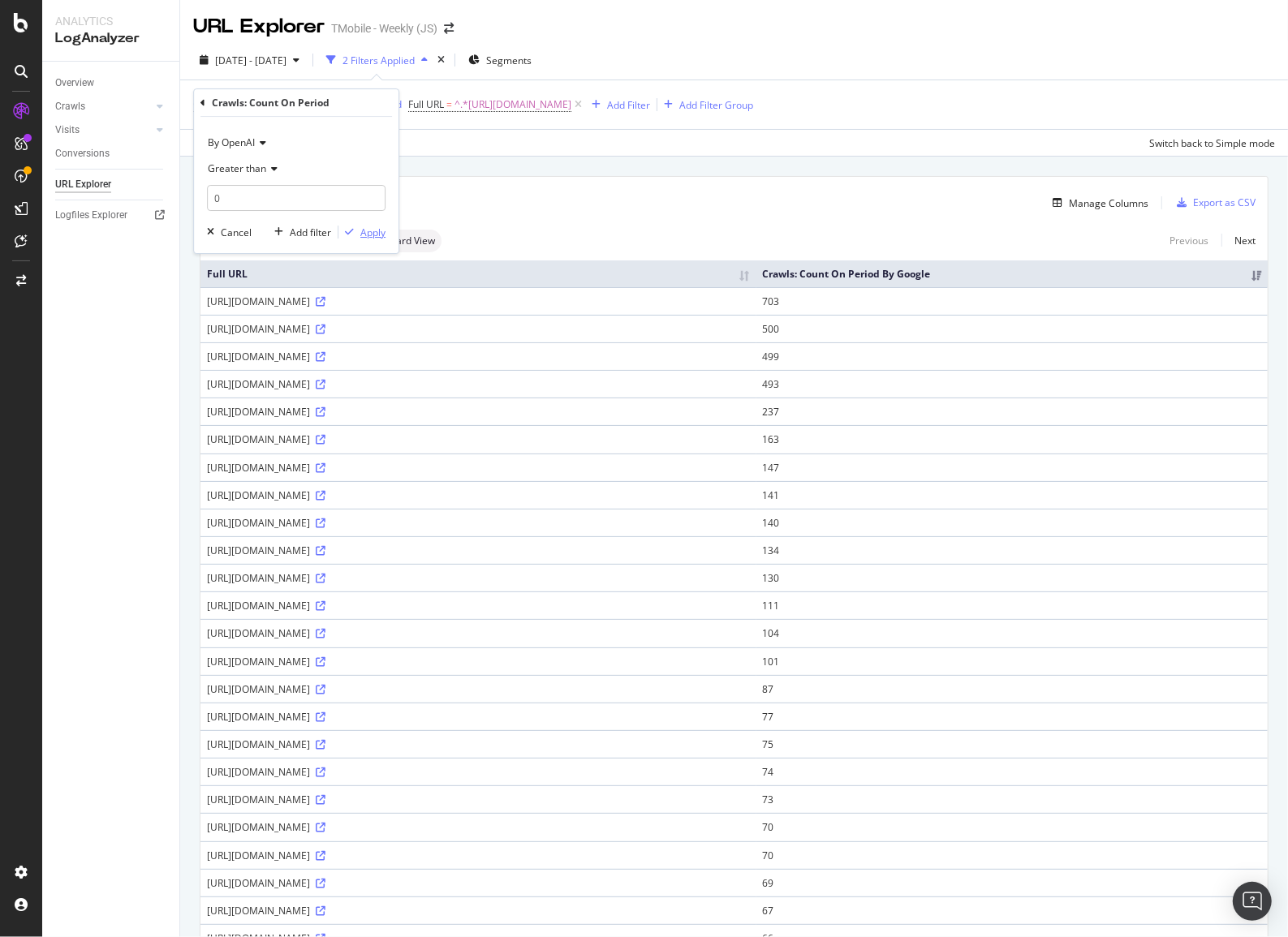
click at [374, 235] on div "Apply" at bounding box center [373, 232] width 25 height 13
click at [968, 77] on div "2025 Aug. 8th - Sep. 21st 2 Filters Applied Segments" at bounding box center [734, 63] width 1108 height 33
click at [1095, 197] on div "Manage Columns" at bounding box center [1108, 203] width 80 height 13
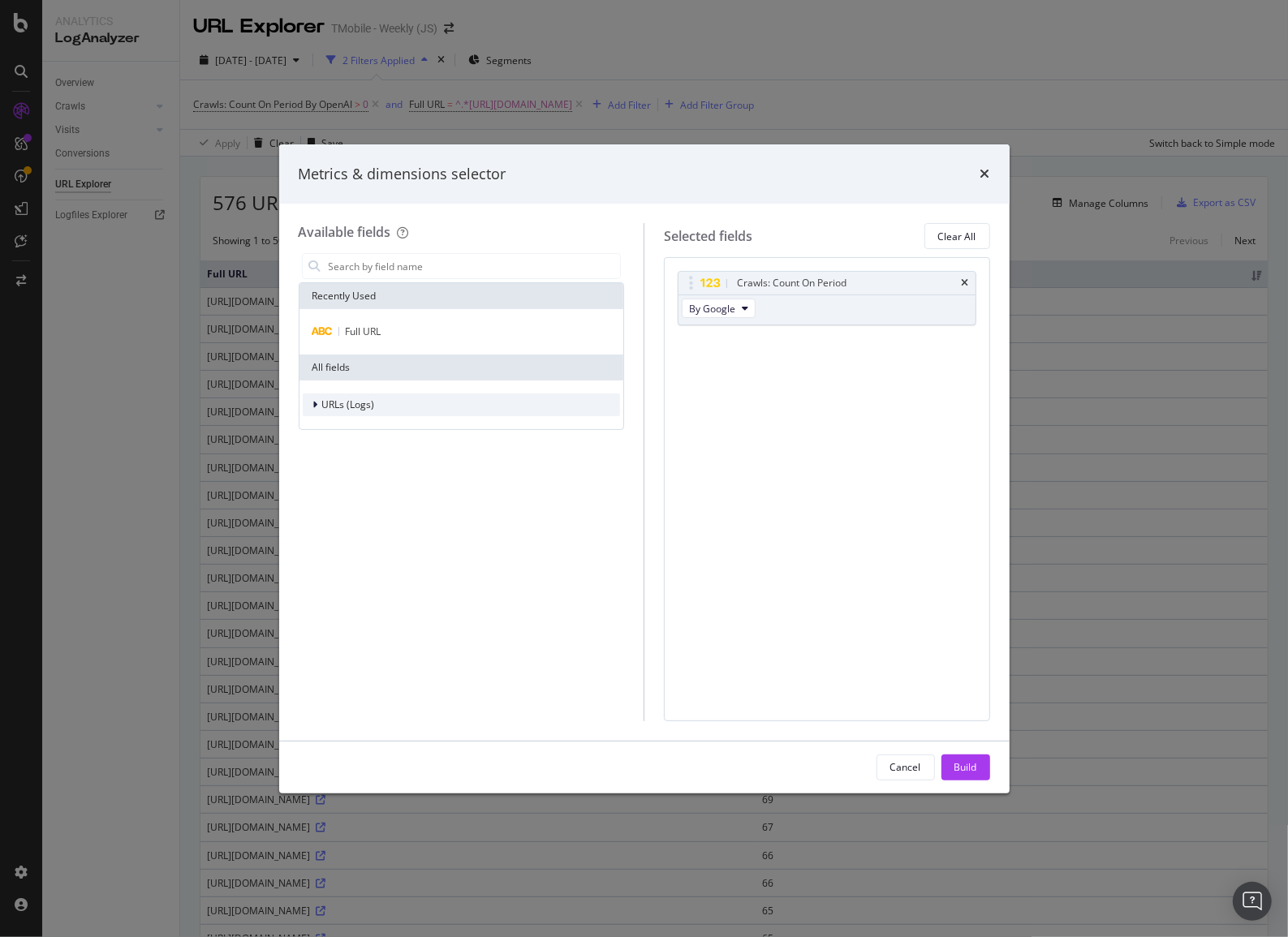
click at [315, 410] on div "modal" at bounding box center [317, 405] width 10 height 16
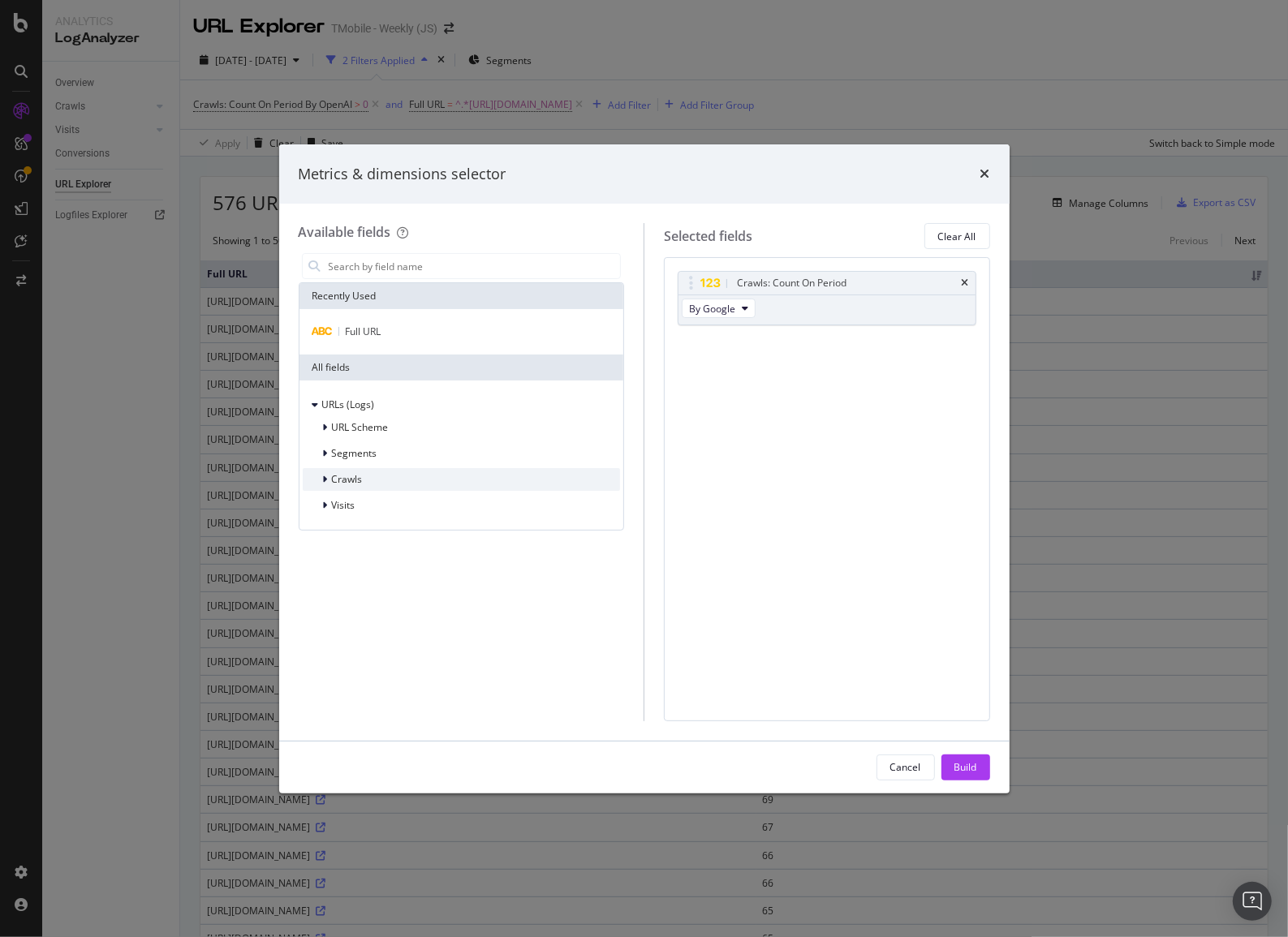
click at [328, 482] on div "modal" at bounding box center [327, 480] width 10 height 16
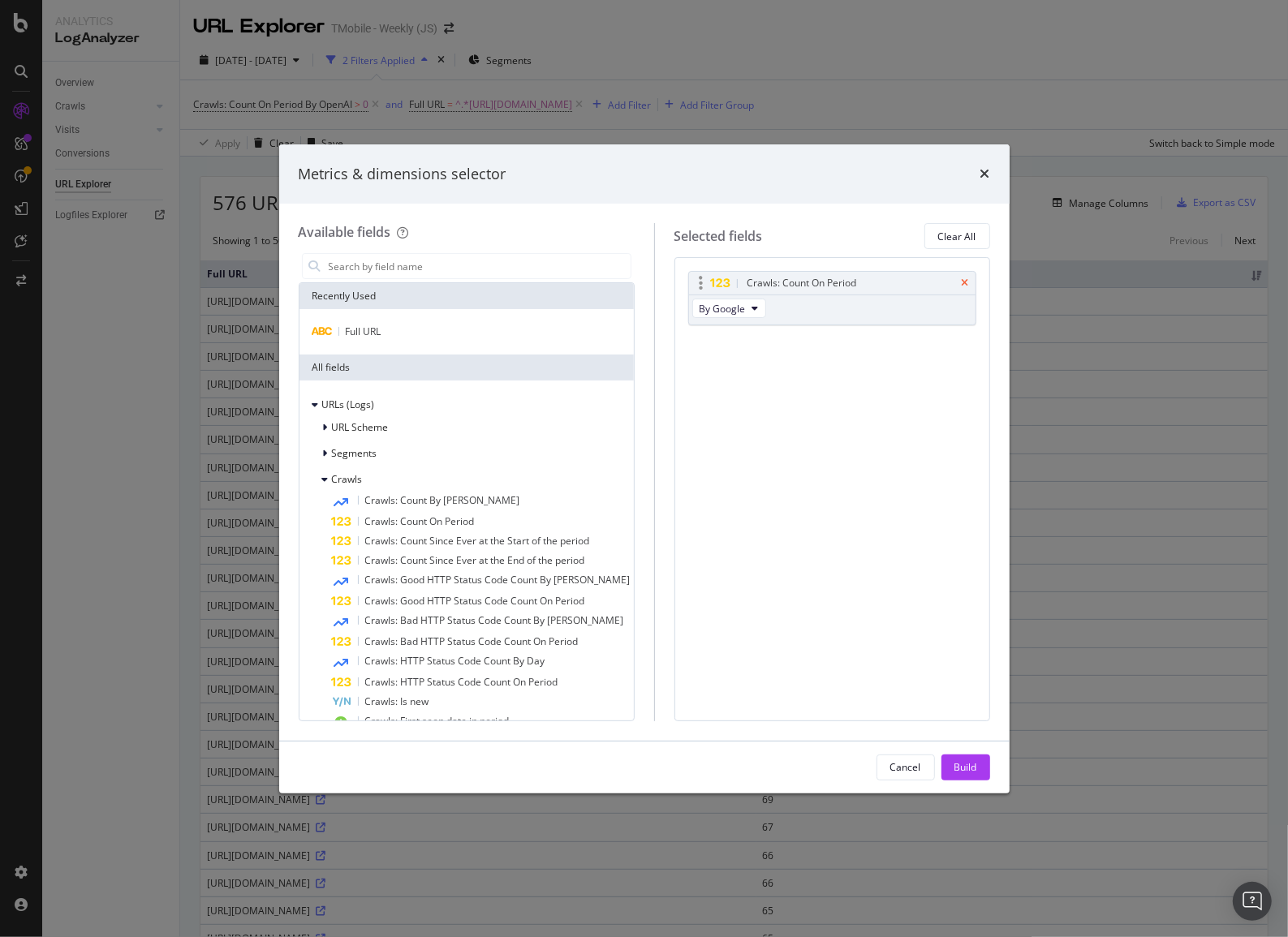
click at [967, 284] on icon "times" at bounding box center [966, 283] width 8 height 10
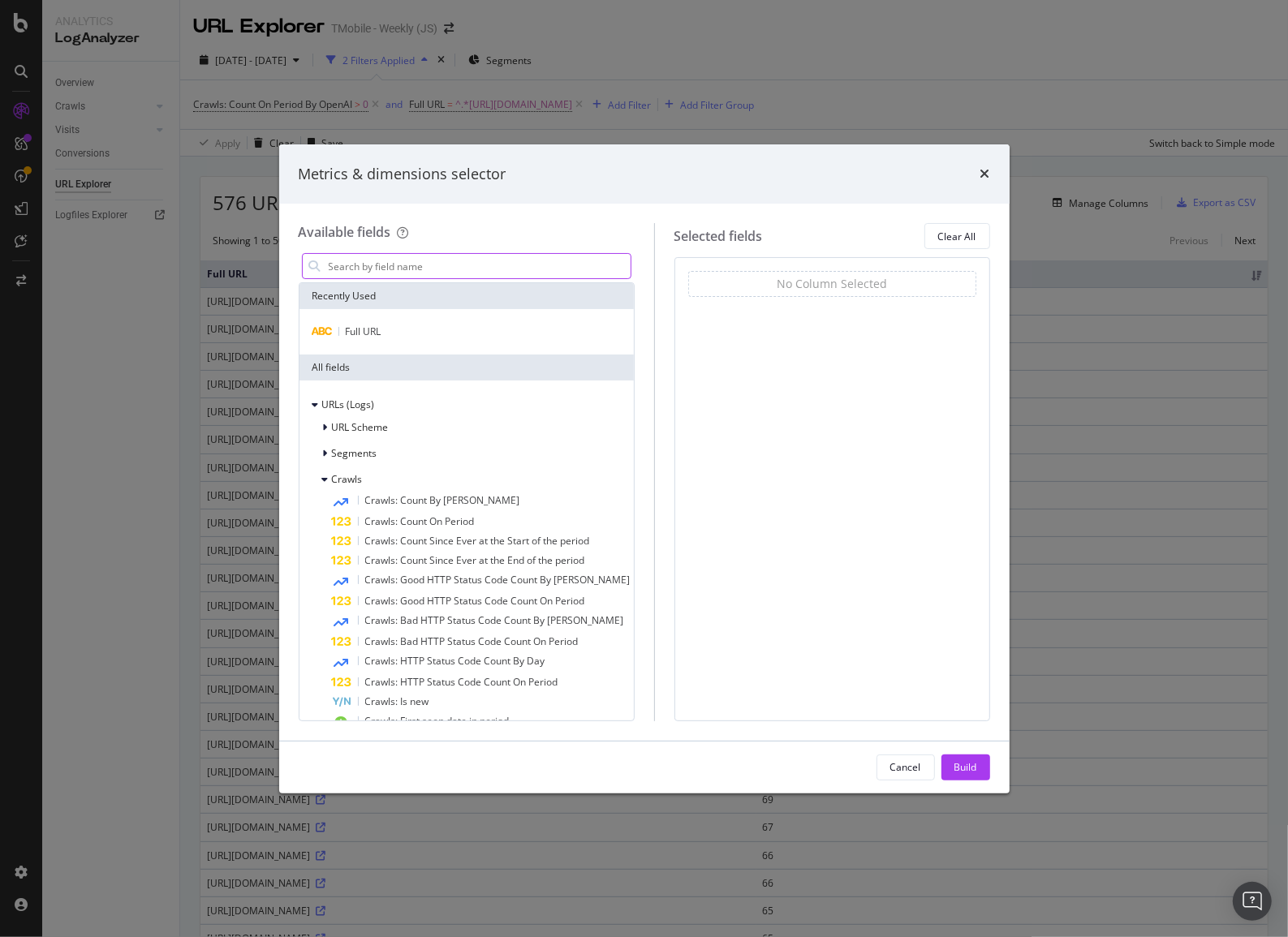
click at [372, 271] on input "modal" at bounding box center [479, 266] width 303 height 24
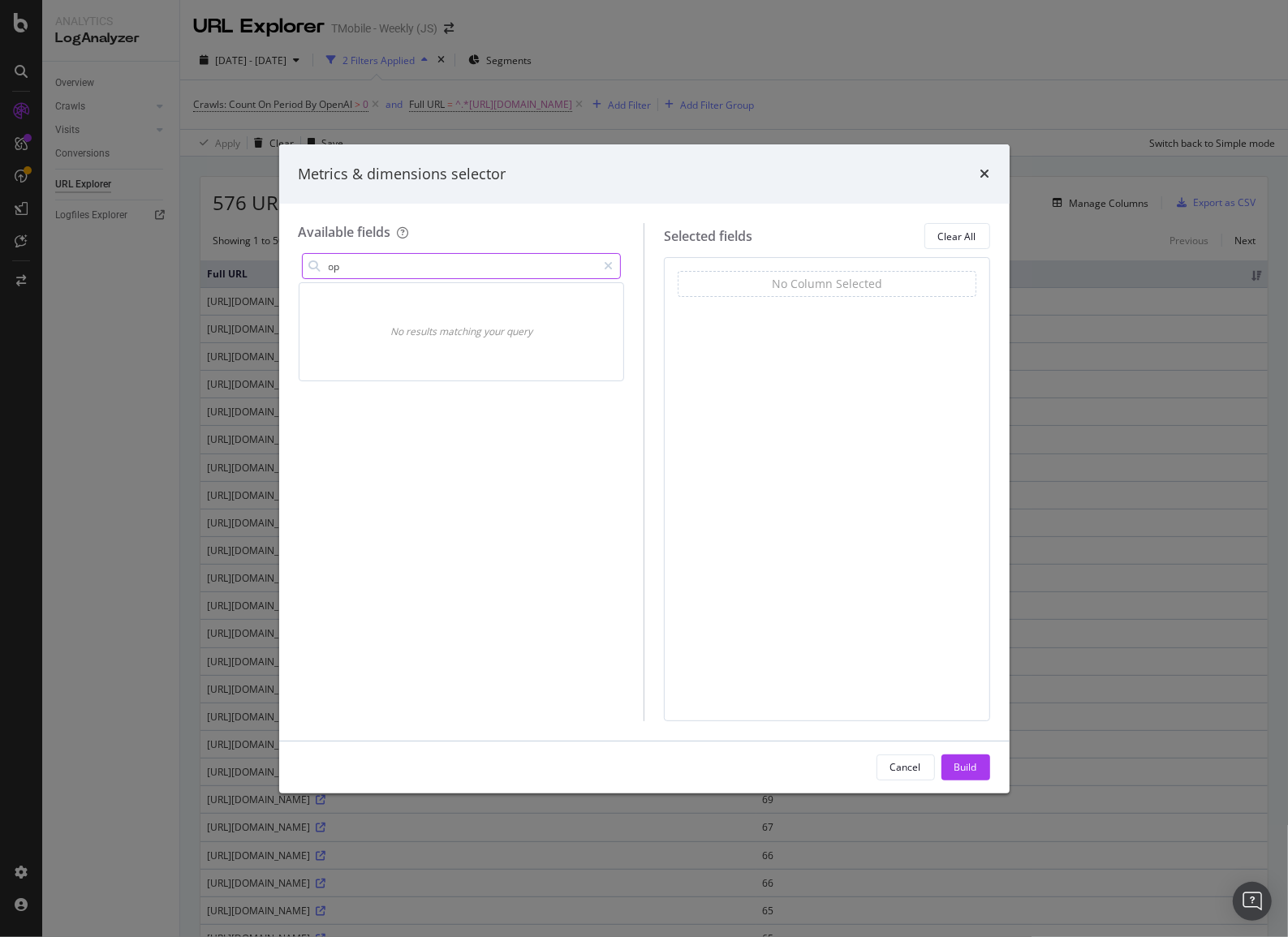
type input "o"
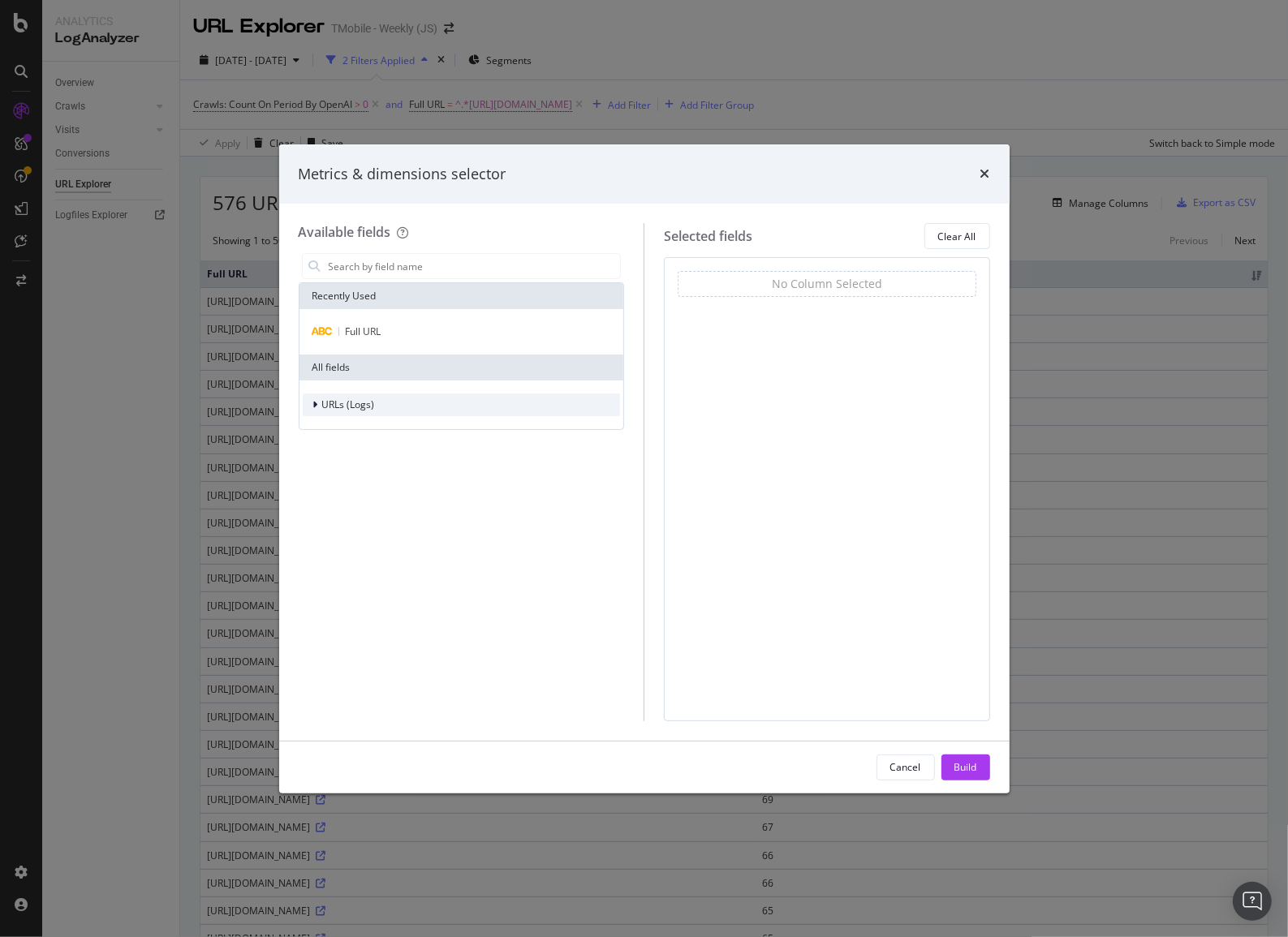
click at [314, 403] on icon "modal" at bounding box center [316, 405] width 5 height 10
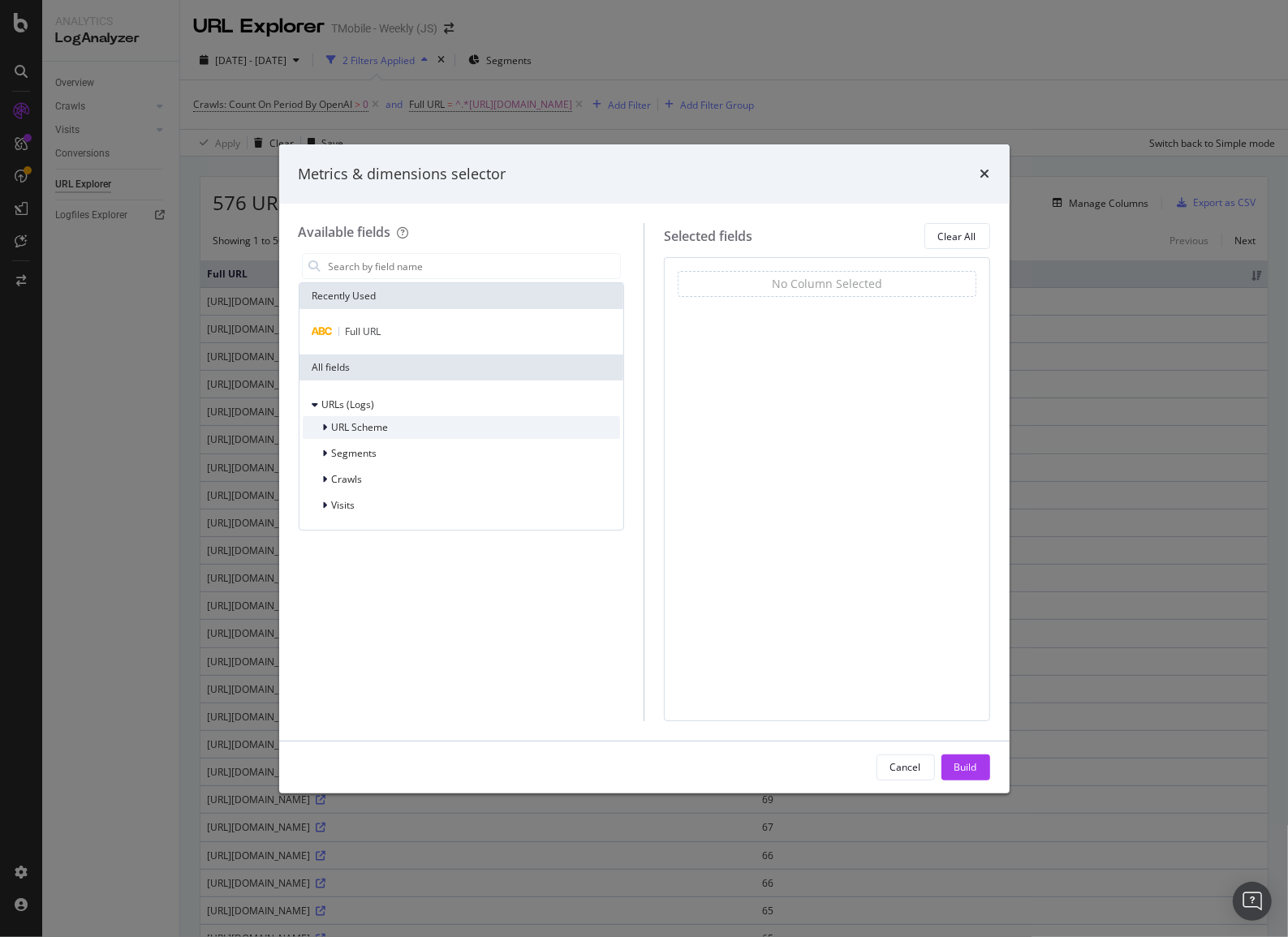
click at [324, 429] on icon "modal" at bounding box center [325, 428] width 5 height 10
click at [324, 429] on icon "modal" at bounding box center [325, 428] width 7 height 10
click at [319, 448] on div "Segments" at bounding box center [340, 454] width 75 height 16
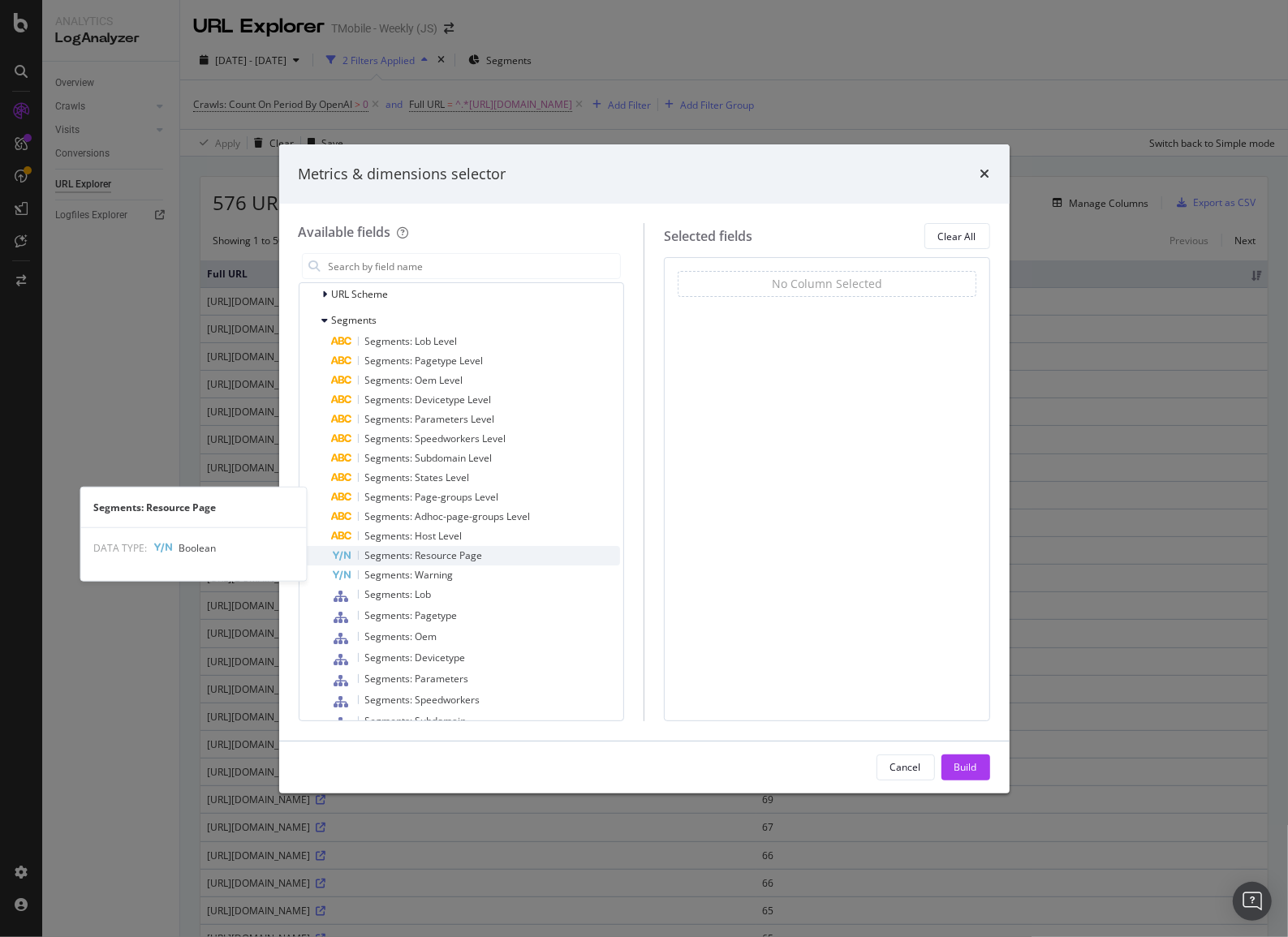
scroll to position [72, 0]
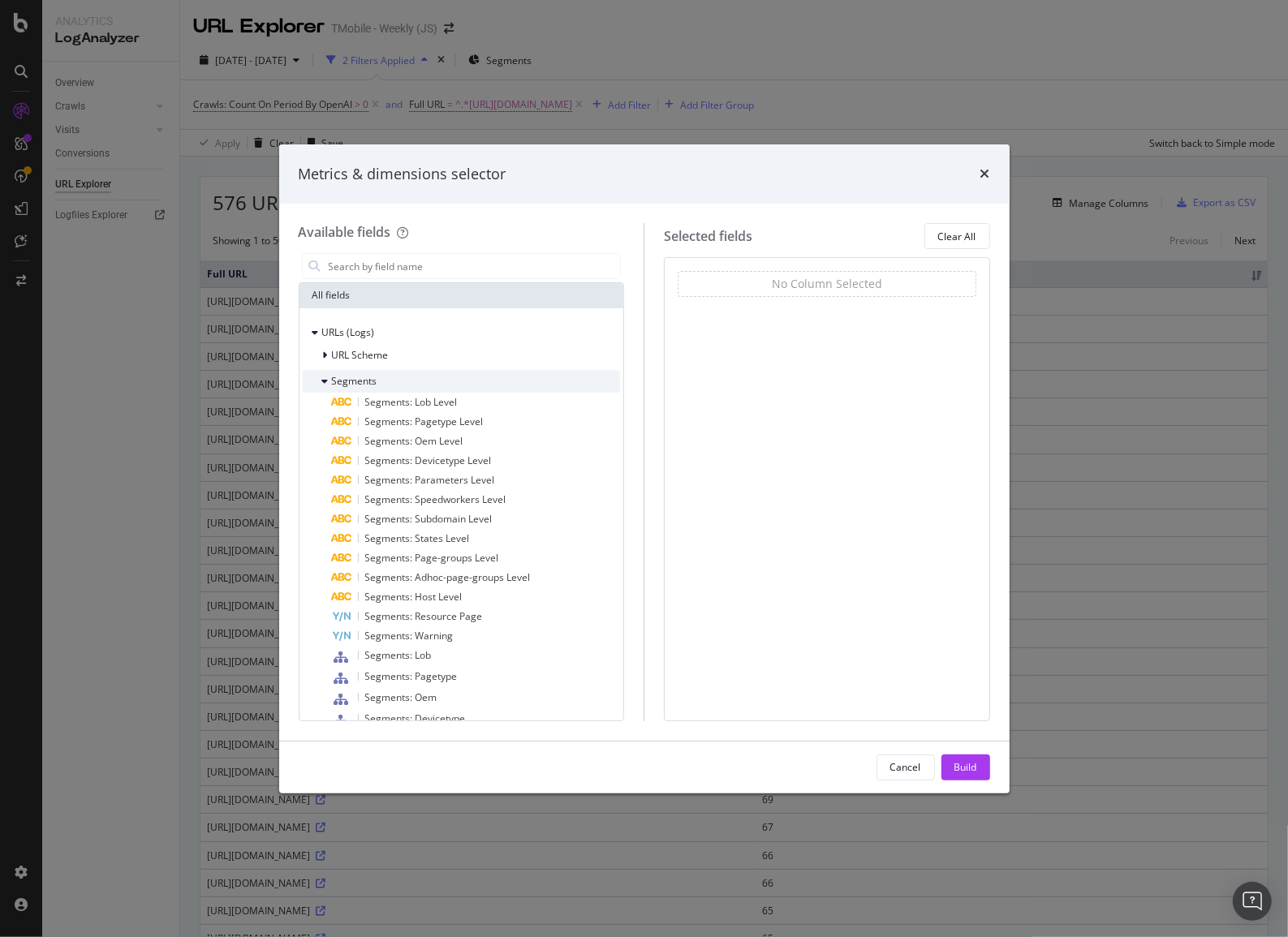
click at [324, 382] on icon "modal" at bounding box center [325, 382] width 7 height 10
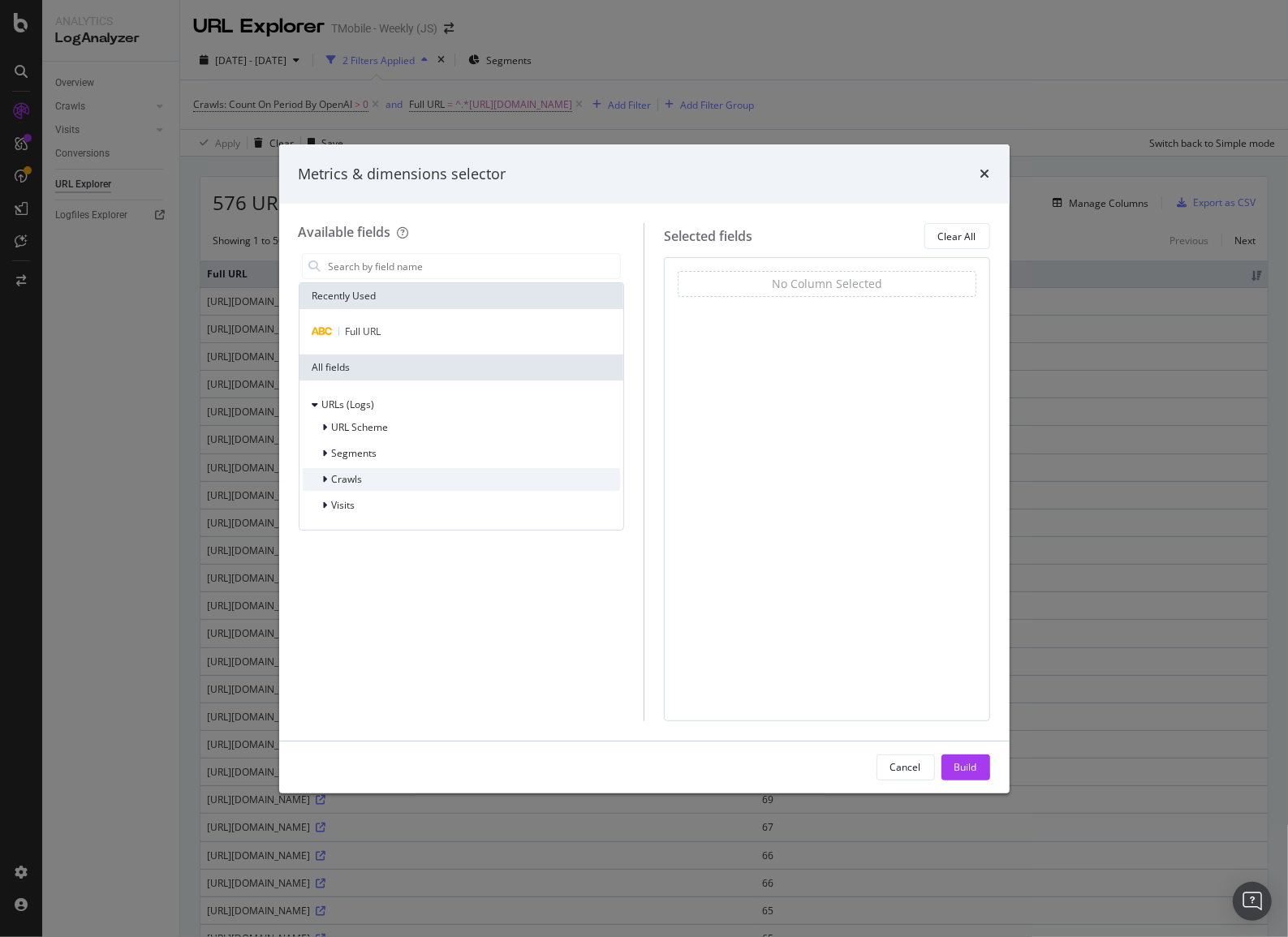
click at [323, 483] on icon "modal" at bounding box center [325, 480] width 5 height 10
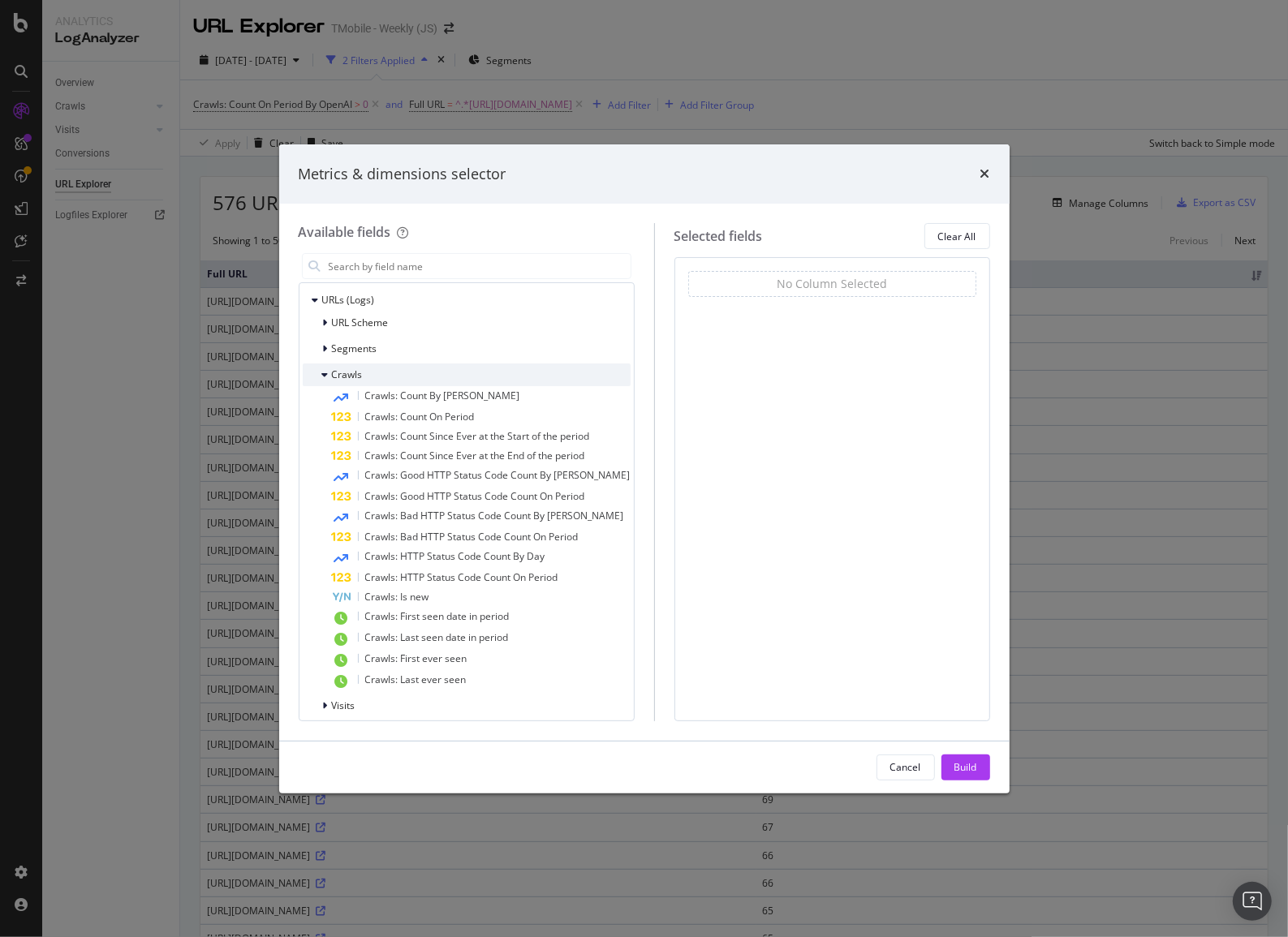
scroll to position [113, 0]
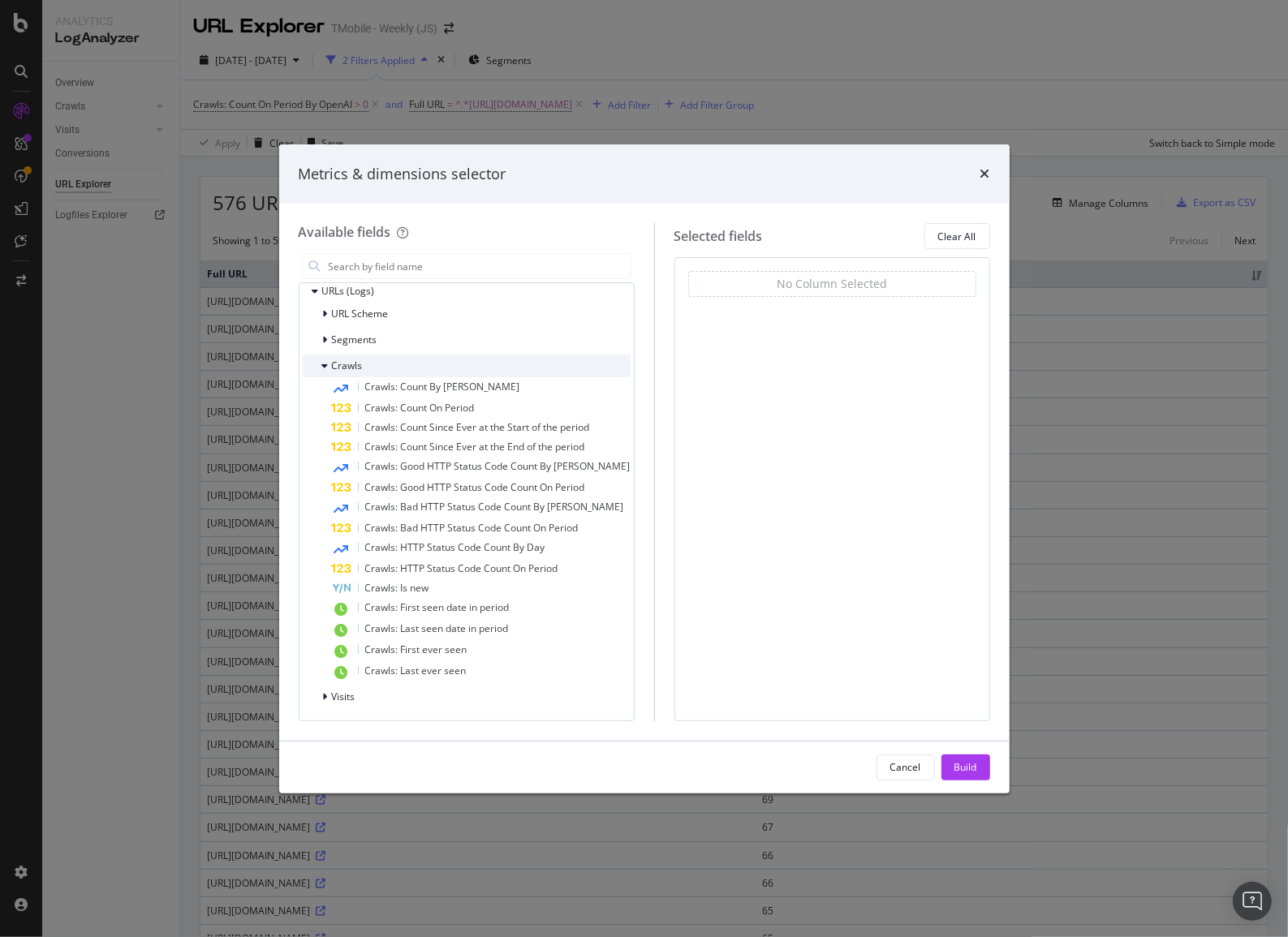
click at [319, 370] on div "Crawls" at bounding box center [333, 365] width 60 height 16
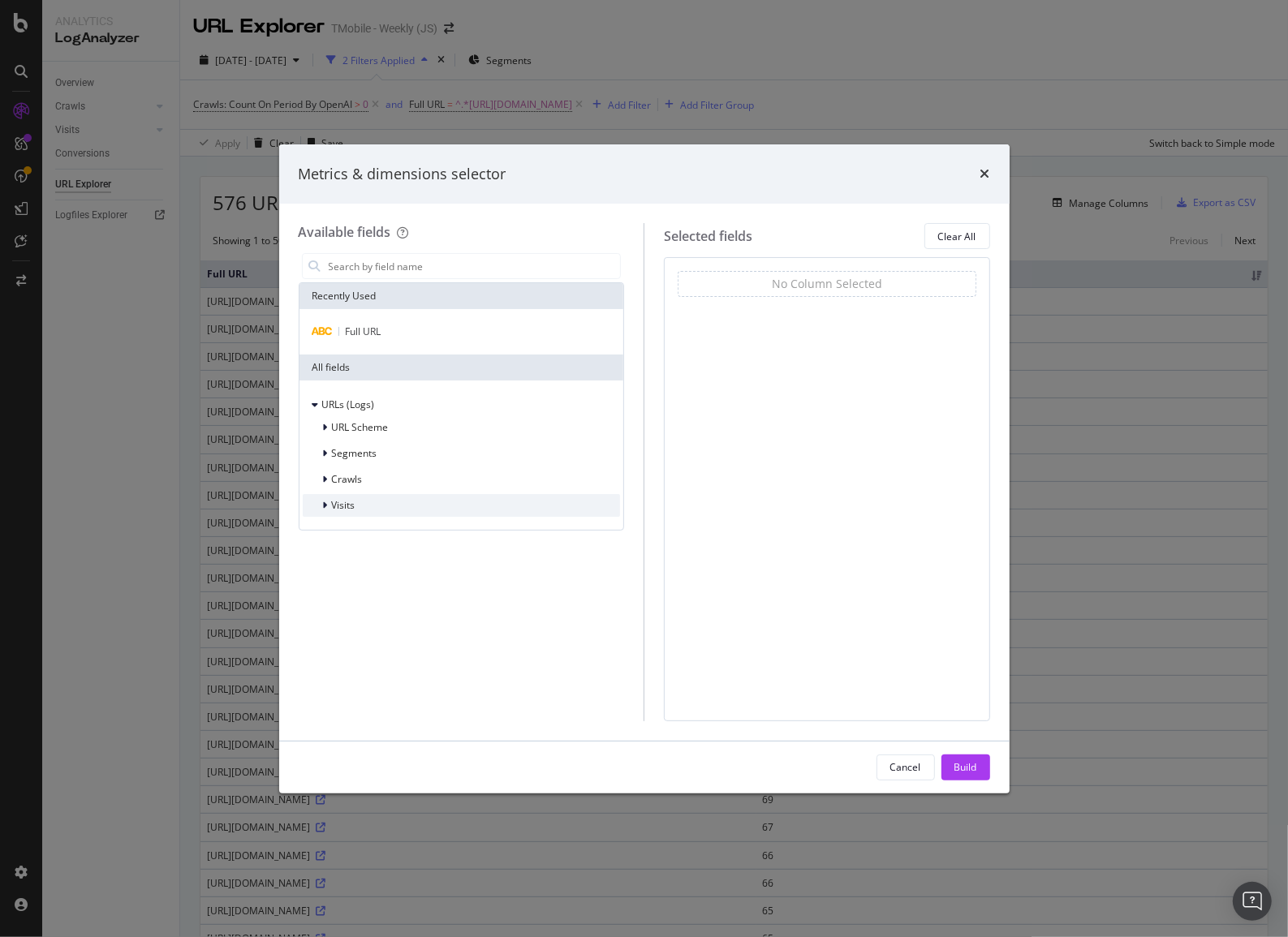
click at [316, 508] on div "Visits" at bounding box center [329, 505] width 53 height 16
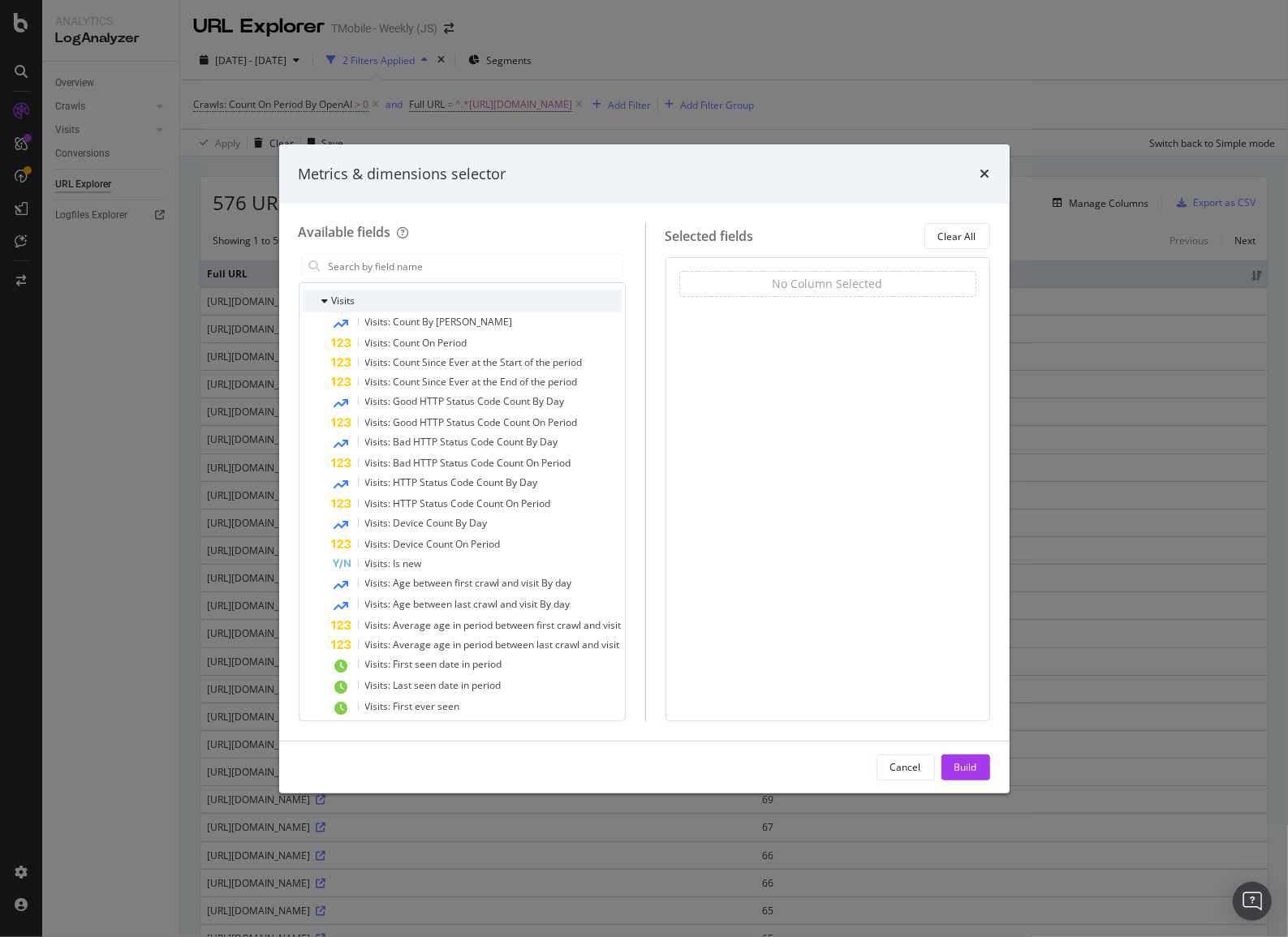
scroll to position [235, 0]
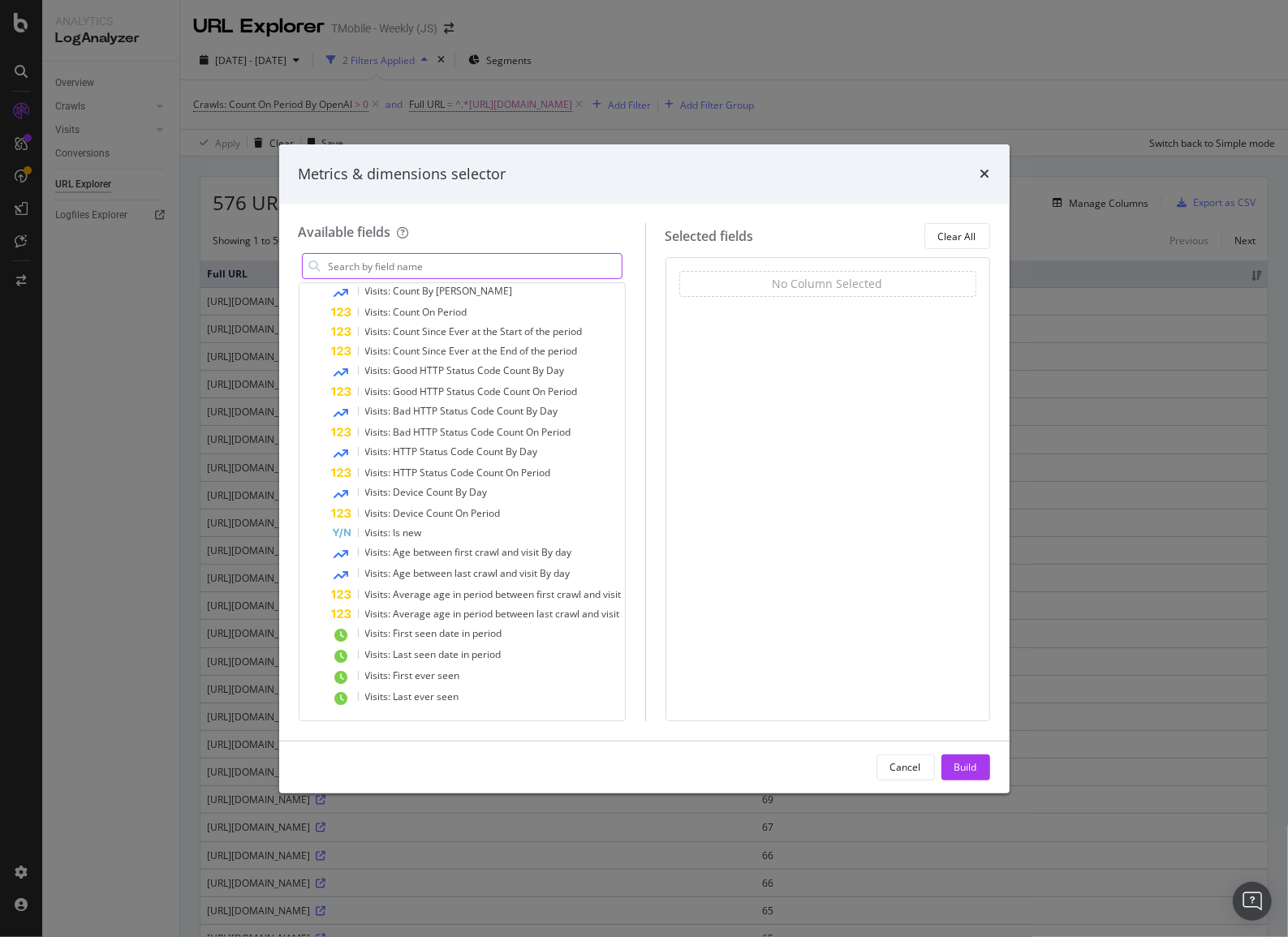
click at [440, 264] on input "modal" at bounding box center [474, 266] width 294 height 24
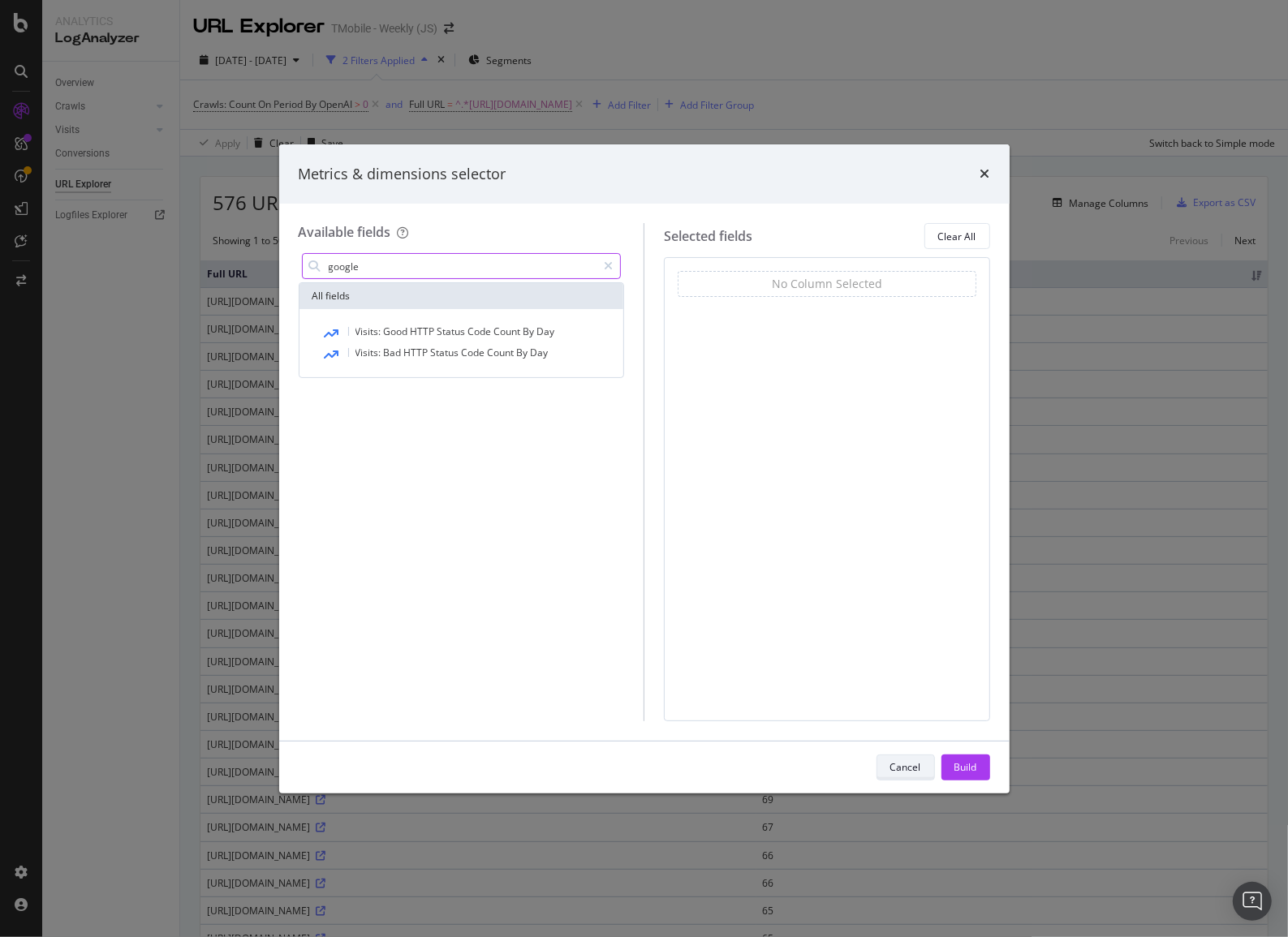
type input "google"
click at [916, 773] on div "Cancel" at bounding box center [905, 767] width 31 height 13
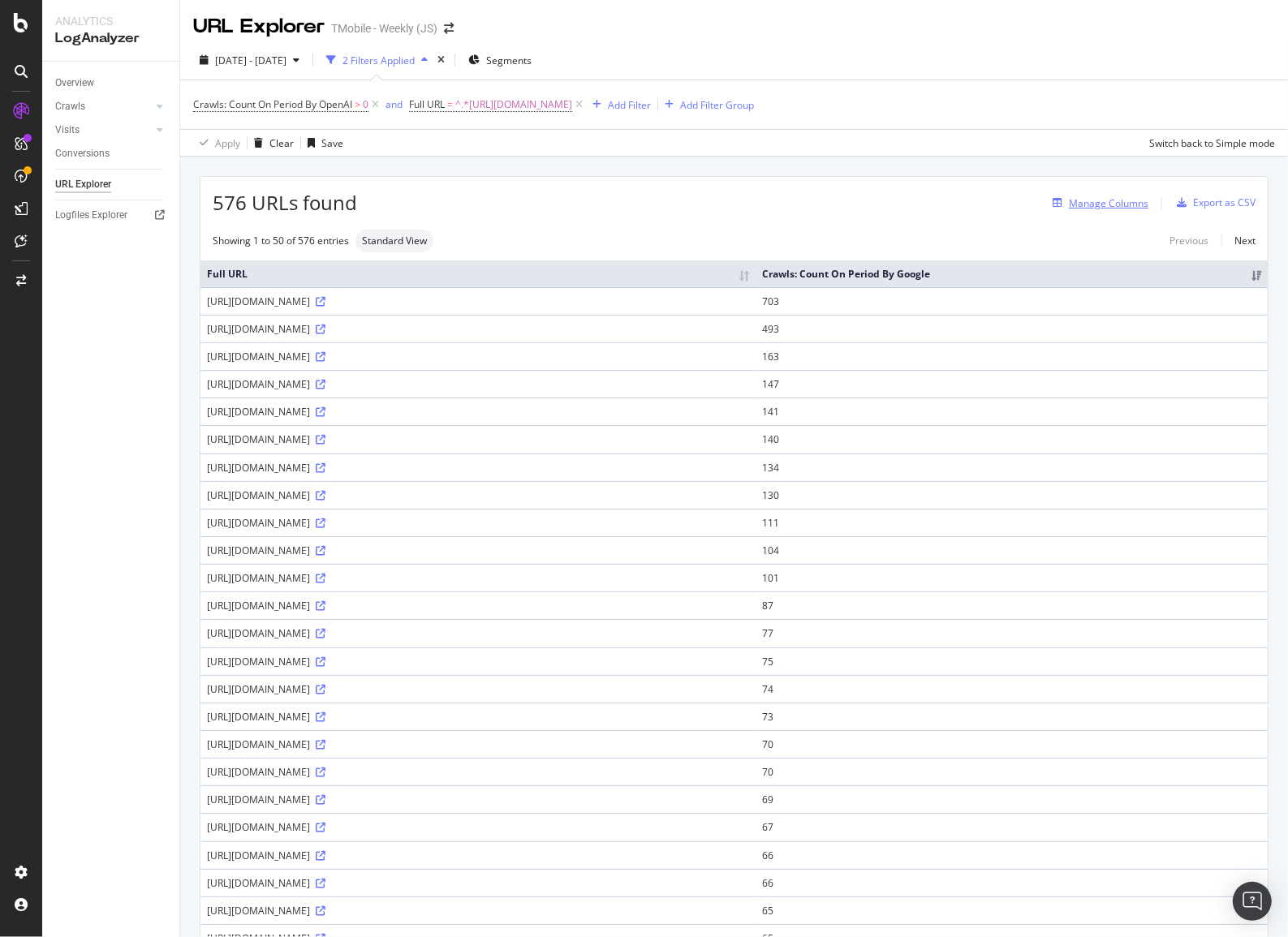
click at [1104, 211] on div "Manage Columns" at bounding box center [1097, 202] width 103 height 18
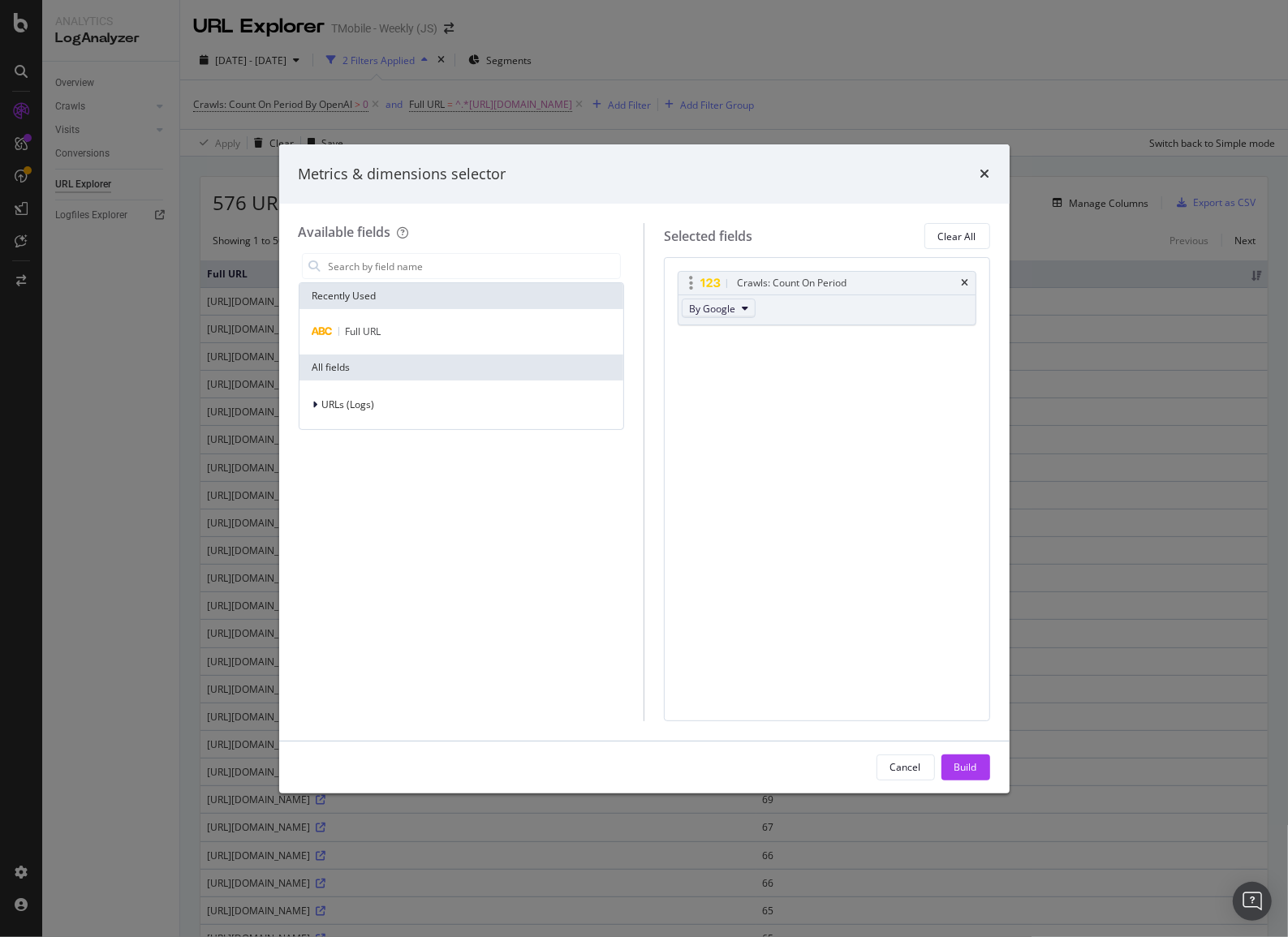
click at [738, 301] on button "By Google" at bounding box center [718, 308] width 74 height 19
click at [734, 387] on span "By OpenAI" at bounding box center [760, 388] width 129 height 14
click at [979, 762] on button "Build" at bounding box center [966, 767] width 49 height 26
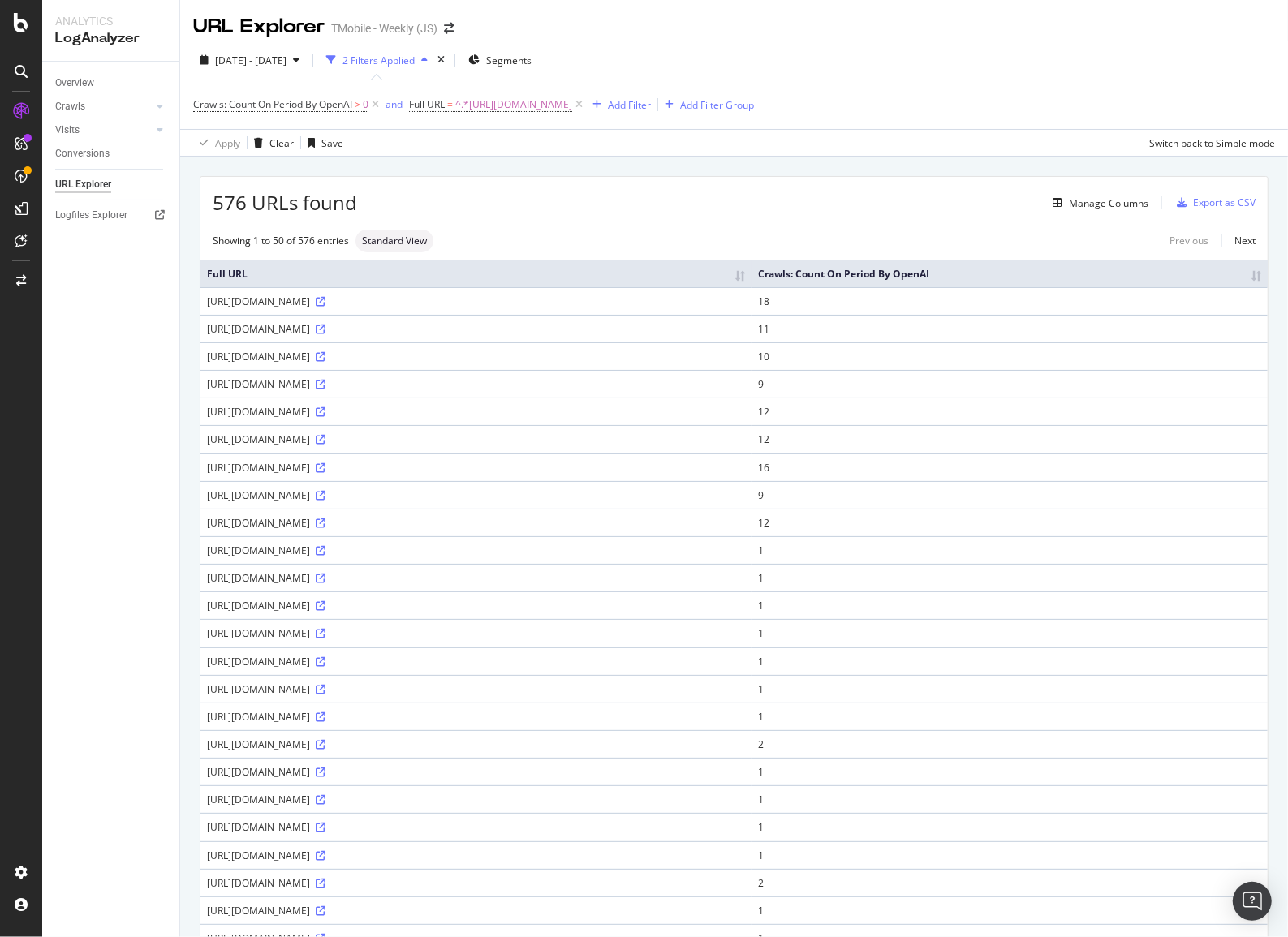
click at [941, 89] on div "Crawls: Count On Period By OpenAI > 0 and Full URL = ^.*[URL][DOMAIN_NAME] Add …" at bounding box center [734, 105] width 1082 height 49
click at [1193, 202] on div "Export as CSV" at bounding box center [1224, 202] width 62 height 13
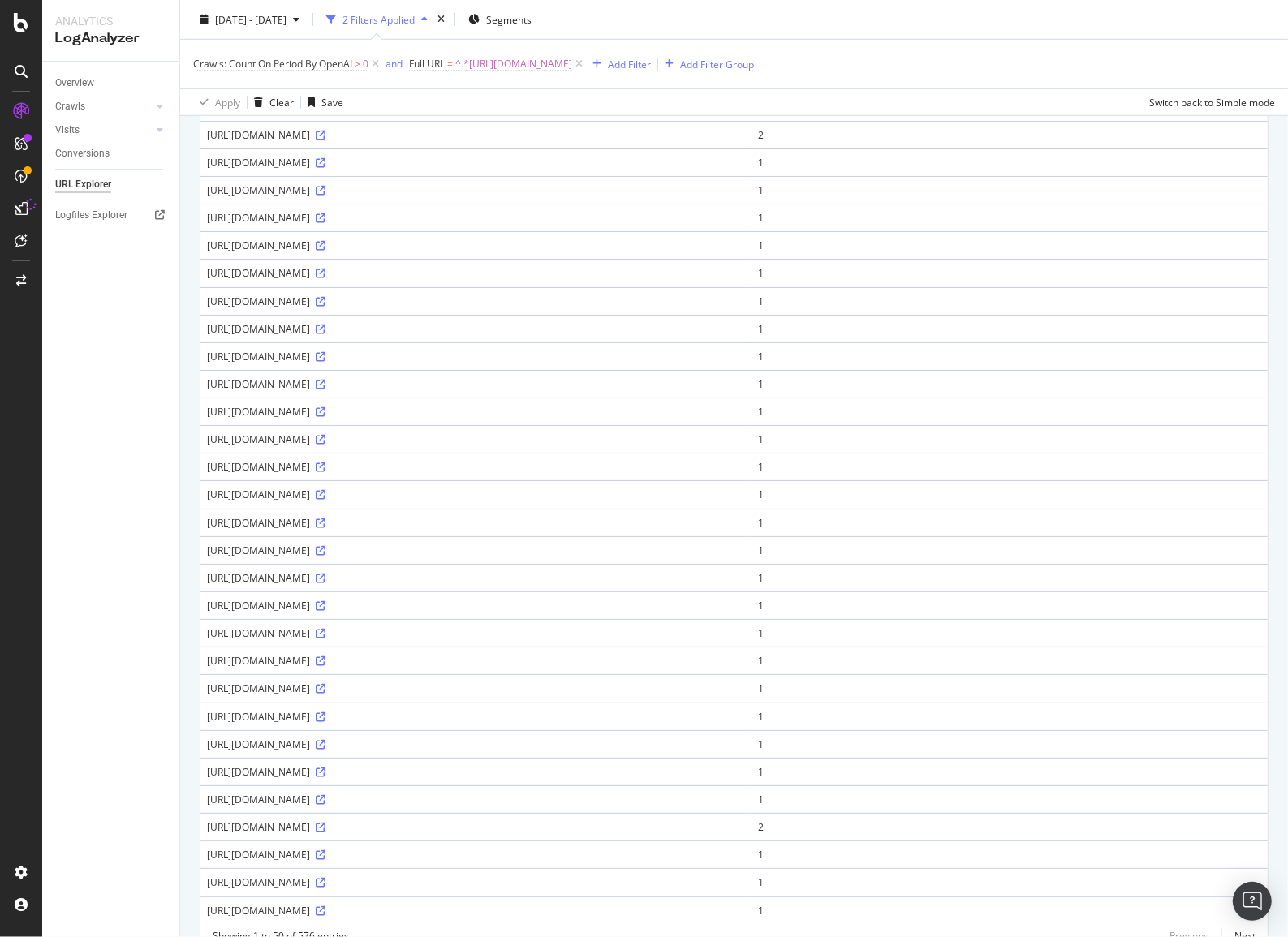
scroll to position [820, 0]
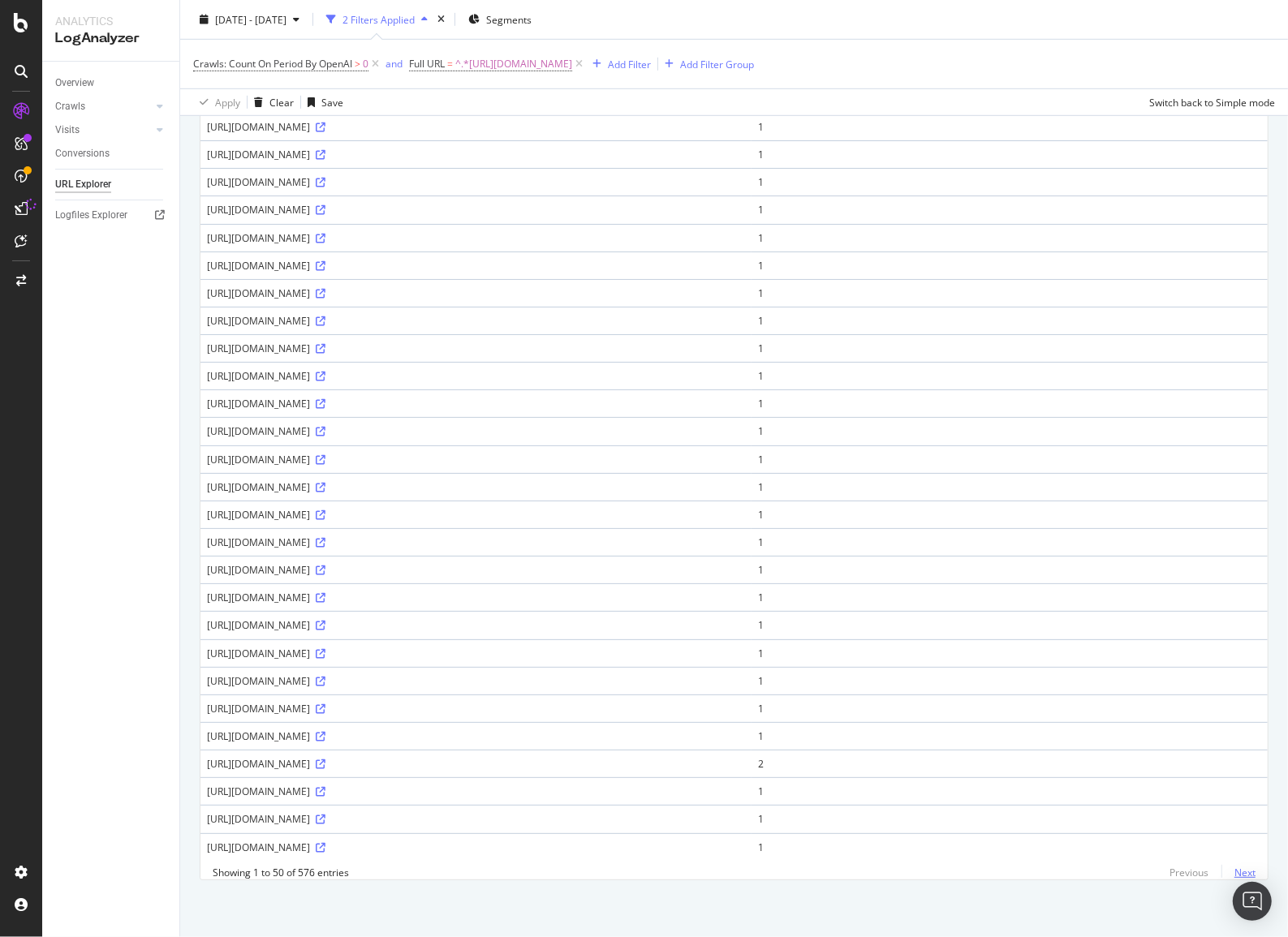
click at [1232, 877] on link "Next" at bounding box center [1239, 873] width 35 height 24
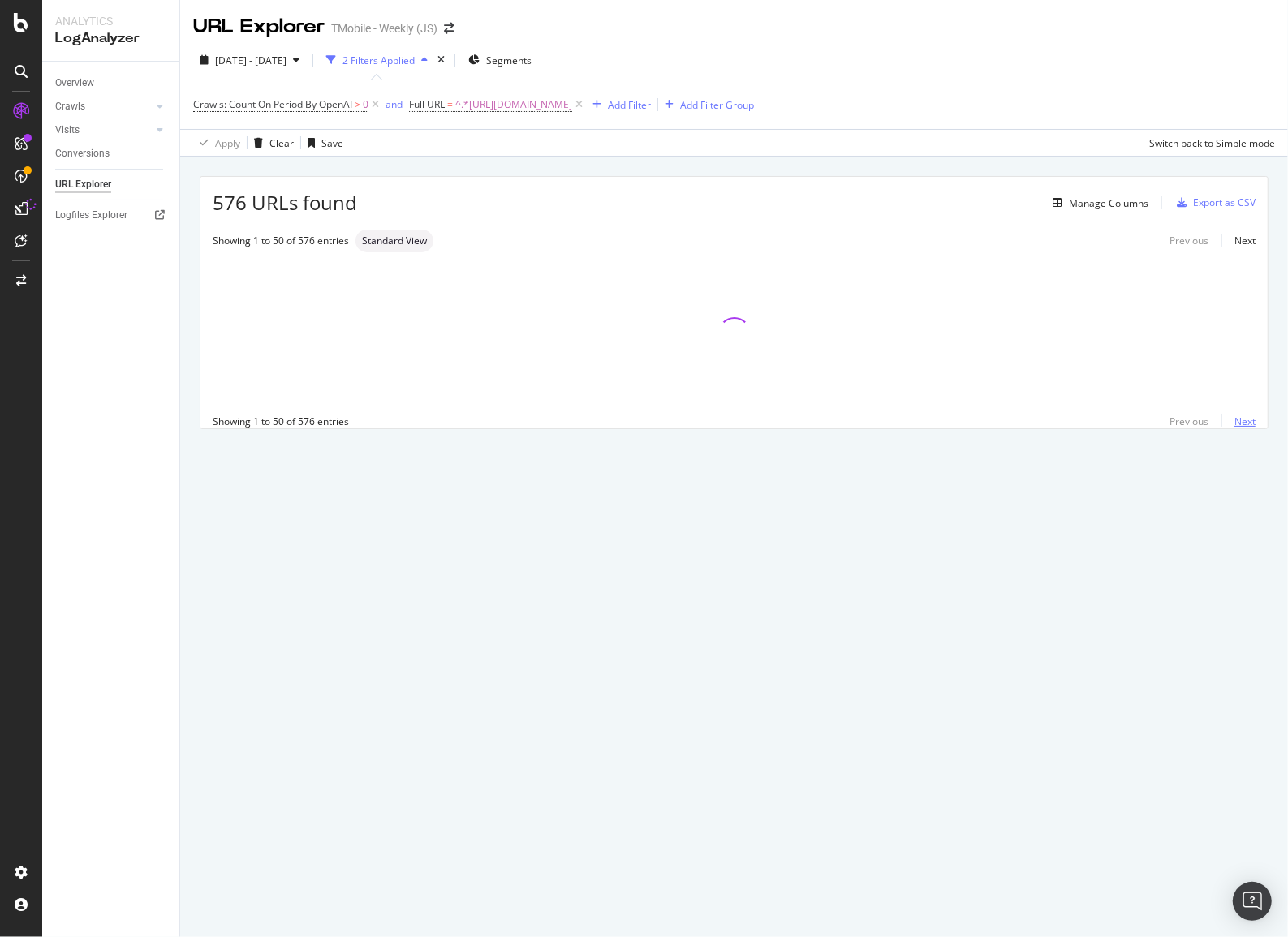
scroll to position [0, 0]
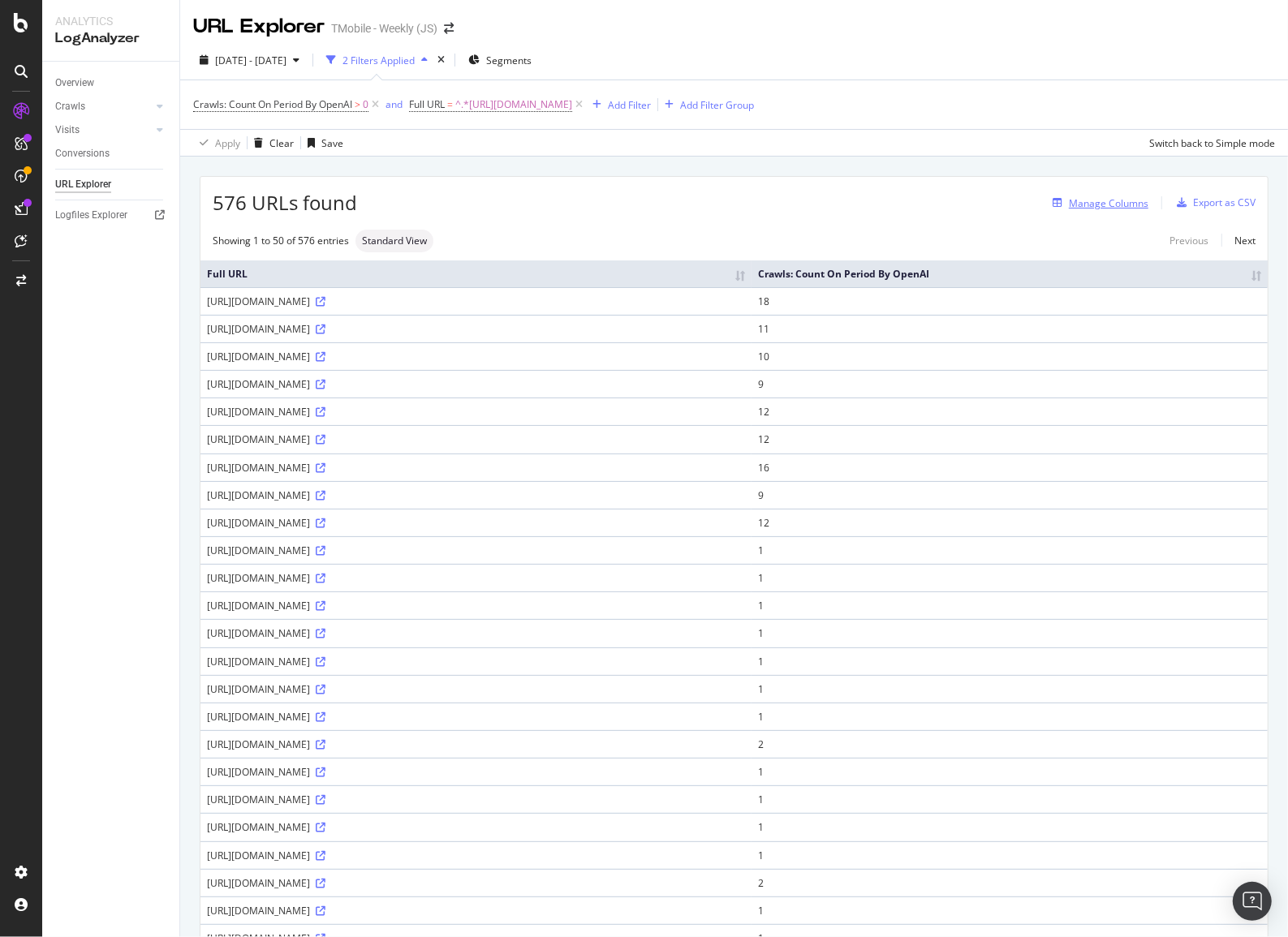
click at [1106, 202] on div "Manage Columns" at bounding box center [1108, 203] width 80 height 13
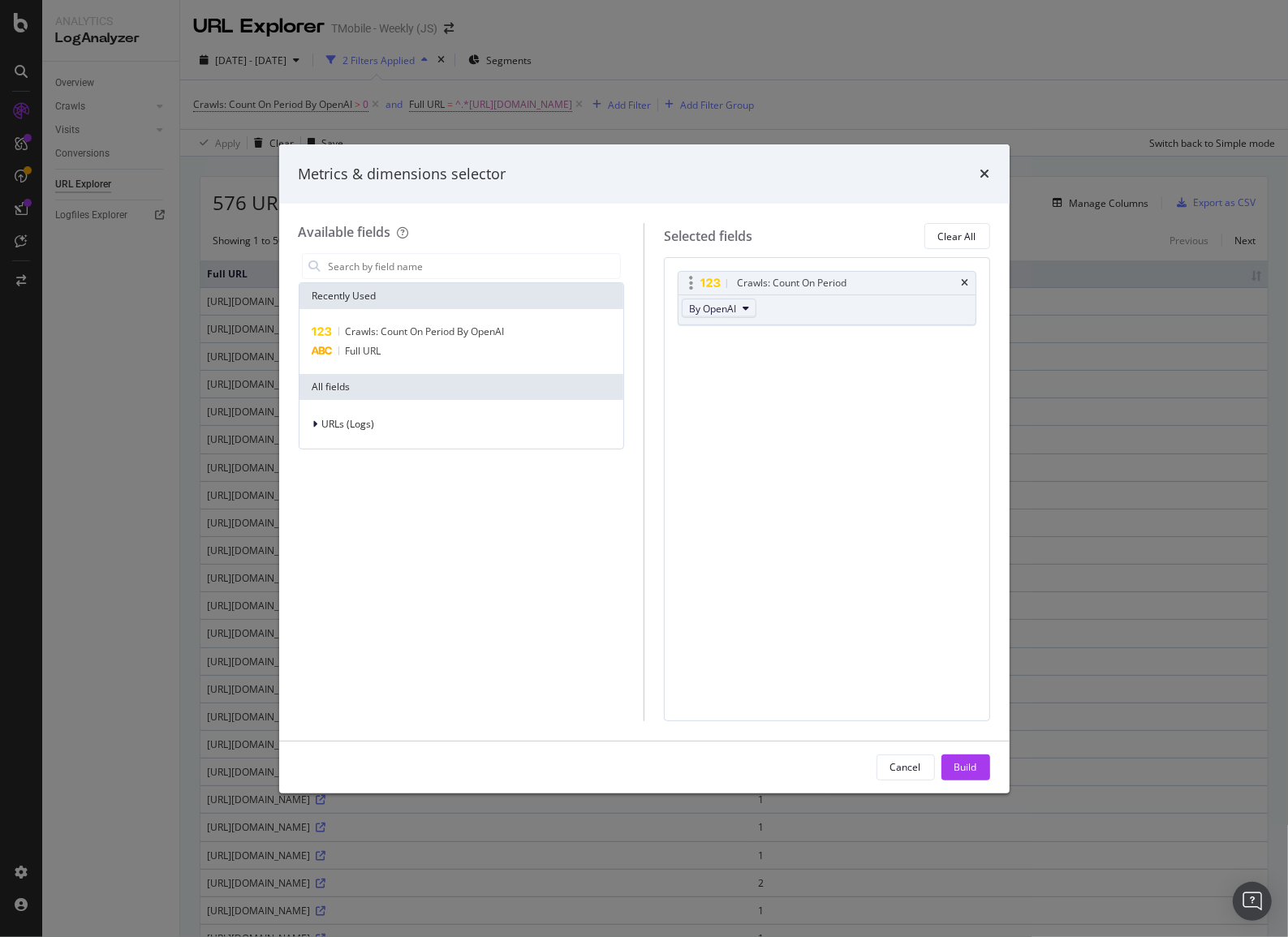
click at [743, 309] on icon "modal" at bounding box center [745, 308] width 7 height 10
click at [735, 342] on span "By GPTBot" at bounding box center [760, 344] width 129 height 14
drag, startPoint x: 454, startPoint y: 324, endPoint x: 371, endPoint y: 332, distance: 83.4
click at [371, 332] on span "Crawls: Count On Period By OpenAI" at bounding box center [425, 331] width 159 height 13
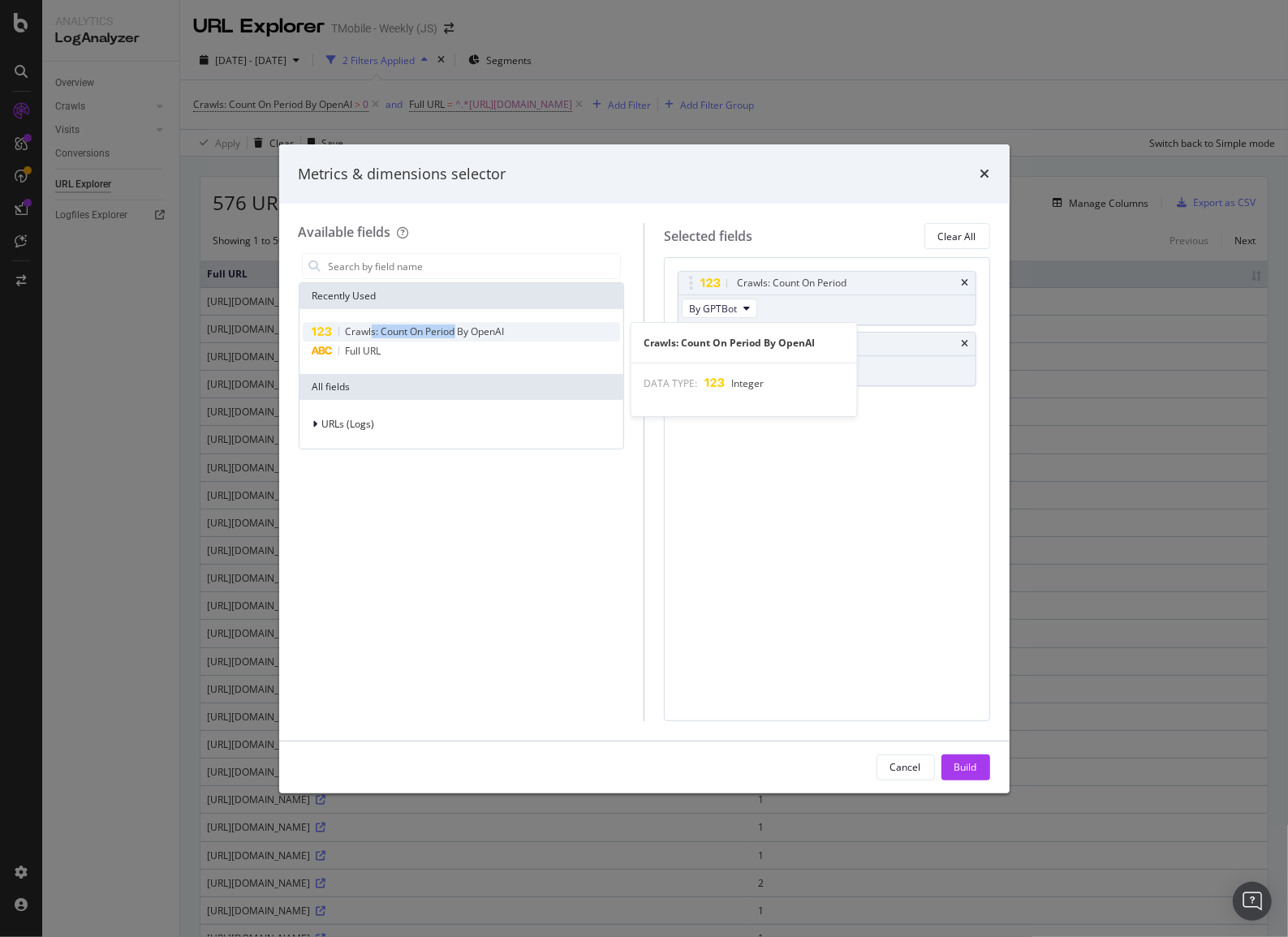
click at [371, 332] on span "Crawls: Count On Period By OpenAI" at bounding box center [425, 331] width 159 height 13
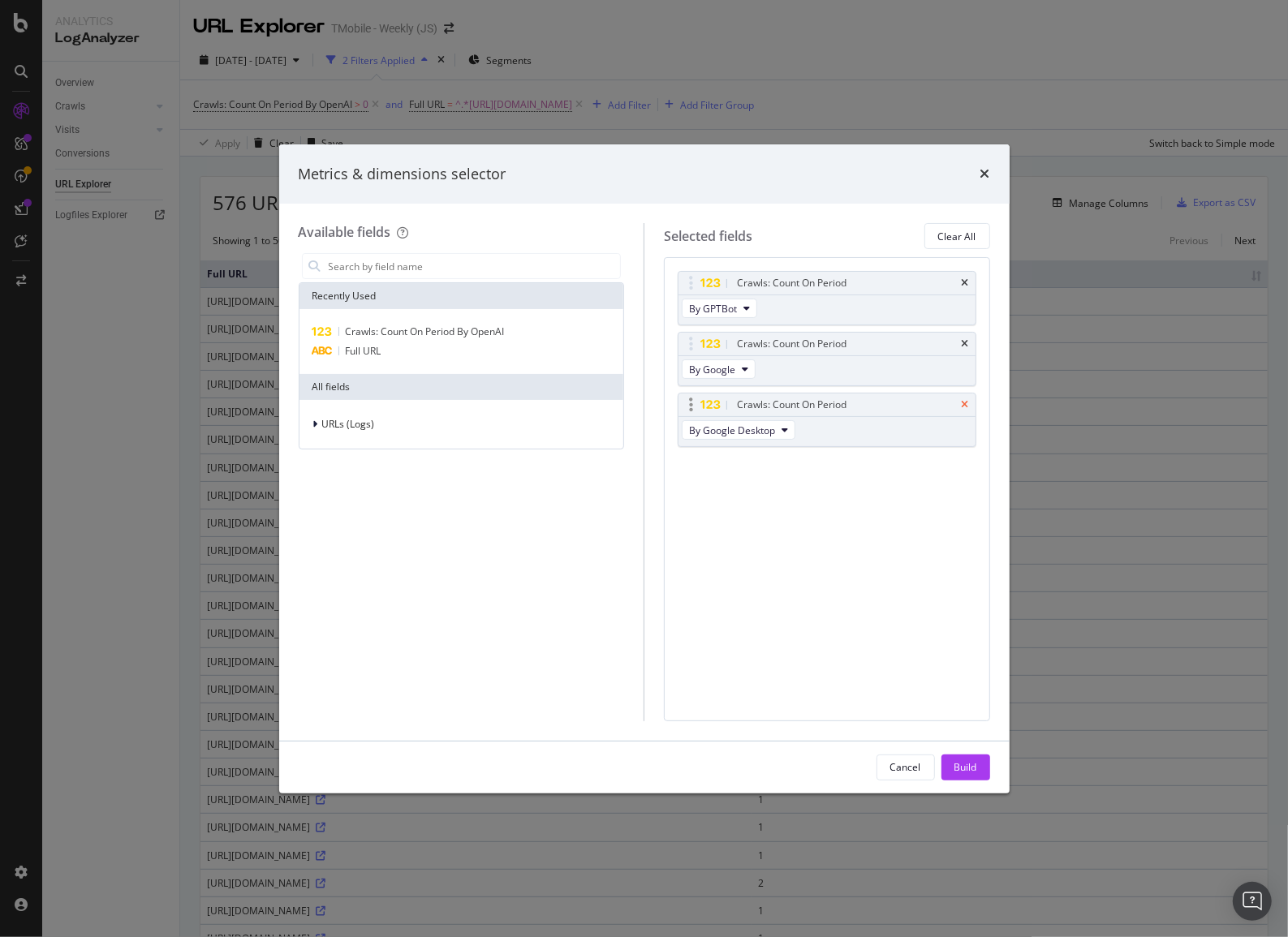
click at [963, 401] on icon "times" at bounding box center [966, 405] width 8 height 10
click at [733, 364] on span "By Google" at bounding box center [712, 369] width 46 height 13
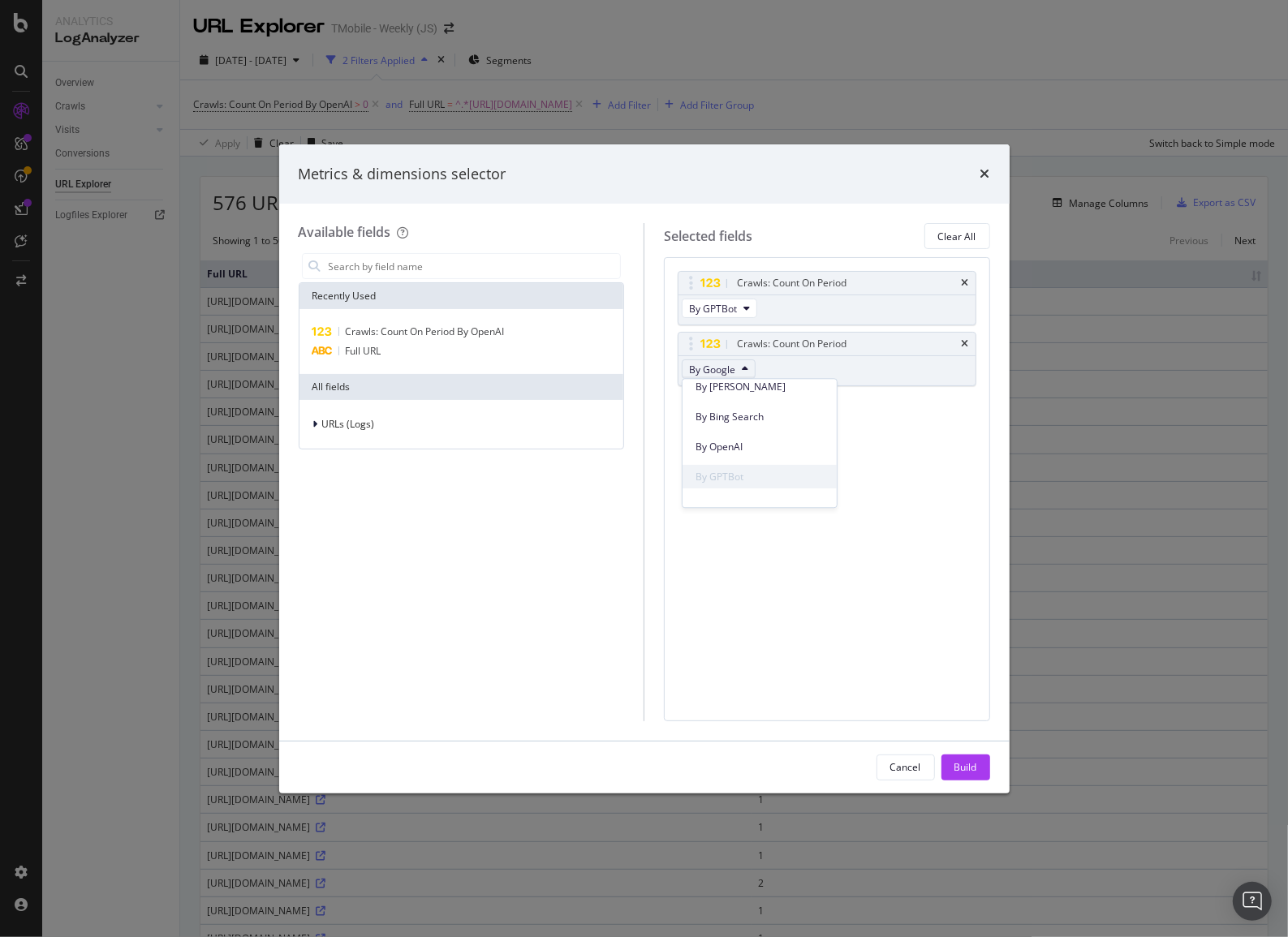
scroll to position [368, 0]
click at [731, 440] on div "By OpenAI" at bounding box center [760, 449] width 154 height 24
click at [959, 761] on div "Build" at bounding box center [966, 767] width 23 height 13
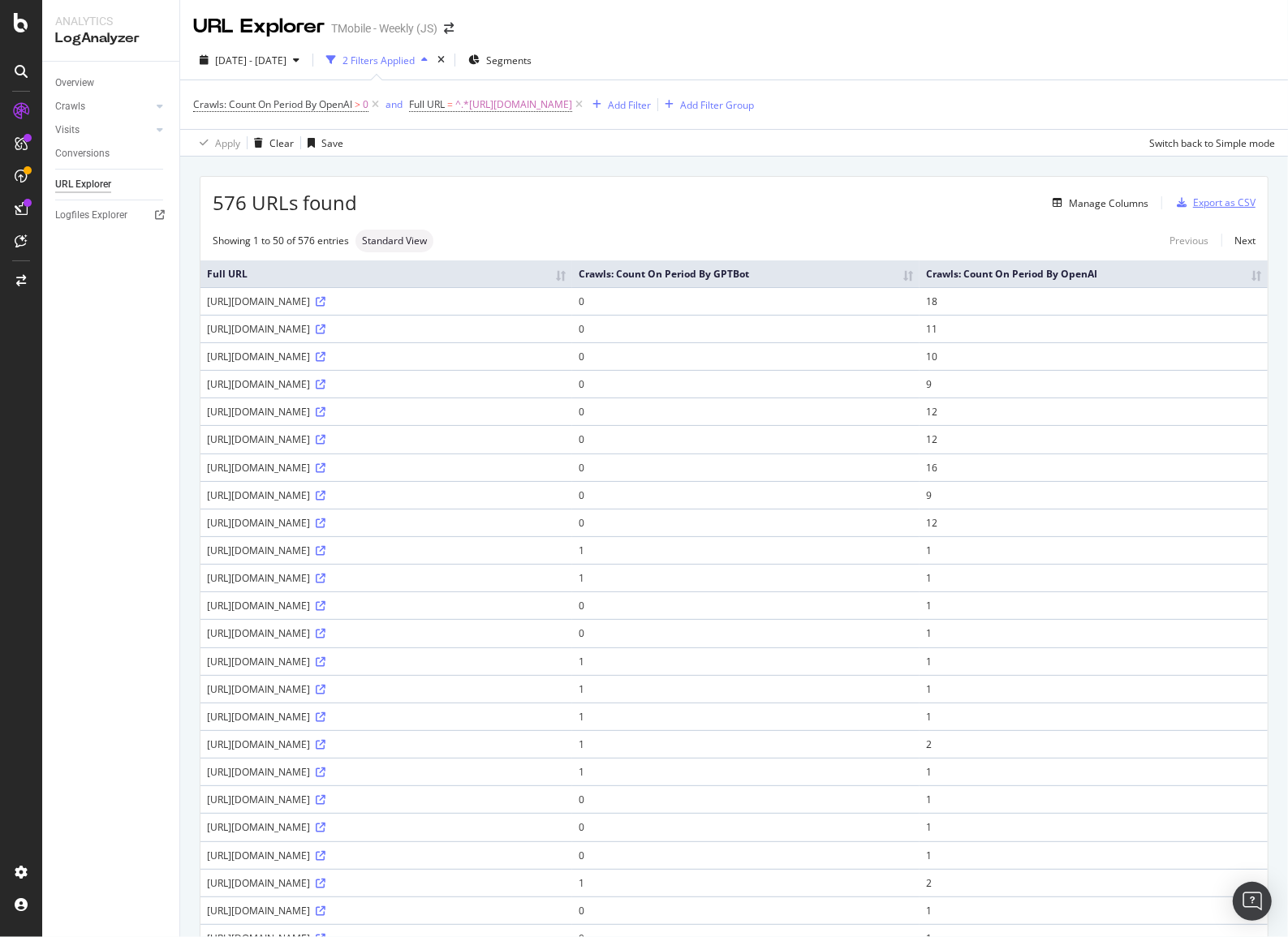
click at [1193, 202] on div "Export as CSV" at bounding box center [1224, 202] width 62 height 13
click at [287, 66] on span "[DATE] - [DATE]" at bounding box center [250, 60] width 71 height 13
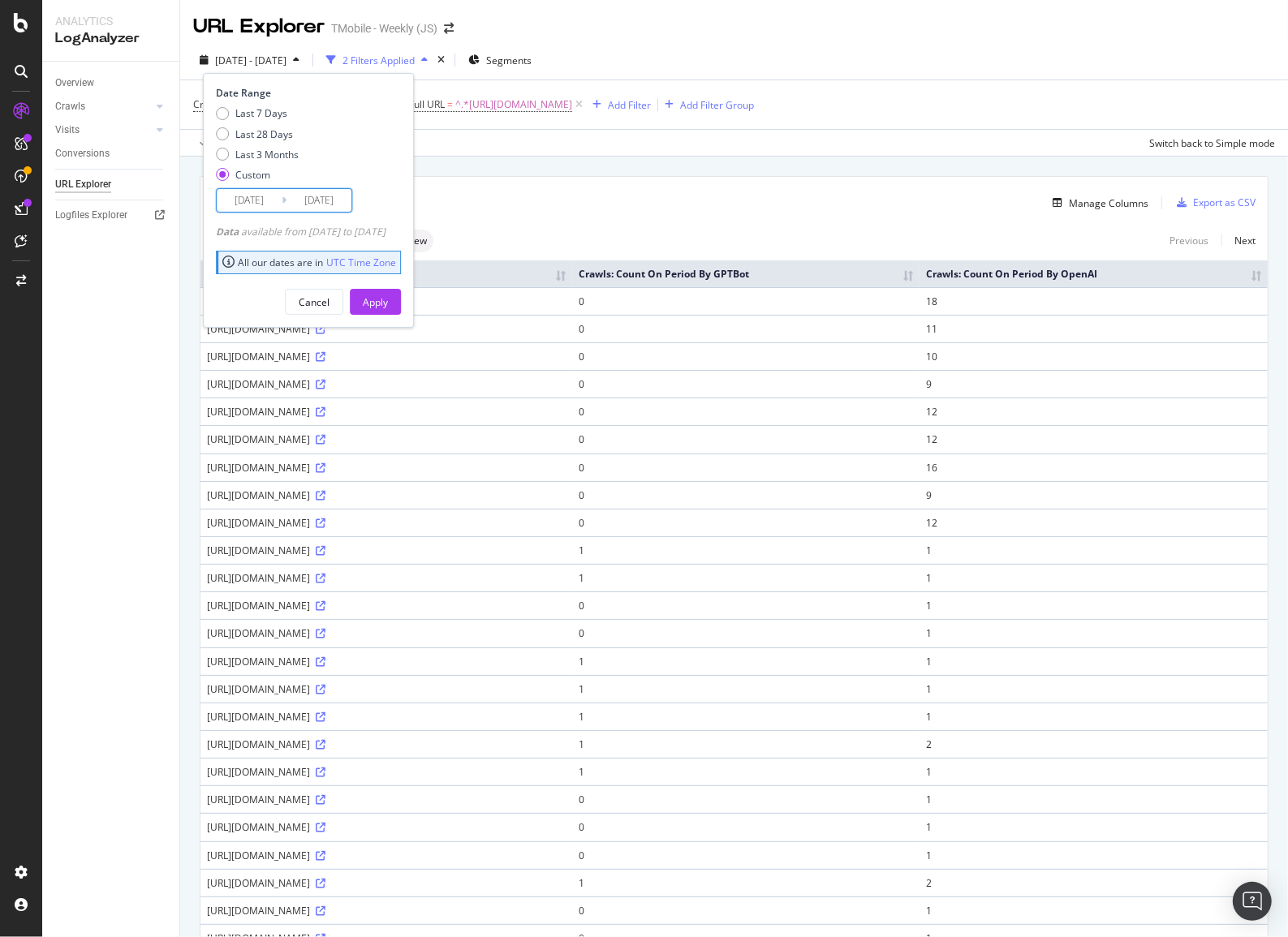
click at [244, 206] on input "[DATE]" at bounding box center [249, 200] width 65 height 23
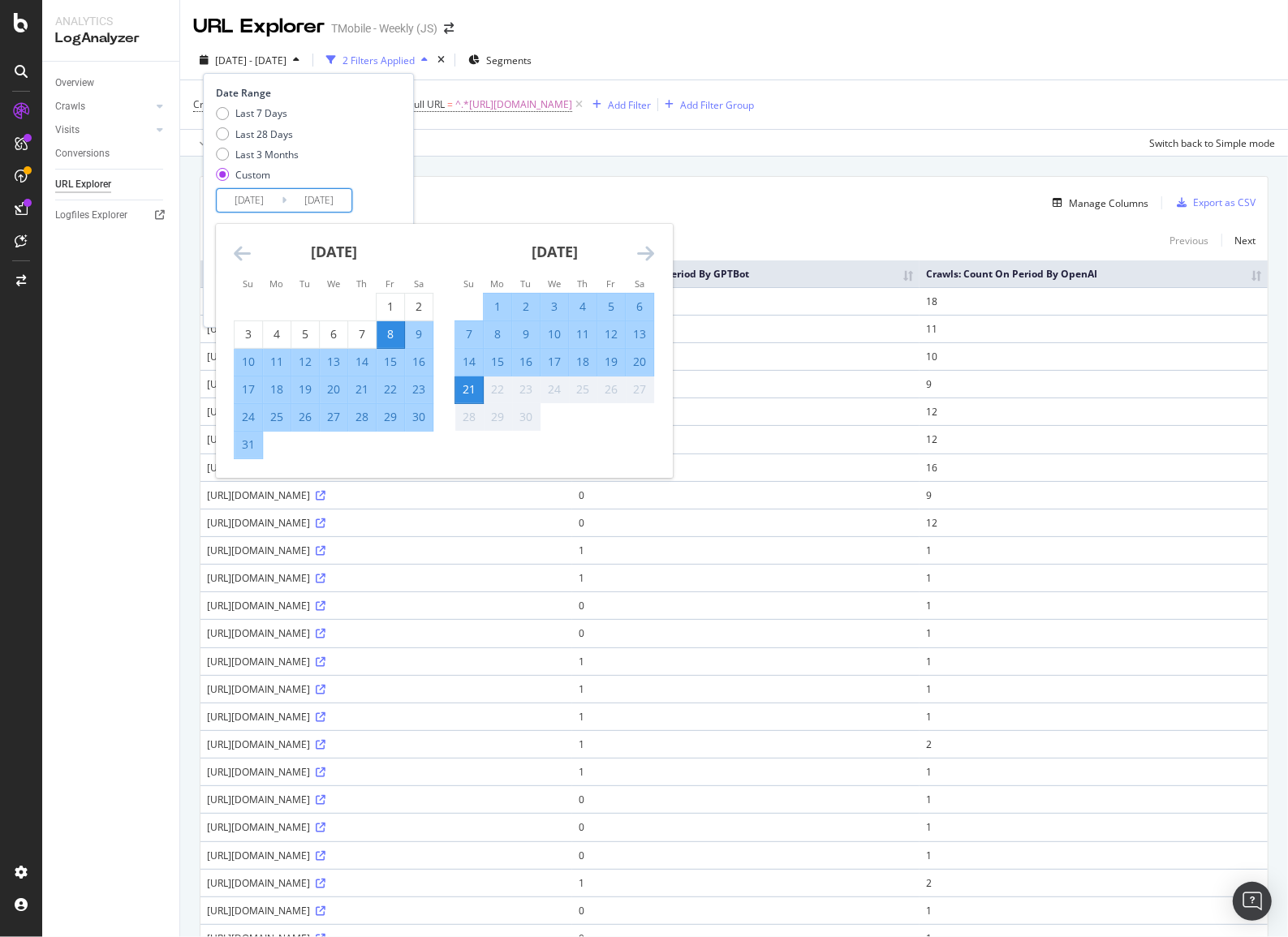
click at [239, 256] on icon "Move backward to switch to the previous month." at bounding box center [243, 253] width 17 height 19
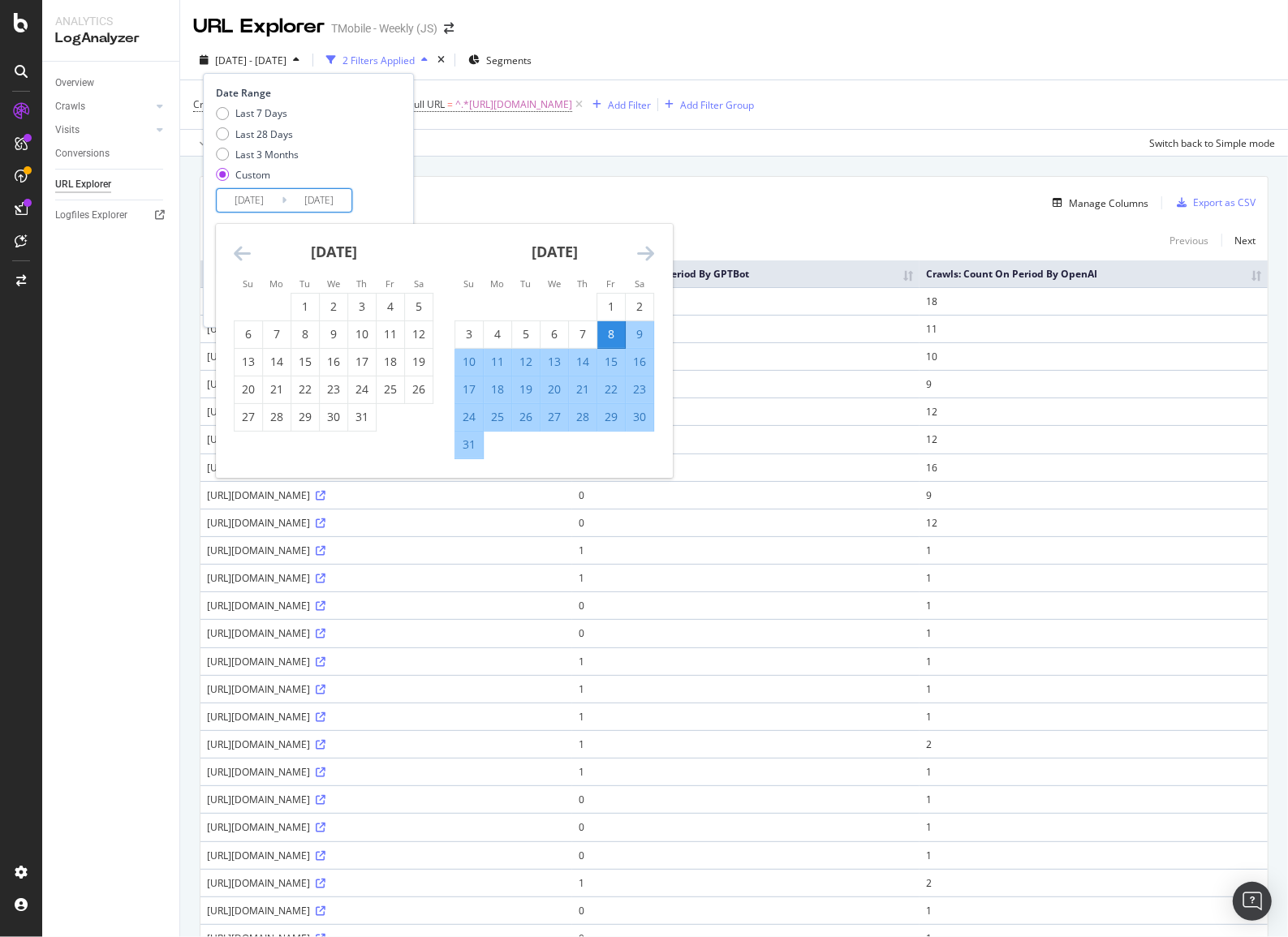
click at [239, 256] on icon "Move backward to switch to the previous month." at bounding box center [243, 253] width 17 height 19
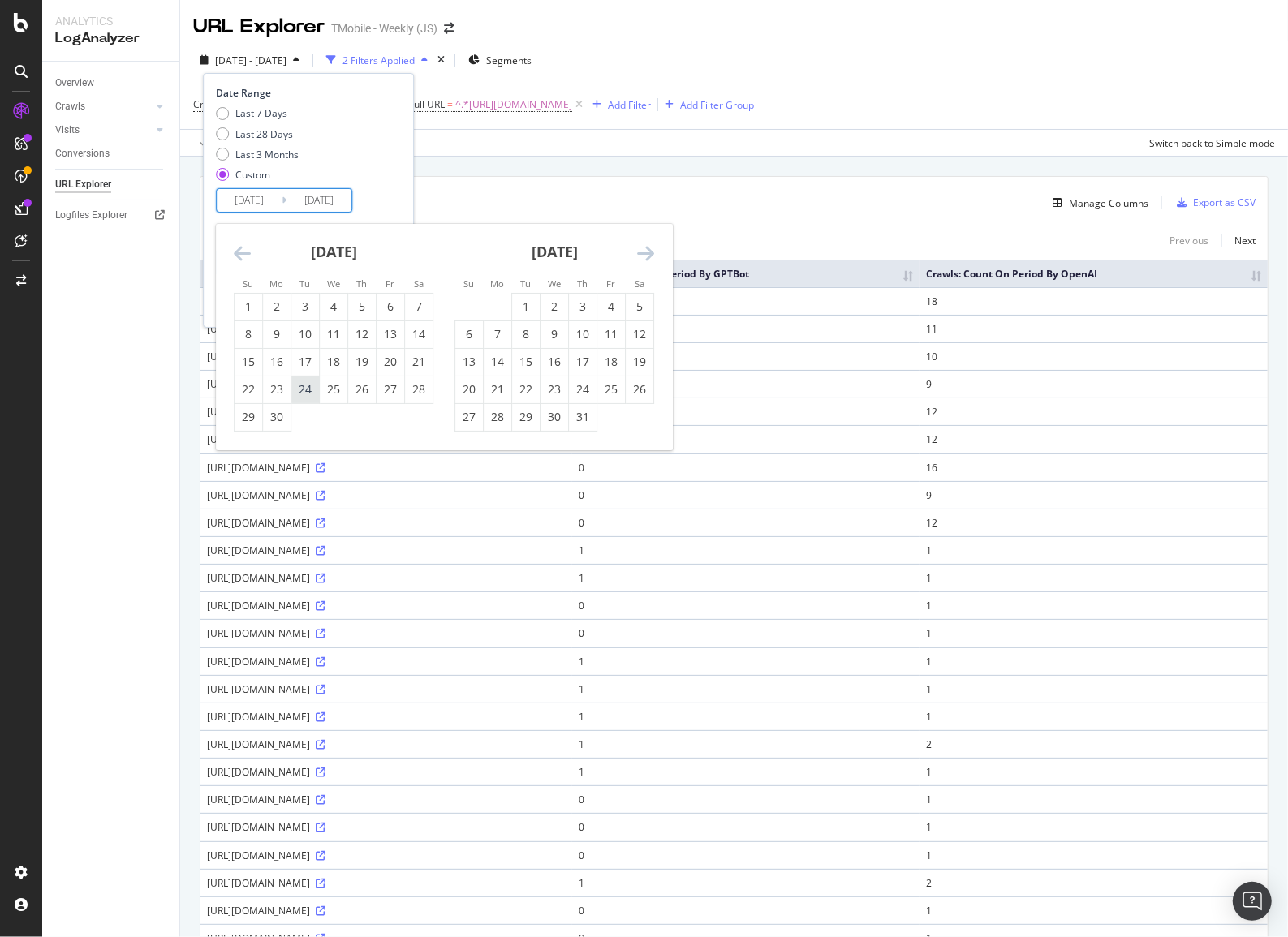
click at [303, 386] on div "24" at bounding box center [305, 389] width 28 height 16
type input "[DATE]"
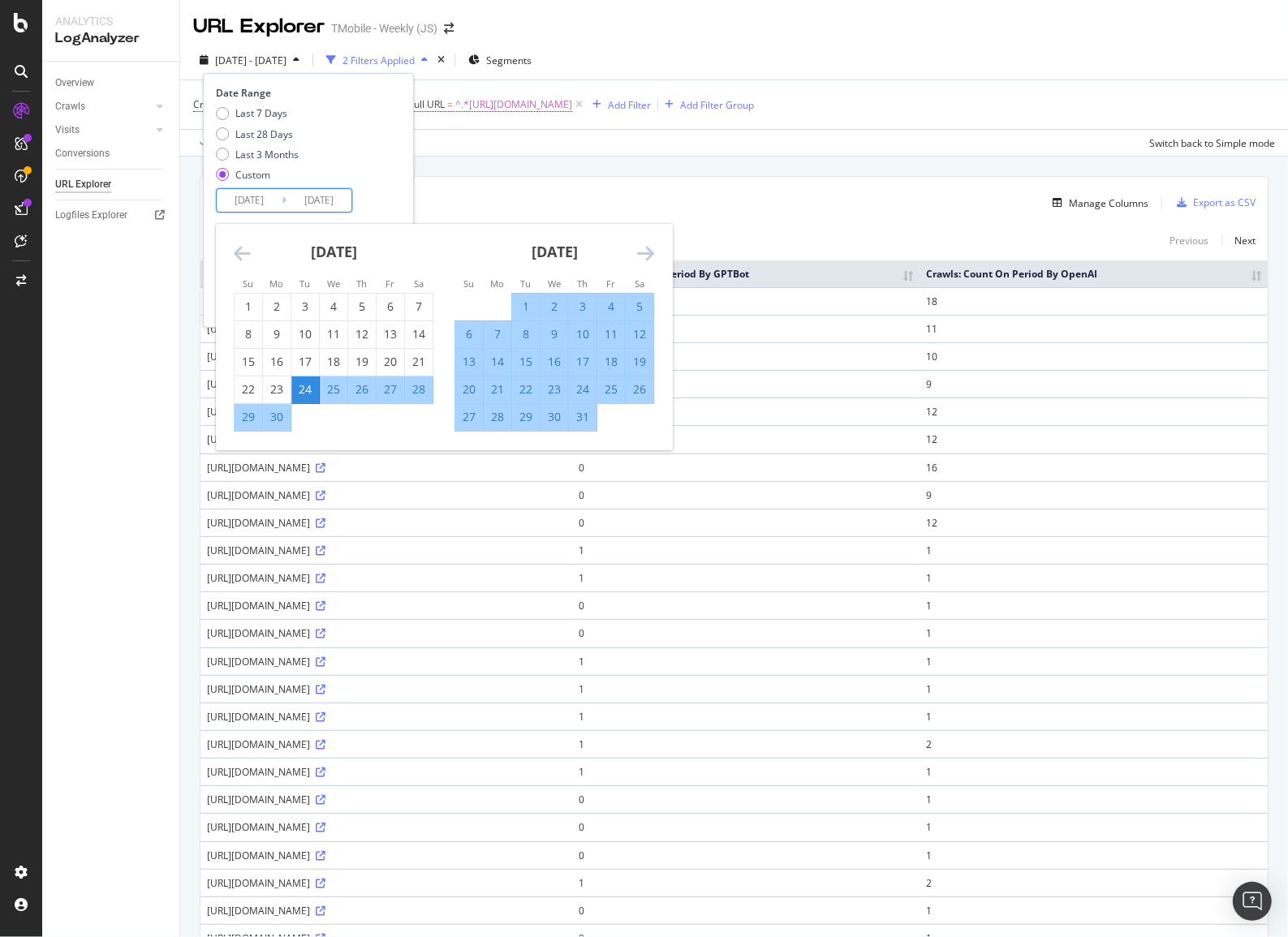
click at [649, 258] on icon "Move forward to switch to the next month." at bounding box center [645, 253] width 17 height 19
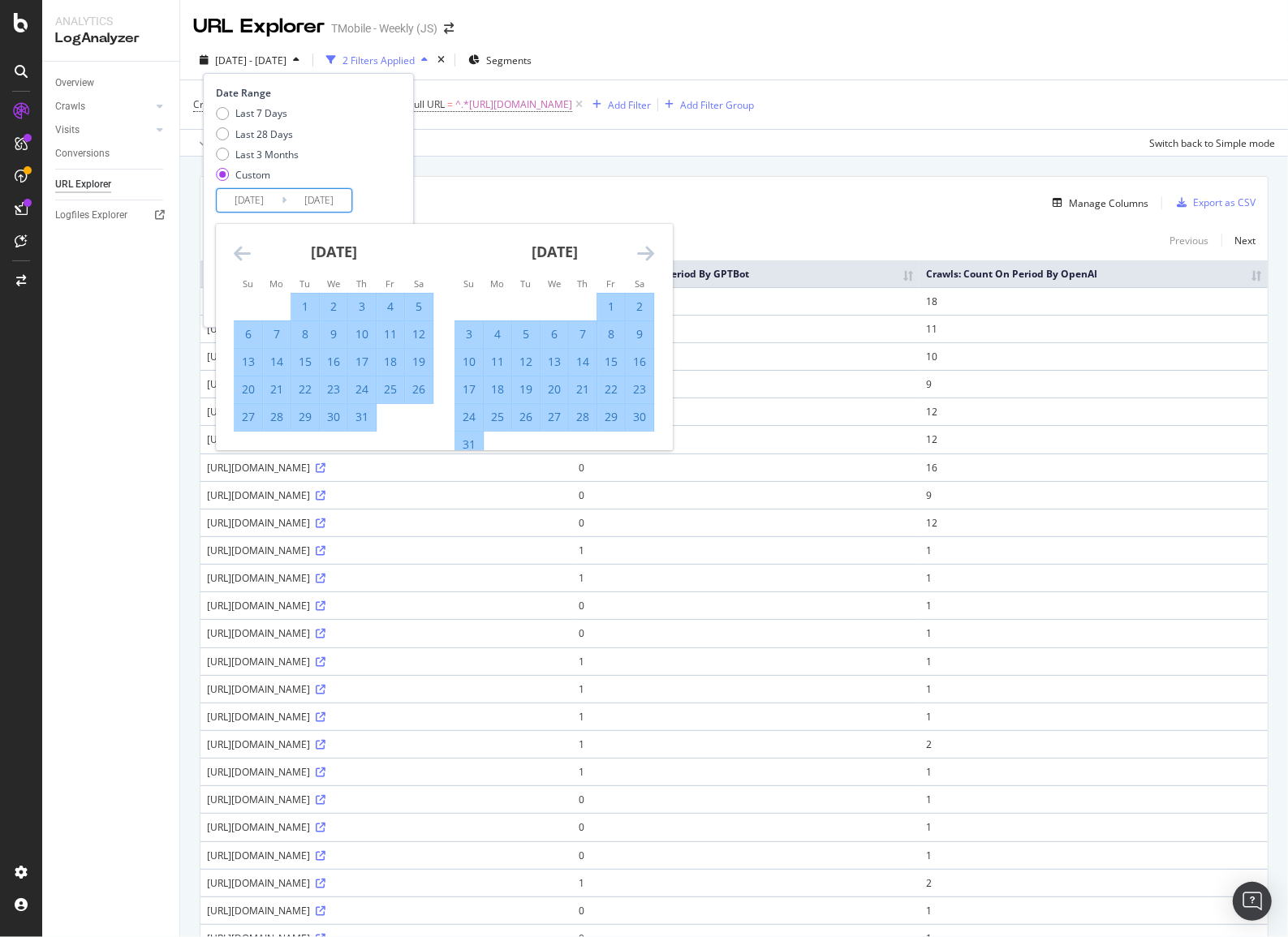
click at [576, 333] on div "7" at bounding box center [582, 334] width 28 height 16
type input "[DATE]"
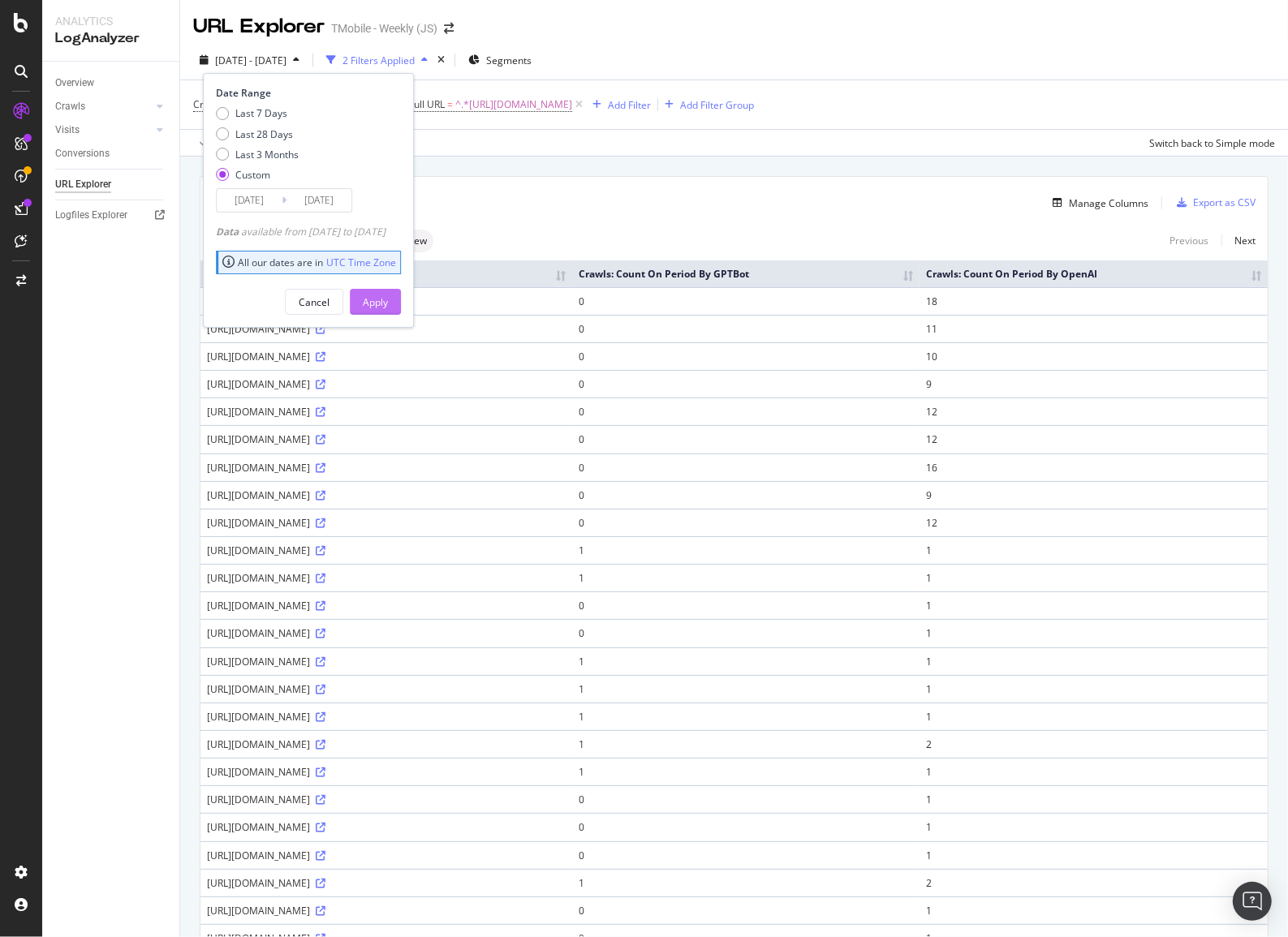
click at [401, 309] on button "Apply" at bounding box center [375, 301] width 51 height 26
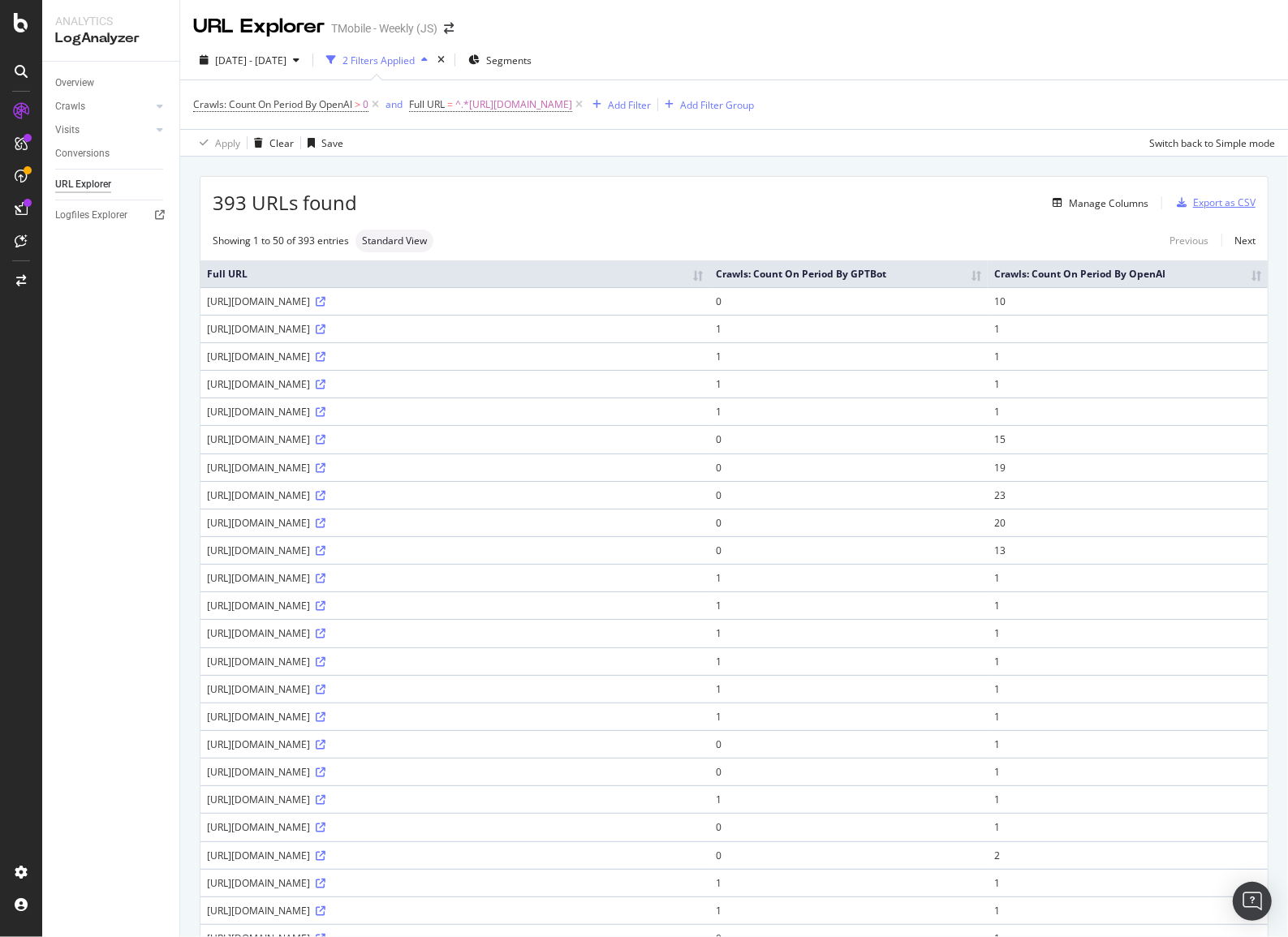
click at [1211, 199] on div "Export as CSV" at bounding box center [1224, 202] width 62 height 13
